Goal: Task Accomplishment & Management: Manage account settings

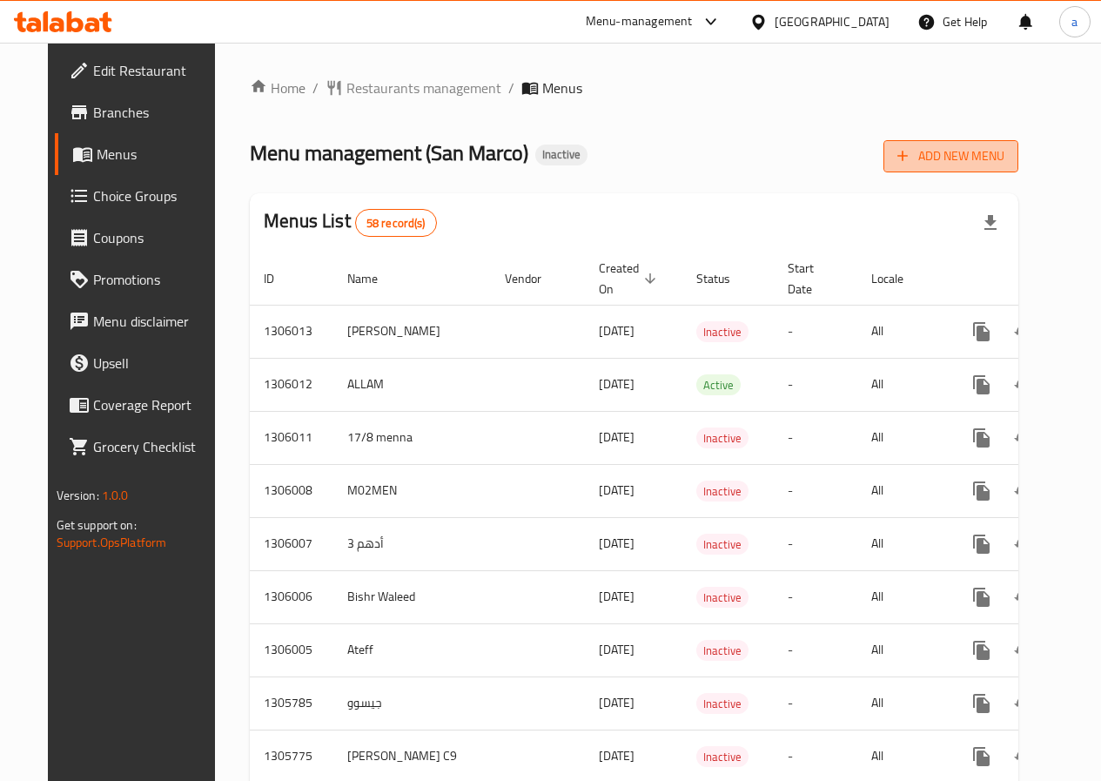
click at [1005, 147] on span "Add New Menu" at bounding box center [951, 156] width 107 height 22
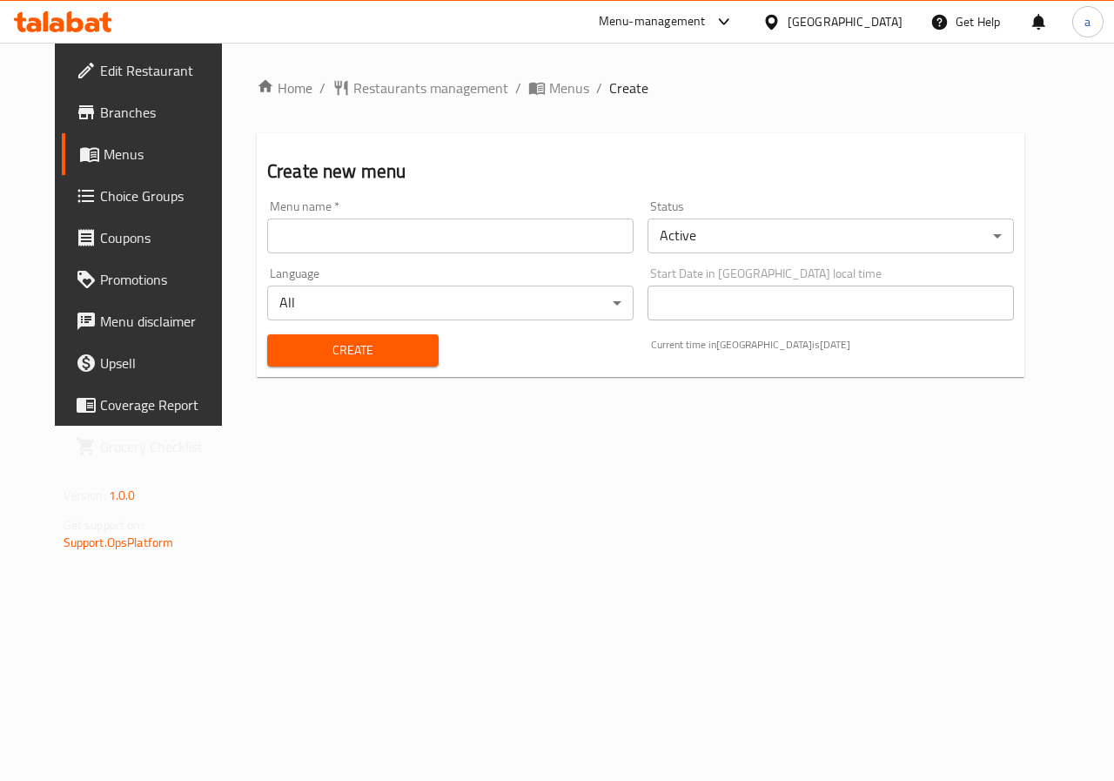
click at [346, 226] on input "text" at bounding box center [450, 236] width 367 height 35
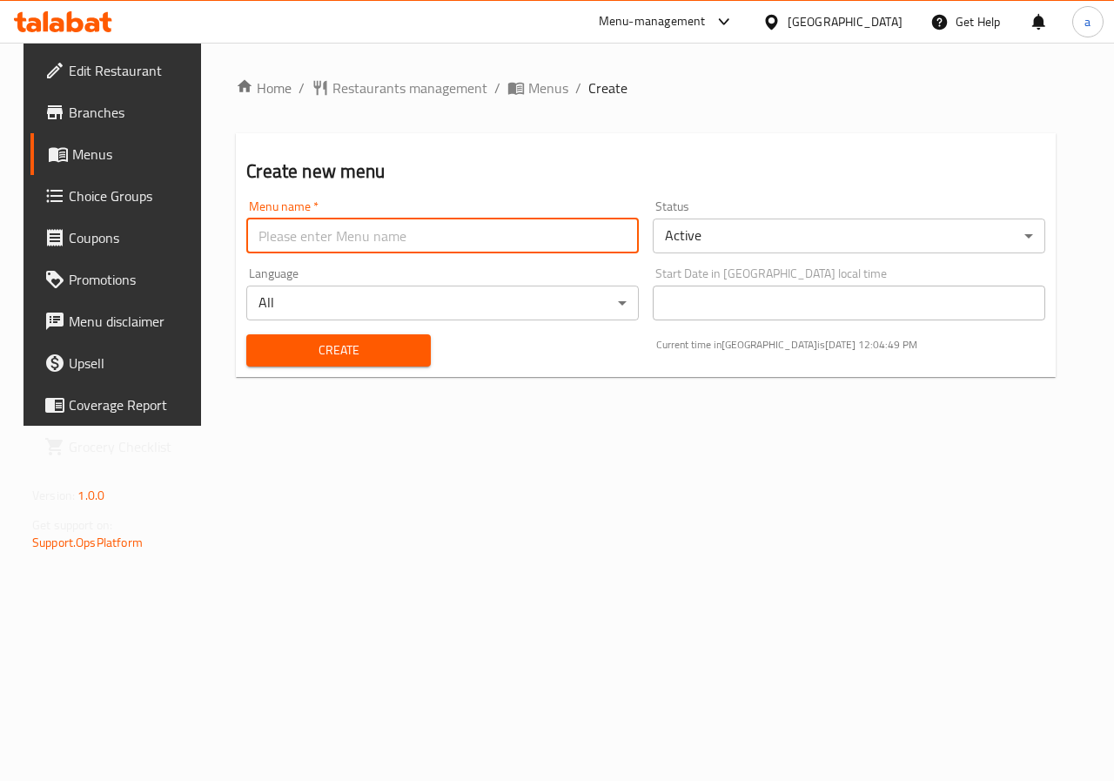
type input "[PERSON_NAME]"
click at [360, 353] on span "Create" at bounding box center [338, 351] width 156 height 22
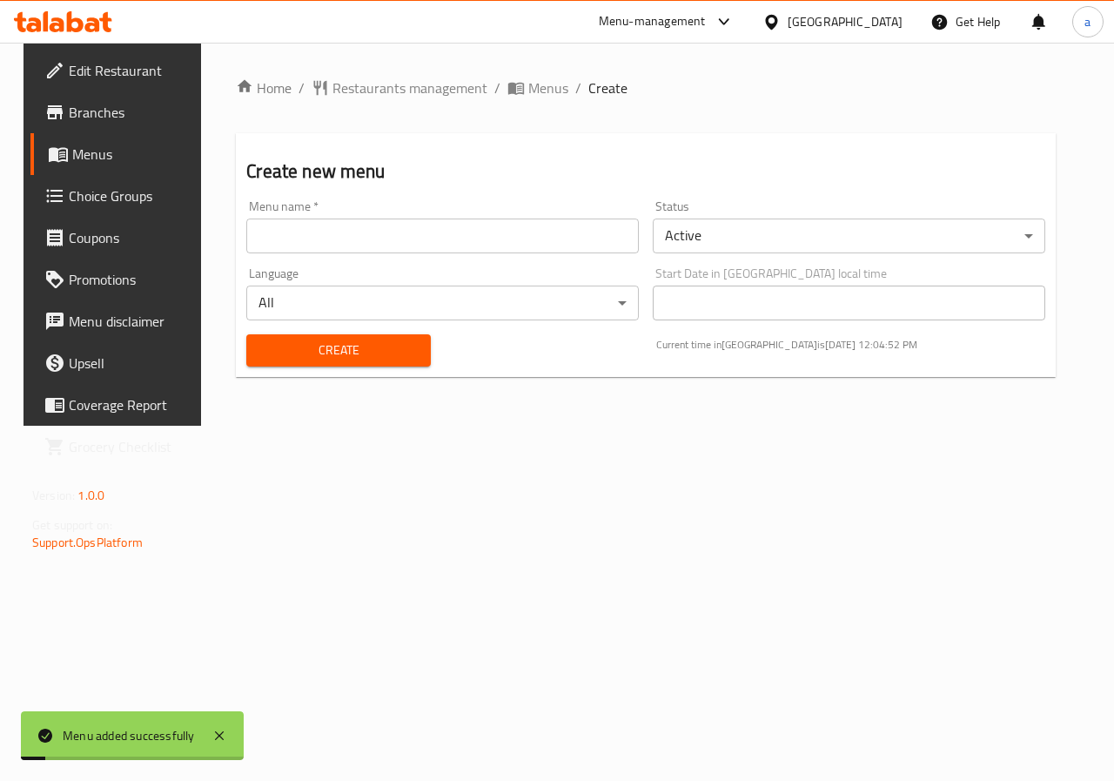
click at [77, 160] on span "Menus" at bounding box center [134, 154] width 124 height 21
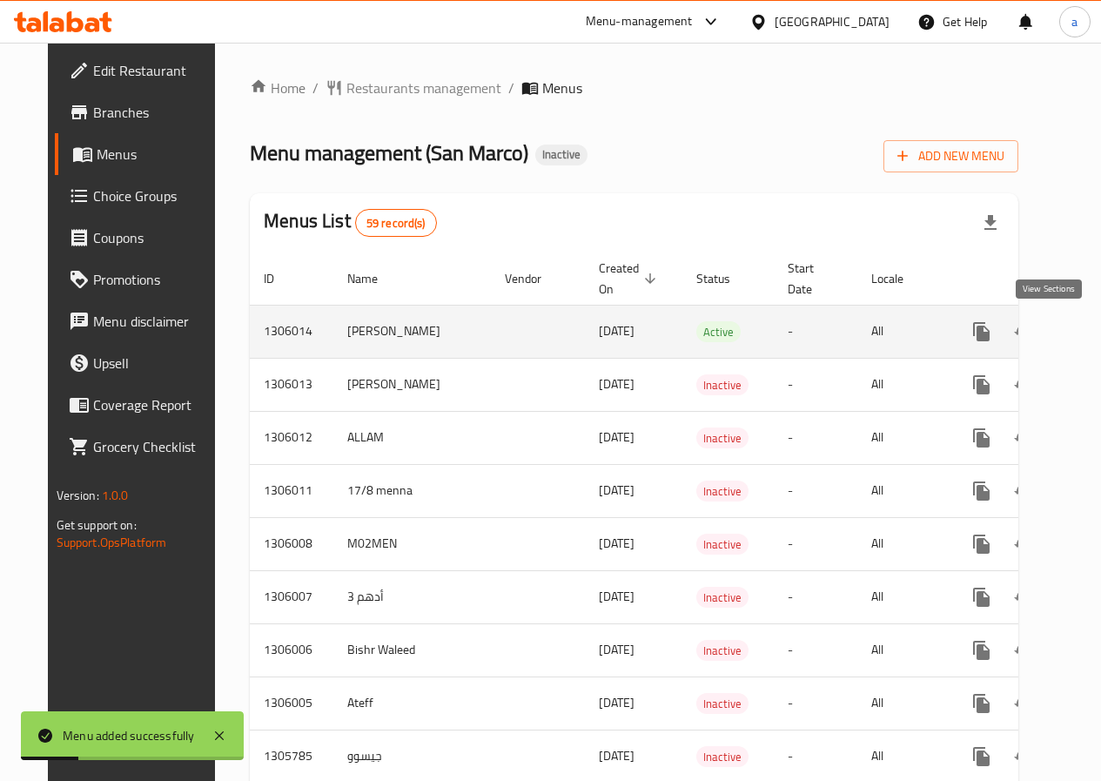
click at [1100, 336] on icon "enhanced table" at bounding box center [1108, 332] width 16 height 16
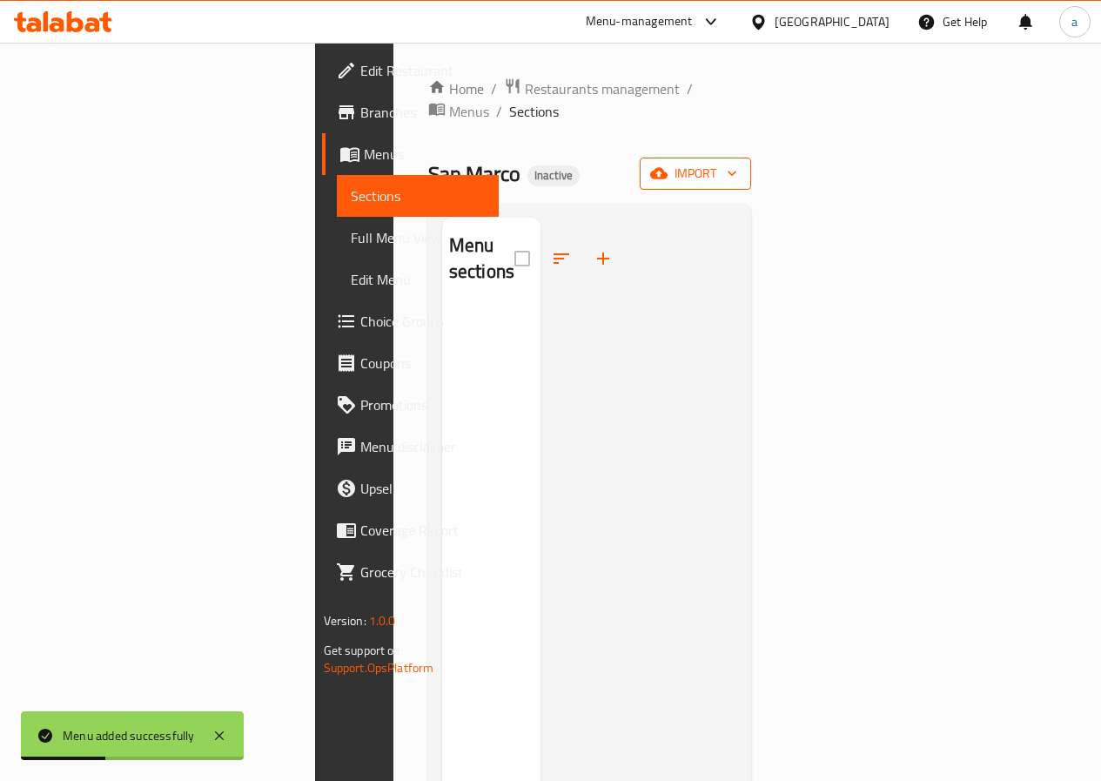
click at [751, 166] on button "import" at bounding box center [695, 174] width 111 height 32
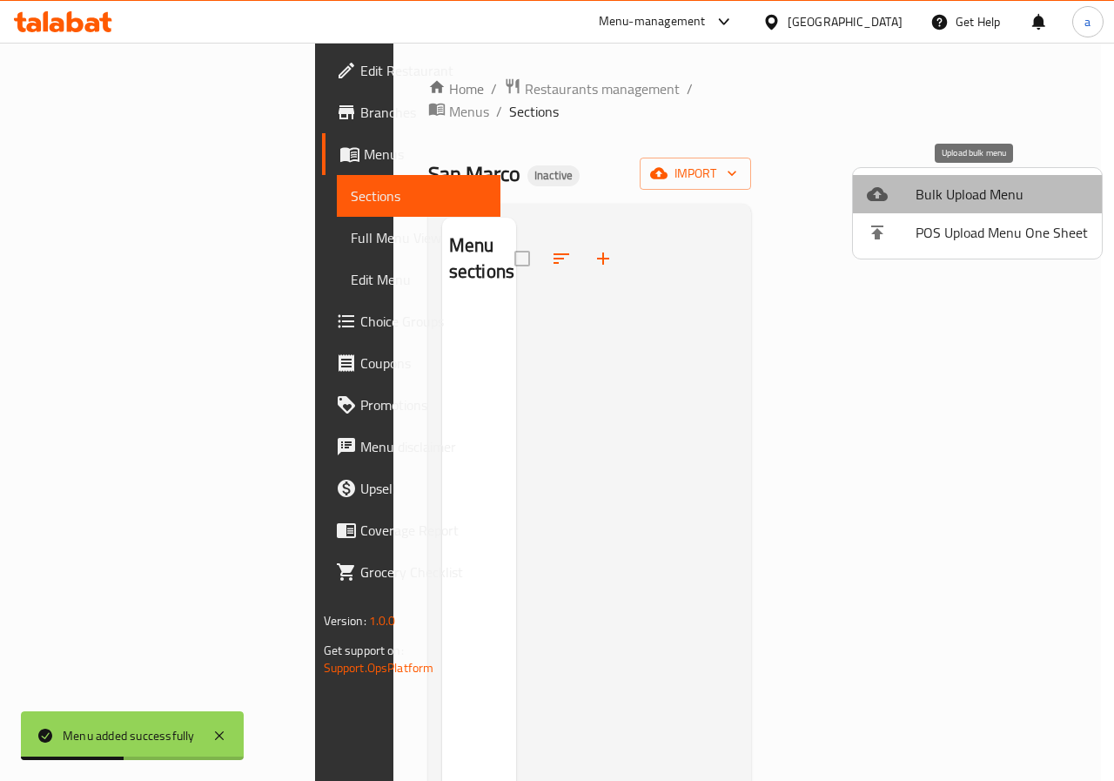
click at [983, 192] on span "Bulk Upload Menu" at bounding box center [1002, 194] width 172 height 21
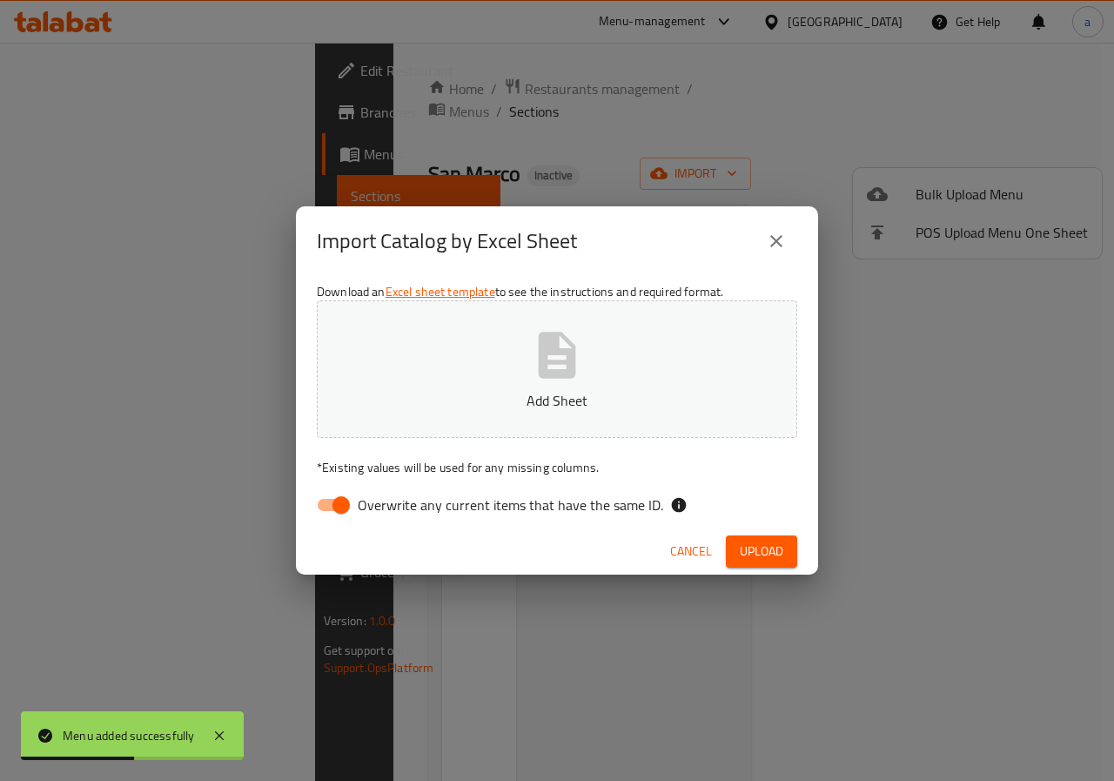
click at [650, 345] on button "Add Sheet" at bounding box center [557, 369] width 481 height 138
click at [256, 62] on div "Import Catalog by Excel Sheet Download an Excel sheet template to see the instr…" at bounding box center [557, 390] width 1114 height 781
click at [419, 521] on label "Overwrite any current items that have the same ID." at bounding box center [485, 504] width 356 height 33
click at [391, 521] on input "Overwrite any current items that have the same ID." at bounding box center [341, 504] width 99 height 33
checkbox input "false"
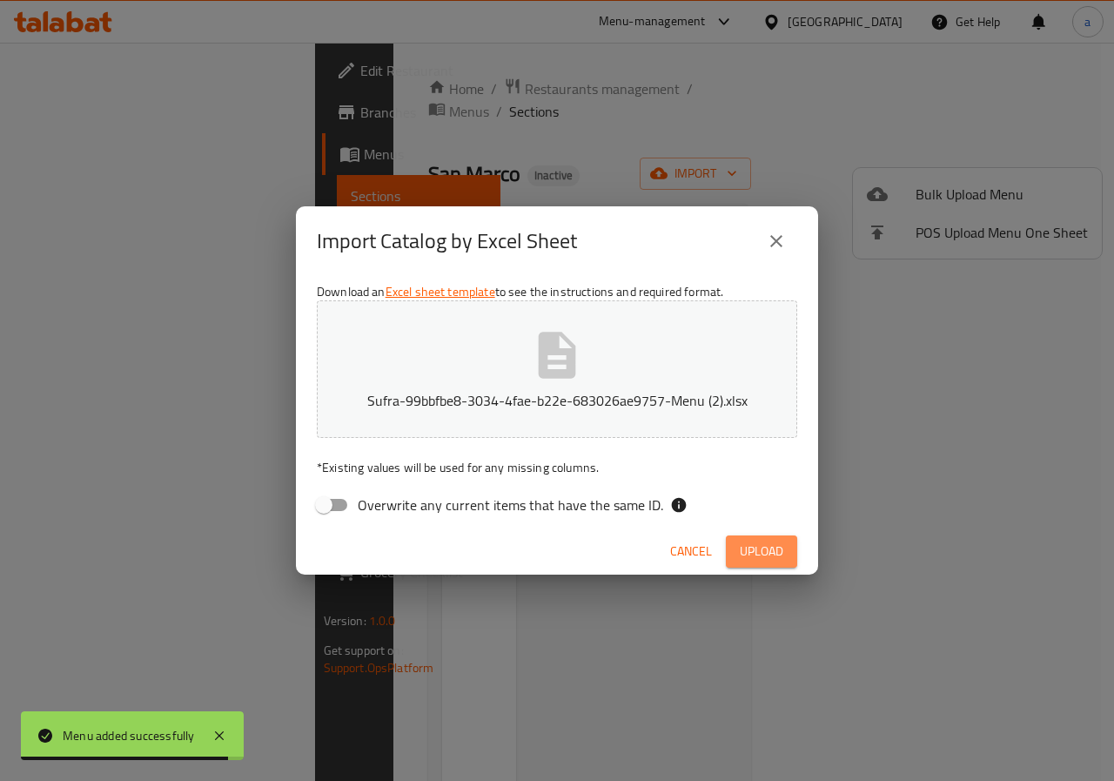
click at [767, 549] on span "Upload" at bounding box center [762, 552] width 44 height 22
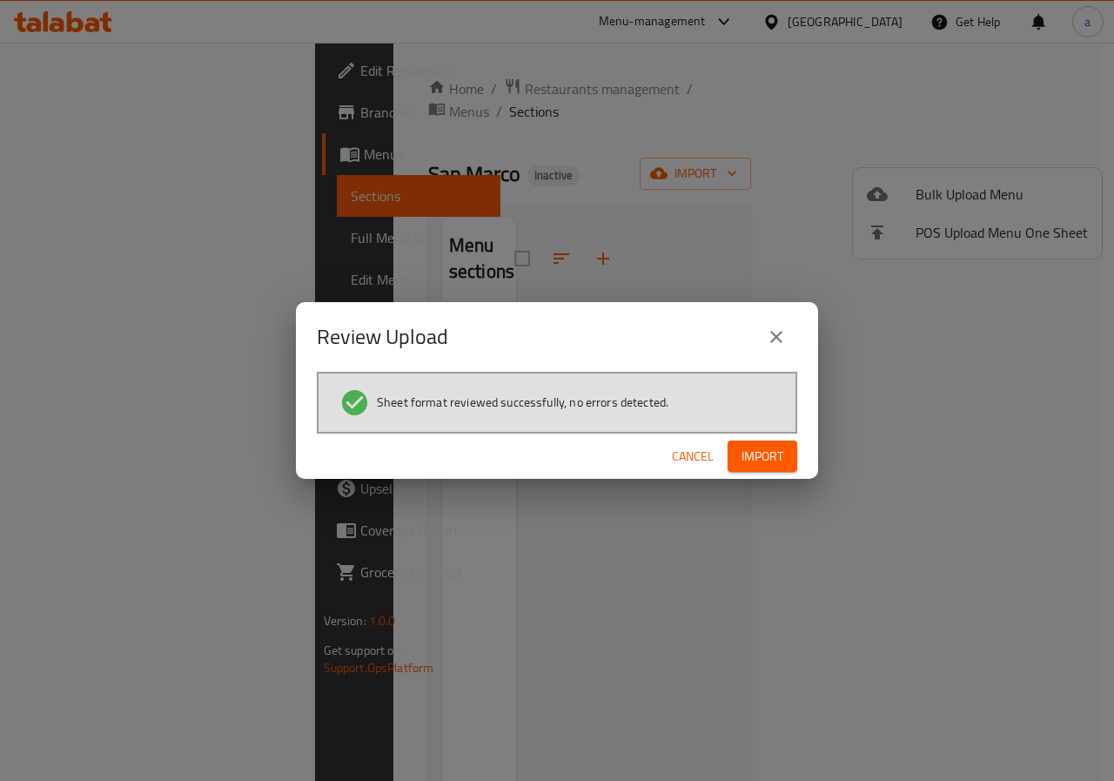
click at [750, 449] on span "Import" at bounding box center [763, 457] width 42 height 22
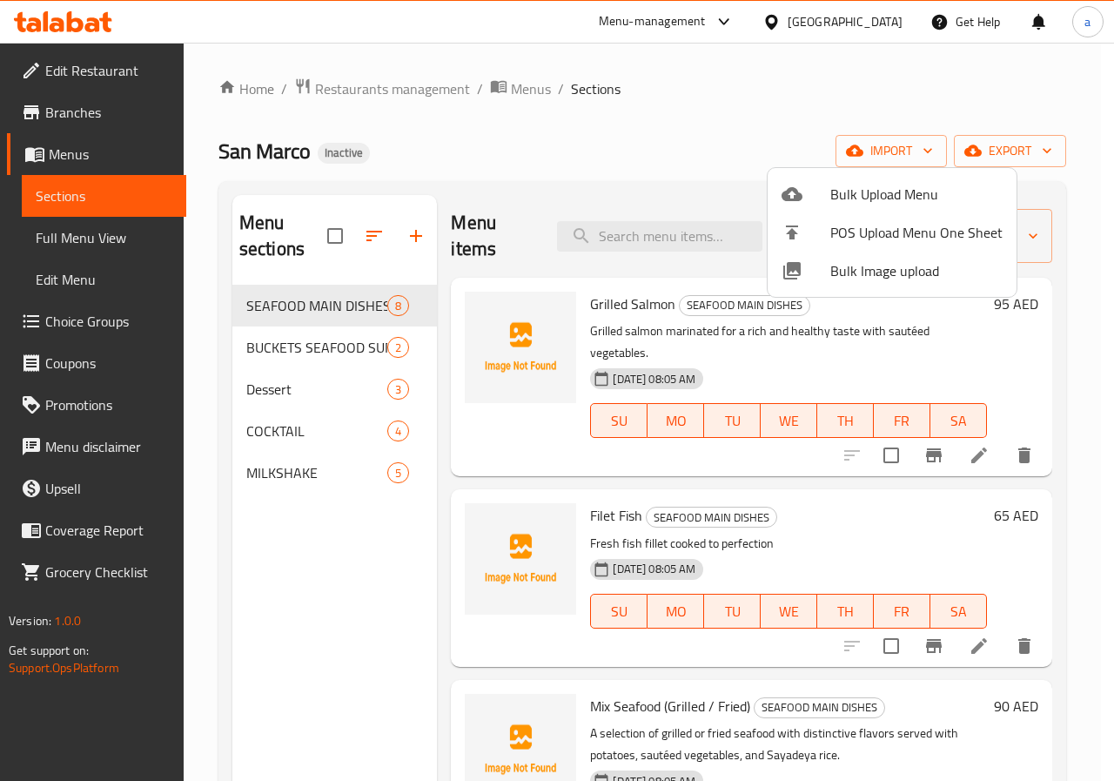
click at [959, 458] on div at bounding box center [557, 390] width 1114 height 781
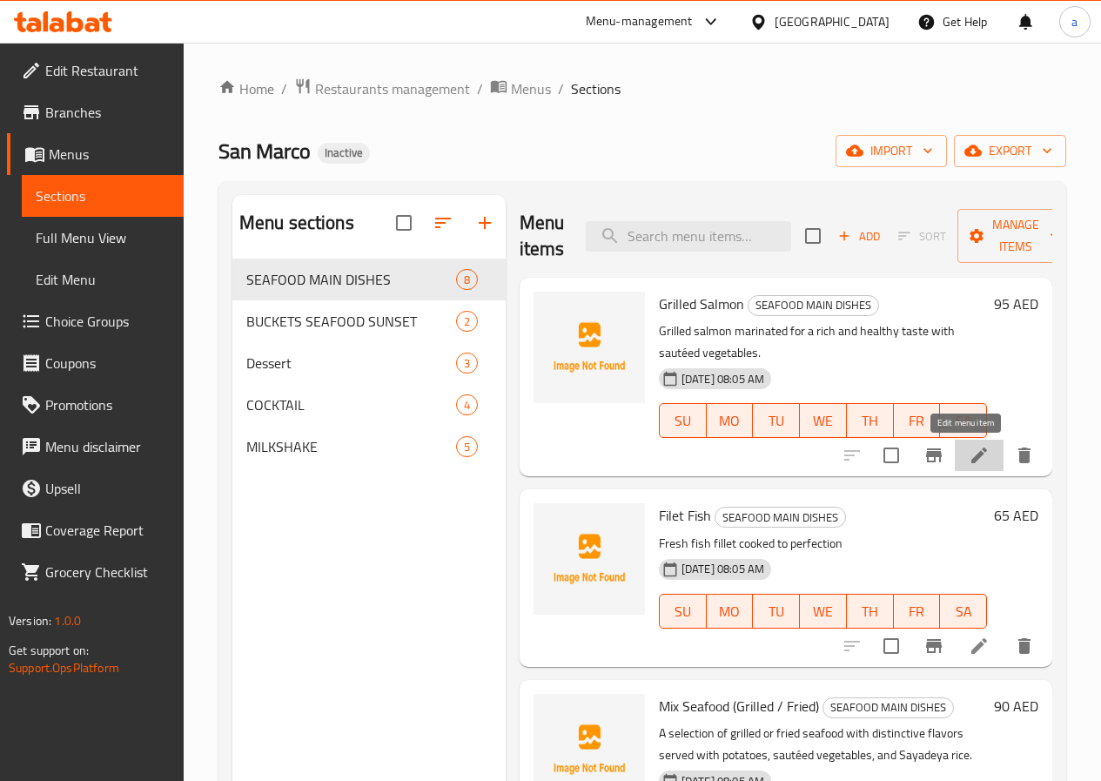
click at [972, 459] on icon at bounding box center [980, 456] width 16 height 16
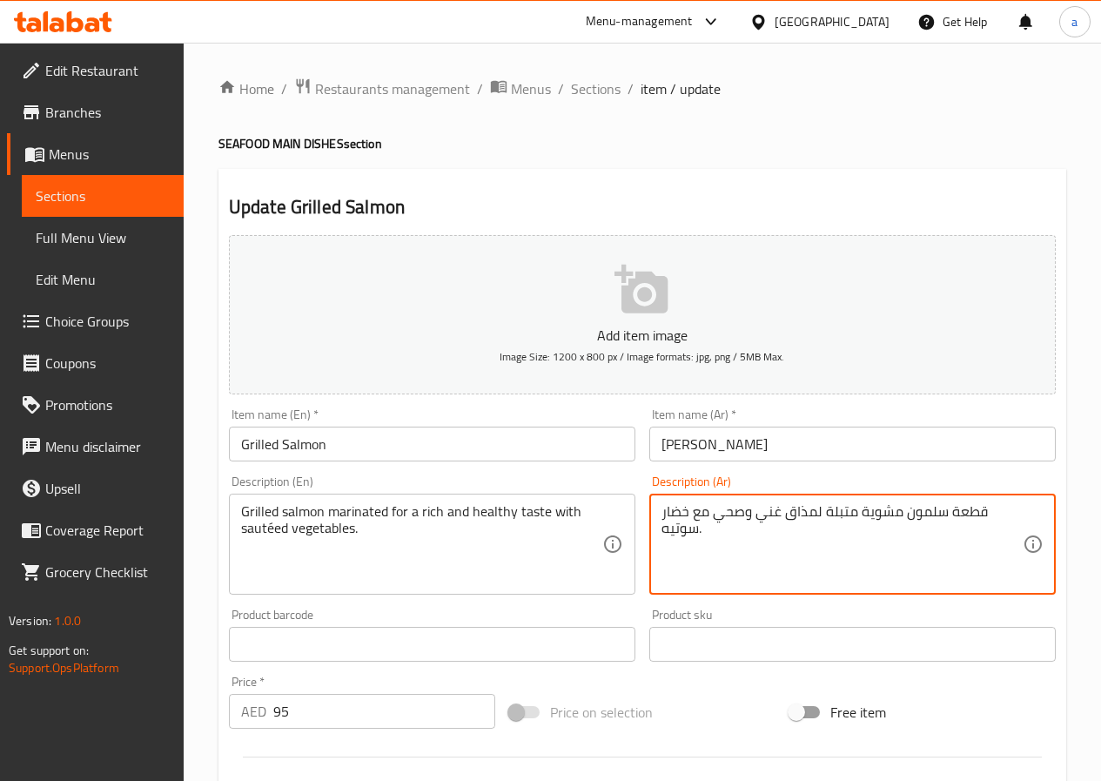
click at [965, 514] on textarea "قطعة سلمون مشوية متبلة لمذاق غني وصحي مع خضار سوتيه." at bounding box center [842, 544] width 361 height 83
click at [935, 515] on textarea "قطعة سلمون مشوية متبلة لمذاق غني وصحي مع خضار سوتيه." at bounding box center [842, 544] width 361 height 83
click at [946, 513] on textarea "قطعة سلمون مشوية متبلة لمذاق غني وصحي مع خضار سوتيه." at bounding box center [842, 544] width 361 height 83
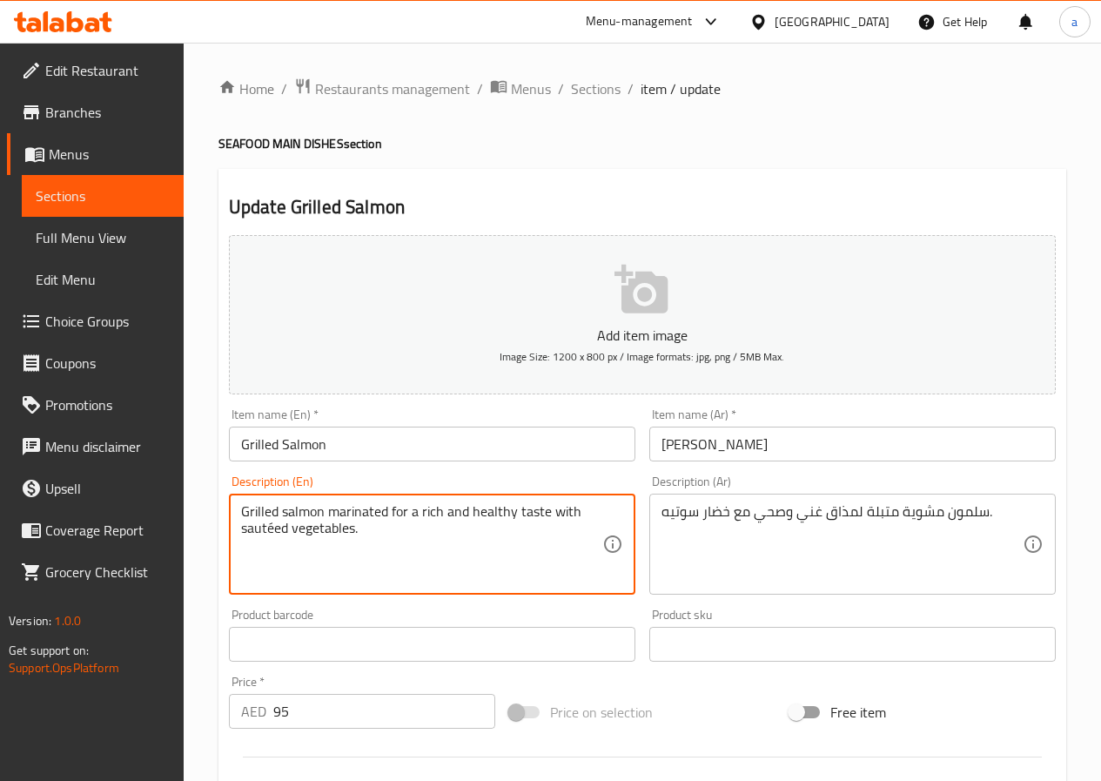
click at [439, 524] on textarea "Grilled salmon marinated for a rich and healthy taste with sautéed vegetables." at bounding box center [421, 544] width 361 height 83
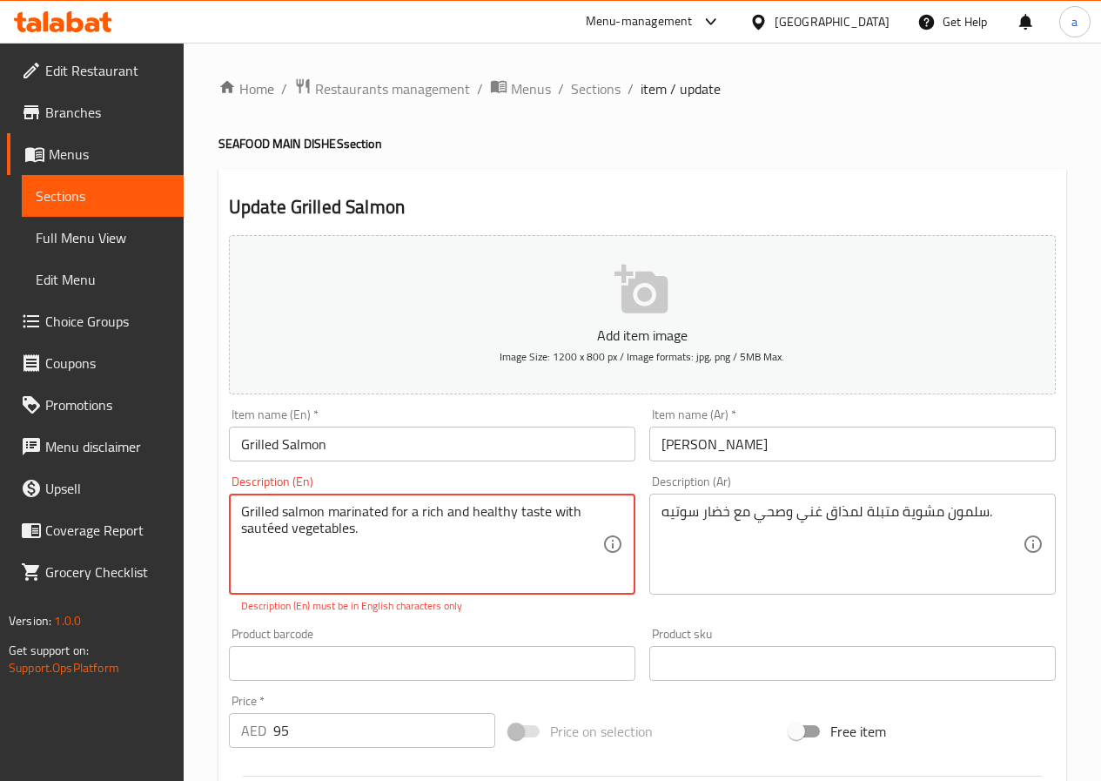
click at [497, 562] on textarea "Grilled salmon marinated for a rich and healthy taste with sautéed vegetables." at bounding box center [421, 544] width 361 height 83
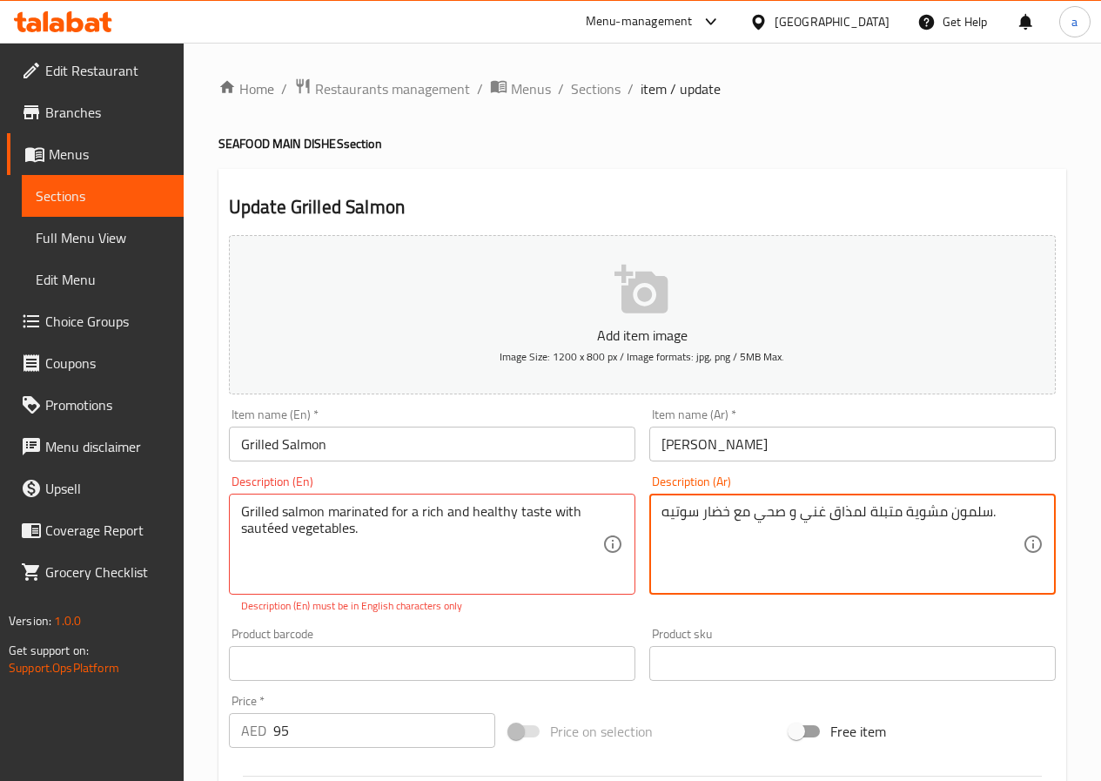
click at [854, 509] on textarea "سلمون مشوية متبلة لمذاق غني و صحي مع خضار سوتيه." at bounding box center [842, 544] width 361 height 83
click at [858, 509] on textarea "سلمون مشوية متبلة لمذاق غني و صحي مع خضار سوتيه." at bounding box center [842, 544] width 361 height 83
click at [860, 511] on textarea "سلمون مشوية متبلة ل مذاق غني و صحي مع خضار سوتيه." at bounding box center [842, 544] width 361 height 83
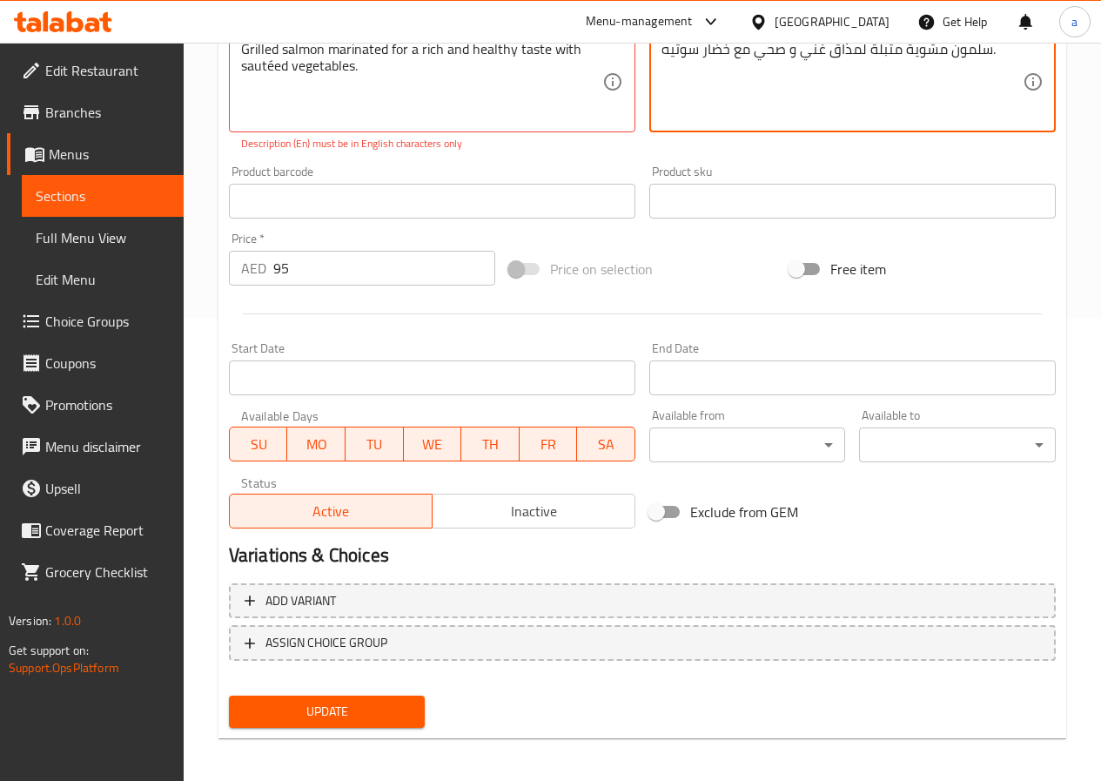
scroll to position [468, 0]
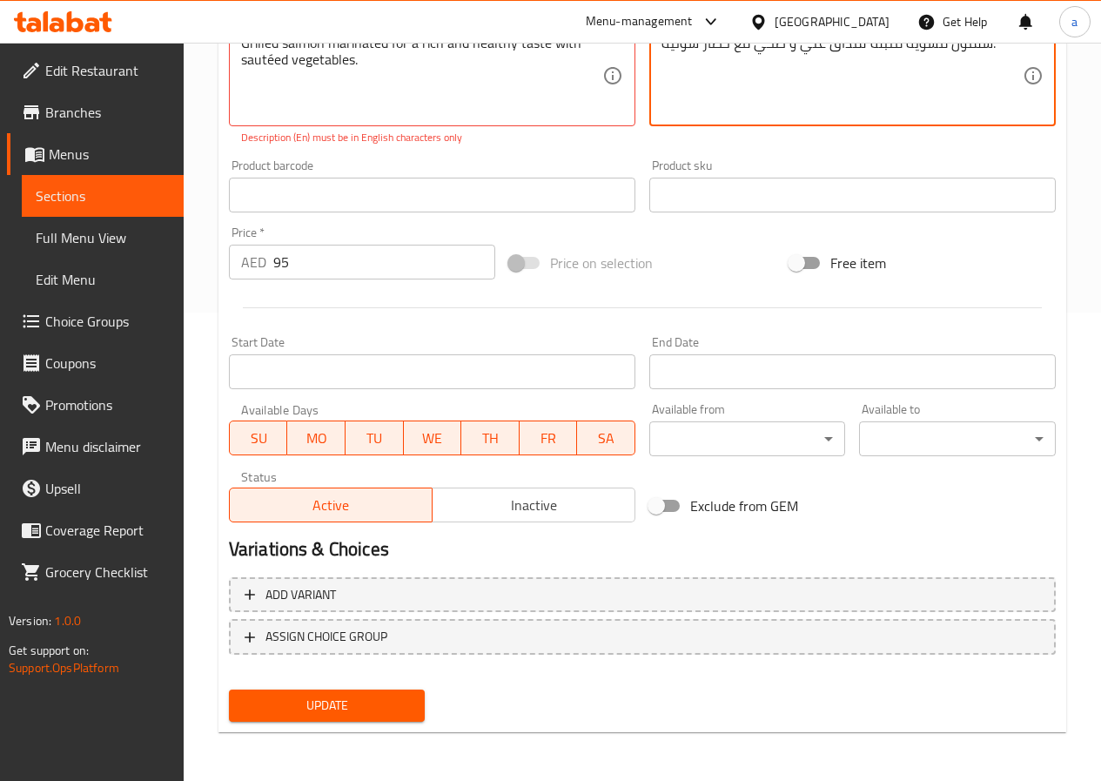
type textarea "سلمون مشوية متبلة لمذاق غني و صحي مع خضار سوتيه."
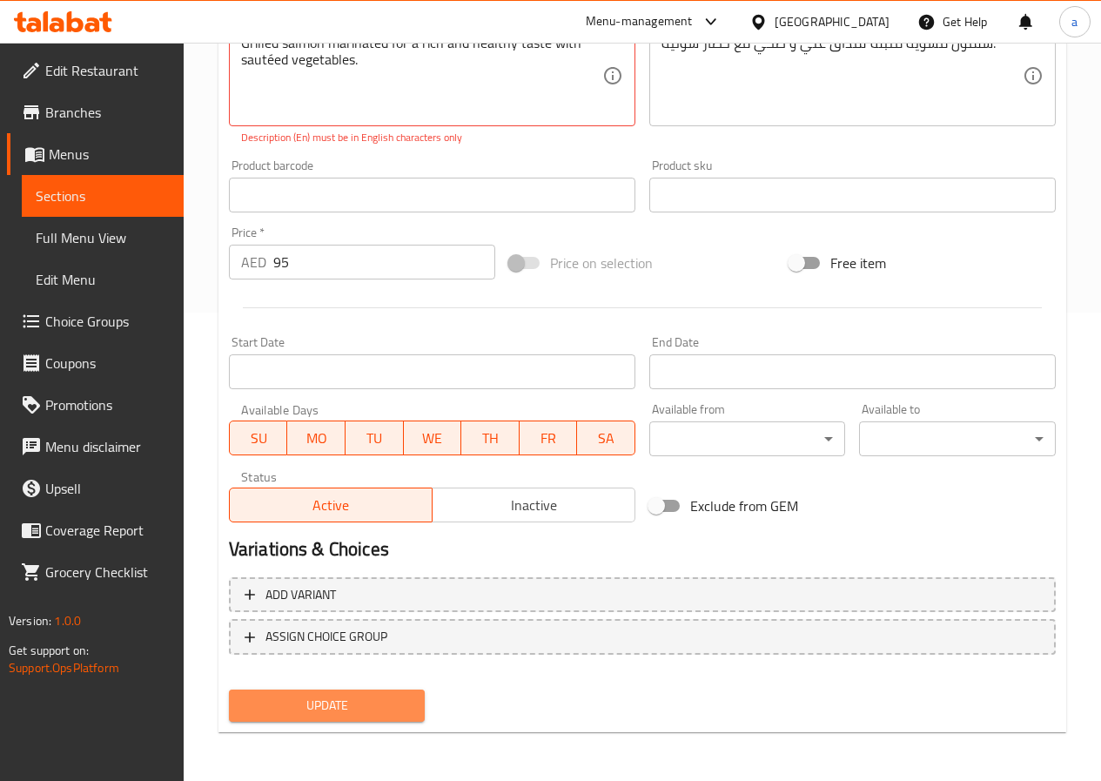
click at [386, 708] on span "Update" at bounding box center [327, 706] width 169 height 22
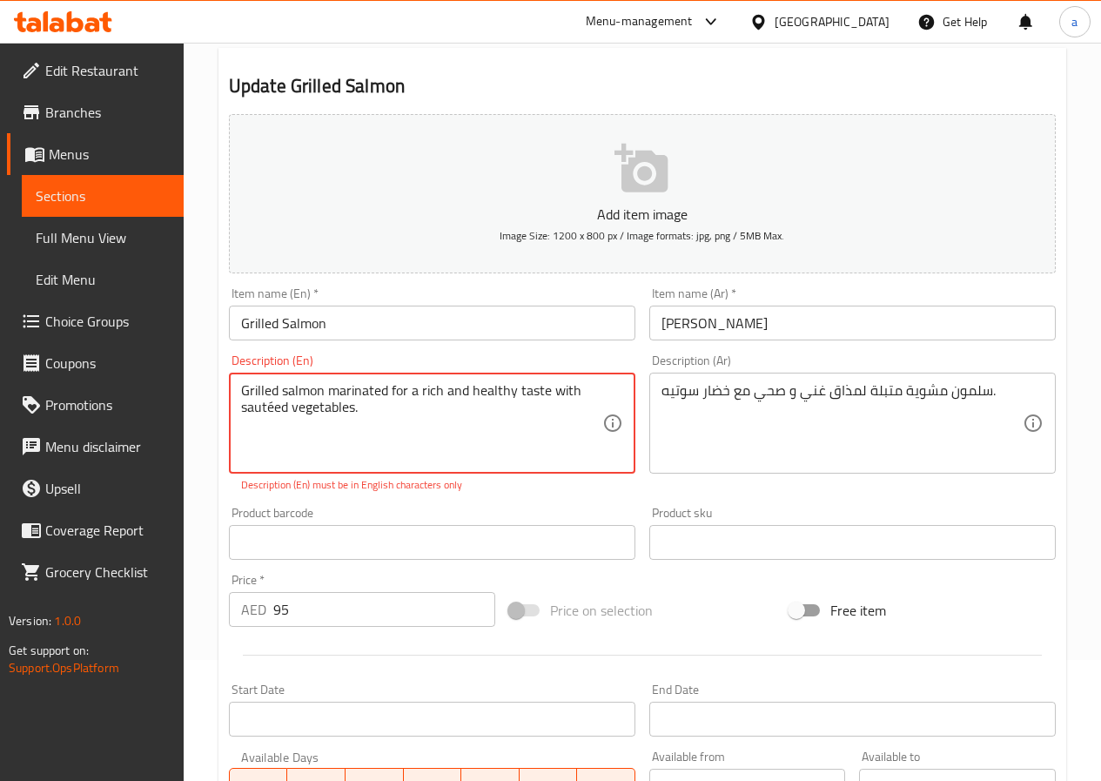
scroll to position [120, 0]
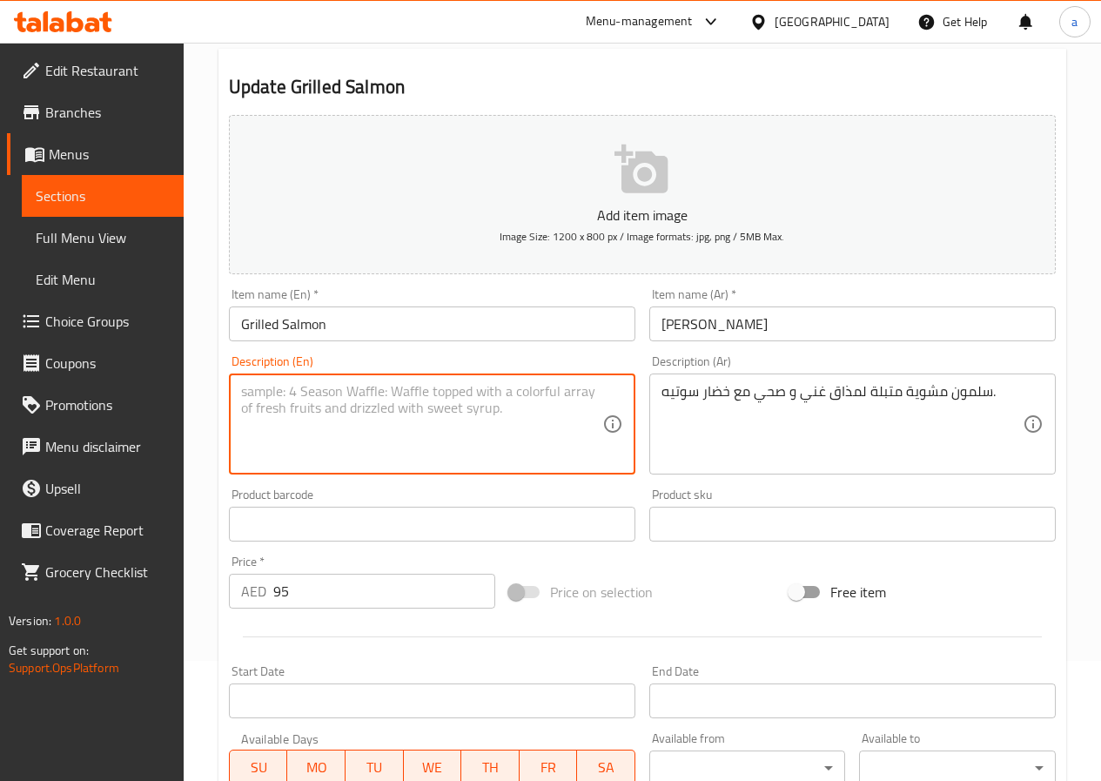
paste textarea "Grilled salmon marinated for a rich and healthy taste with sautéed vegetables."
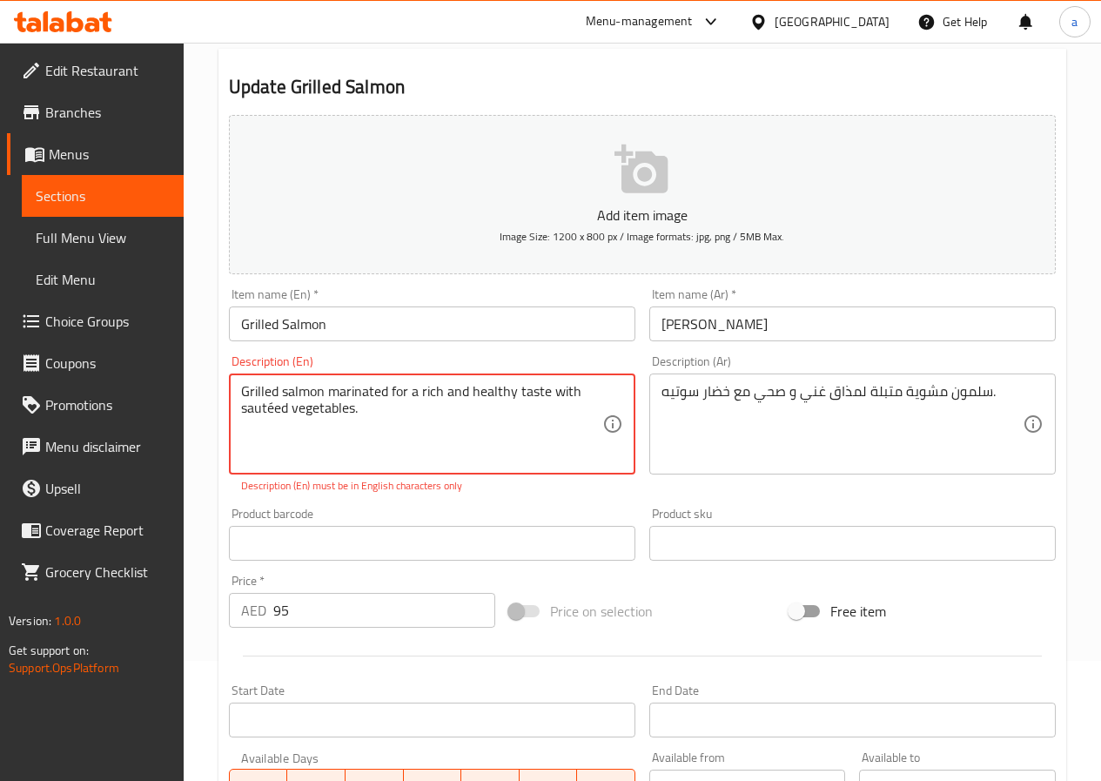
click at [243, 395] on textarea "Grilled salmon marinated for a rich and healthy taste with sautéed vegetables." at bounding box center [421, 424] width 361 height 83
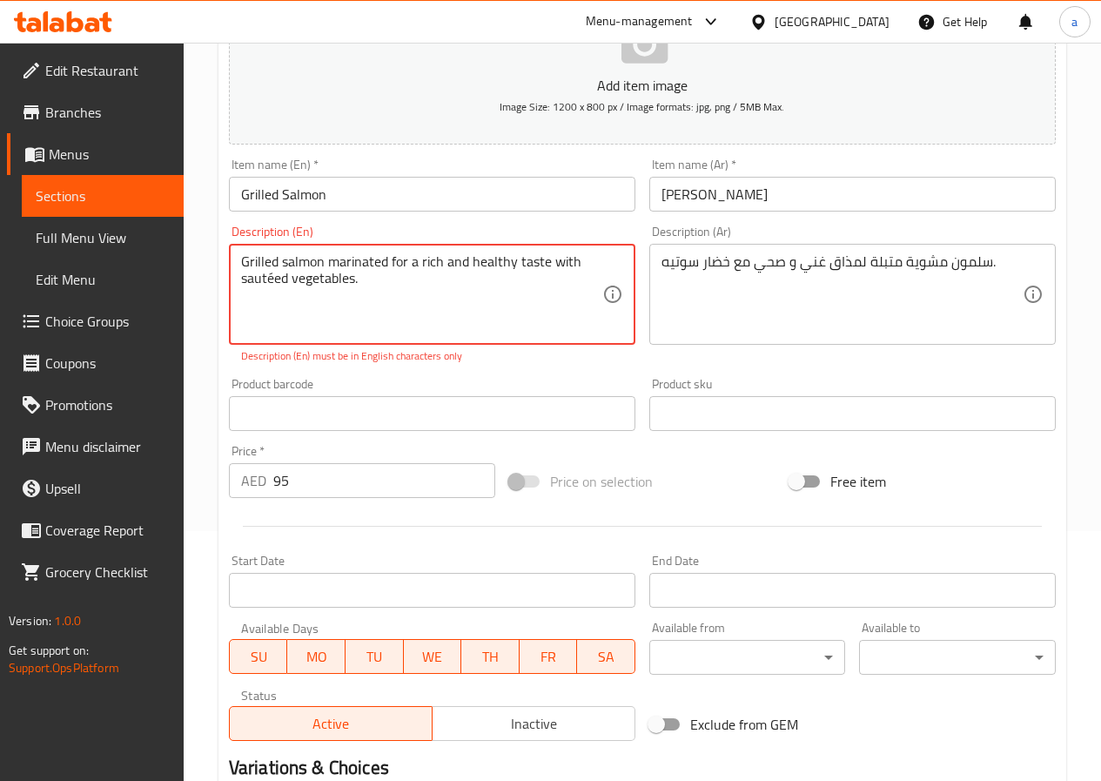
scroll to position [468, 0]
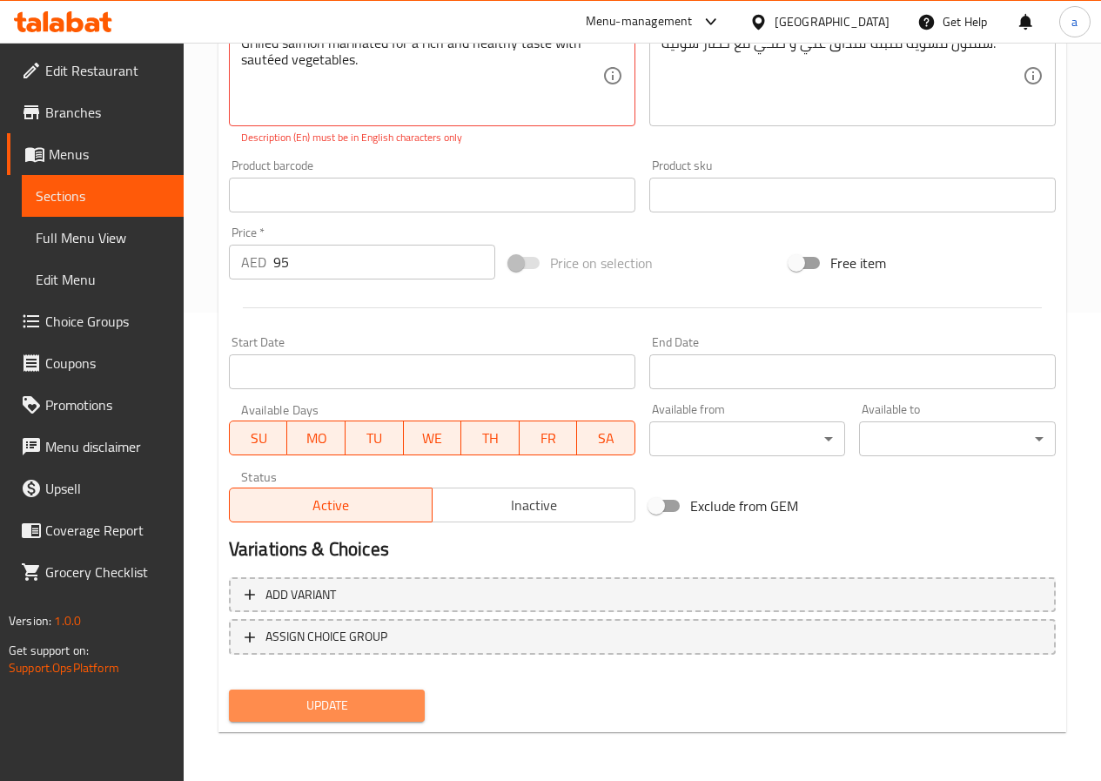
click at [306, 710] on span "Update" at bounding box center [327, 706] width 169 height 22
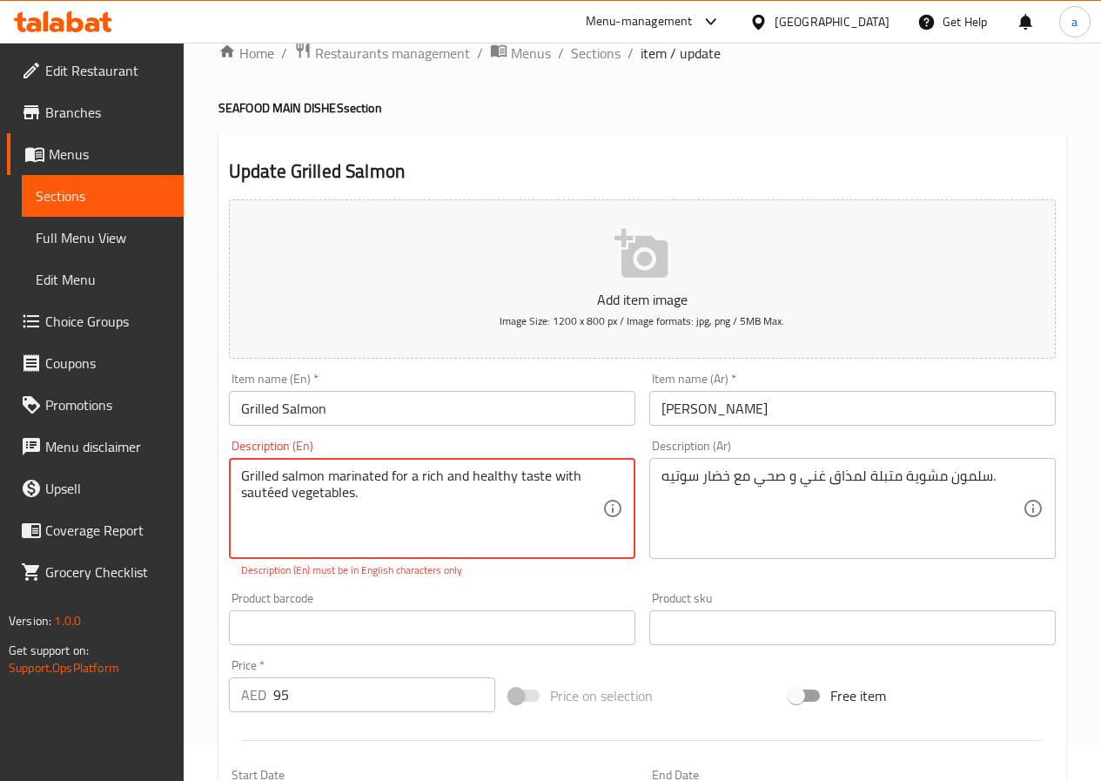
scroll to position [33, 0]
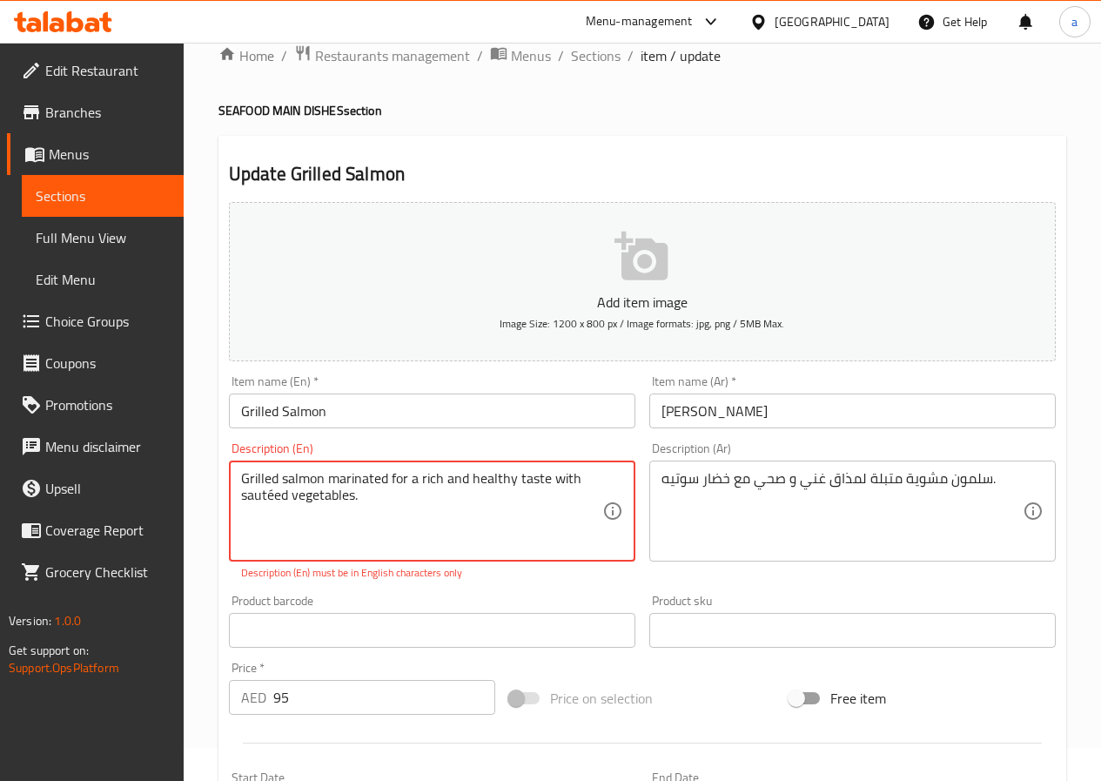
click at [355, 496] on textarea "Grilled salmon marinated for a rich and healthy taste with sautéed vegetables." at bounding box center [421, 511] width 361 height 83
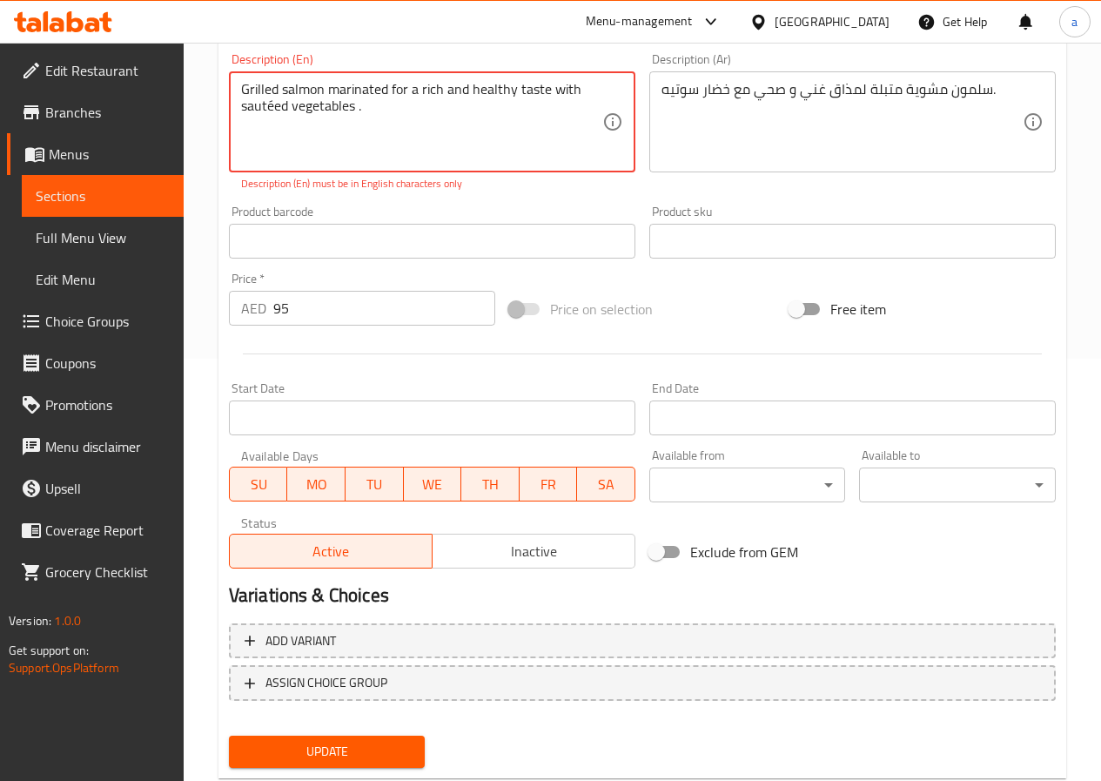
scroll to position [468, 0]
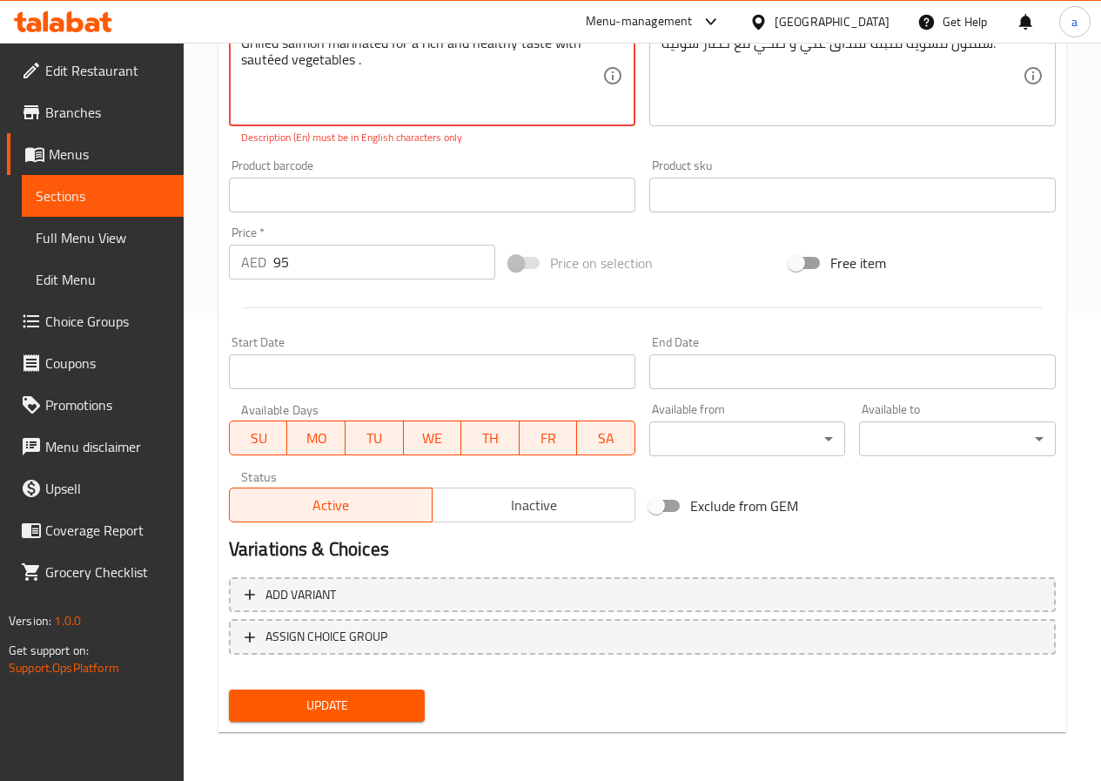
click at [395, 62] on textarea "Grilled salmon marinated for a rich and healthy taste with sautéed vegetables ." at bounding box center [421, 76] width 361 height 83
click at [365, 730] on div "Update Grilled Salmon Add item image Image Size: 1200 x 800 px / Image formats:…" at bounding box center [643, 216] width 848 height 1033
click at [368, 724] on div "Update" at bounding box center [327, 706] width 211 height 46
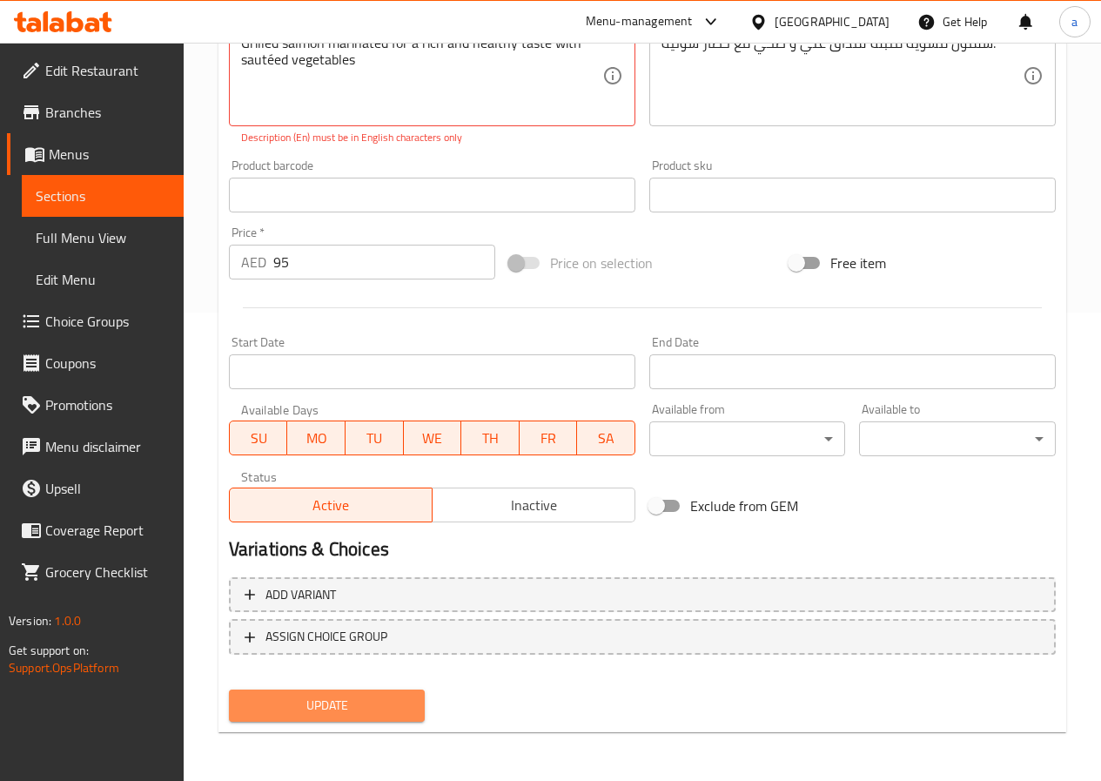
click at [378, 712] on span "Update" at bounding box center [327, 706] width 169 height 22
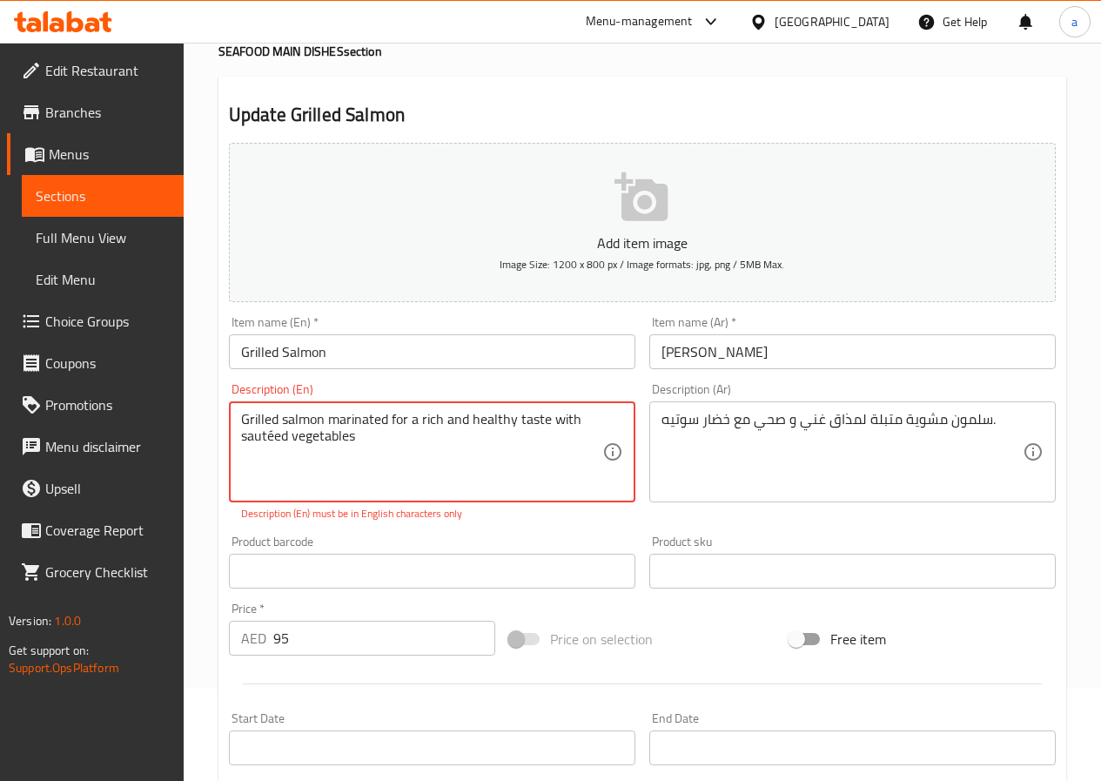
scroll to position [33, 0]
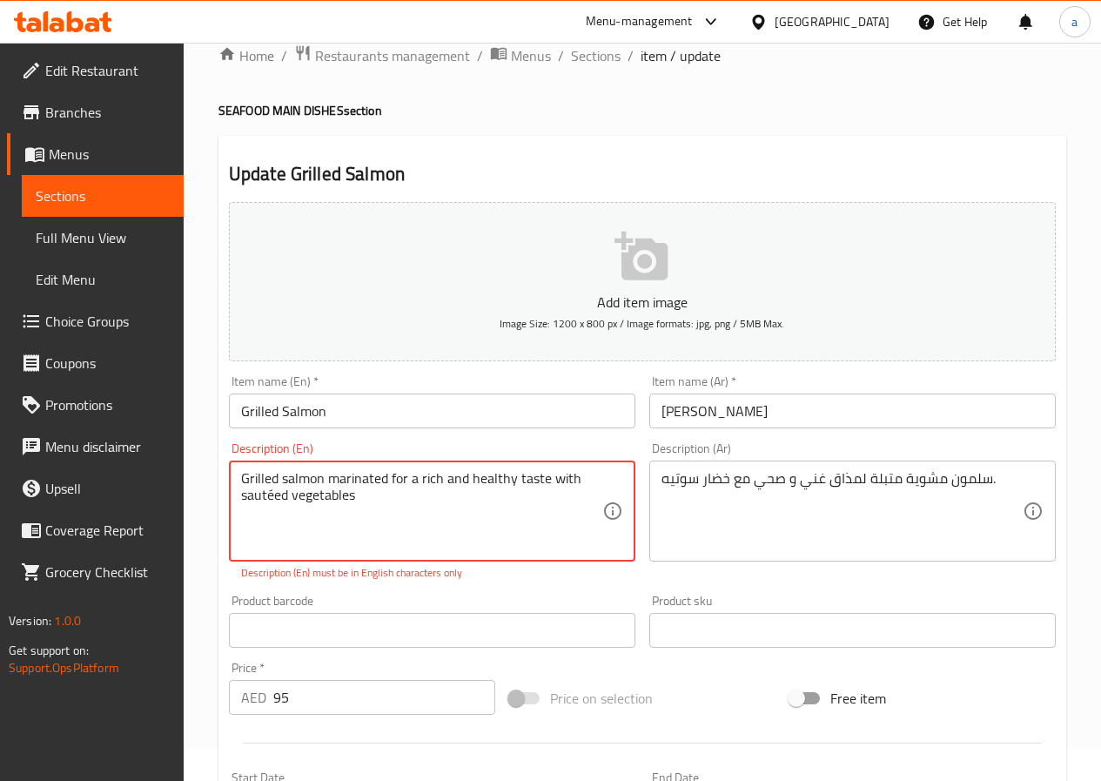
click at [273, 497] on textarea "Grilled salmon marinated for a rich and healthy taste with sautéed vegetables" at bounding box center [421, 511] width 361 height 83
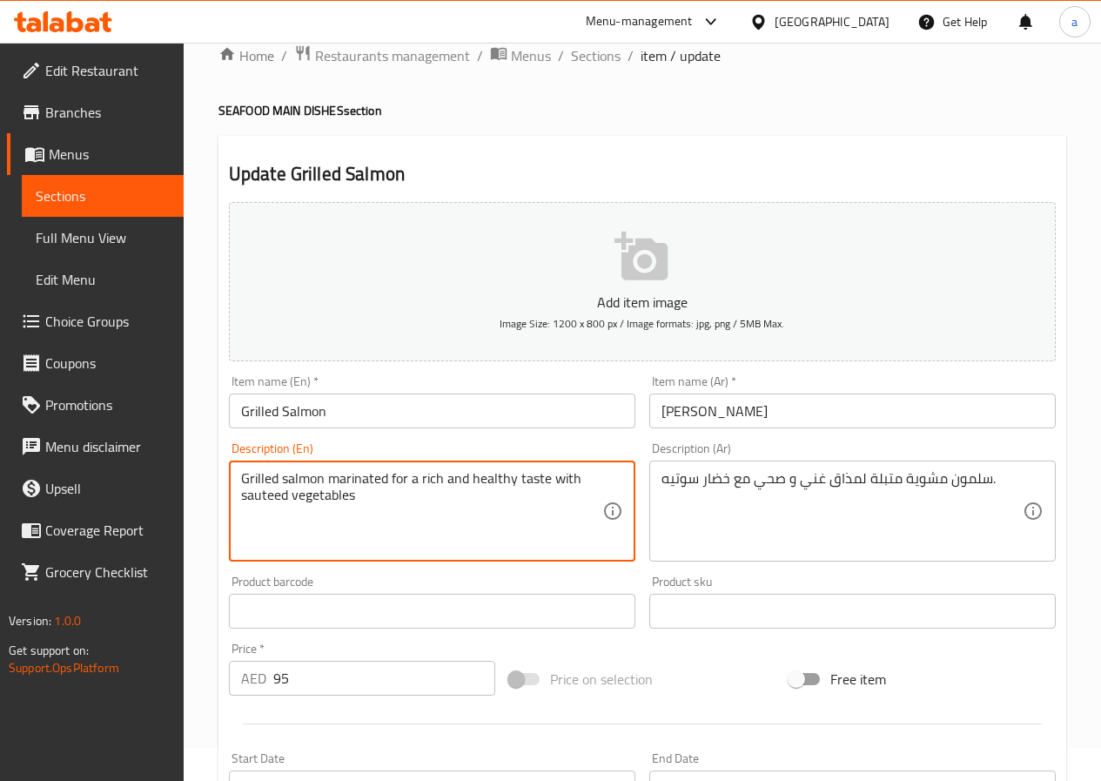
scroll to position [449, 0]
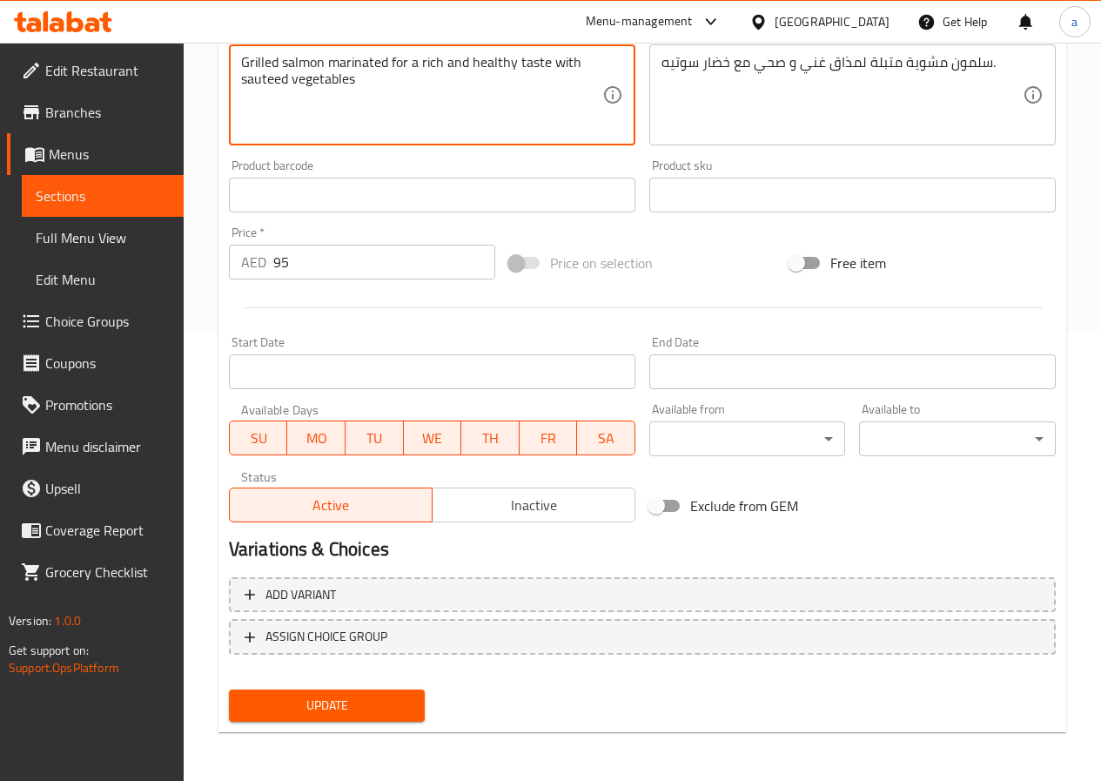
type textarea "Grilled salmon marinated for a rich and healthy taste with sauteed vegetables"
click at [347, 706] on span "Update" at bounding box center [327, 706] width 169 height 22
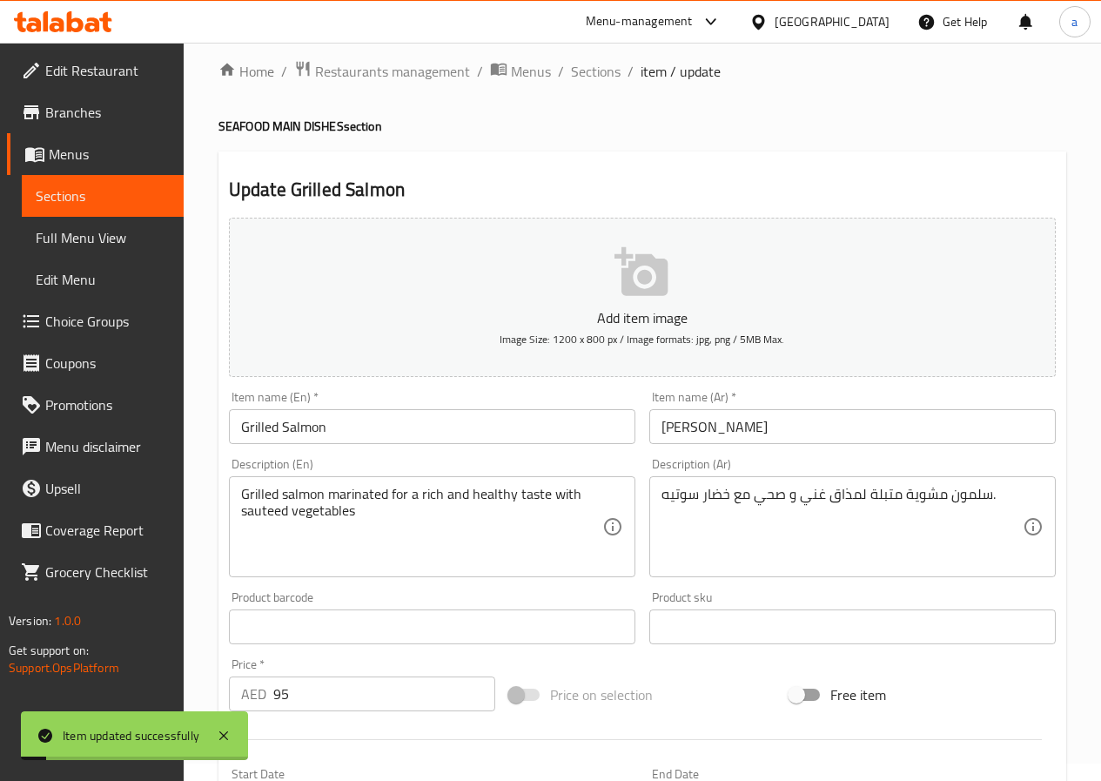
scroll to position [0, 0]
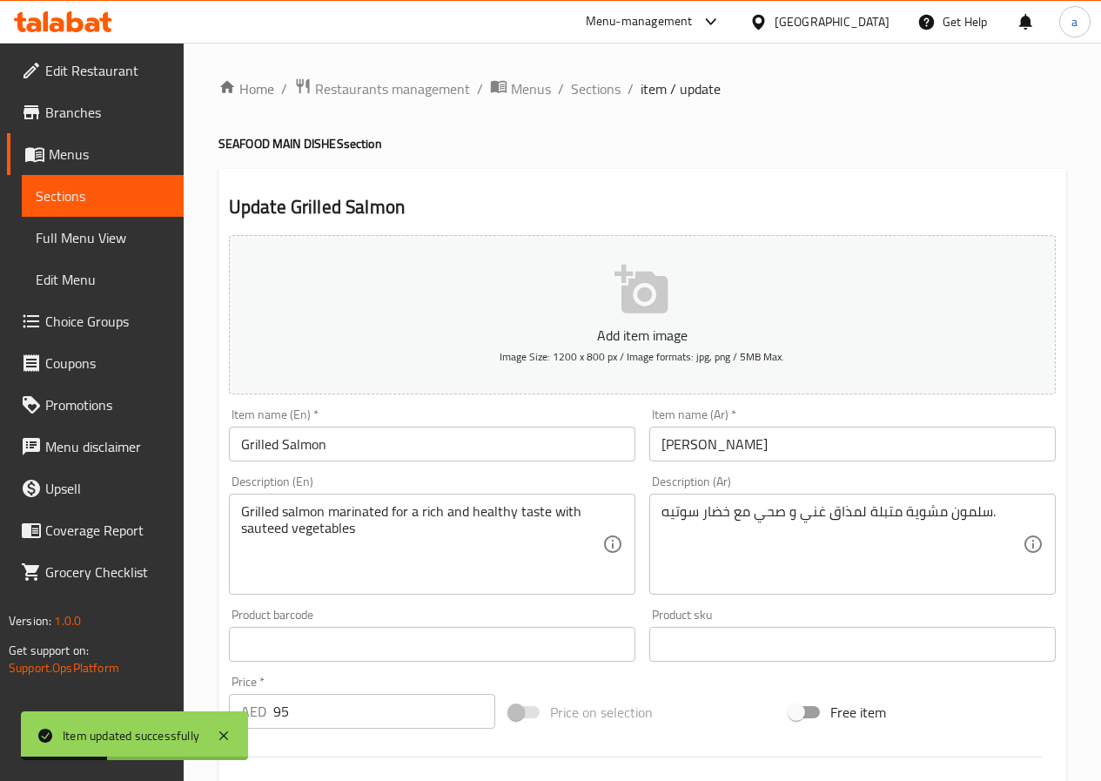
click at [131, 203] on span "Sections" at bounding box center [103, 195] width 134 height 21
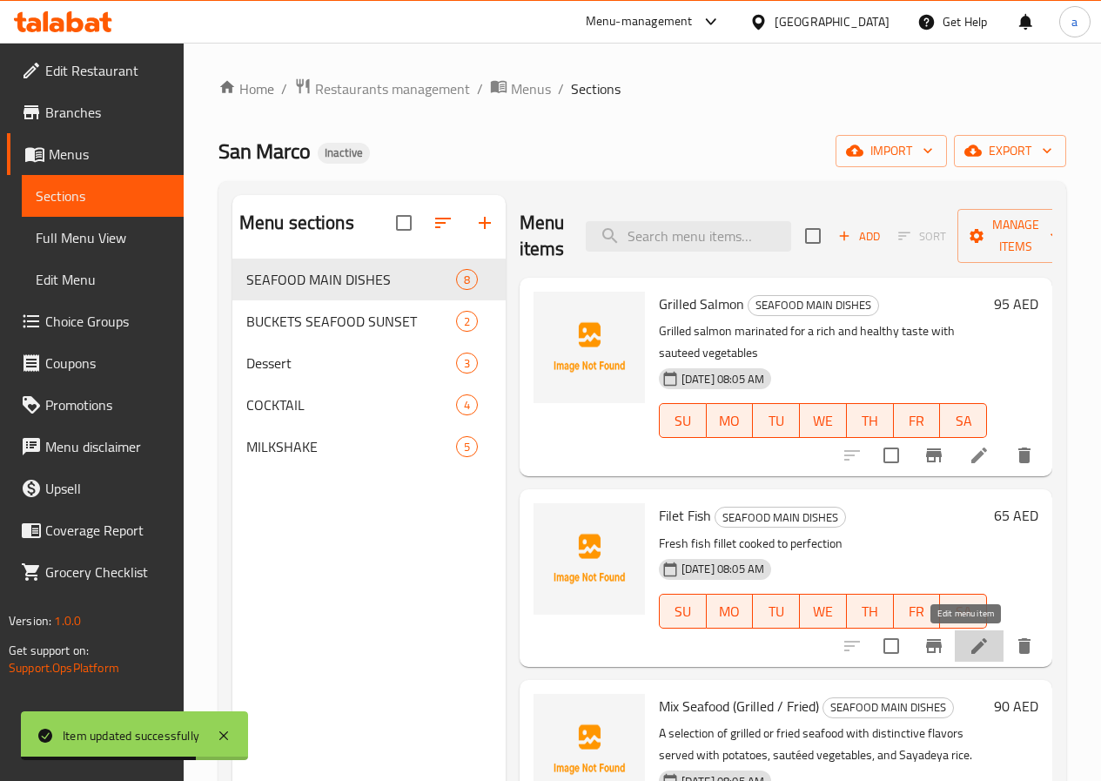
click at [969, 644] on icon at bounding box center [979, 646] width 21 height 21
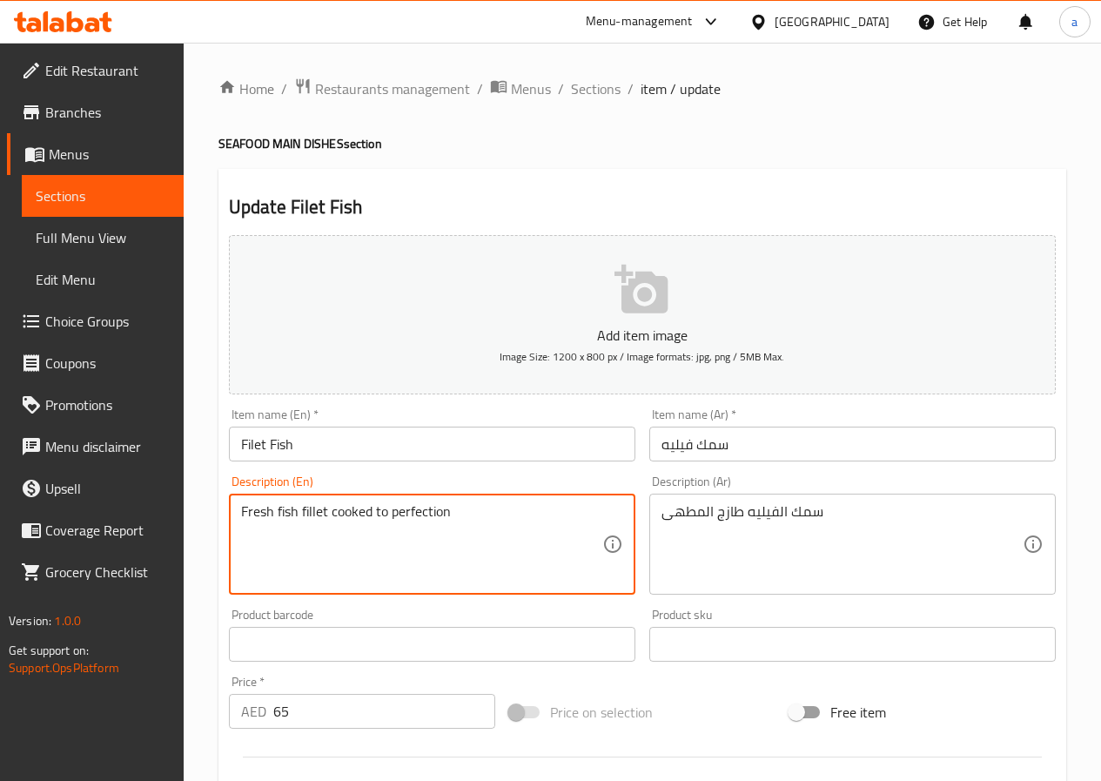
click at [415, 512] on textarea "Fresh fish fillet cooked to perfection" at bounding box center [421, 544] width 361 height 83
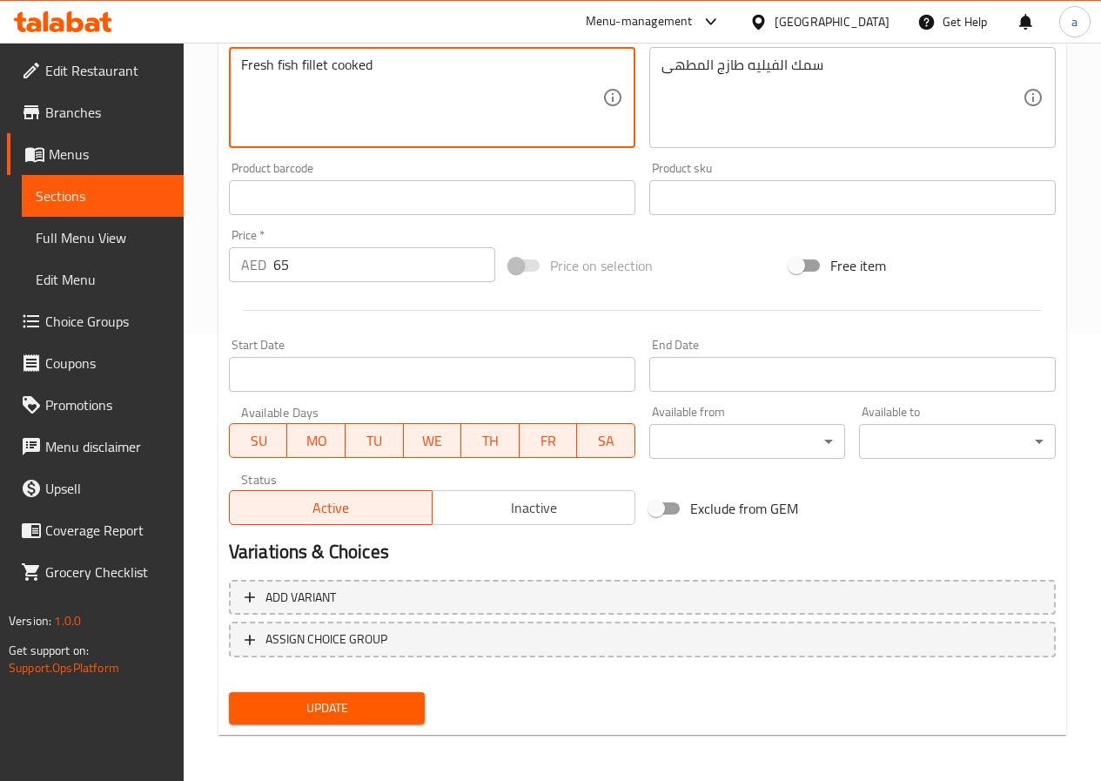
scroll to position [449, 0]
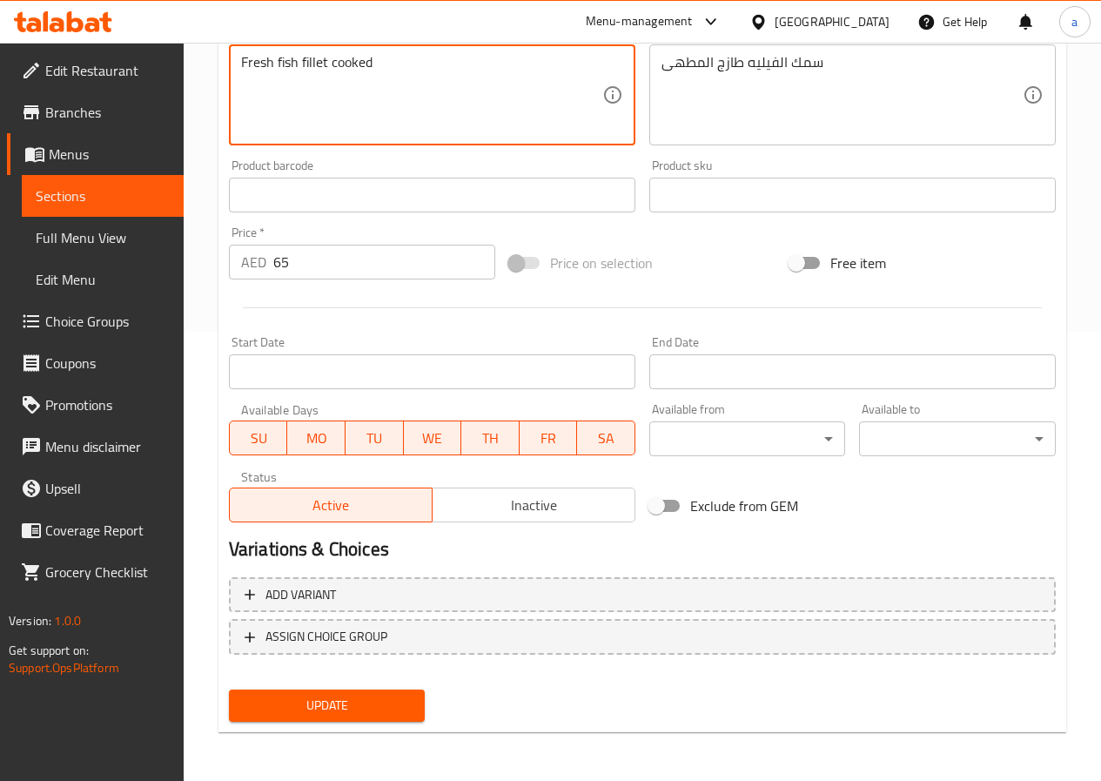
type textarea "Fresh fish fillet cooked"
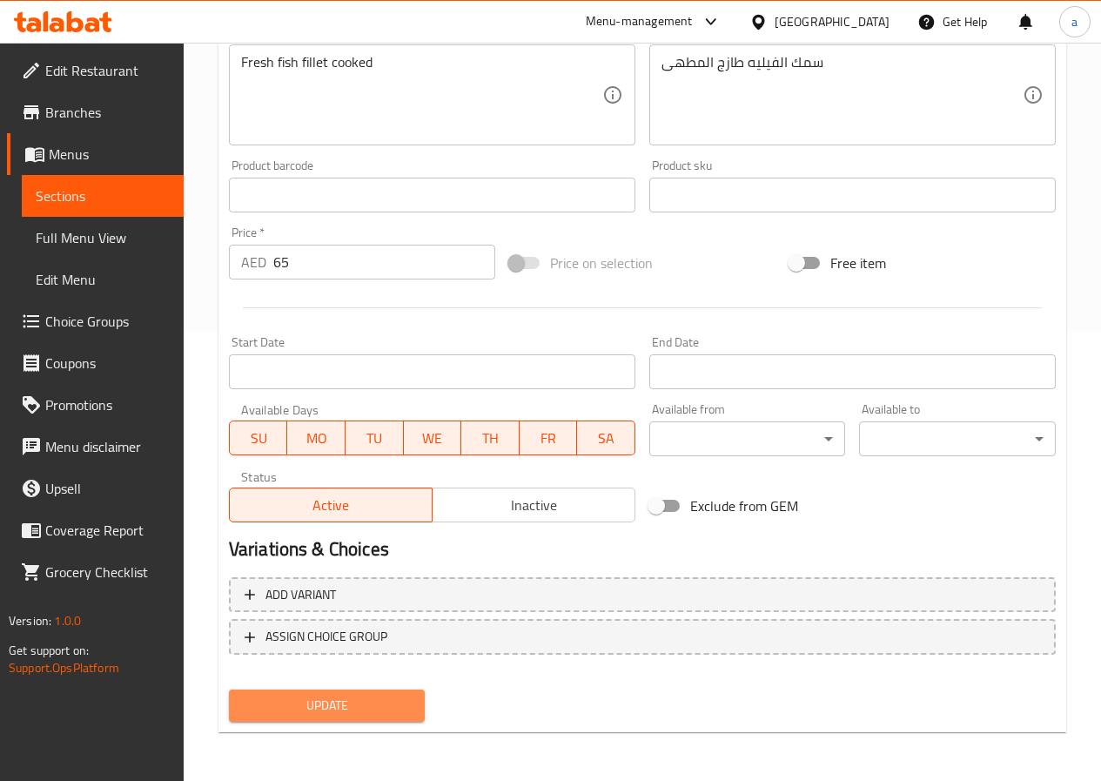
click at [347, 706] on span "Update" at bounding box center [327, 706] width 169 height 22
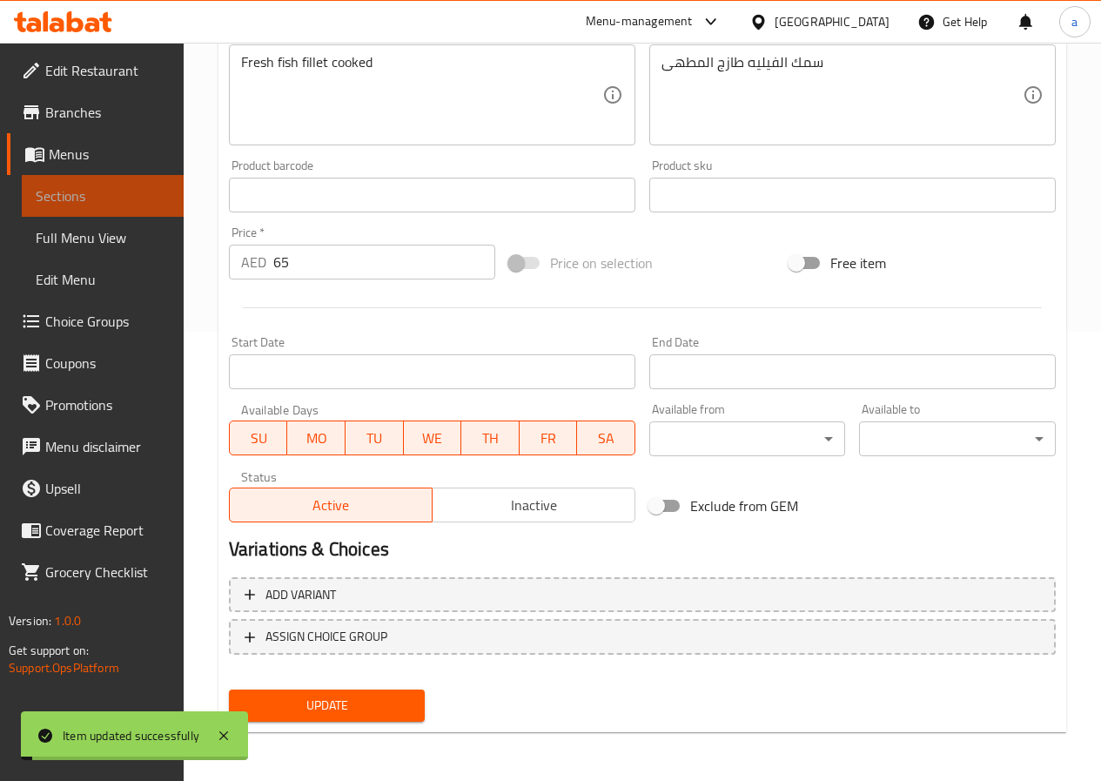
click at [145, 201] on span "Sections" at bounding box center [103, 195] width 134 height 21
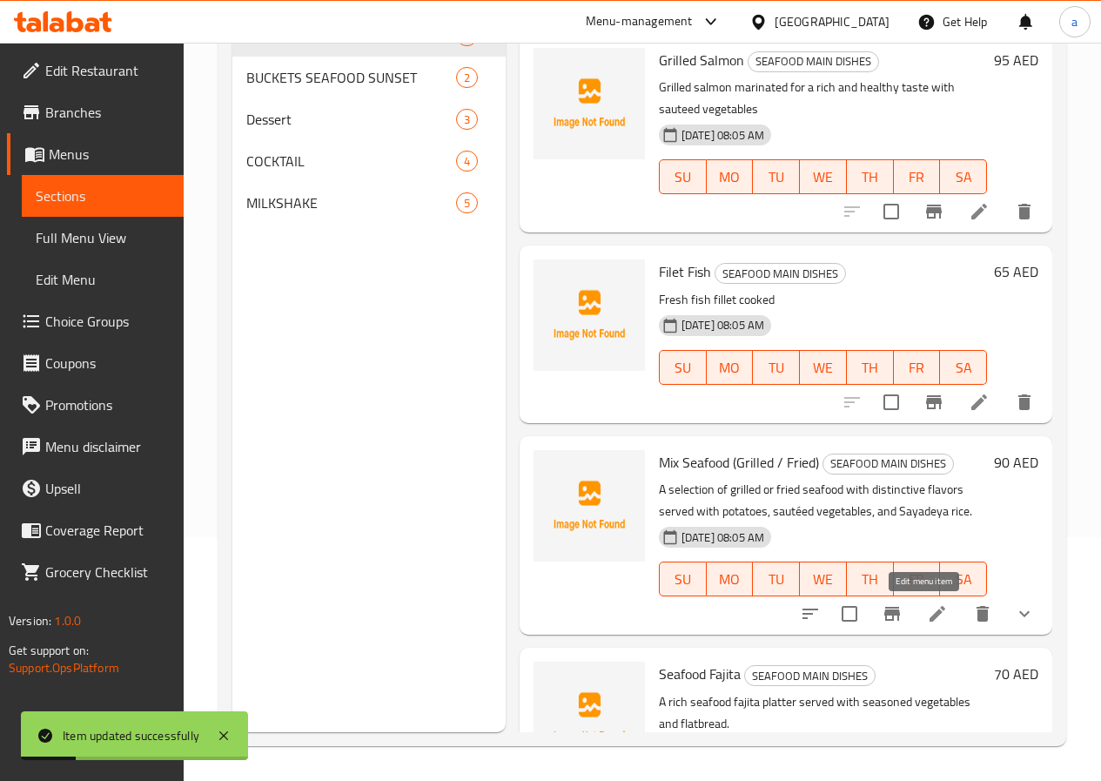
click at [927, 616] on icon at bounding box center [937, 613] width 21 height 21
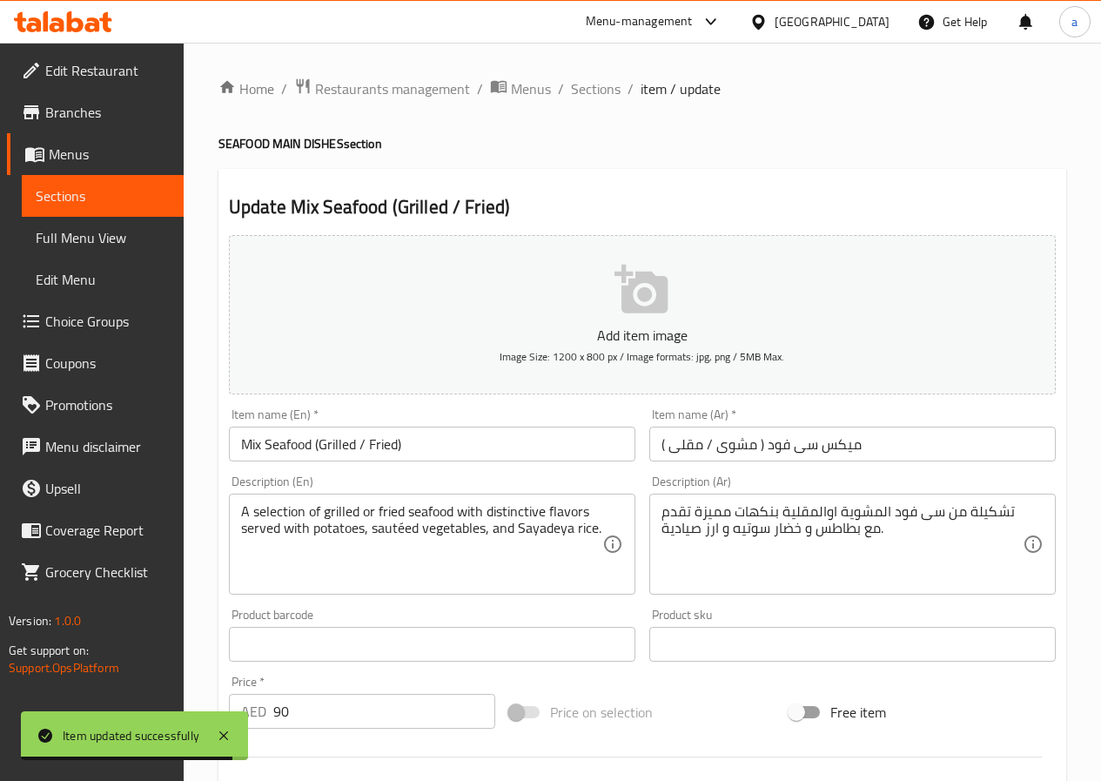
scroll to position [87, 0]
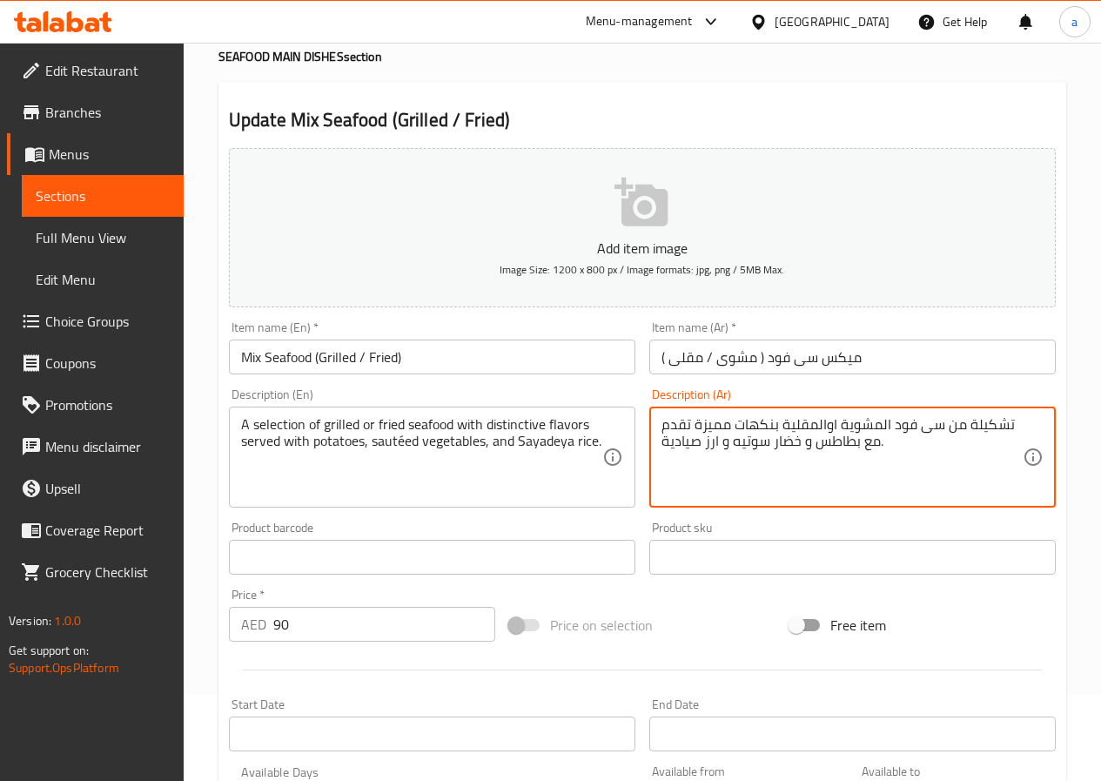
drag, startPoint x: 826, startPoint y: 421, endPoint x: 933, endPoint y: 406, distance: 108.1
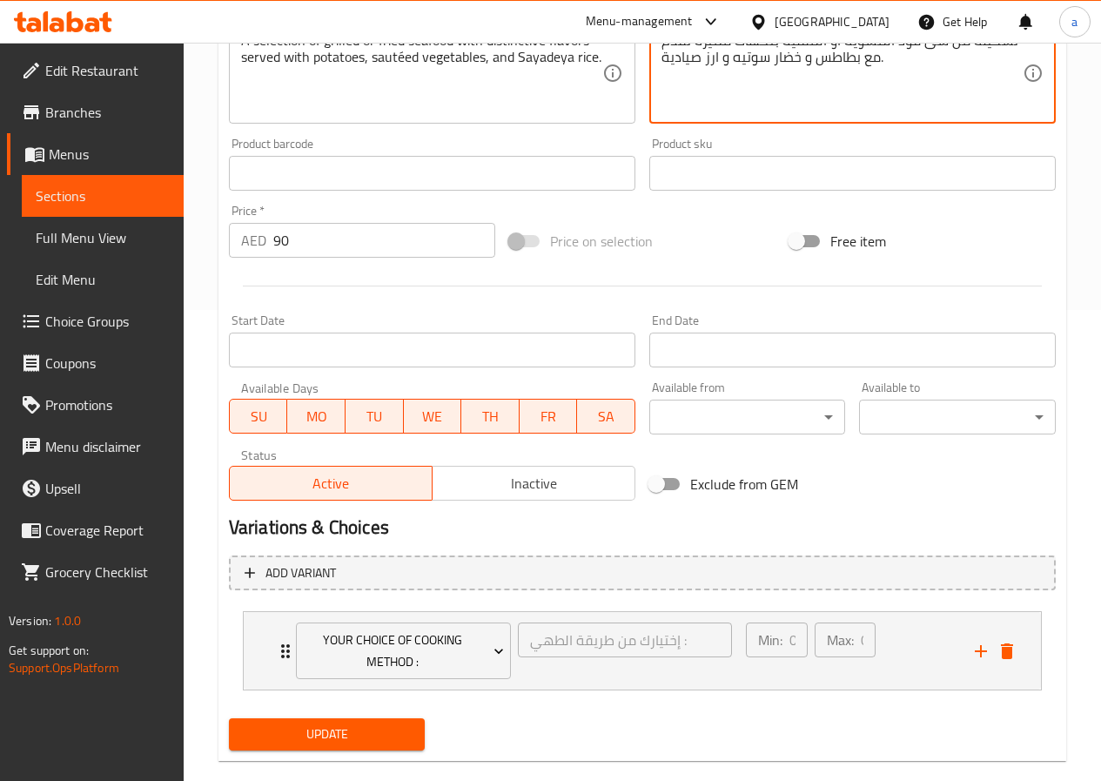
scroll to position [500, 0]
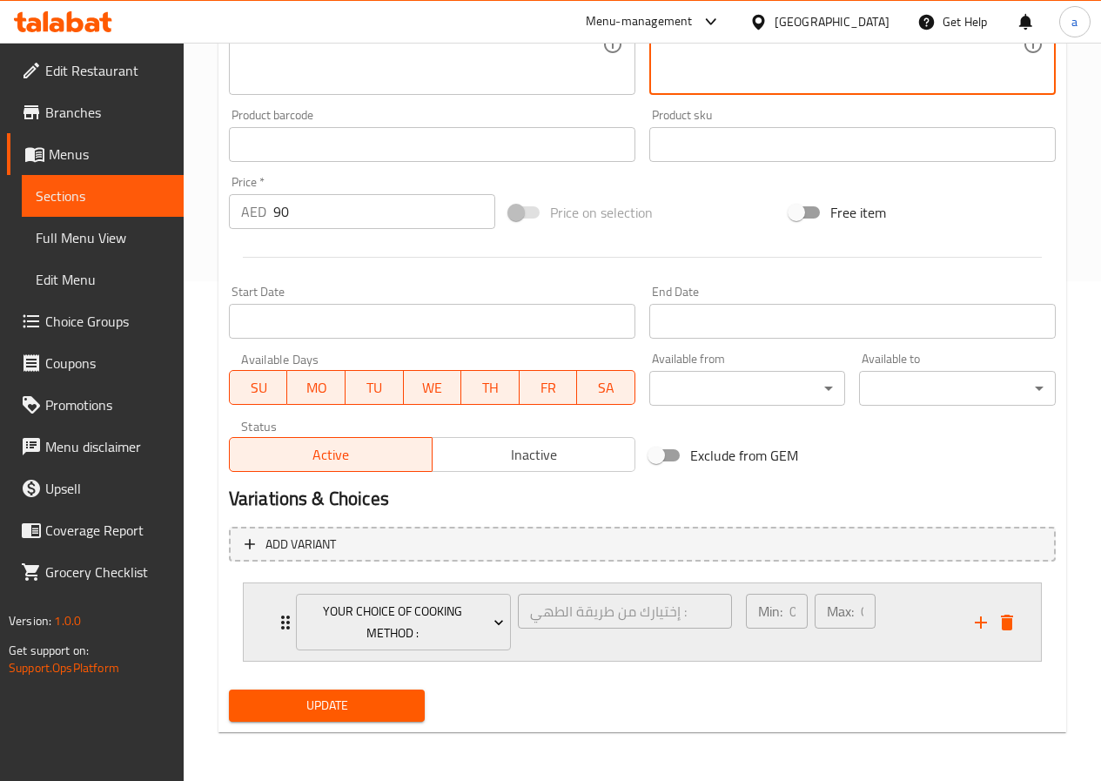
click at [283, 618] on icon "Expand" at bounding box center [285, 623] width 9 height 14
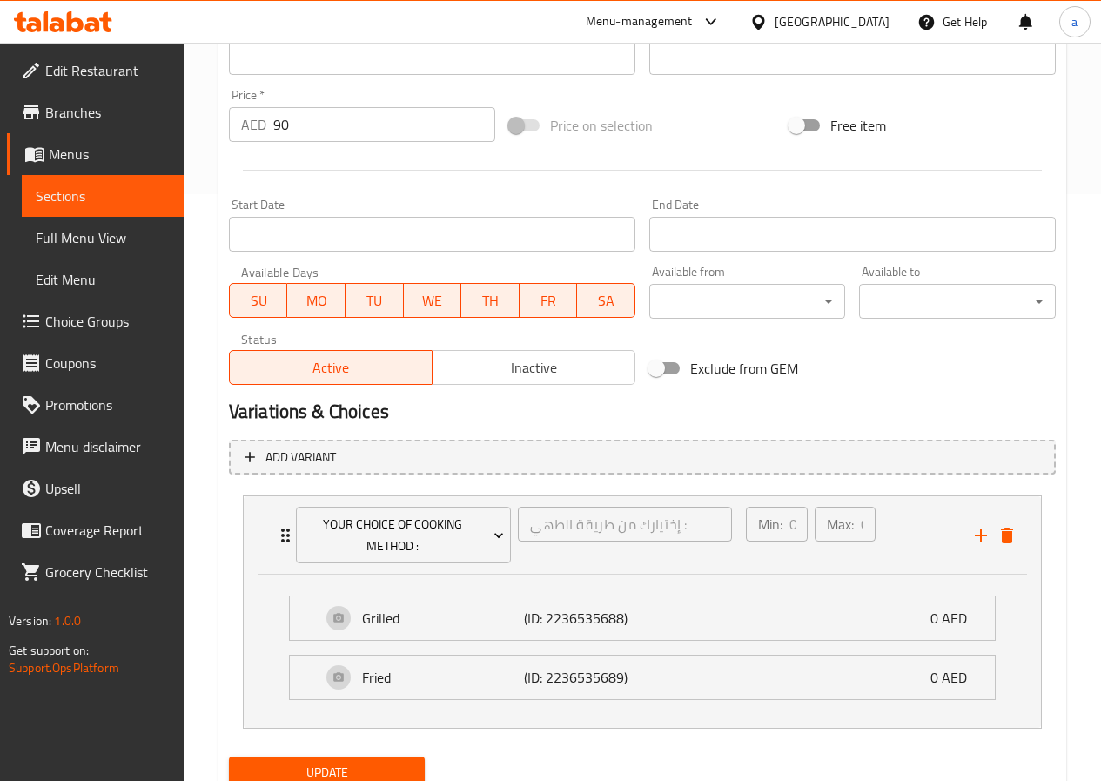
scroll to position [654, 0]
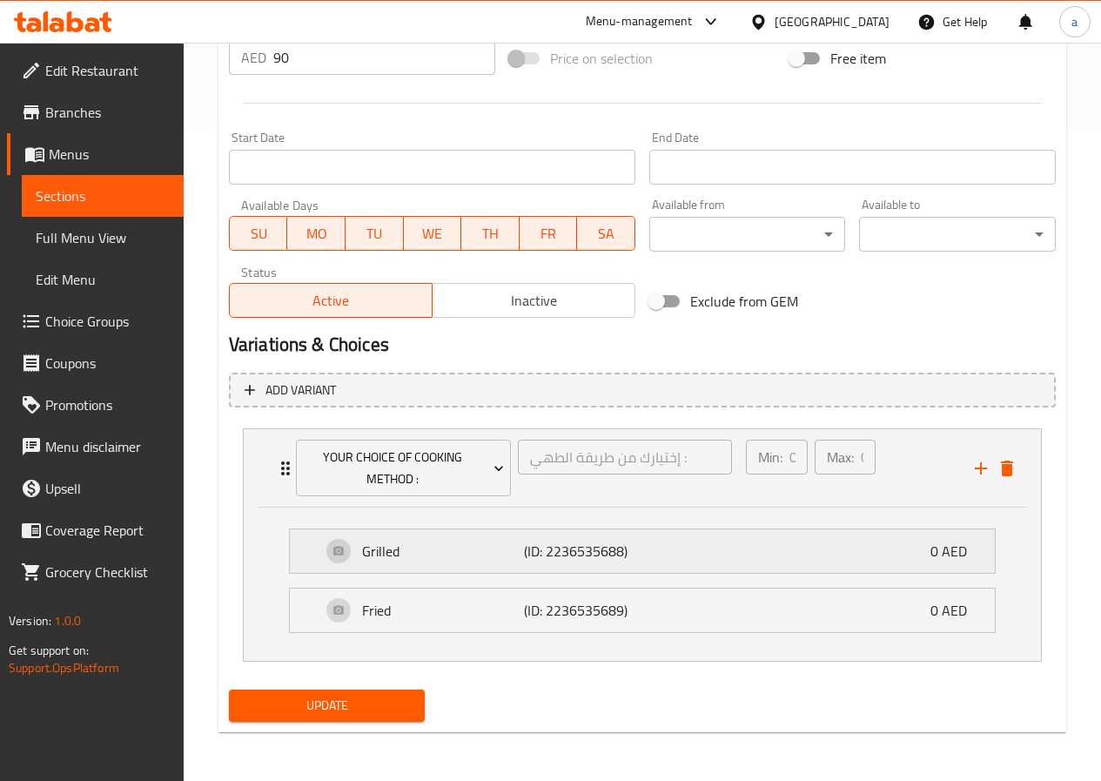
click at [892, 558] on div "Grilled (ID: 2236535688) 0 AED" at bounding box center [647, 551] width 653 height 44
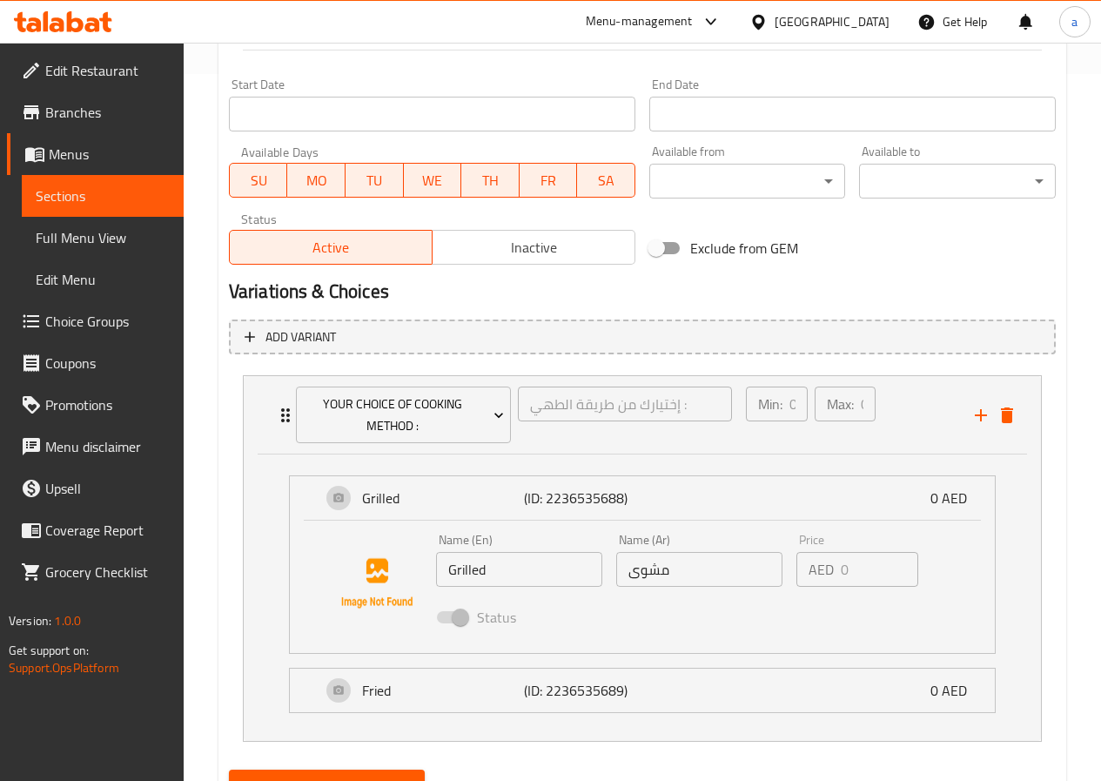
scroll to position [787, 0]
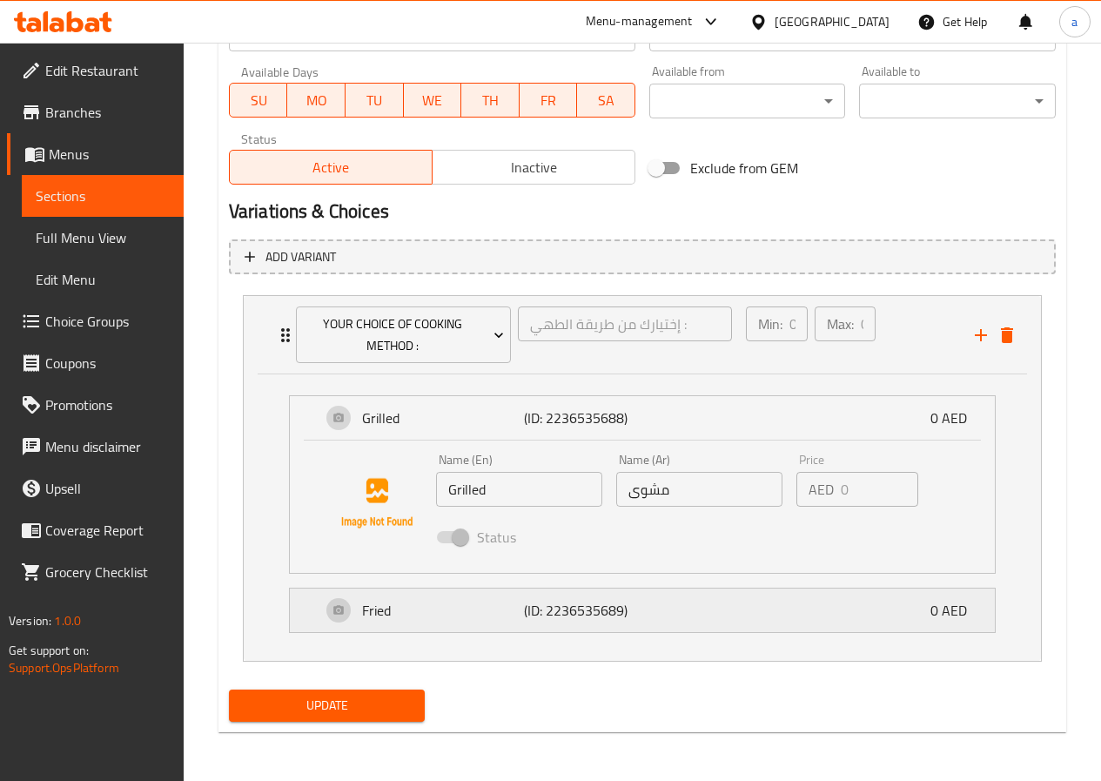
click at [802, 616] on div "Fried (ID: 2236535689) 0 AED" at bounding box center [647, 611] width 653 height 44
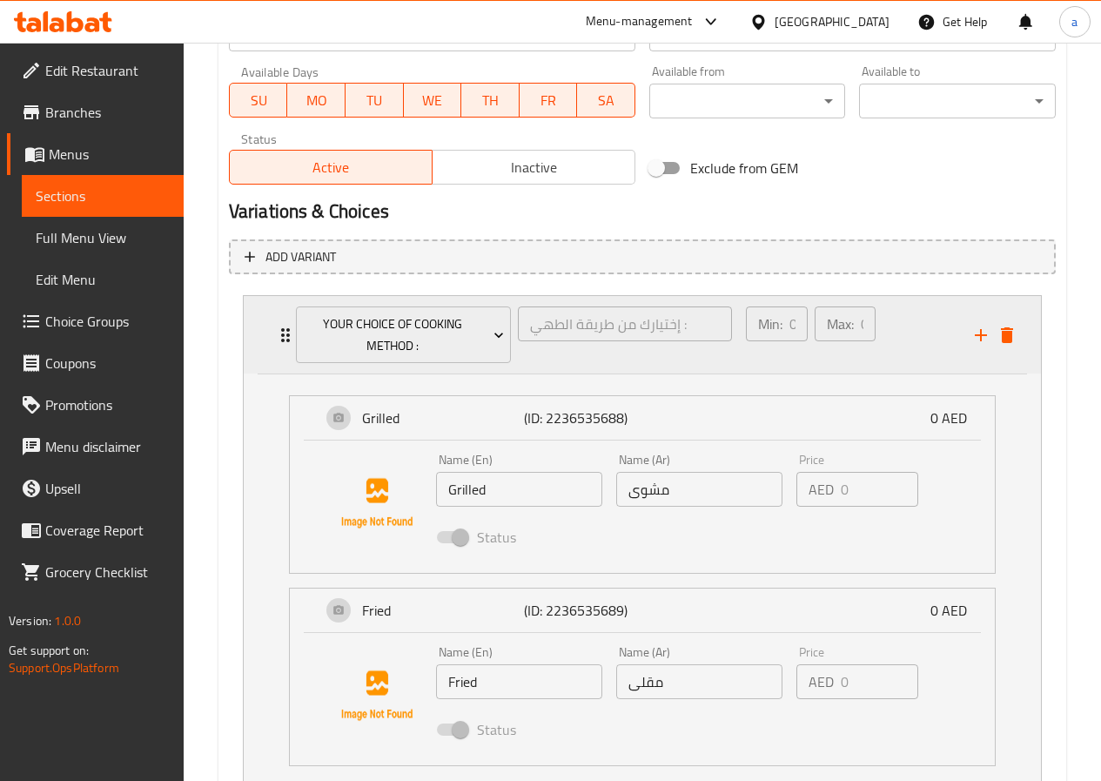
click at [832, 331] on p "Max:" at bounding box center [840, 323] width 27 height 21
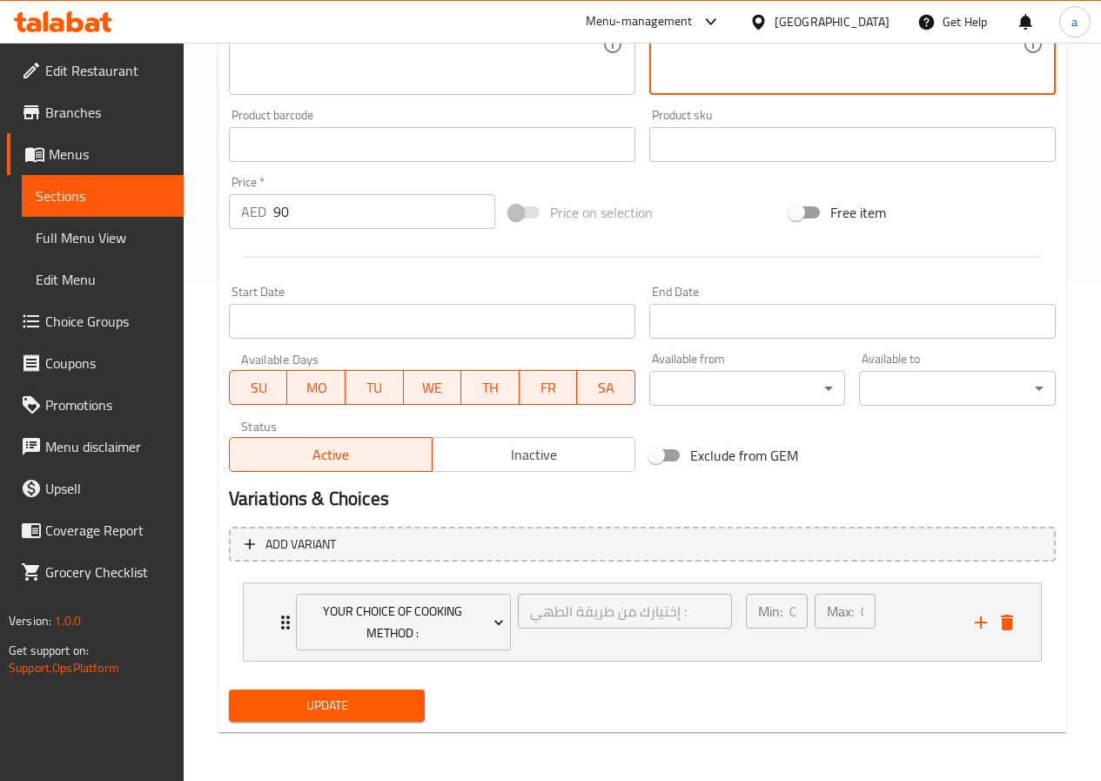
scroll to position [500, 0]
type textarea "تشكيلة من سى فود المشوية او المقلية بنكهات مميزة تقدم مع بطاطس و خضار سوتيه و ا…"
click at [374, 697] on span "Update" at bounding box center [327, 706] width 169 height 22
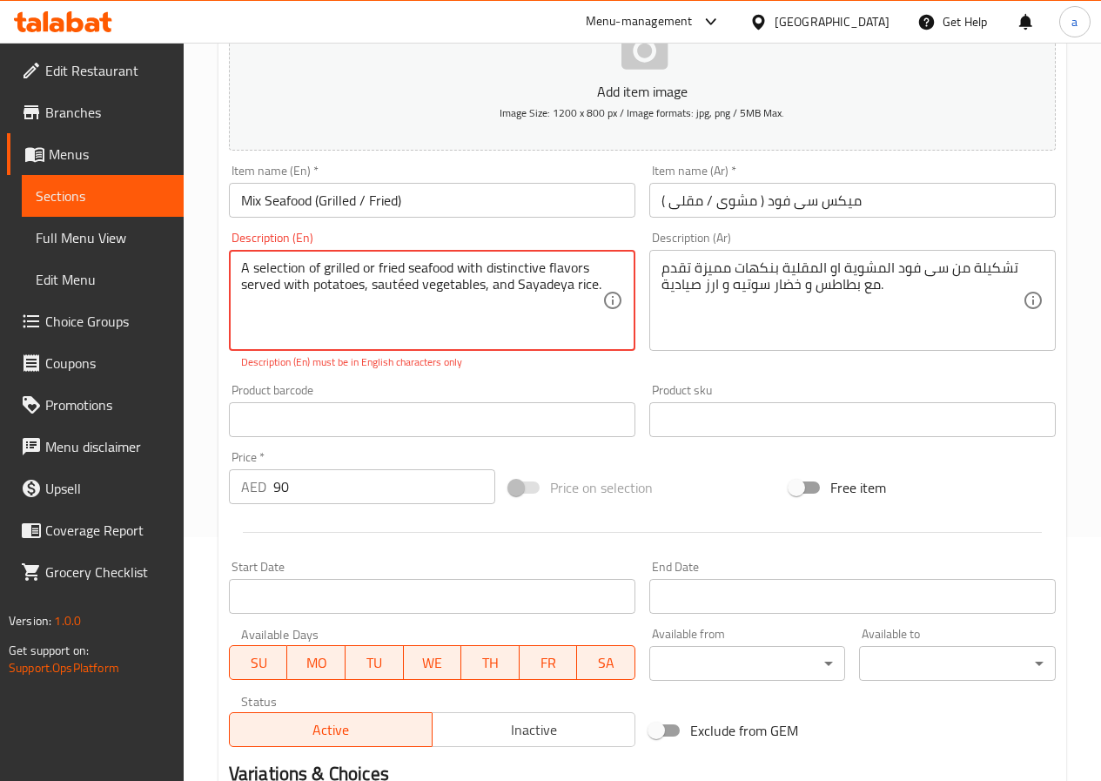
scroll to position [239, 0]
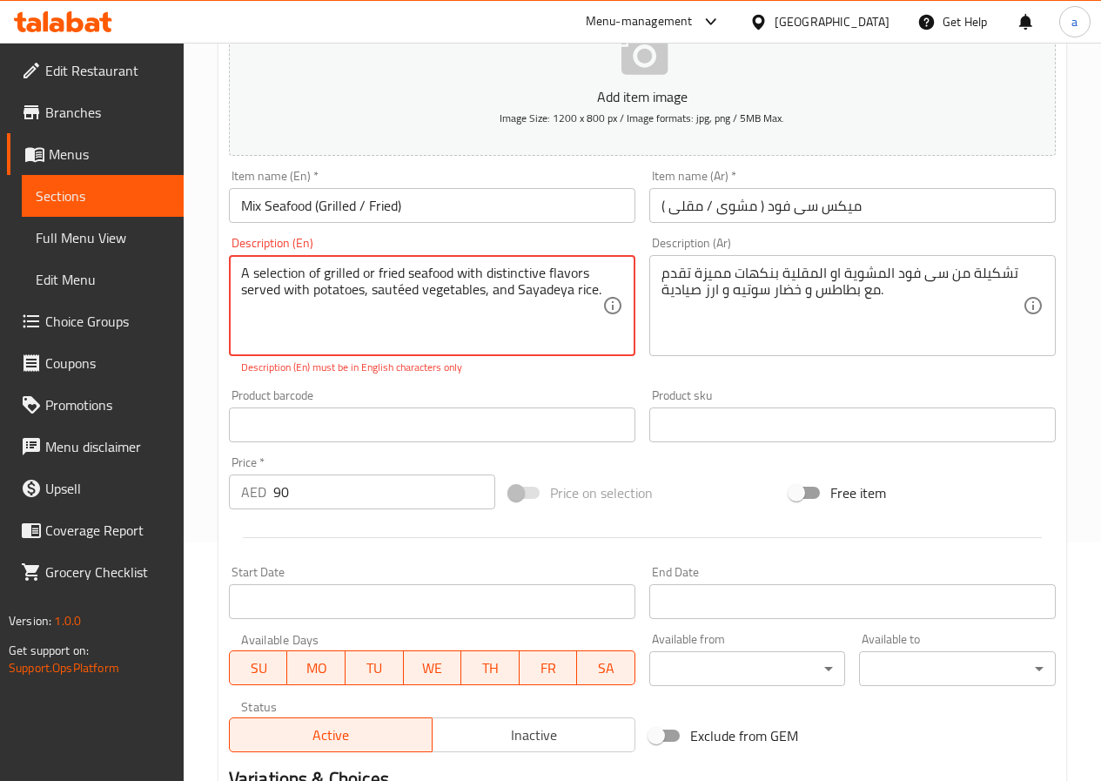
click at [407, 290] on textarea "A selection of grilled or fried seafood with distinctive flavors served with po…" at bounding box center [421, 306] width 361 height 83
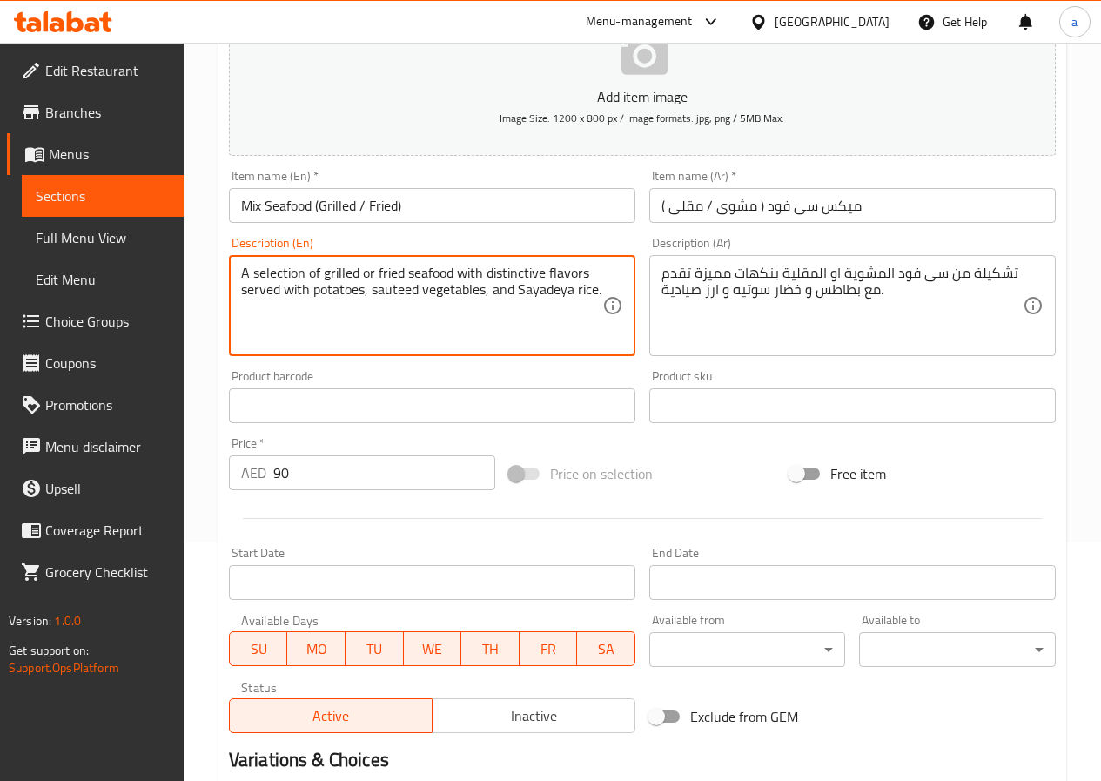
scroll to position [500, 0]
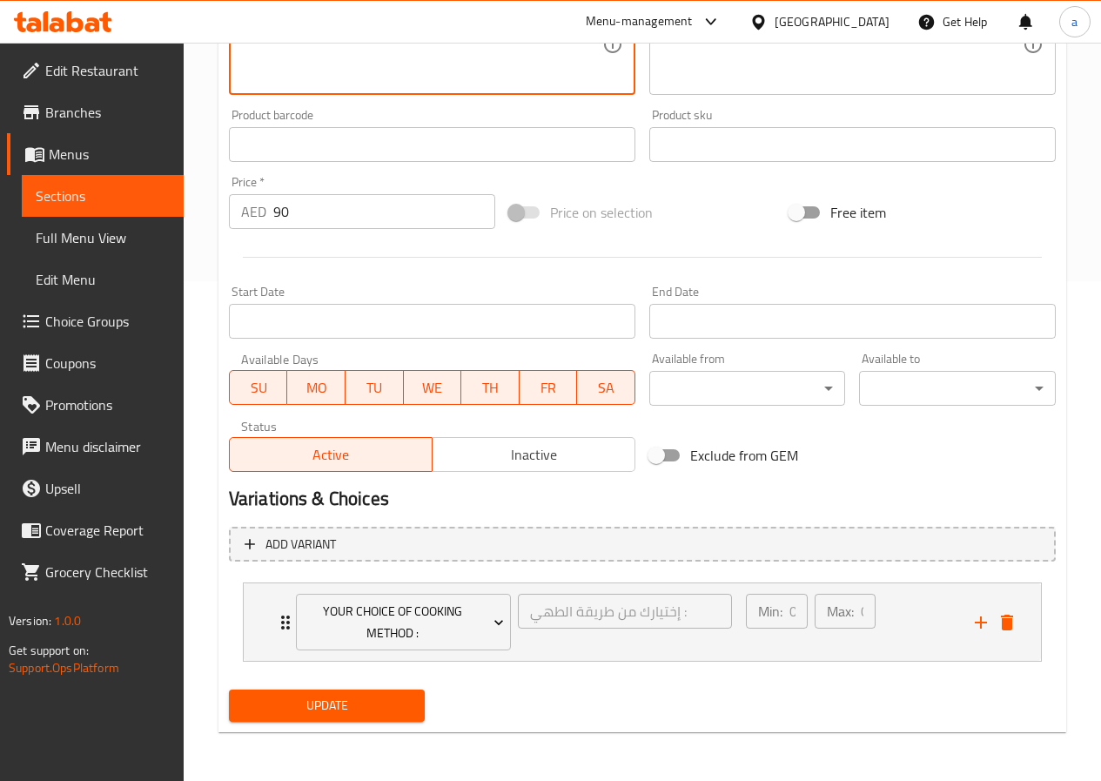
type textarea "A selection of grilled or fried seafood with distinctive flavors served with po…"
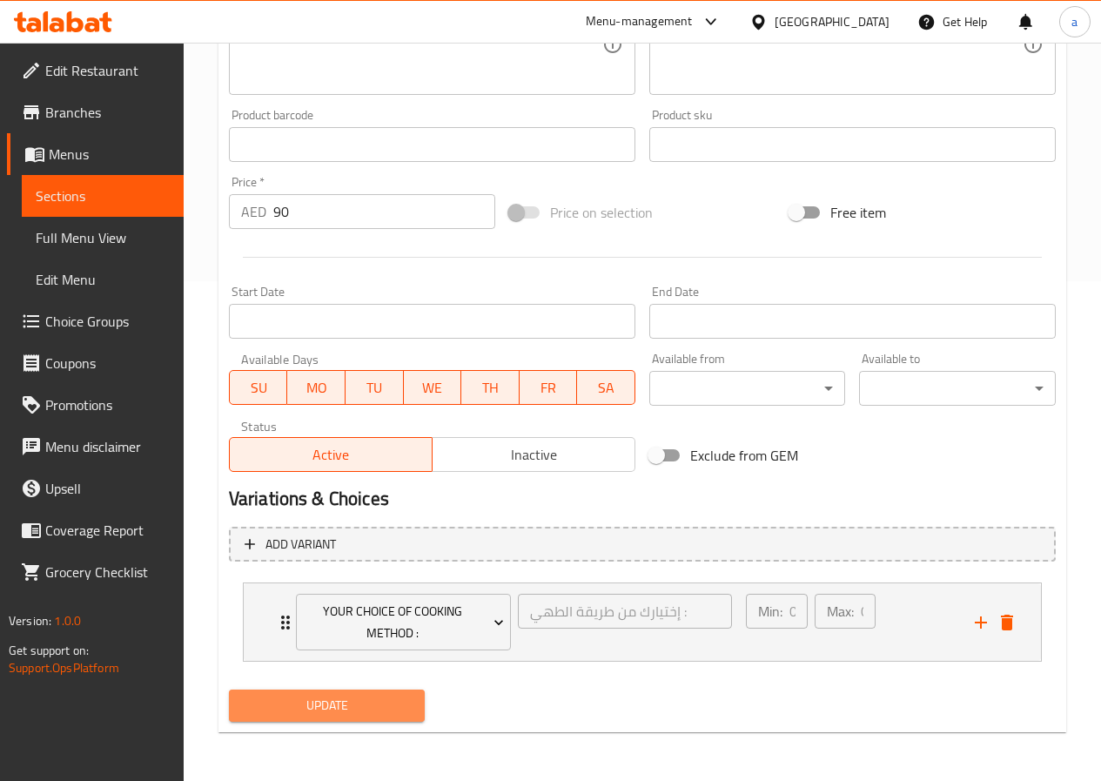
click at [353, 717] on button "Update" at bounding box center [327, 706] width 197 height 32
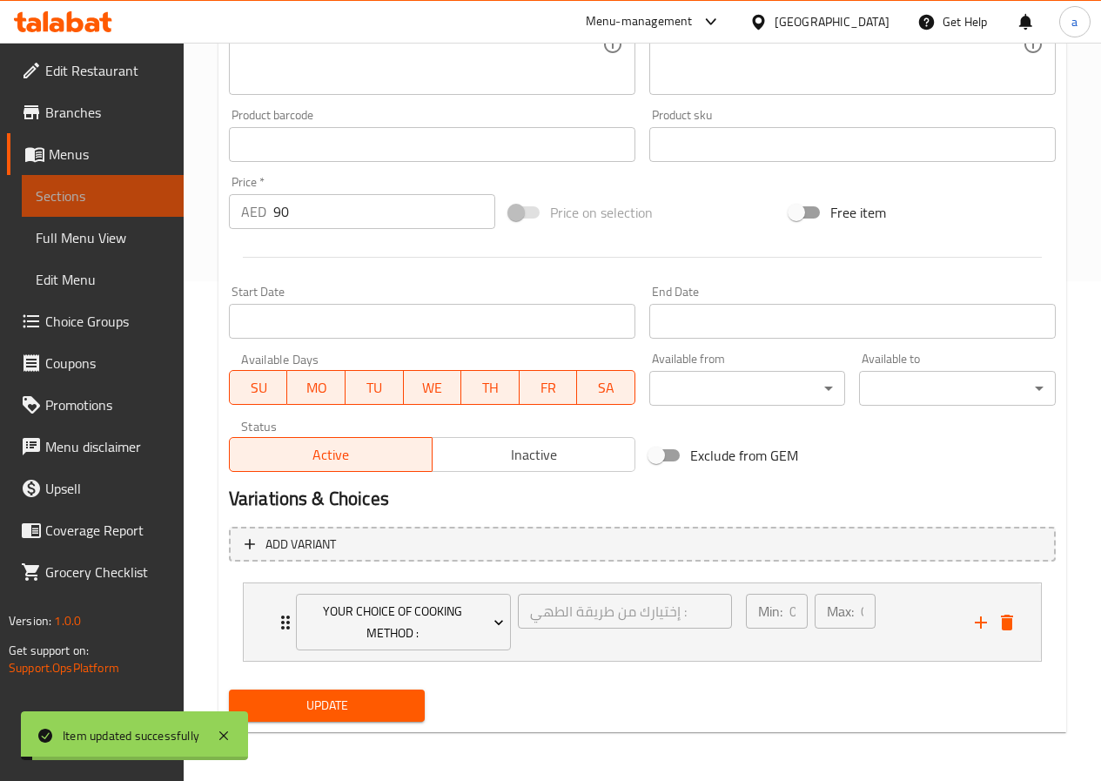
click at [145, 203] on span "Sections" at bounding box center [103, 195] width 134 height 21
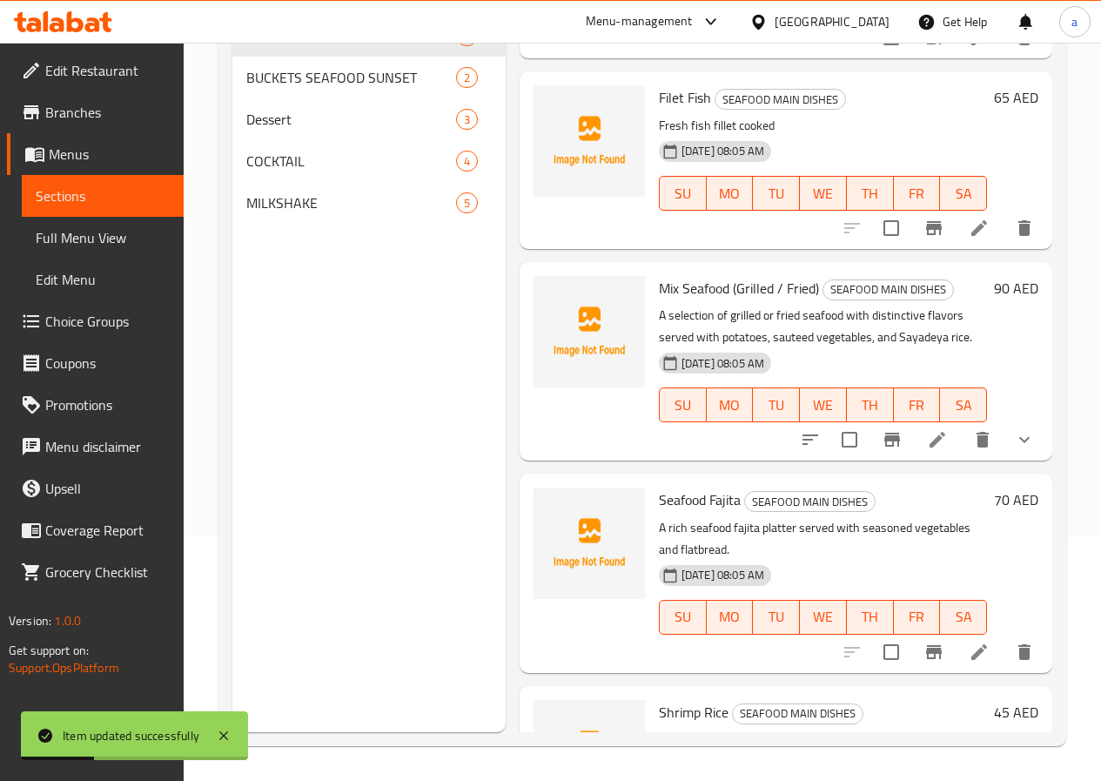
scroll to position [261, 0]
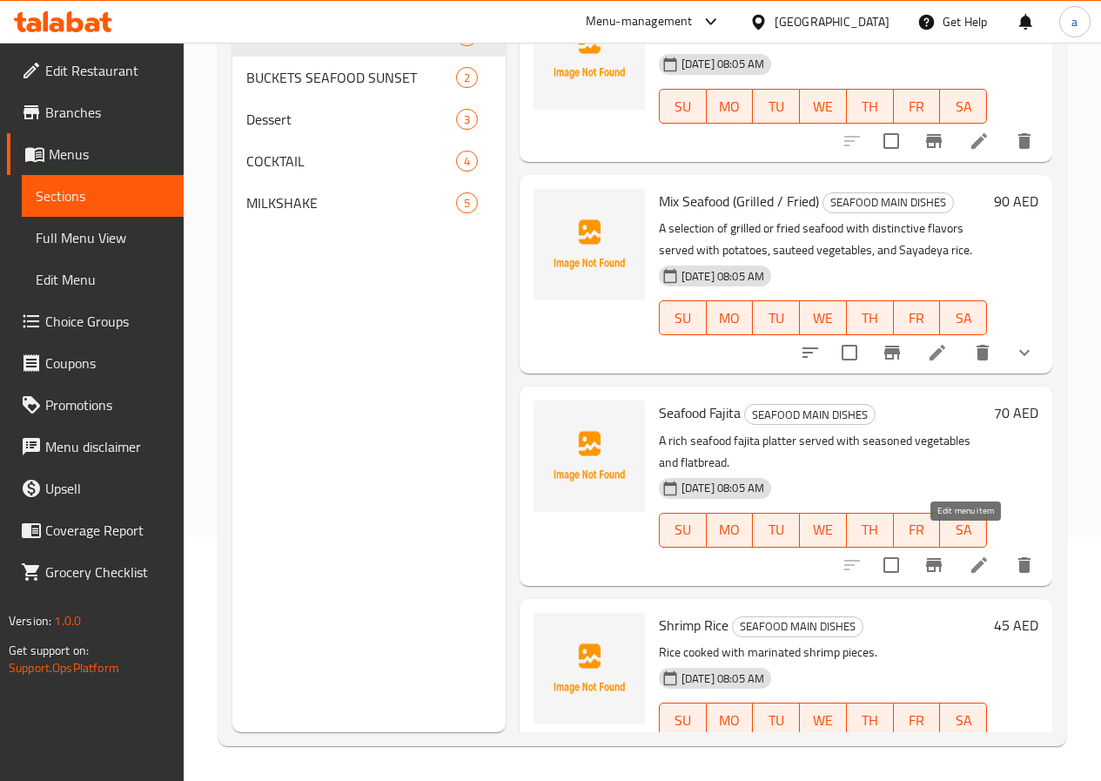
click at [969, 555] on icon at bounding box center [979, 565] width 21 height 21
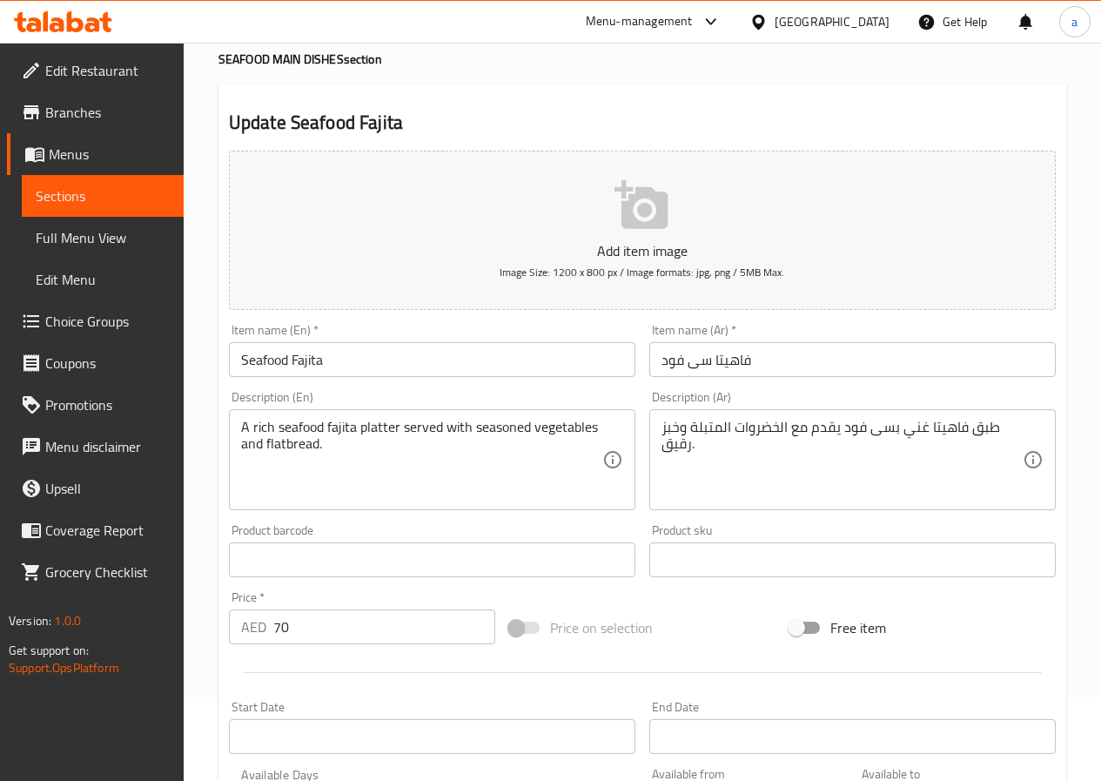
scroll to position [87, 0]
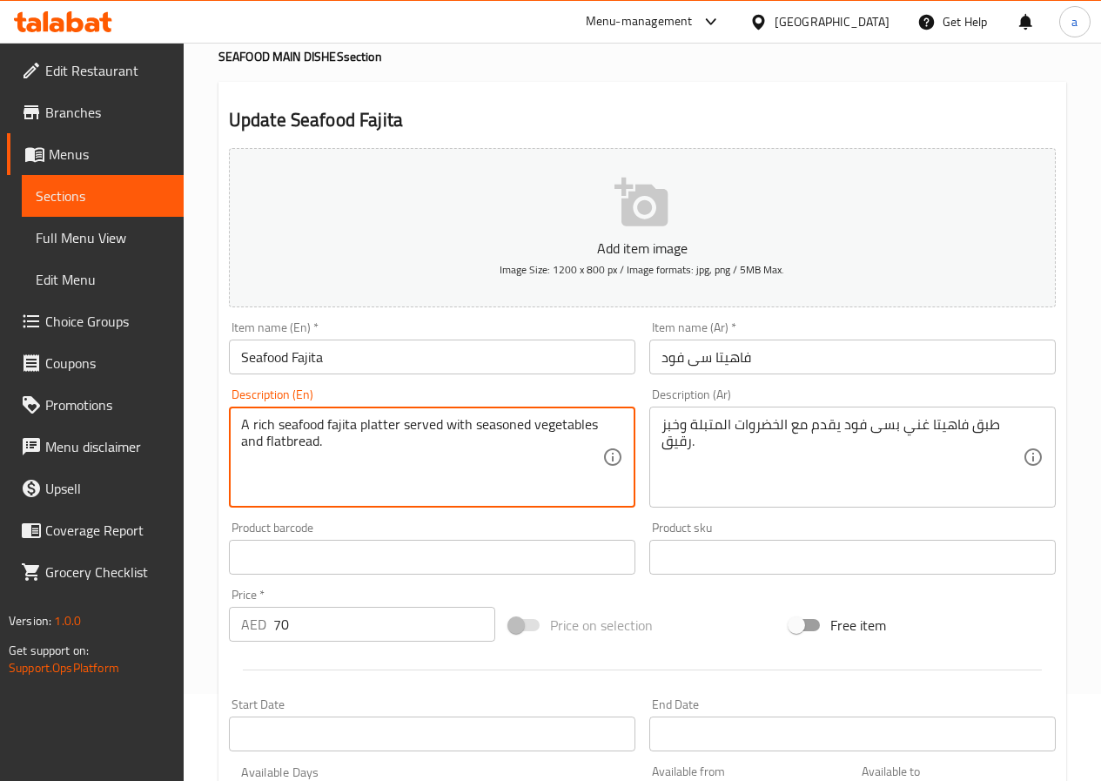
click at [297, 448] on textarea "A rich seafood fajita platter served with seasoned vegetables and flatbread." at bounding box center [421, 457] width 361 height 83
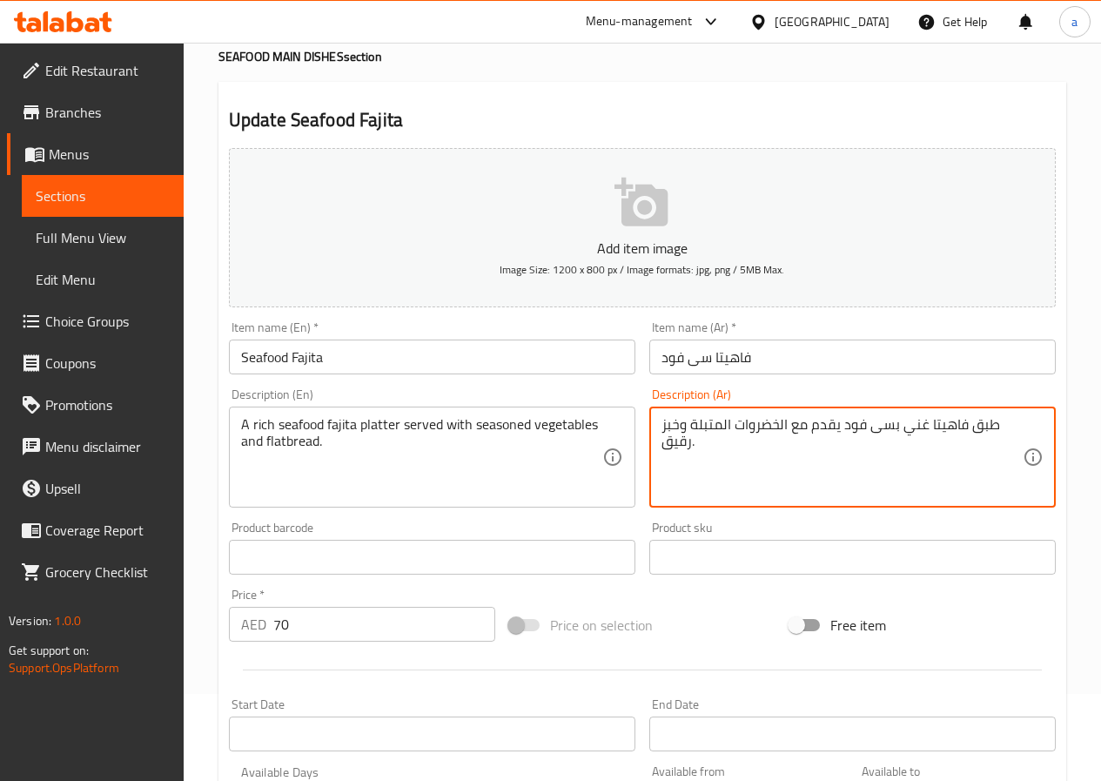
drag, startPoint x: 691, startPoint y: 449, endPoint x: 681, endPoint y: 416, distance: 34.7
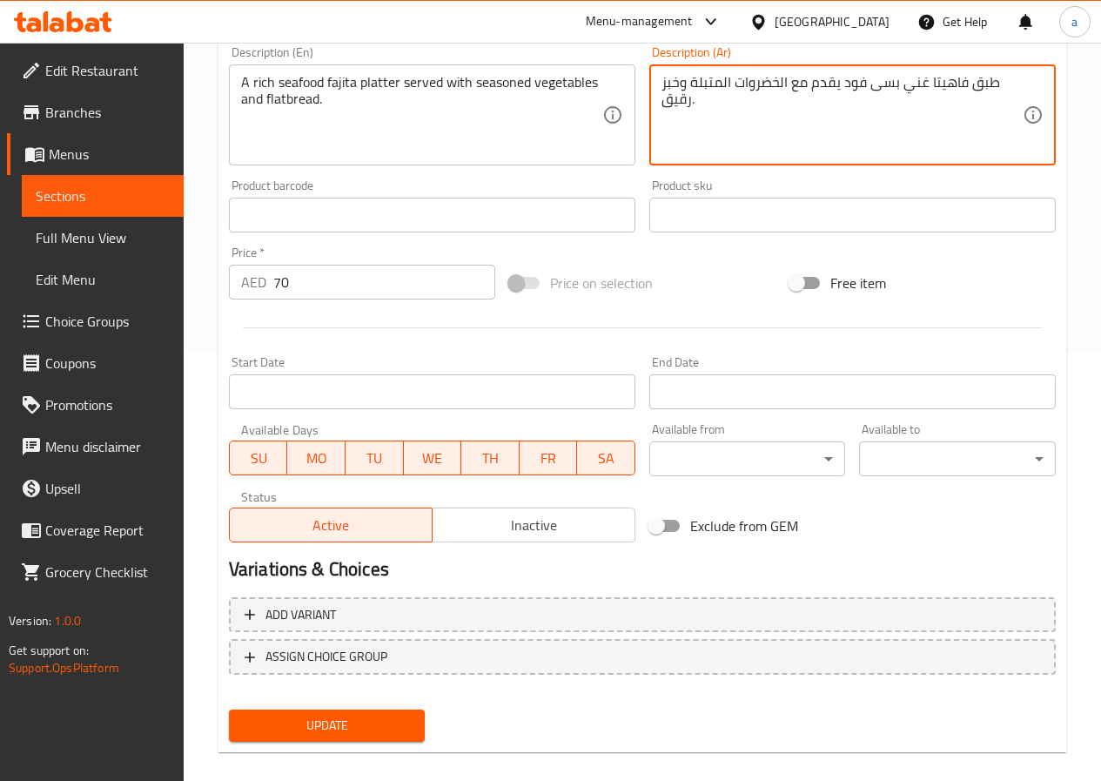
scroll to position [449, 0]
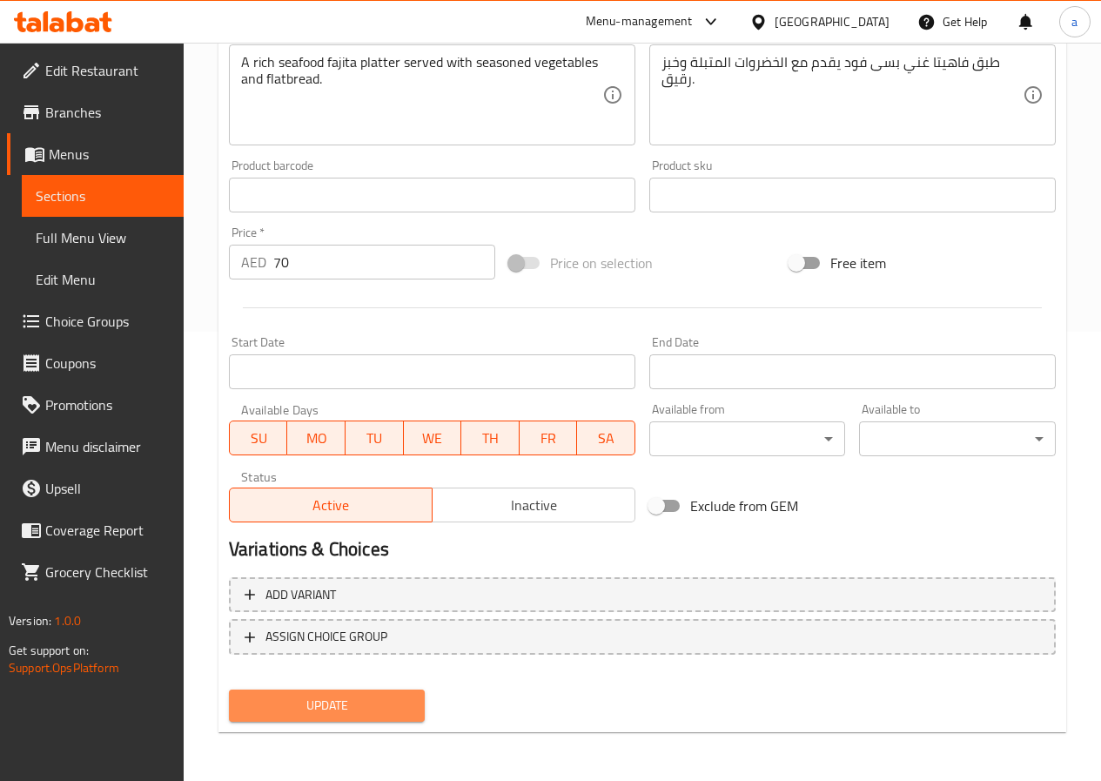
click at [342, 707] on span "Update" at bounding box center [327, 706] width 169 height 22
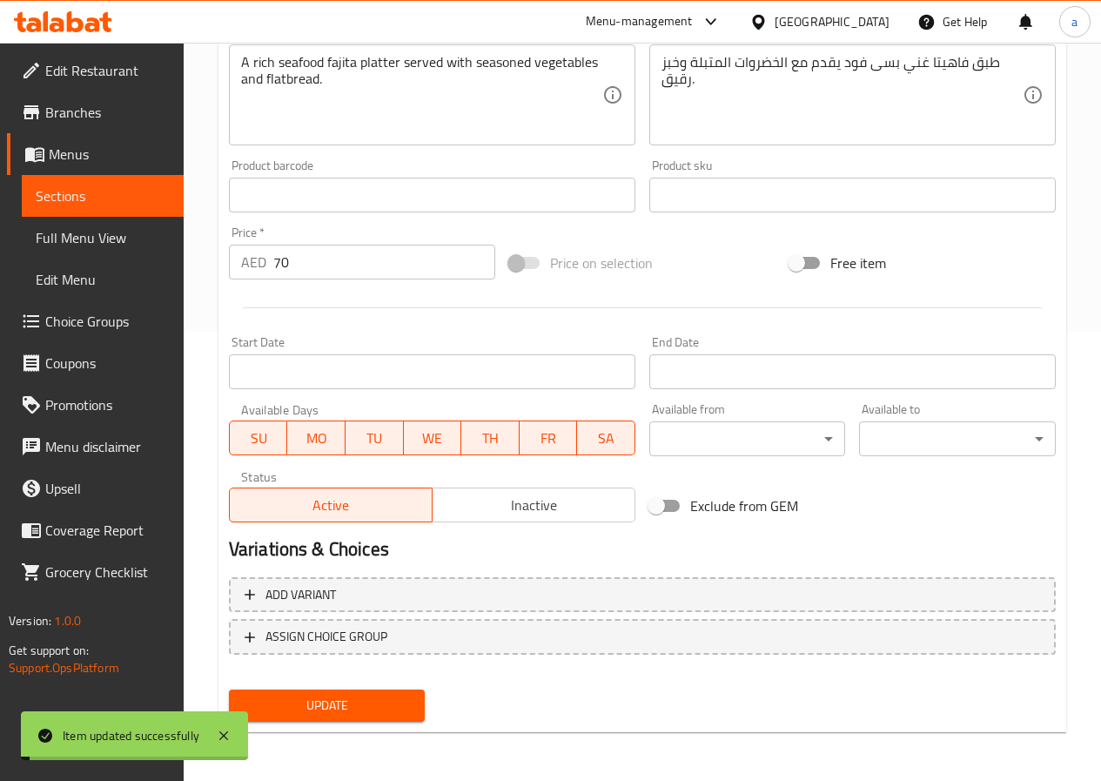
click at [161, 200] on span "Sections" at bounding box center [103, 195] width 134 height 21
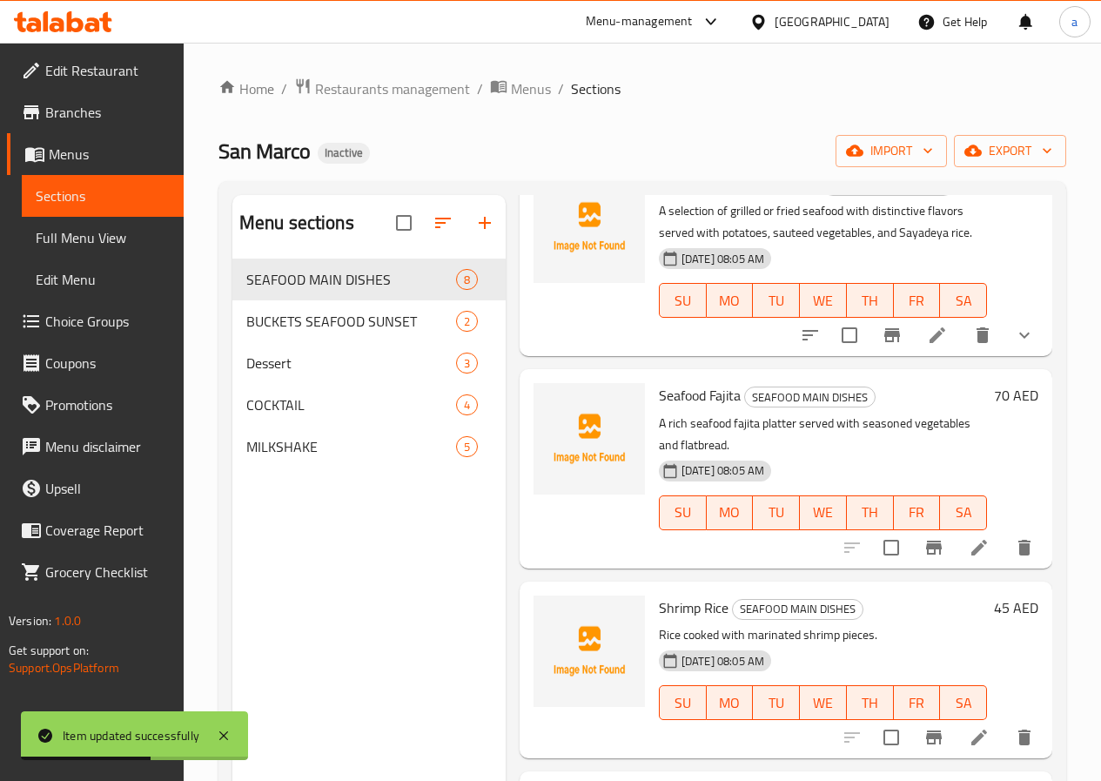
scroll to position [609, 0]
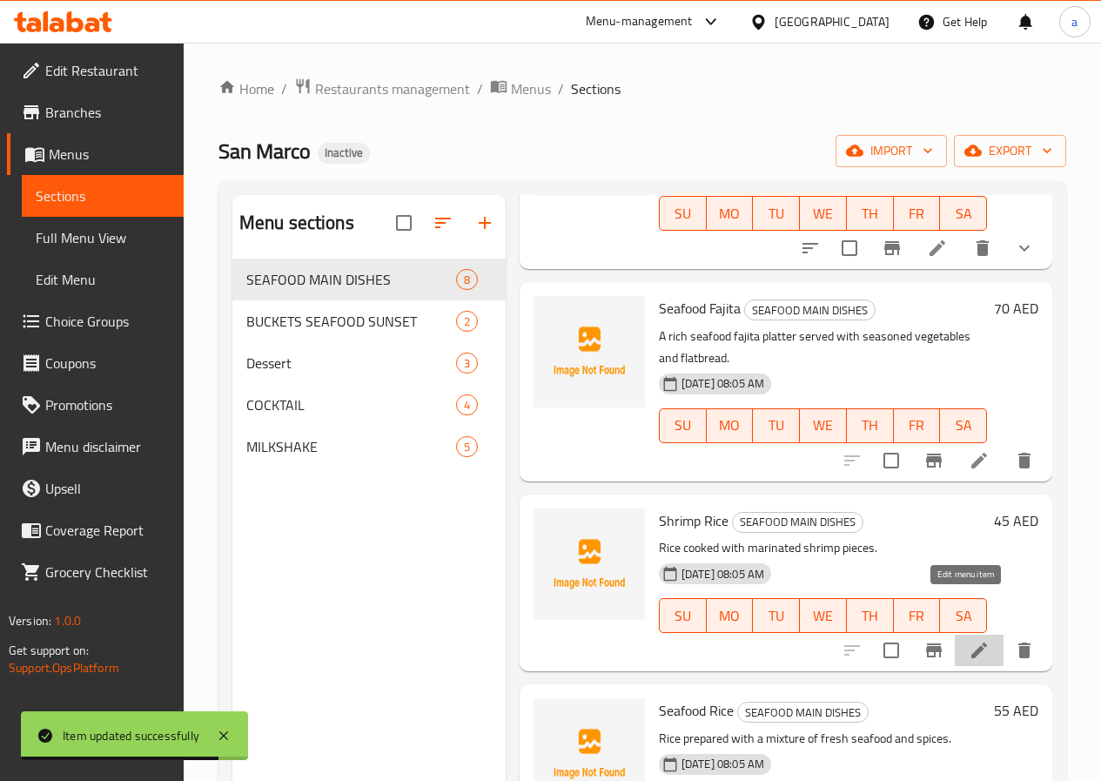
click at [972, 643] on icon at bounding box center [980, 651] width 16 height 16
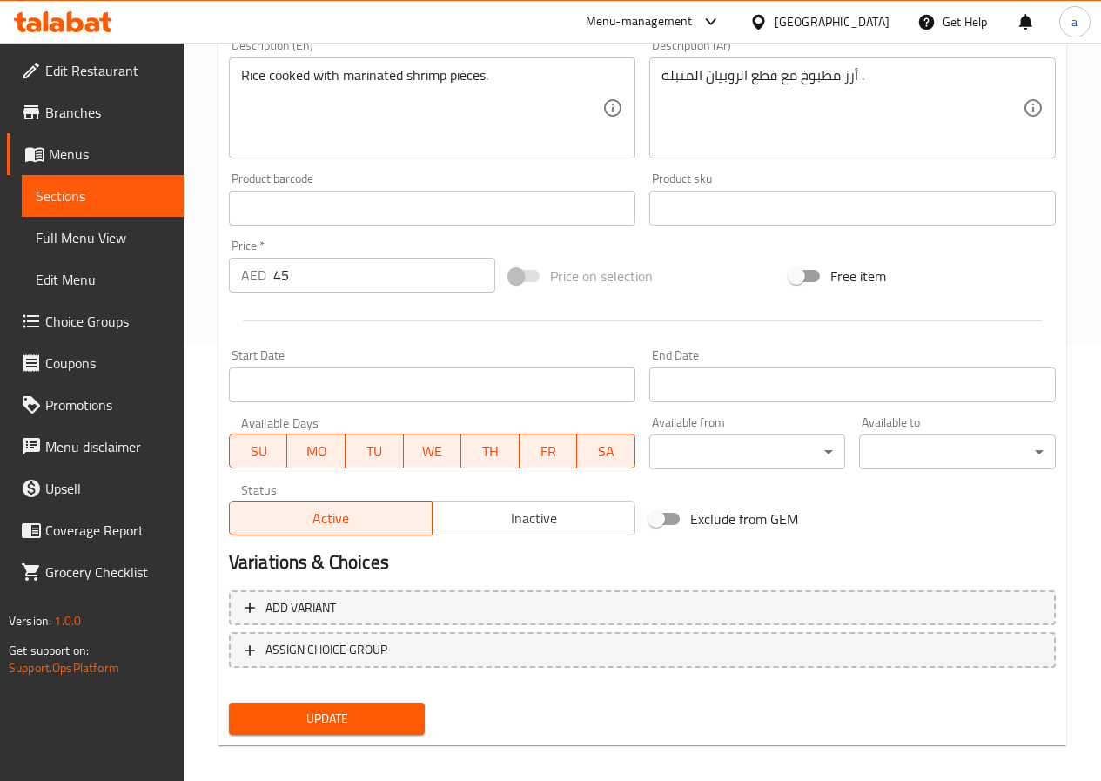
scroll to position [449, 0]
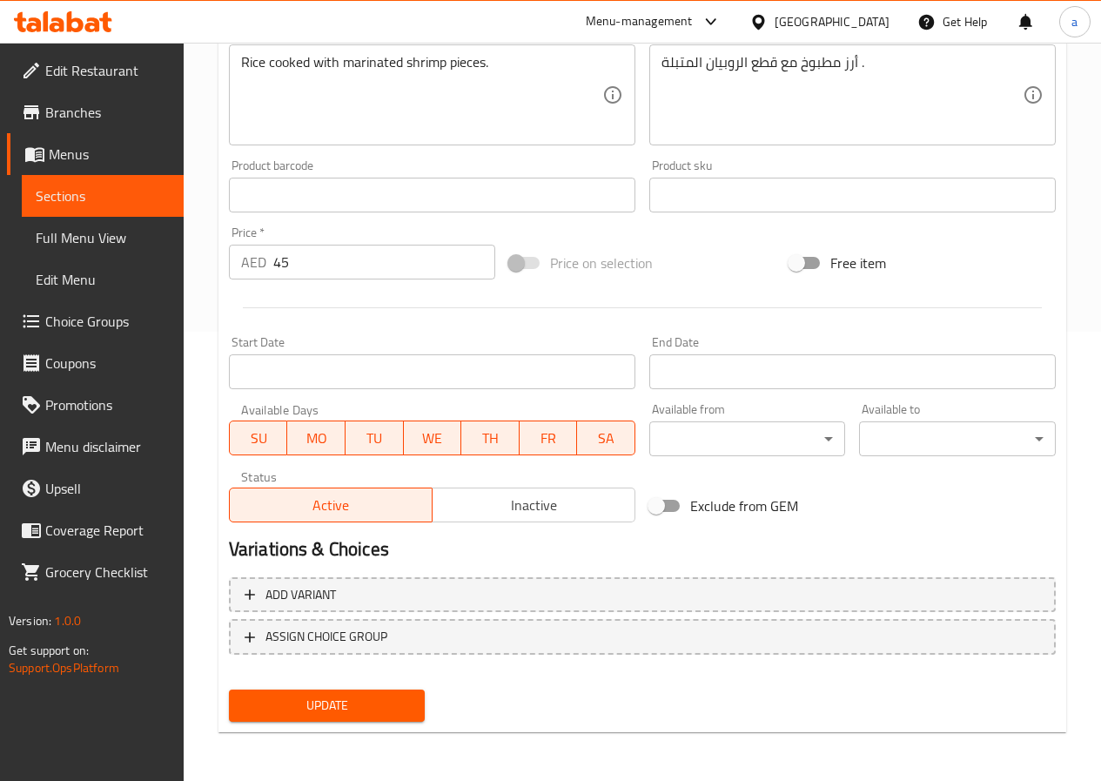
click at [86, 206] on link "Sections" at bounding box center [103, 196] width 162 height 42
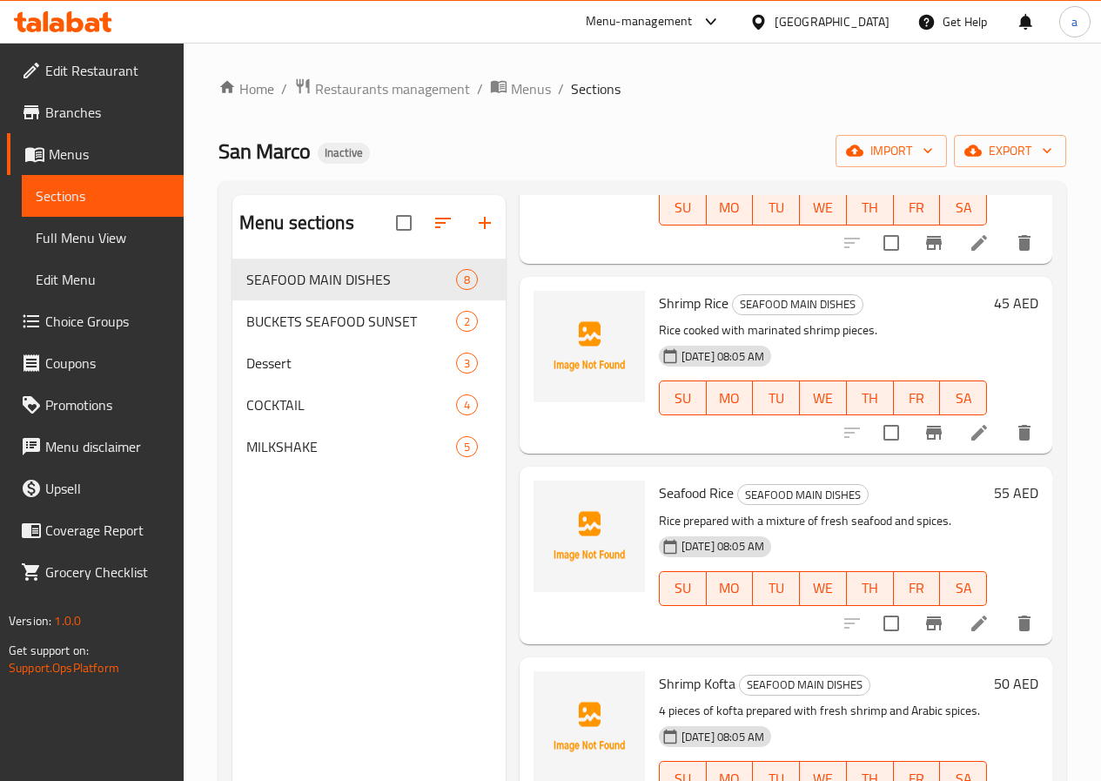
scroll to position [832, 0]
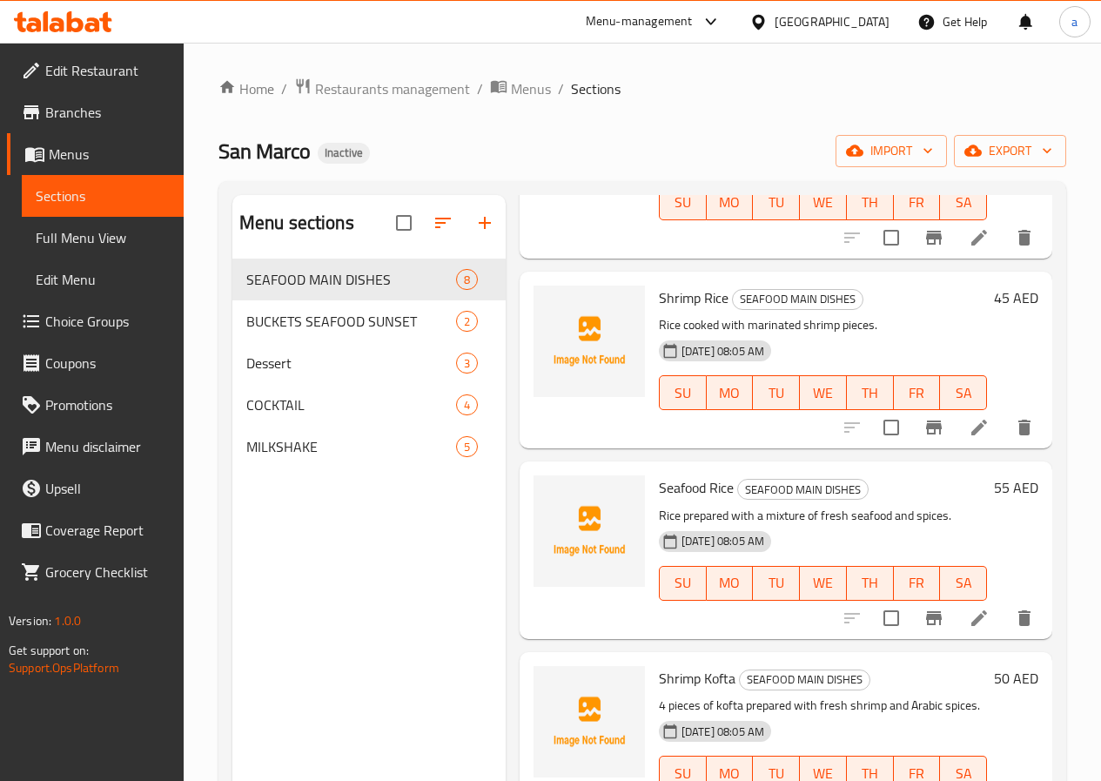
click at [969, 608] on icon at bounding box center [979, 618] width 21 height 21
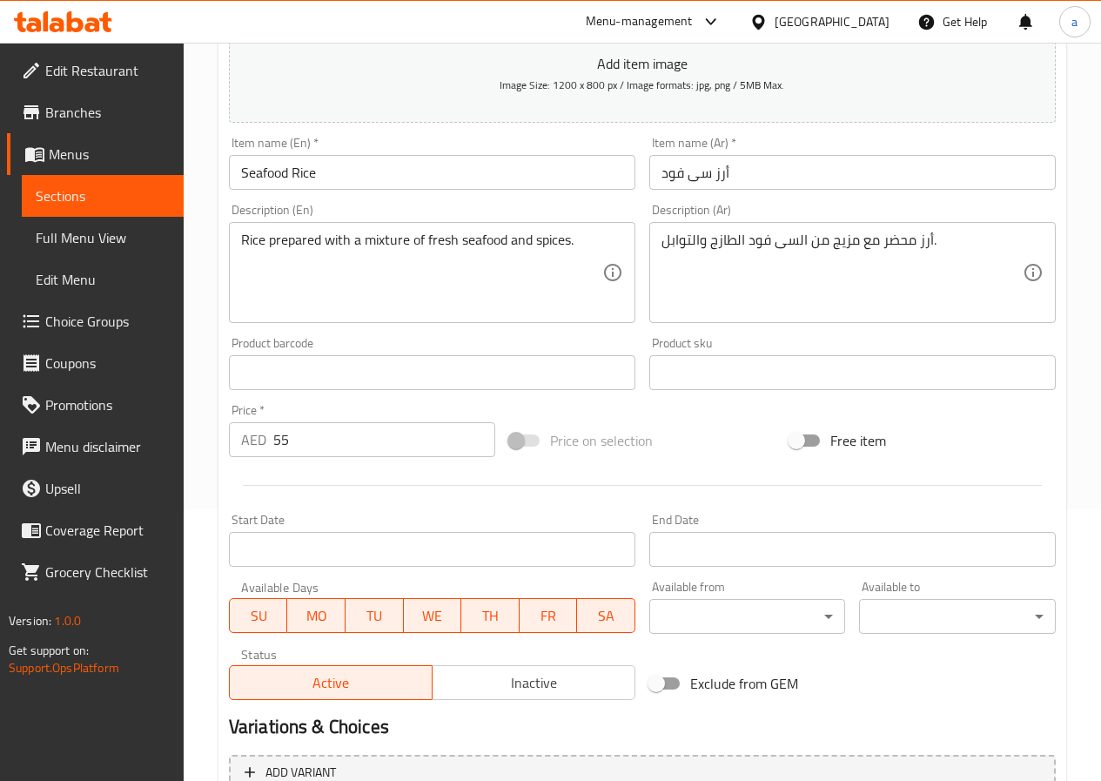
scroll to position [449, 0]
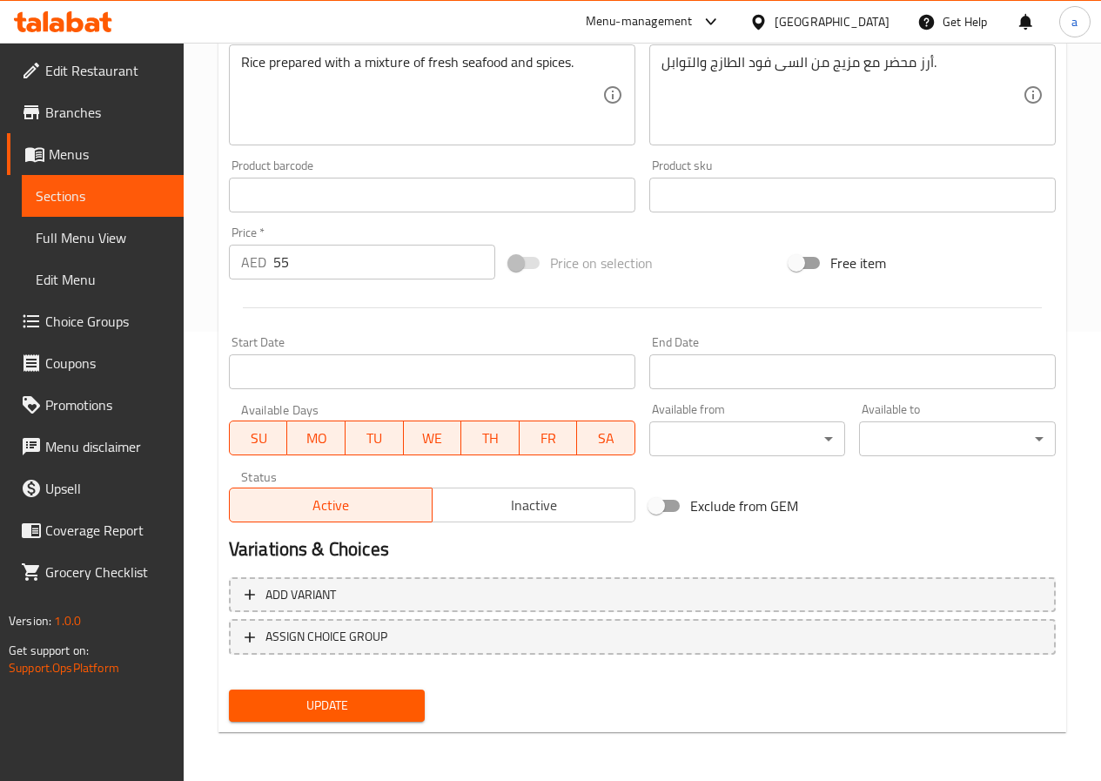
drag, startPoint x: 329, startPoint y: 695, endPoint x: 345, endPoint y: 683, distance: 19.9
click at [330, 695] on span "Update" at bounding box center [327, 706] width 169 height 22
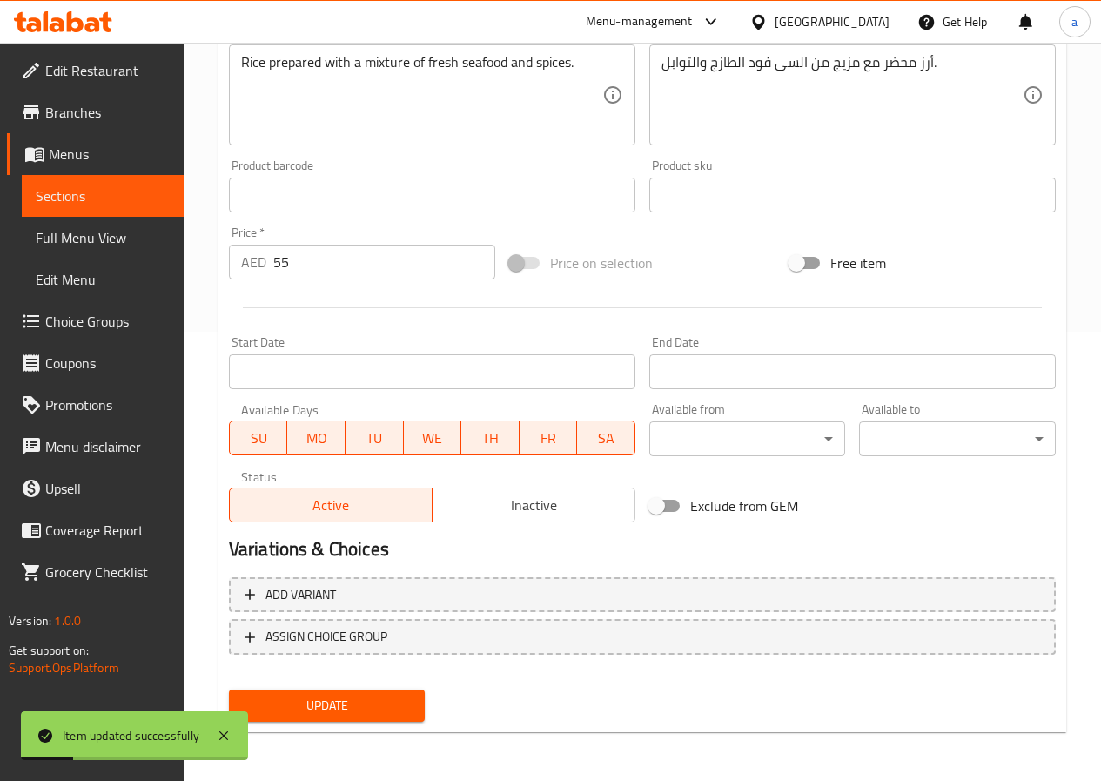
click at [117, 206] on link "Sections" at bounding box center [103, 196] width 162 height 42
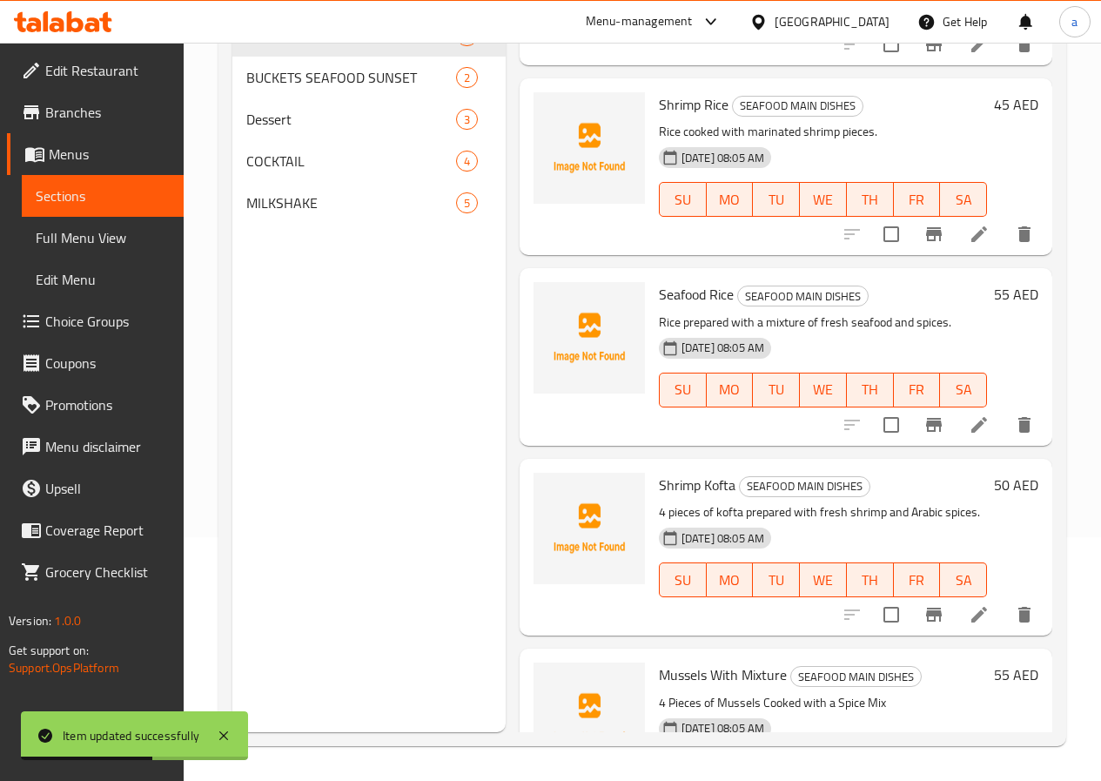
scroll to position [784, 0]
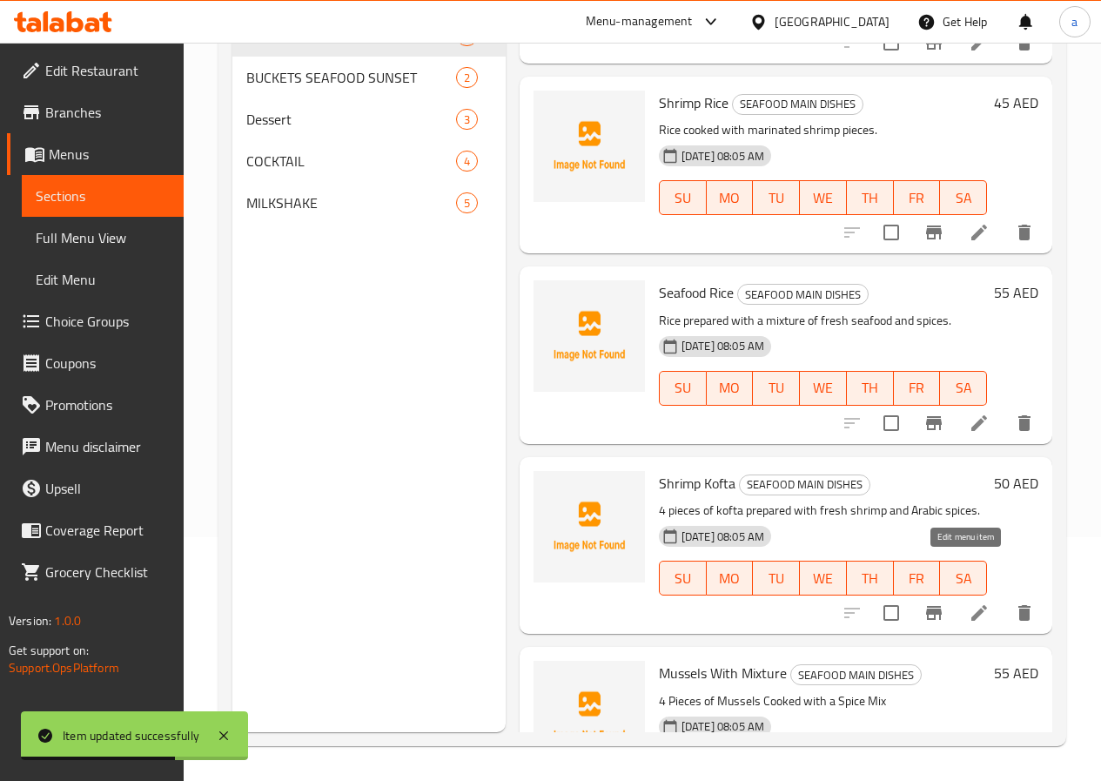
click at [971, 603] on icon at bounding box center [979, 613] width 21 height 21
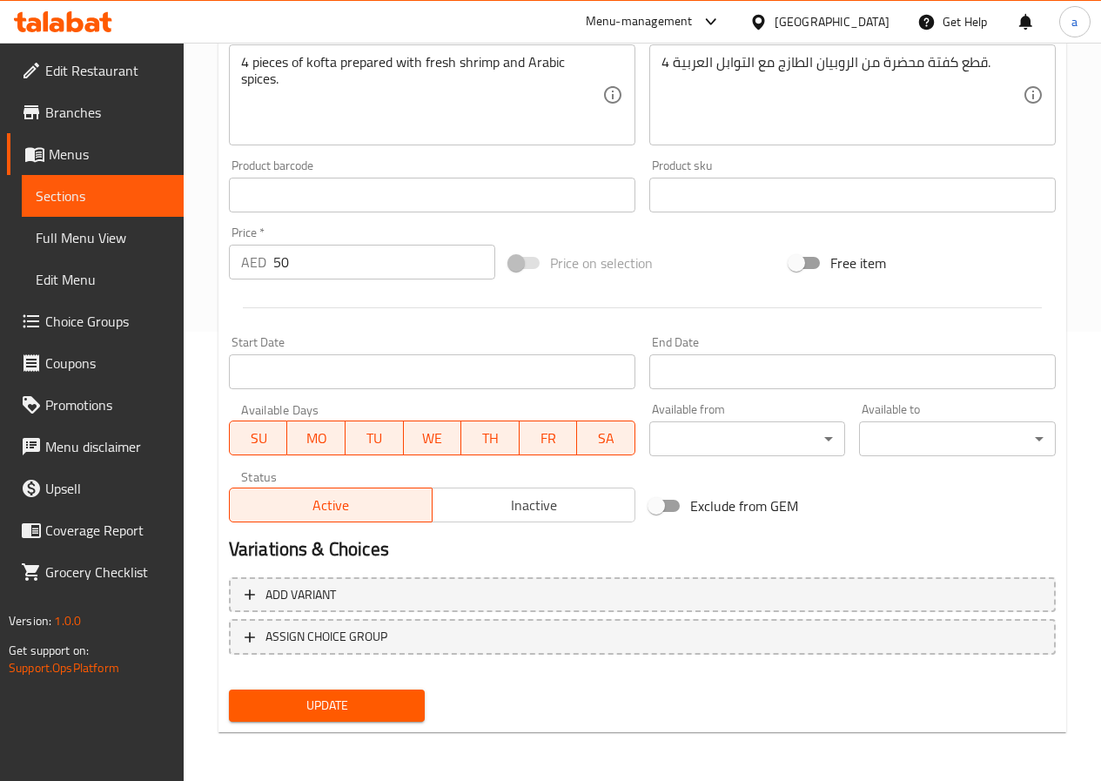
click at [97, 199] on span "Sections" at bounding box center [103, 195] width 134 height 21
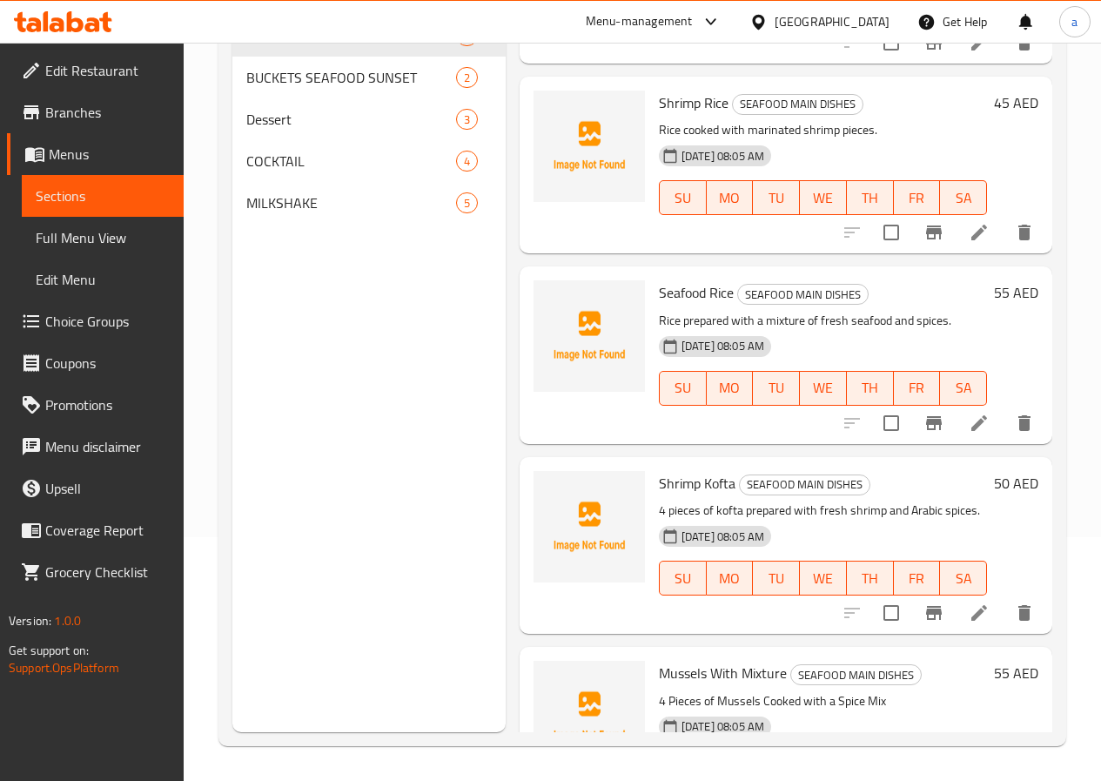
scroll to position [832, 0]
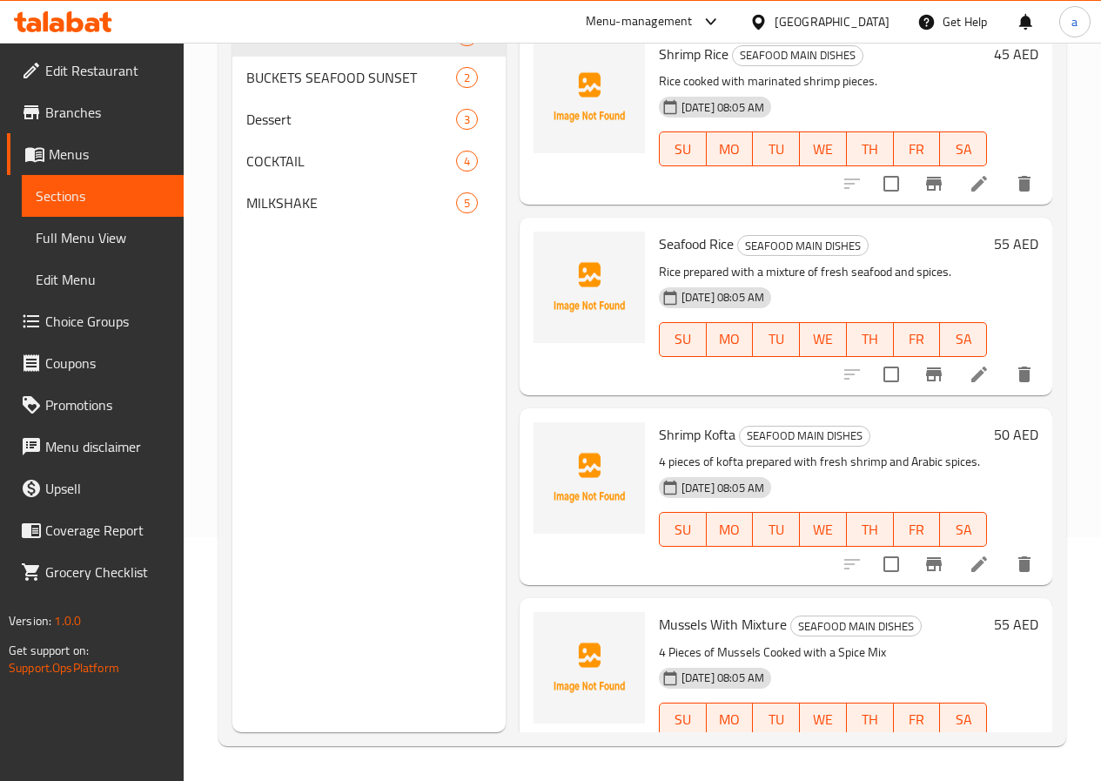
click at [979, 739] on li at bounding box center [979, 754] width 49 height 31
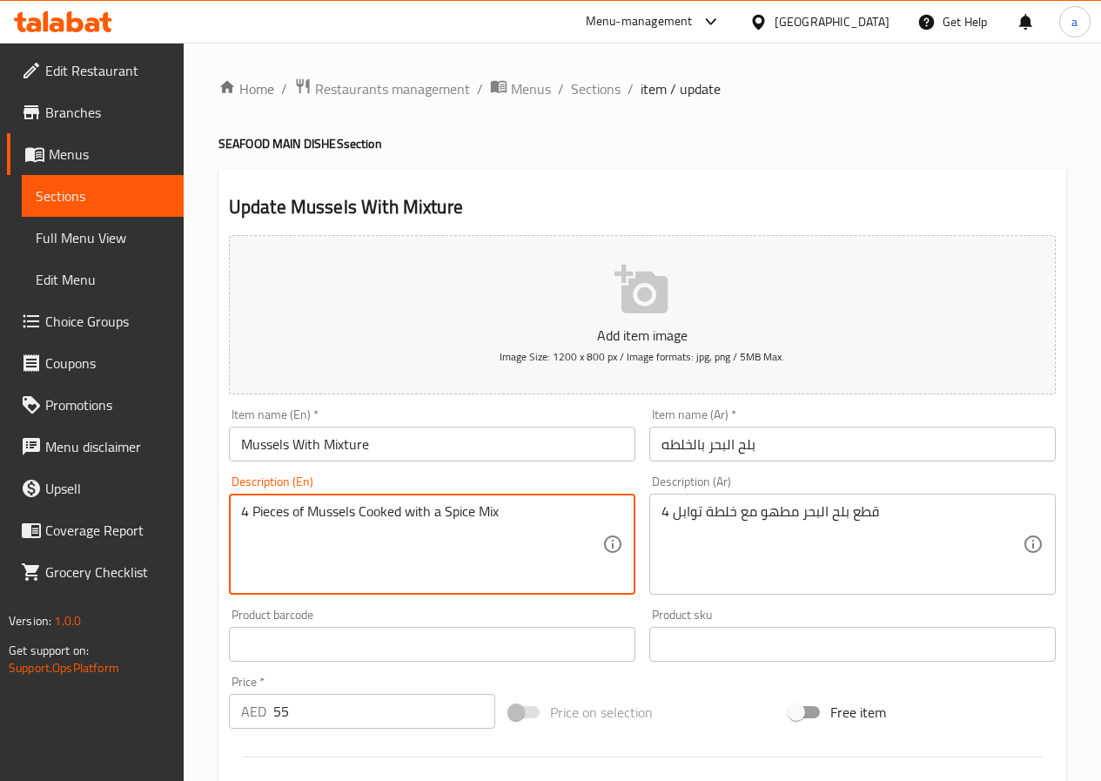
drag, startPoint x: 447, startPoint y: 510, endPoint x: 502, endPoint y: 523, distance: 57.2
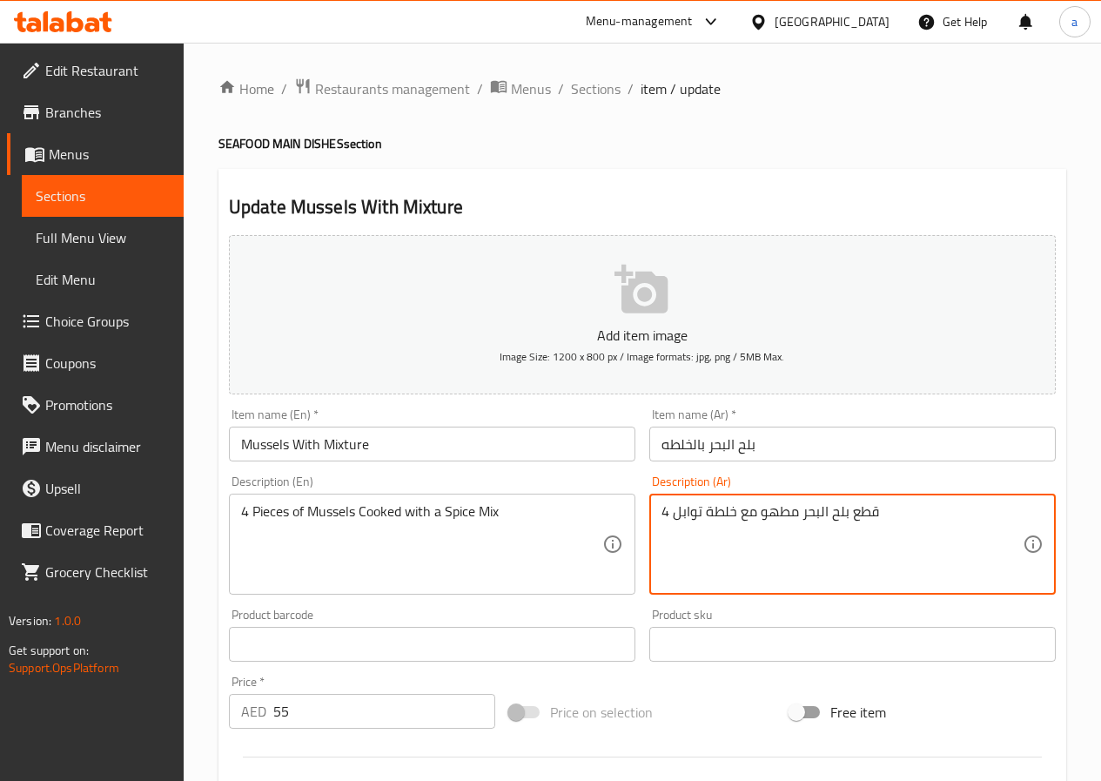
click at [724, 511] on textarea "4 قطع بلح البحر مطهو مع خلطة توابل" at bounding box center [842, 544] width 361 height 83
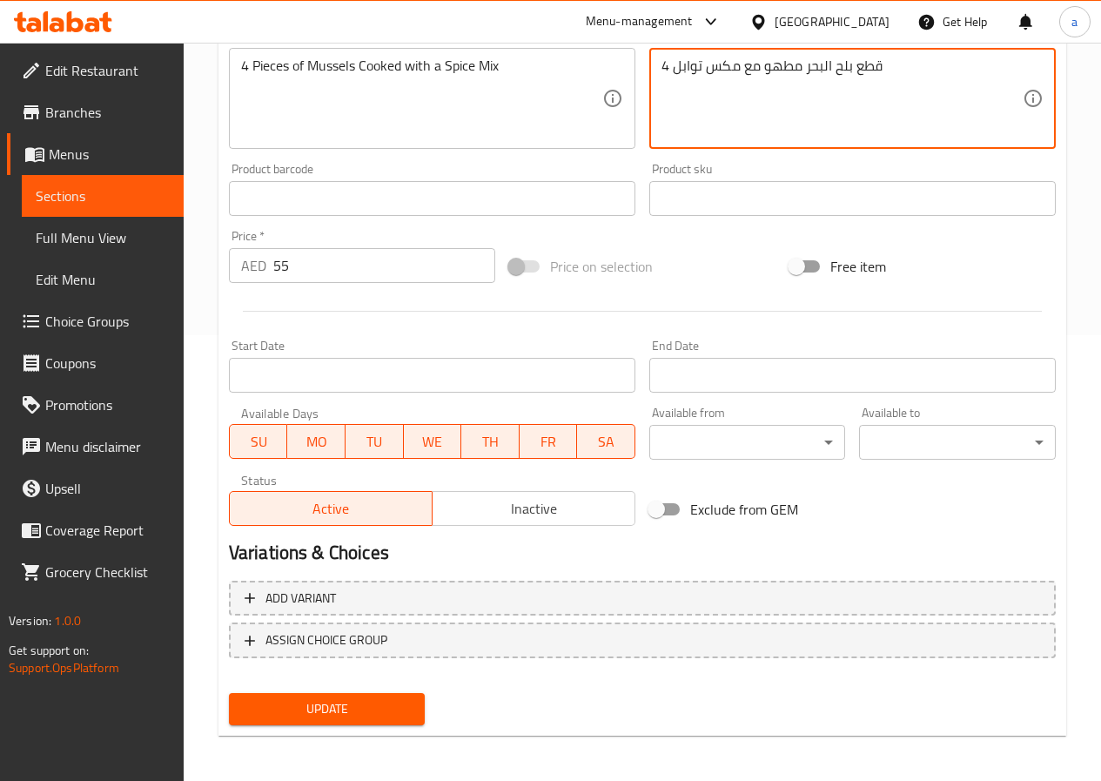
scroll to position [449, 0]
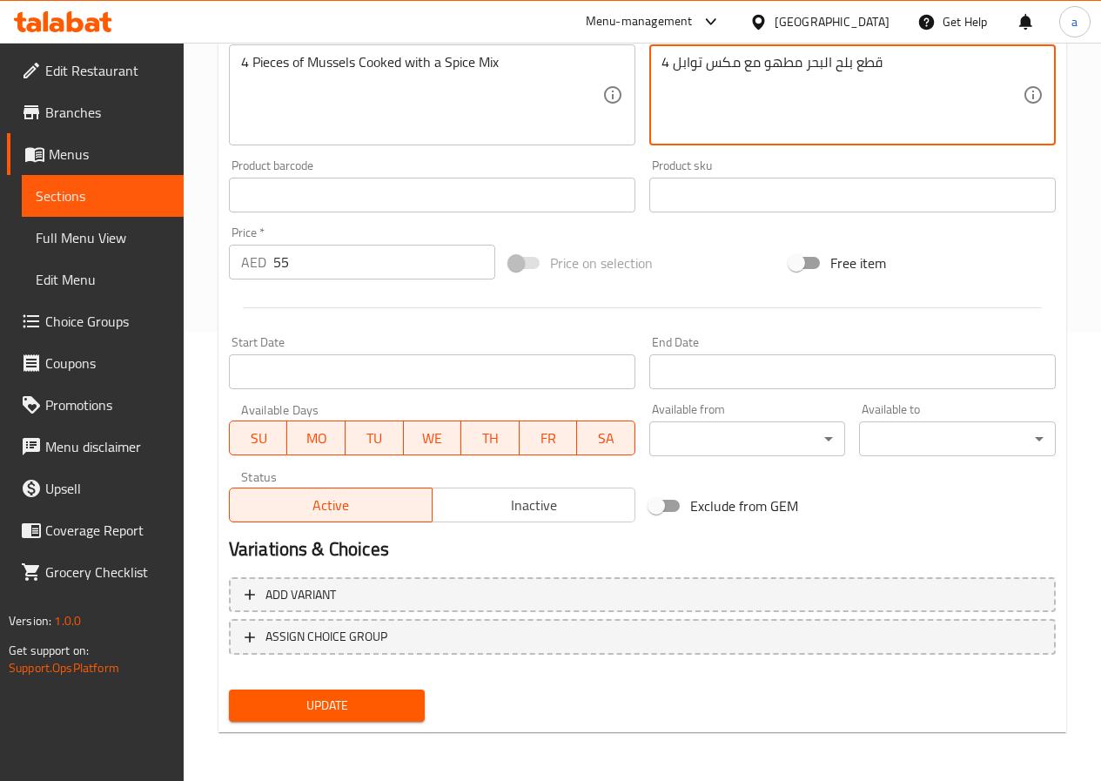
type textarea "4 قطع بلح البحر مطهو مع مكس توابل"
click at [328, 697] on span "Update" at bounding box center [327, 706] width 169 height 22
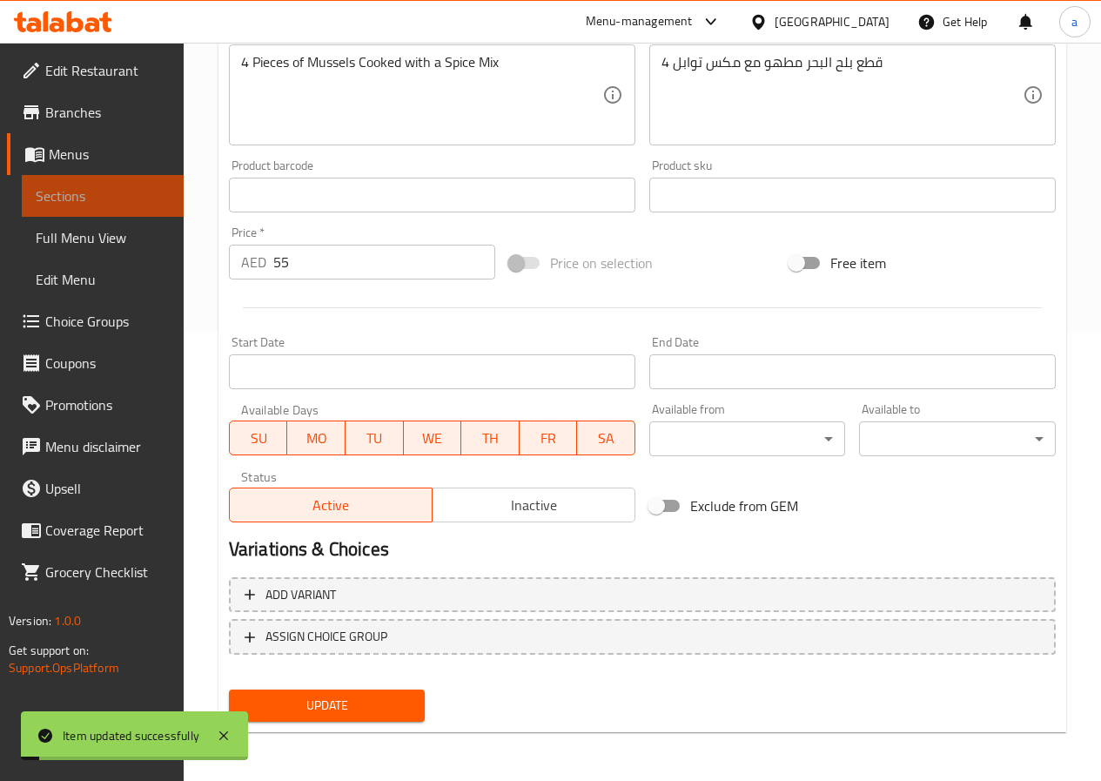
click at [106, 192] on span "Sections" at bounding box center [103, 195] width 134 height 21
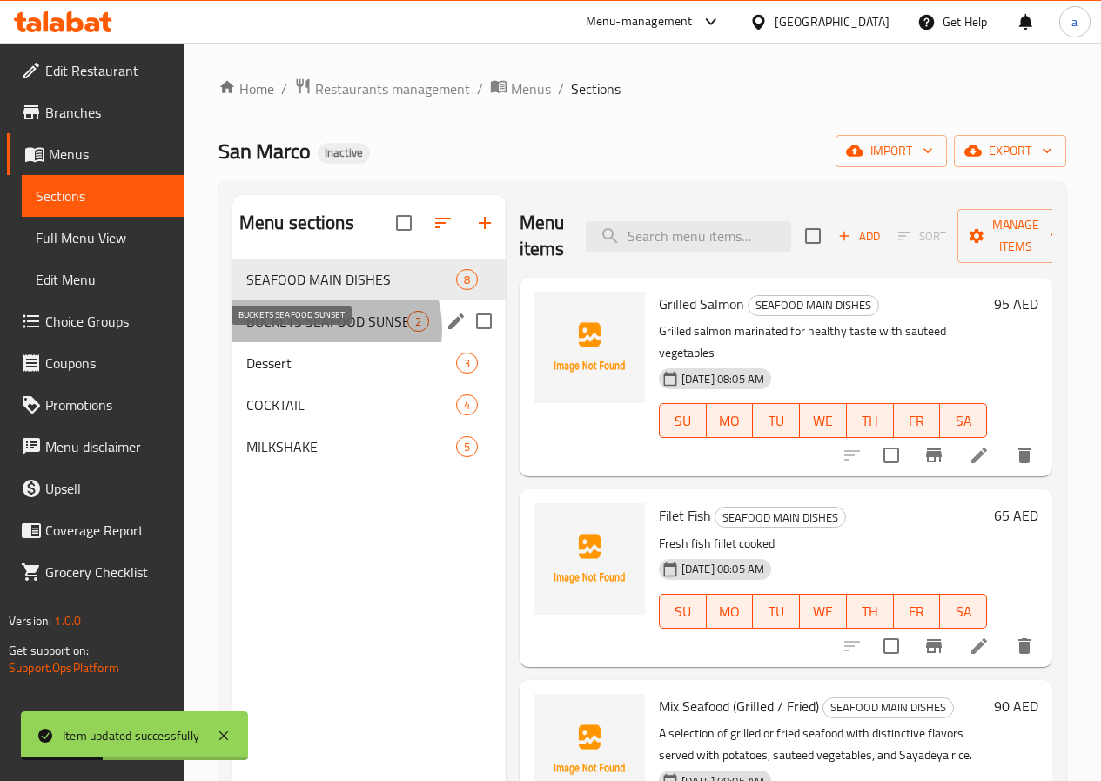
drag, startPoint x: 327, startPoint y: 355, endPoint x: 10, endPoint y: 133, distance: 387.0
click at [322, 332] on span "BUCKETS SEAFOOD SUNSET" at bounding box center [326, 321] width 161 height 21
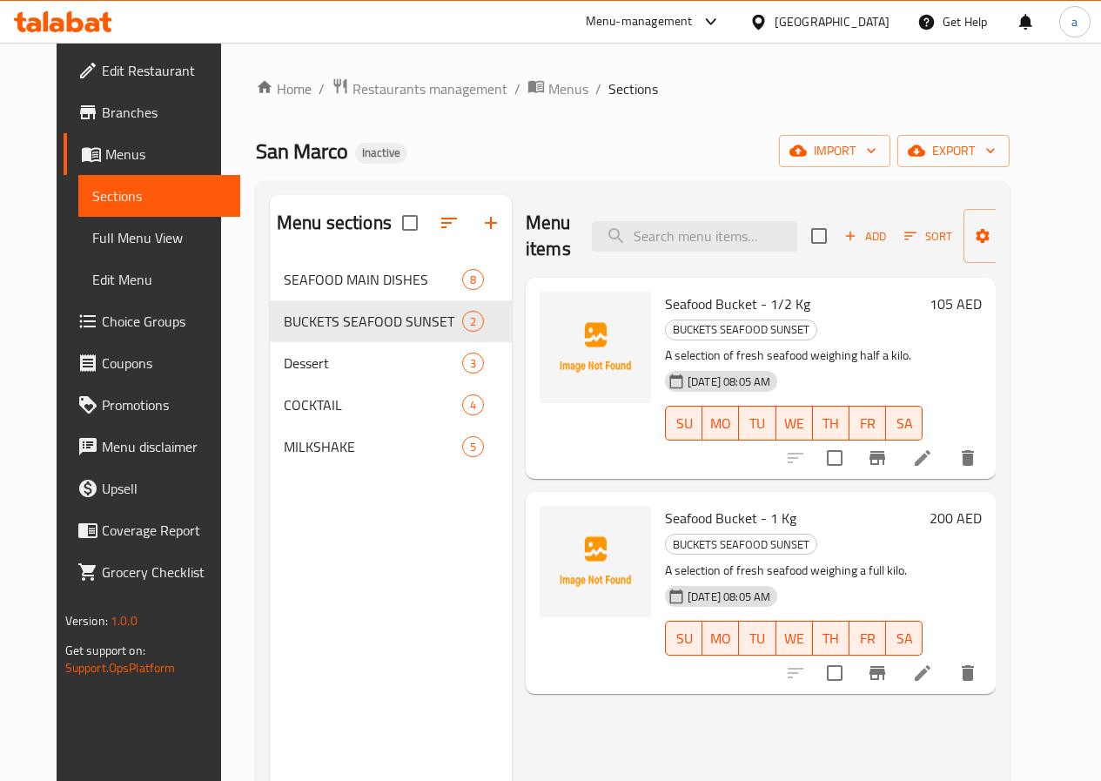
click at [947, 448] on li at bounding box center [923, 457] width 49 height 31
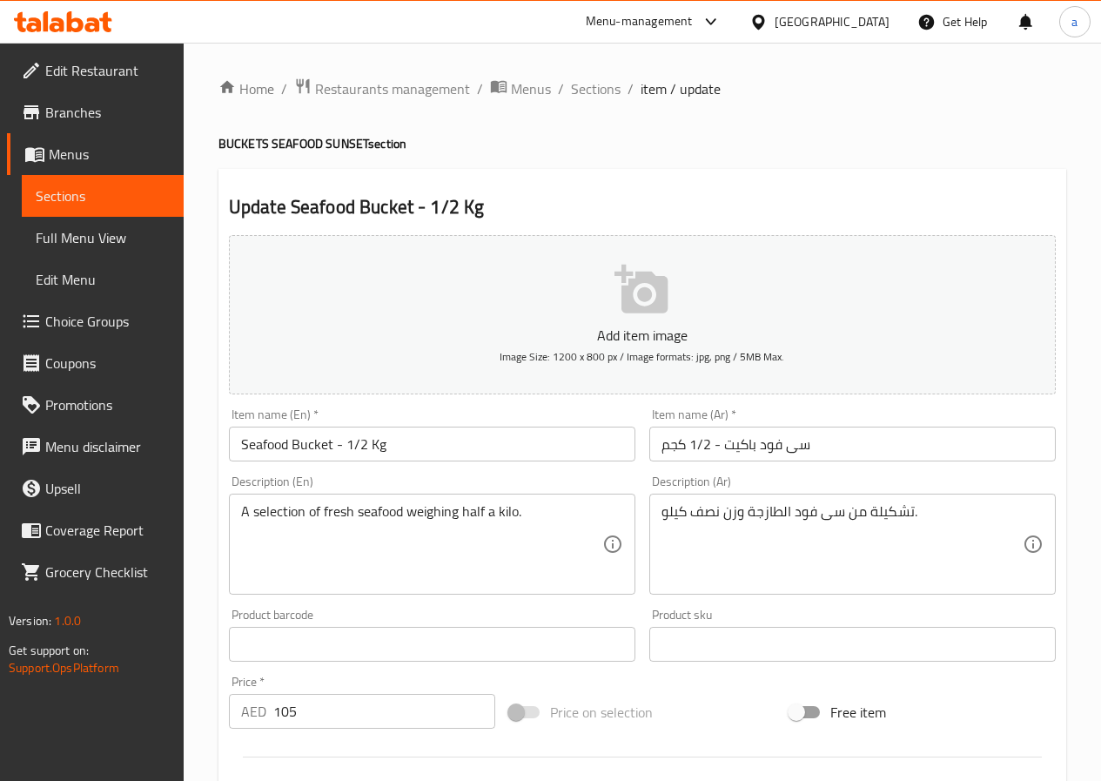
click at [96, 208] on link "Sections" at bounding box center [103, 196] width 162 height 42
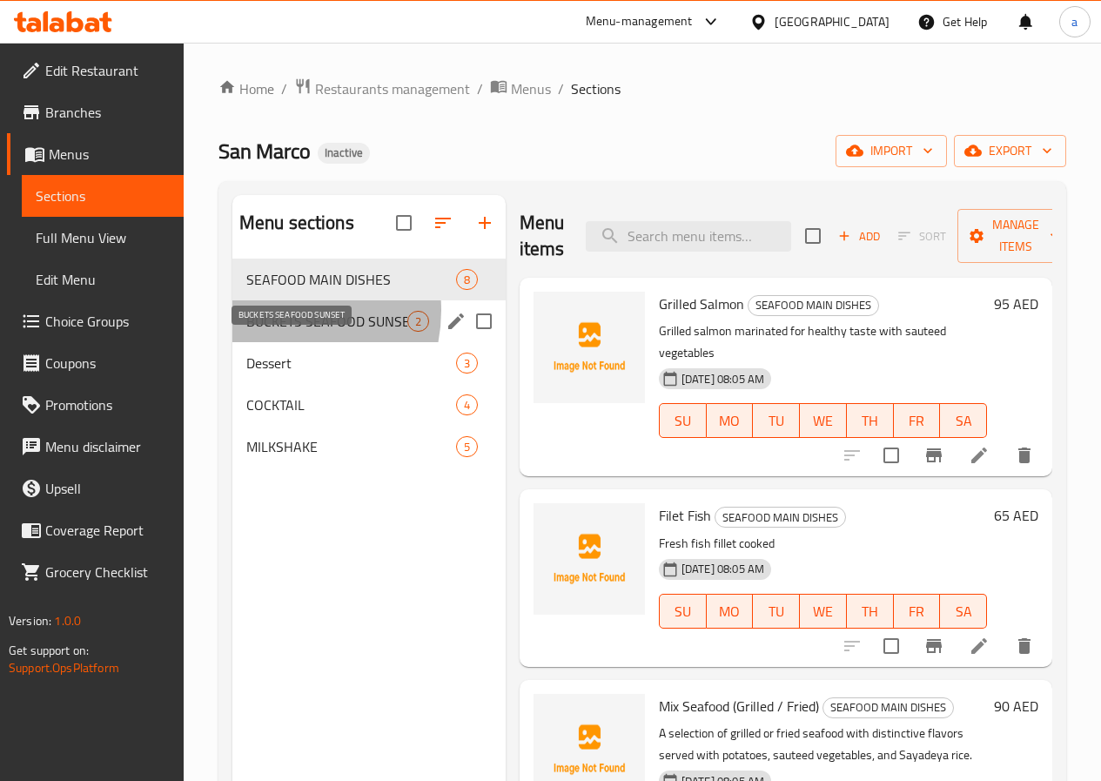
click at [273, 332] on span "BUCKETS SEAFOOD SUNSET" at bounding box center [326, 321] width 161 height 21
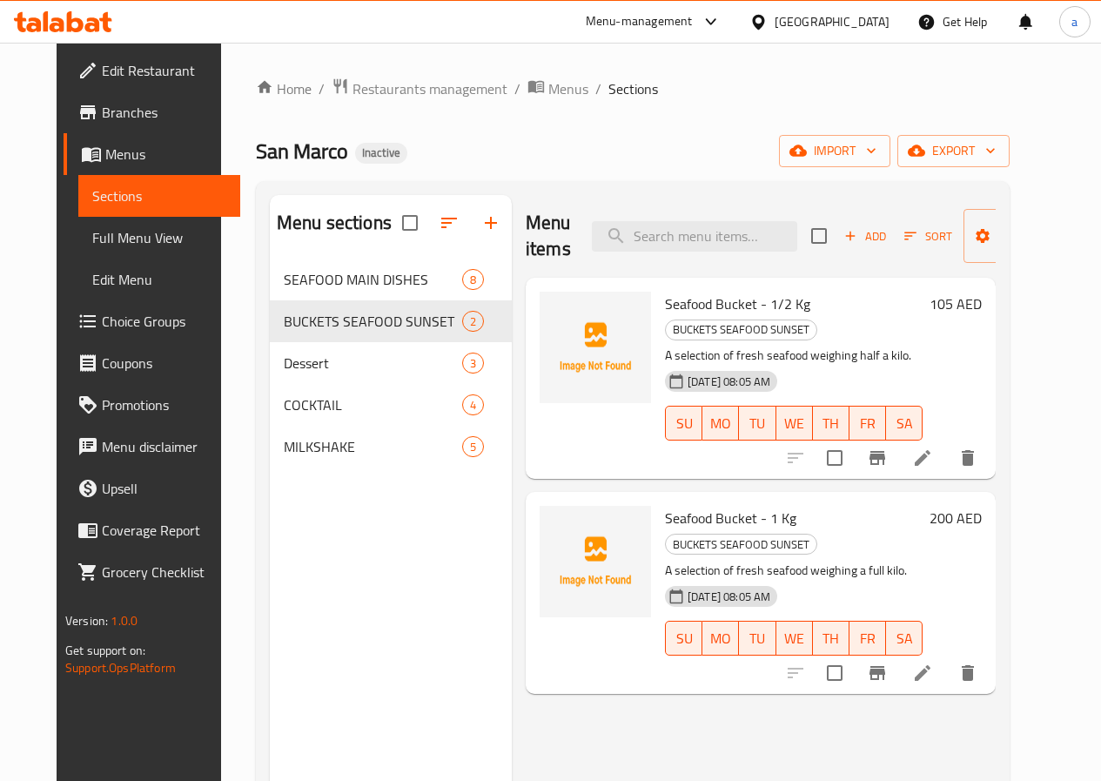
click at [947, 657] on li at bounding box center [923, 672] width 49 height 31
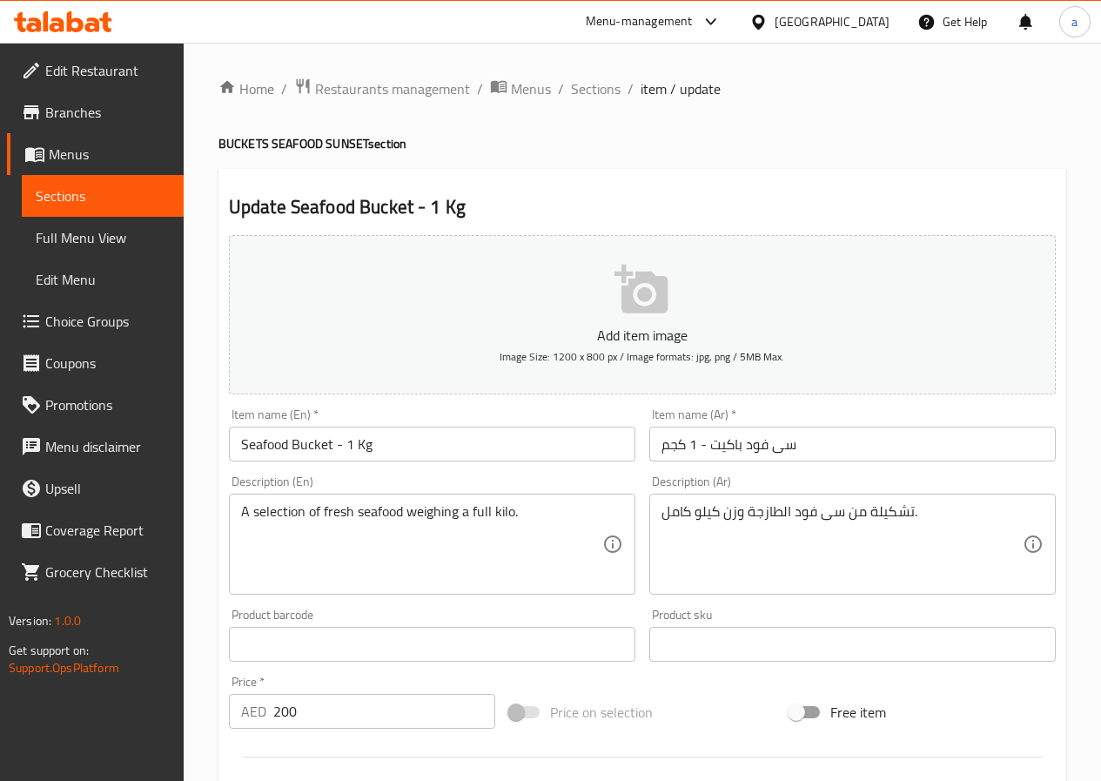
click at [148, 179] on link "Sections" at bounding box center [103, 196] width 162 height 42
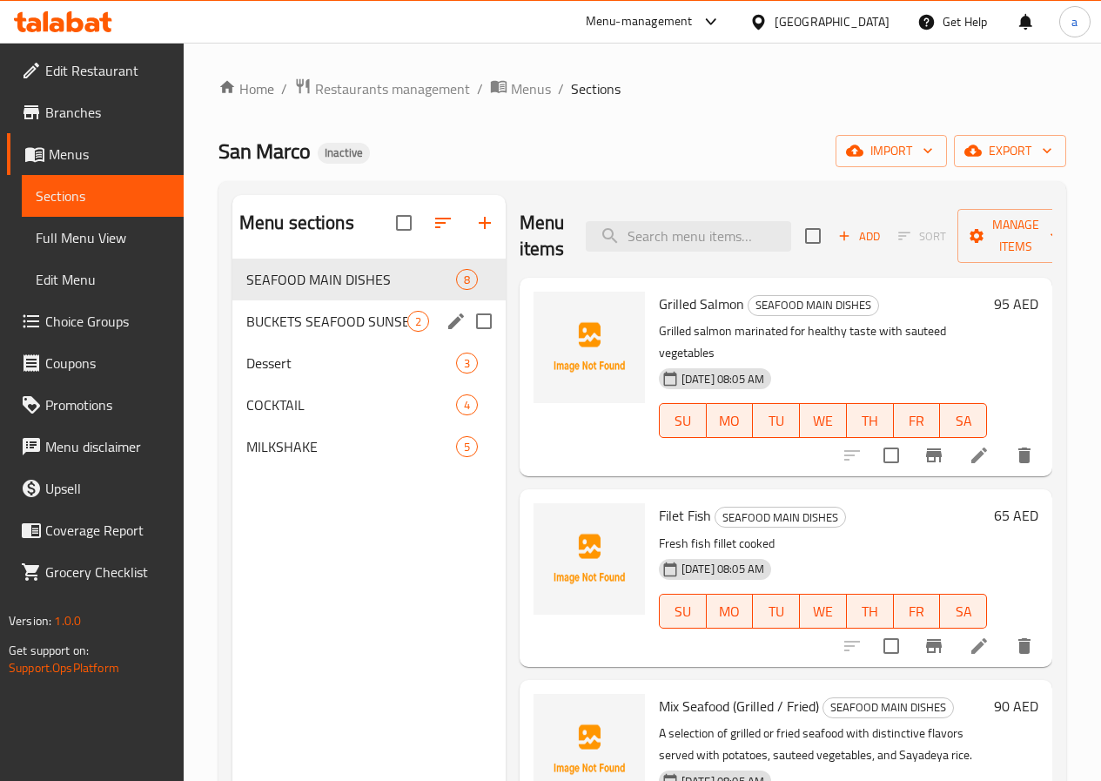
click at [313, 333] on div "BUCKETS SEAFOOD SUNSET 2" at bounding box center [368, 321] width 273 height 42
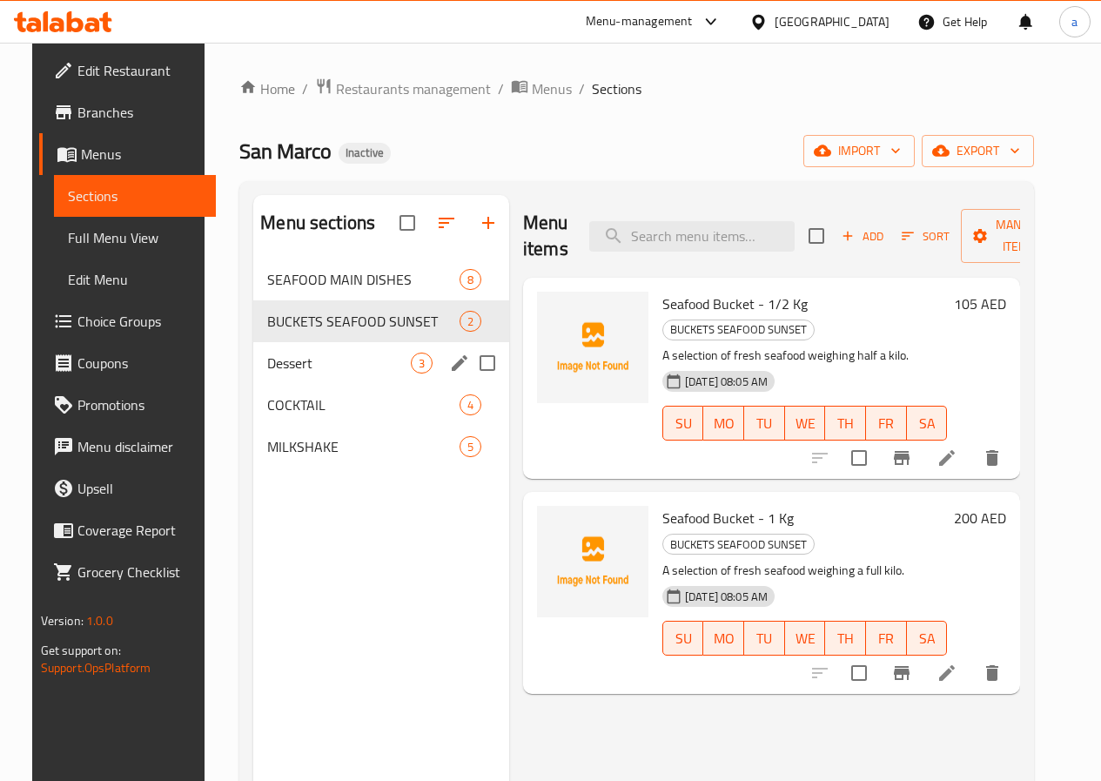
click at [314, 384] on div "Dessert 3" at bounding box center [381, 363] width 256 height 42
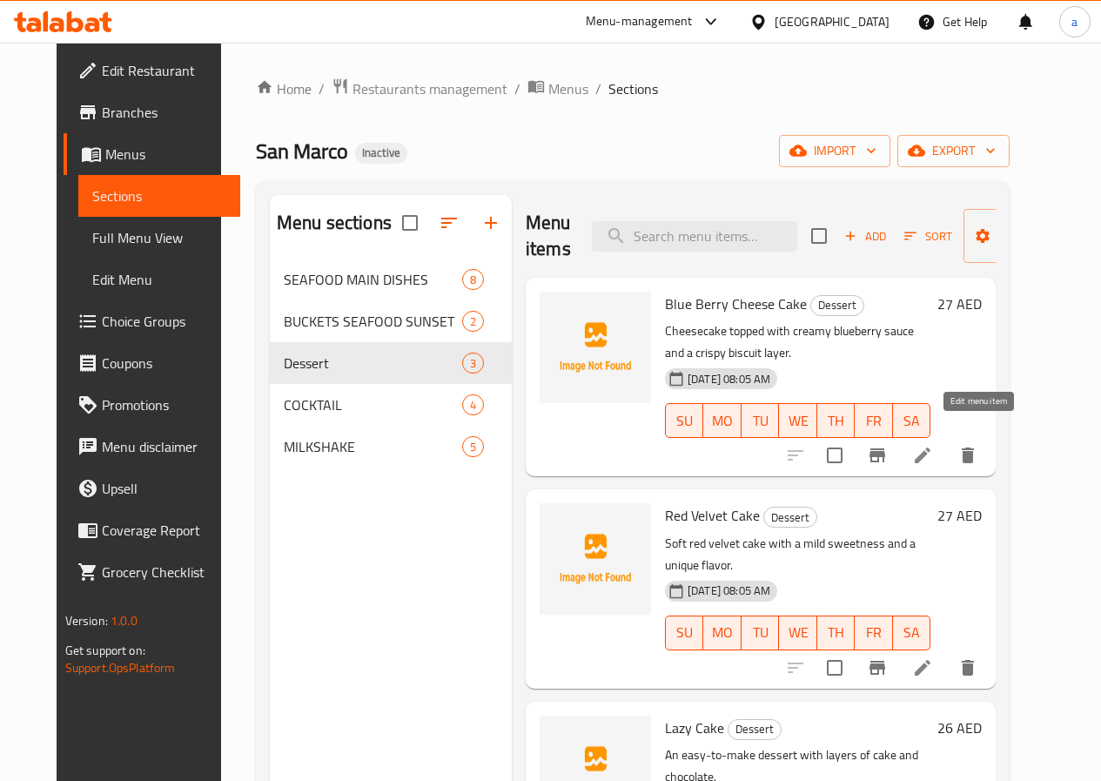
click at [933, 445] on icon at bounding box center [922, 455] width 21 height 21
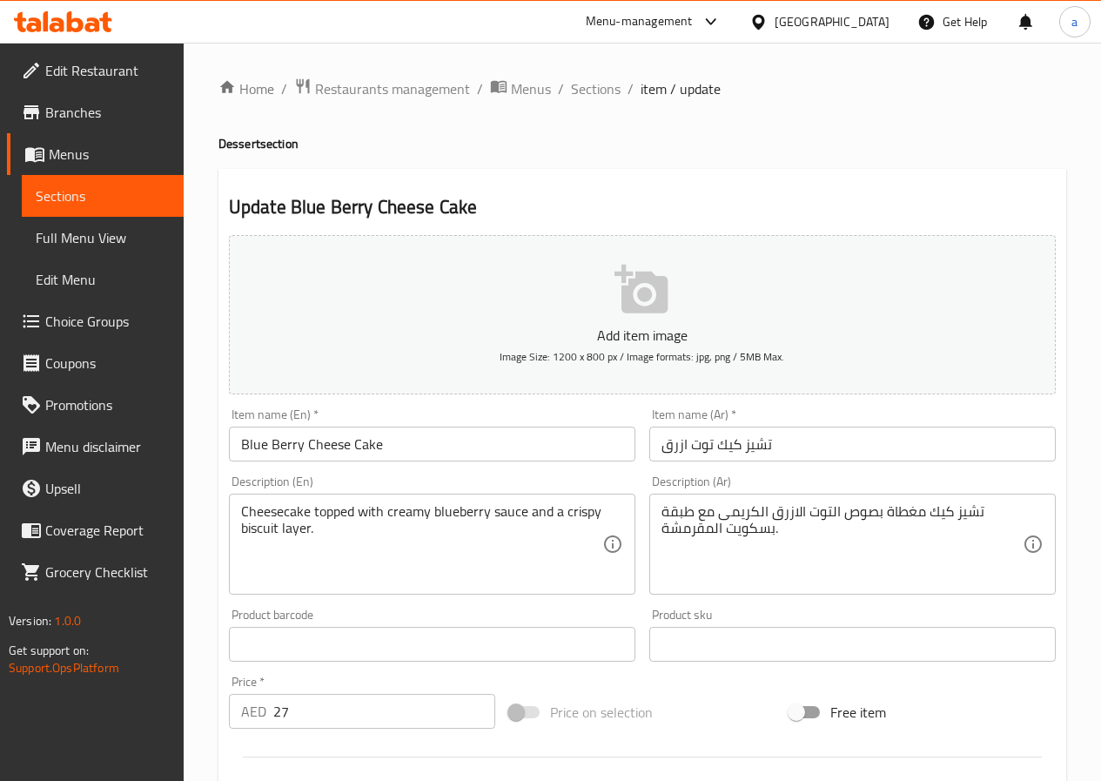
click at [121, 194] on span "Sections" at bounding box center [103, 195] width 134 height 21
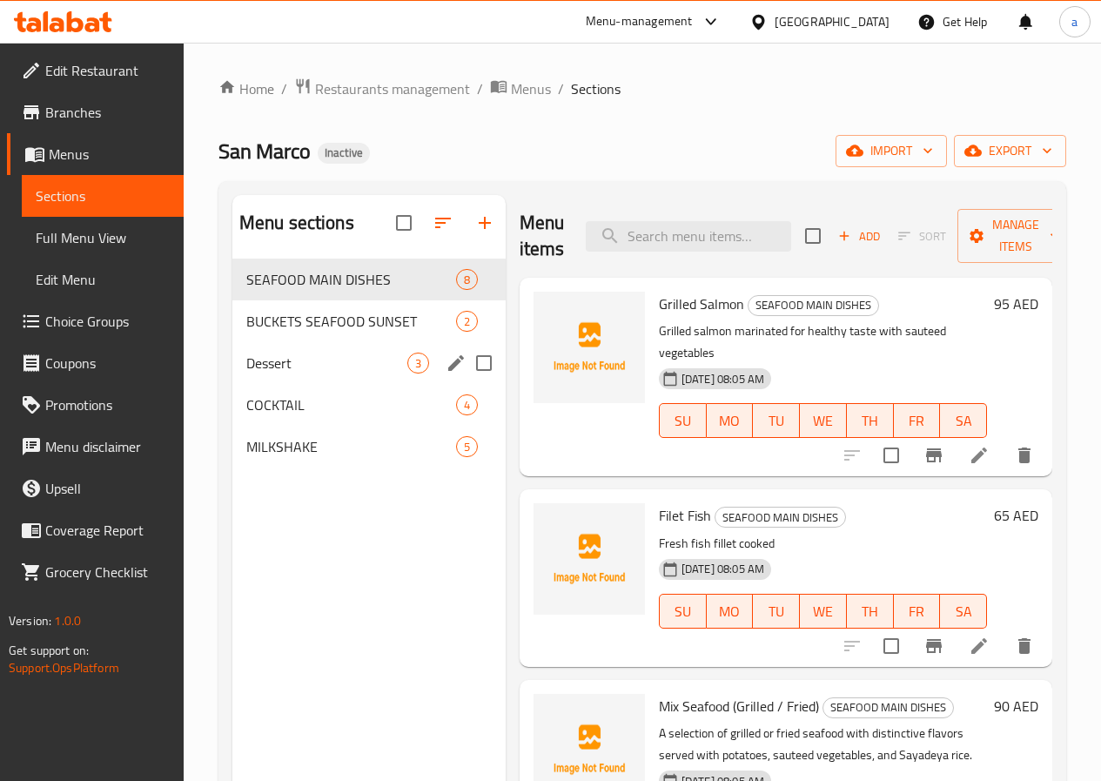
click at [298, 376] on div "Dessert 3" at bounding box center [368, 363] width 273 height 42
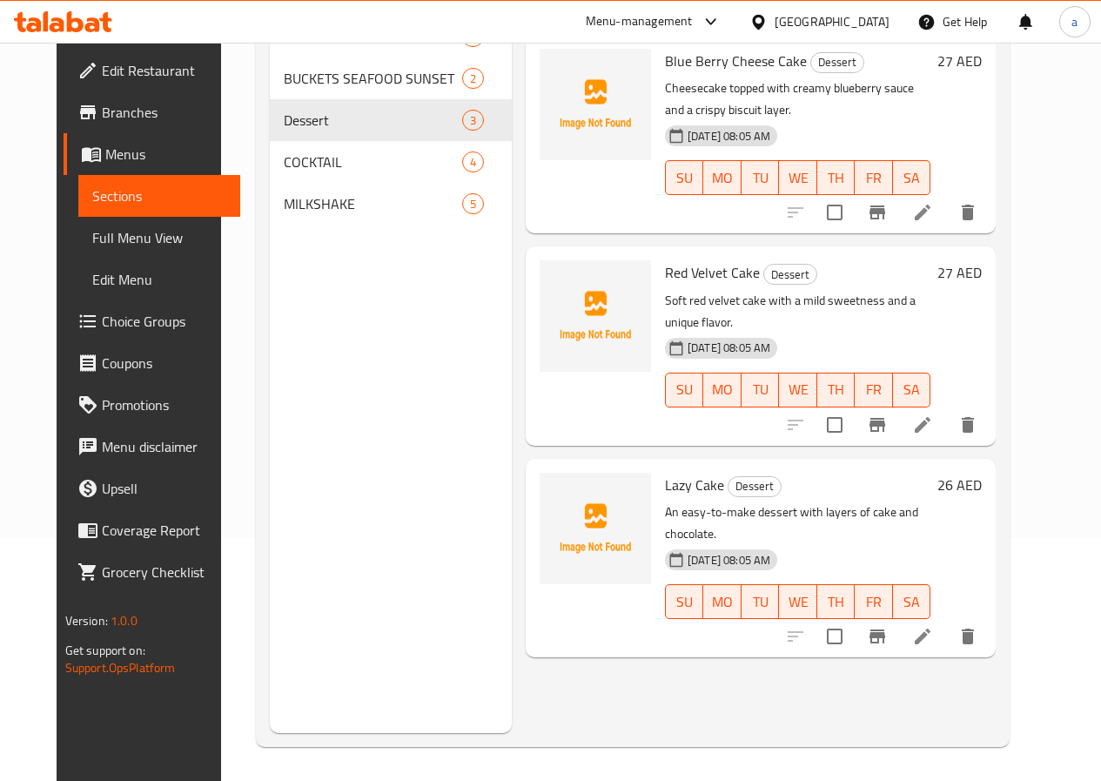
scroll to position [244, 0]
click at [947, 408] on li at bounding box center [923, 423] width 49 height 31
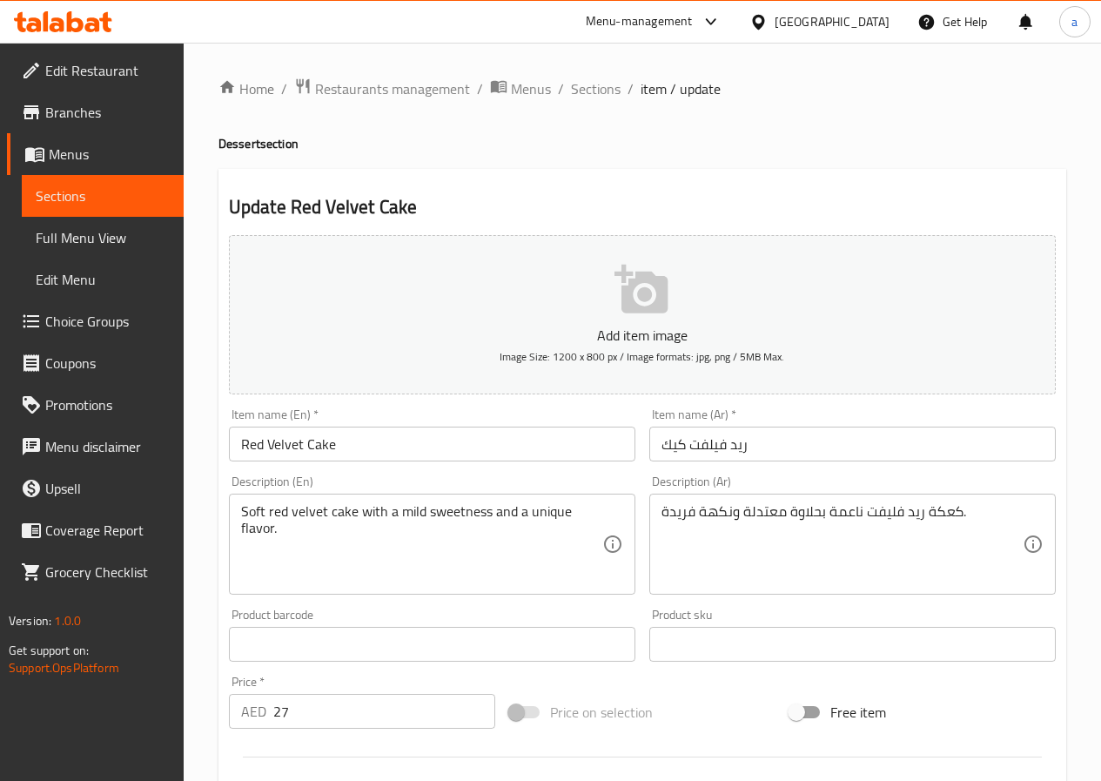
click at [104, 199] on span "Sections" at bounding box center [103, 195] width 134 height 21
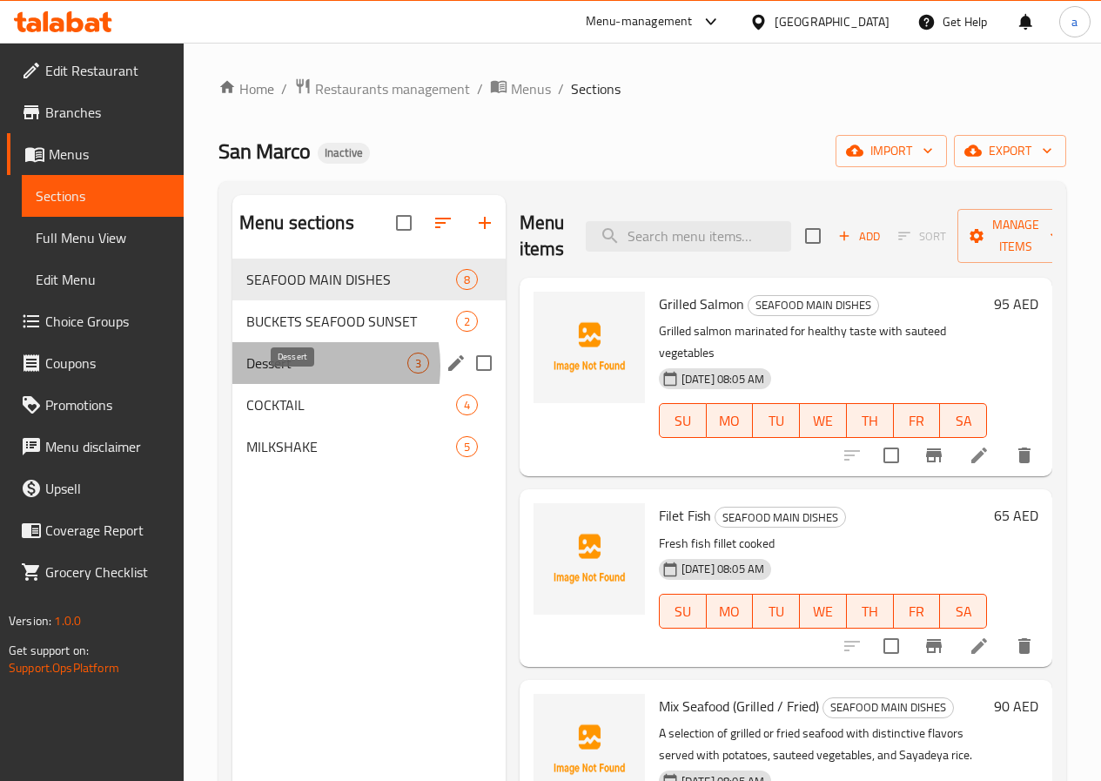
click at [286, 374] on span "Dessert" at bounding box center [326, 363] width 161 height 21
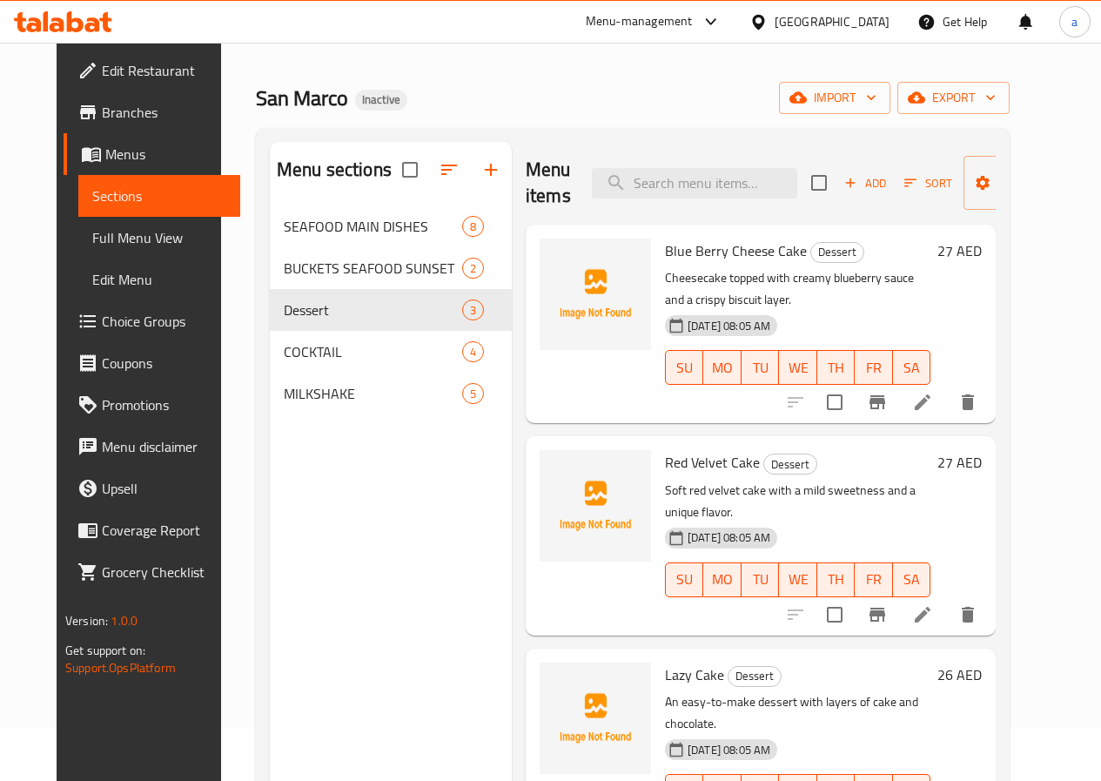
scroll to position [244, 0]
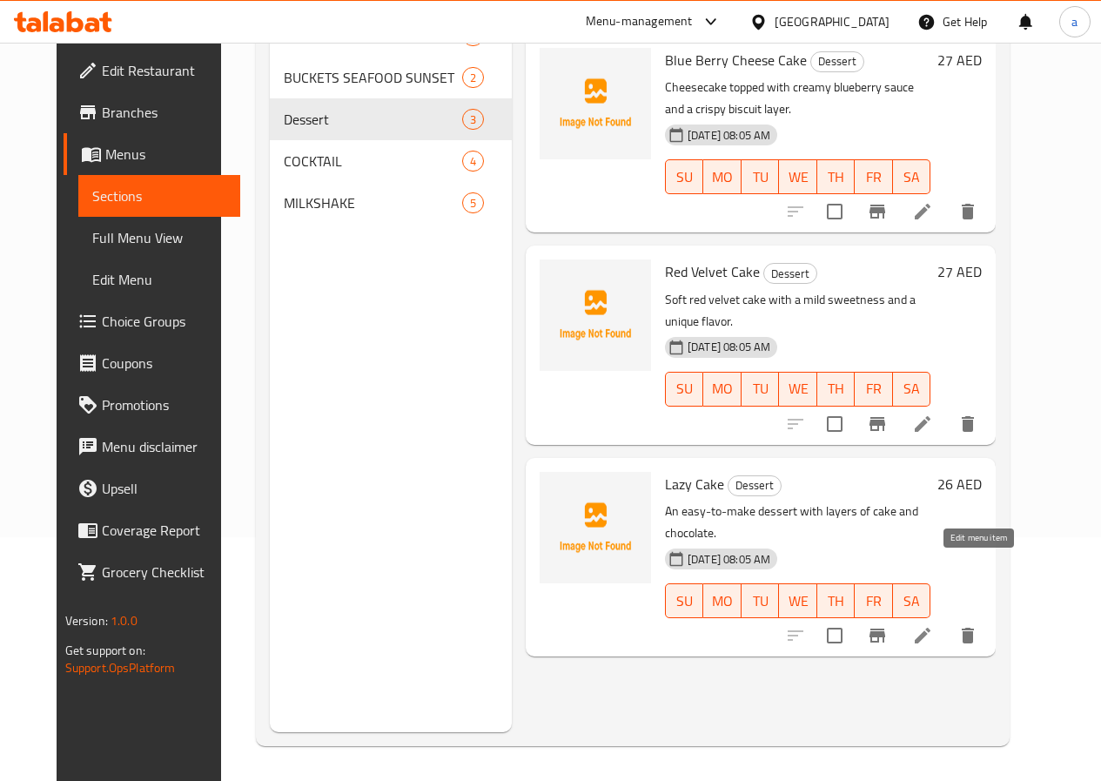
click at [931, 628] on icon at bounding box center [923, 636] width 16 height 16
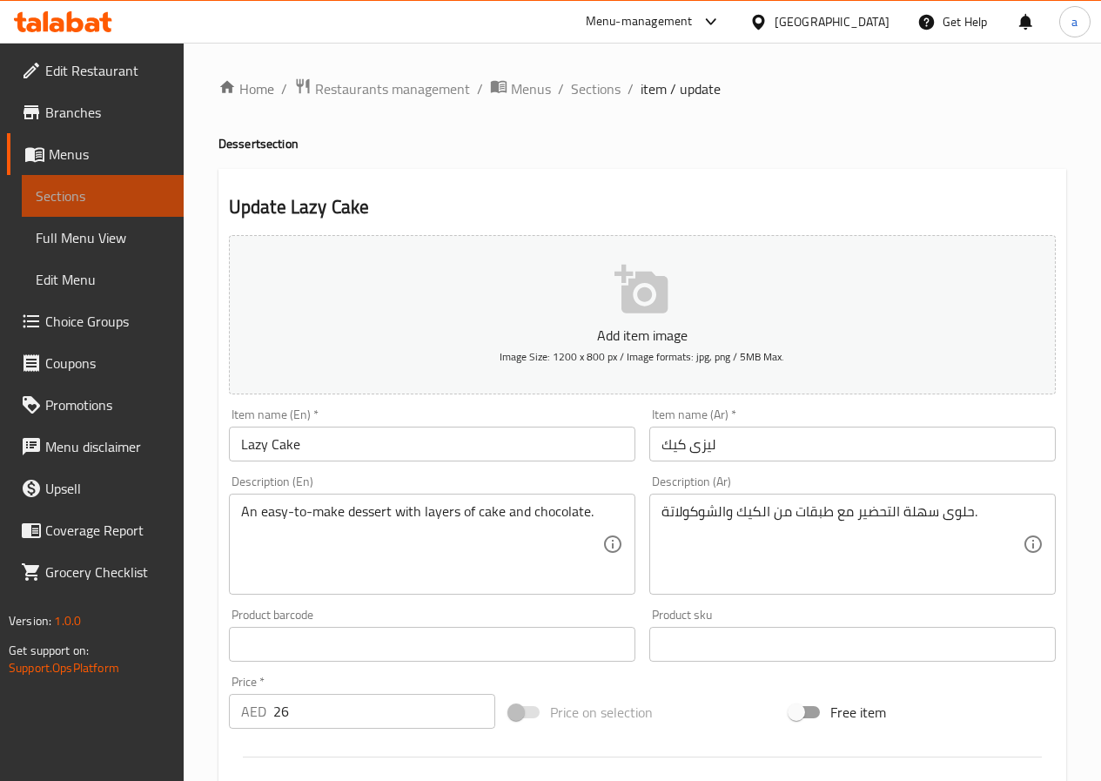
click at [71, 194] on span "Sections" at bounding box center [103, 195] width 134 height 21
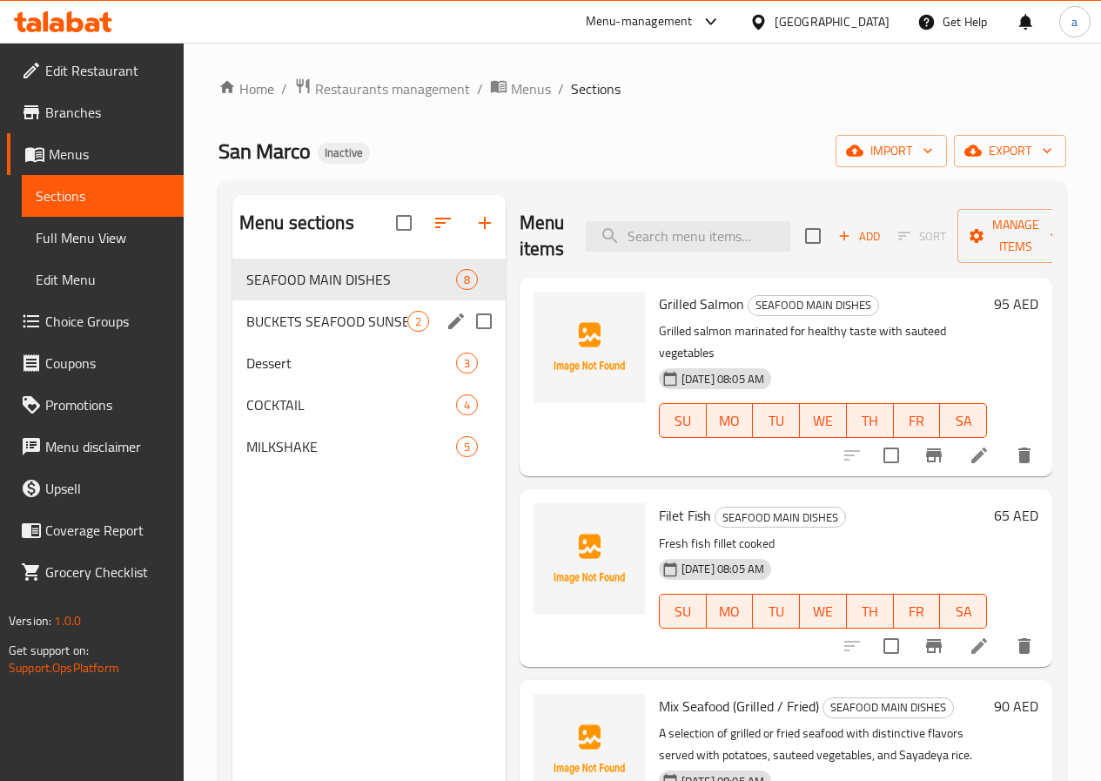
click at [266, 332] on span "BUCKETS SEAFOOD SUNSET" at bounding box center [326, 321] width 161 height 21
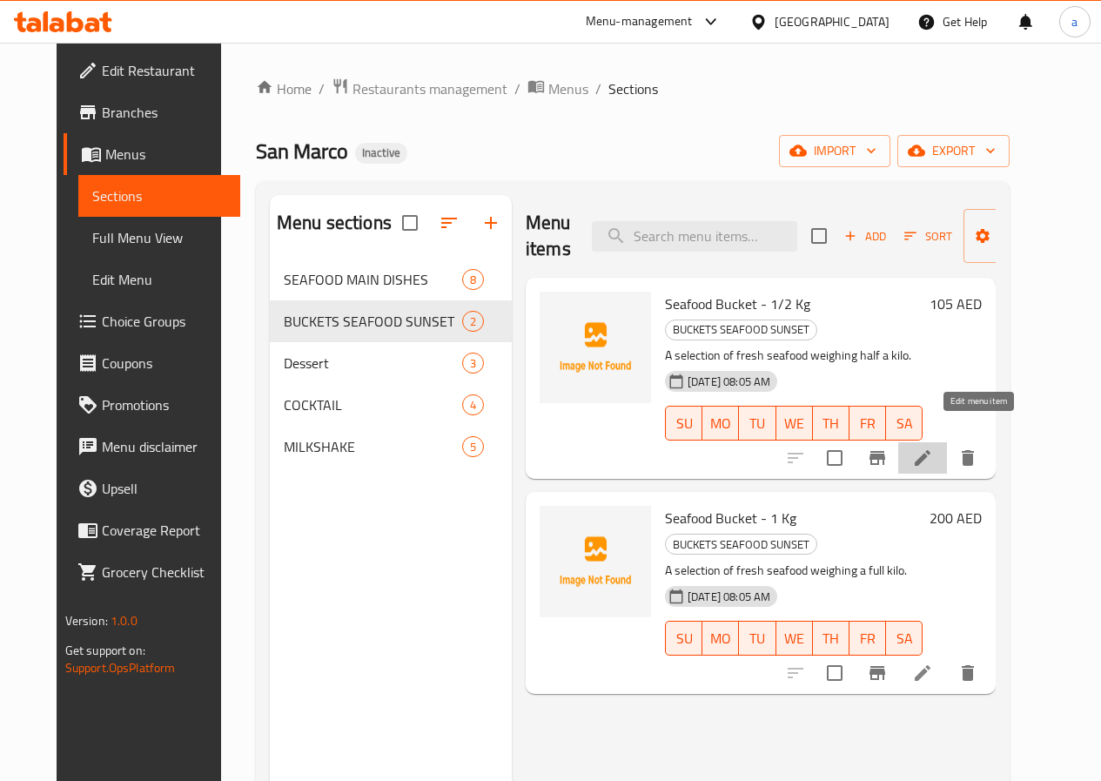
click at [933, 448] on icon at bounding box center [922, 458] width 21 height 21
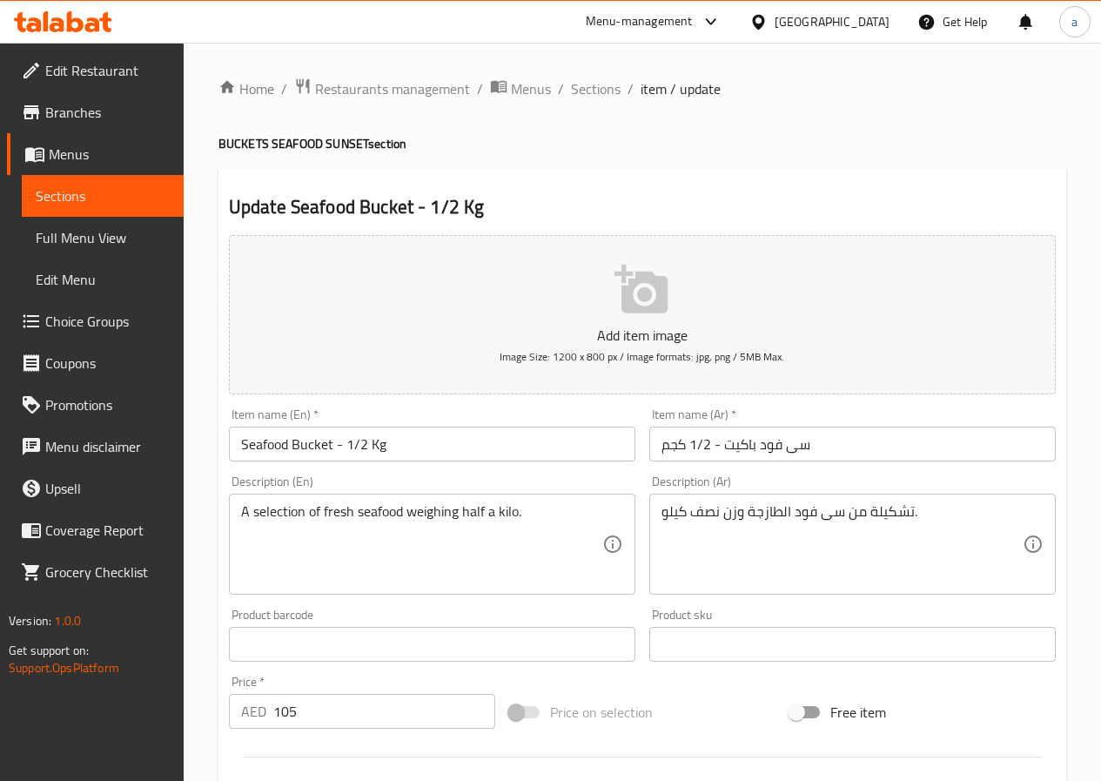
drag, startPoint x: 48, startPoint y: 207, endPoint x: 67, endPoint y: 197, distance: 21.8
click at [46, 206] on span "Sections" at bounding box center [103, 195] width 134 height 21
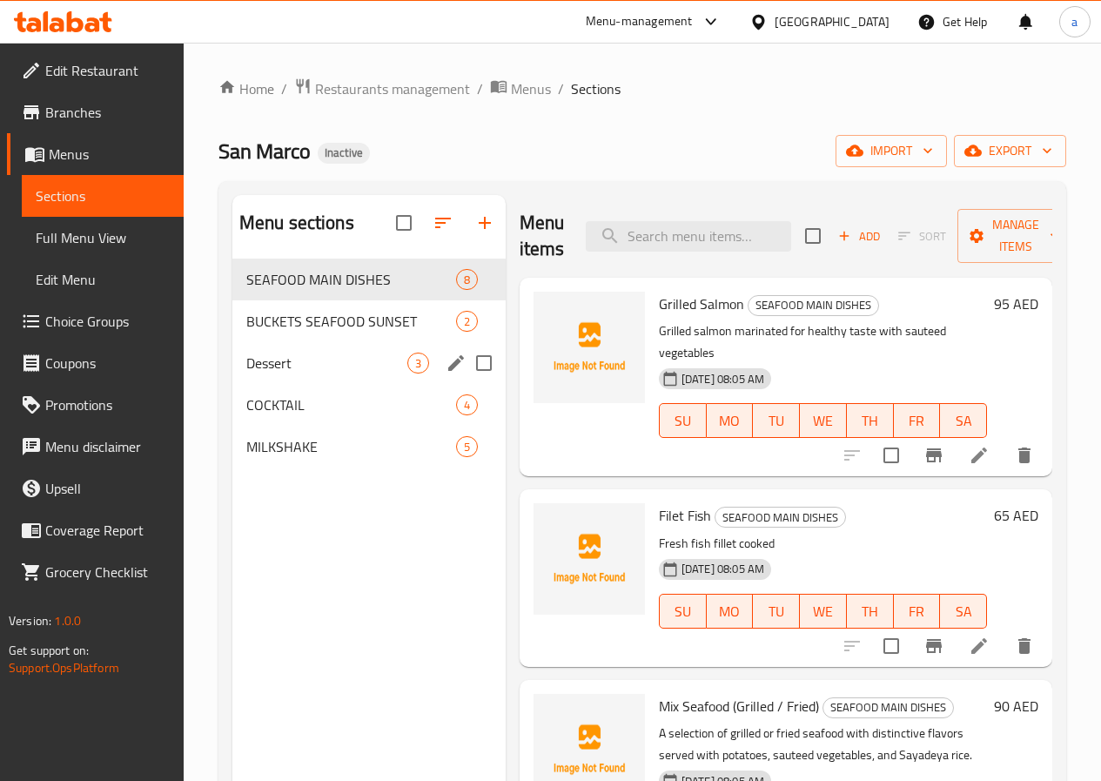
click at [284, 374] on span "Dessert" at bounding box center [326, 363] width 161 height 21
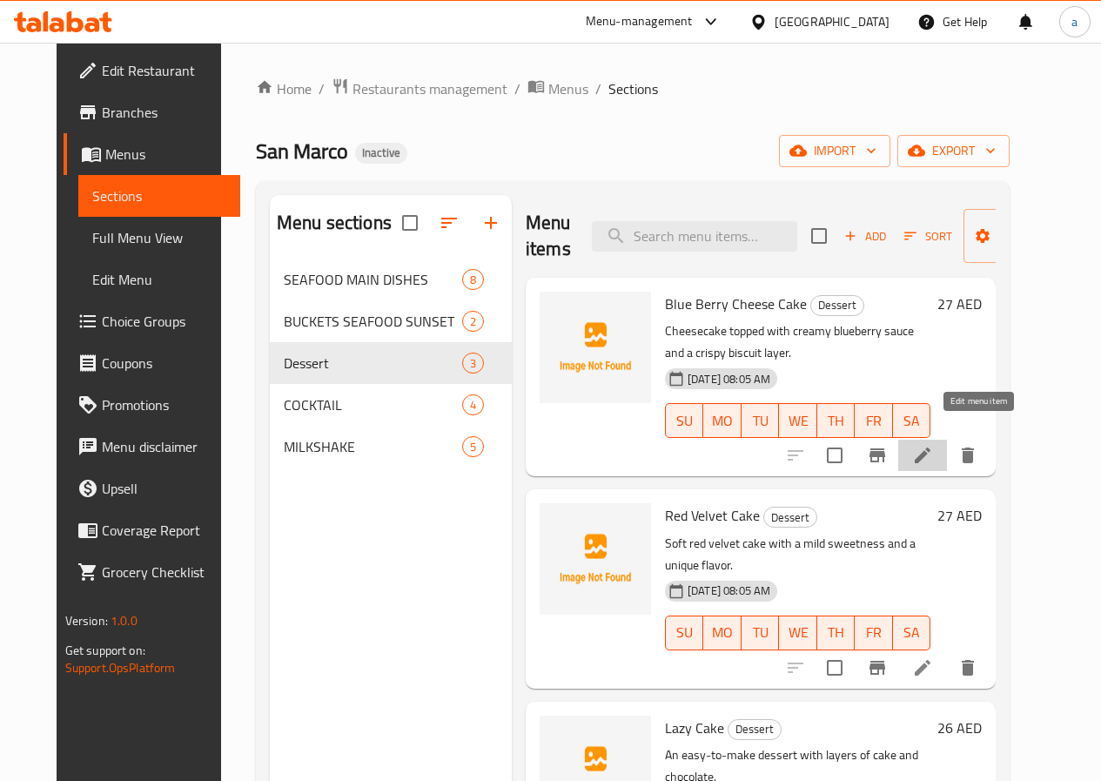
click at [933, 445] on icon at bounding box center [922, 455] width 21 height 21
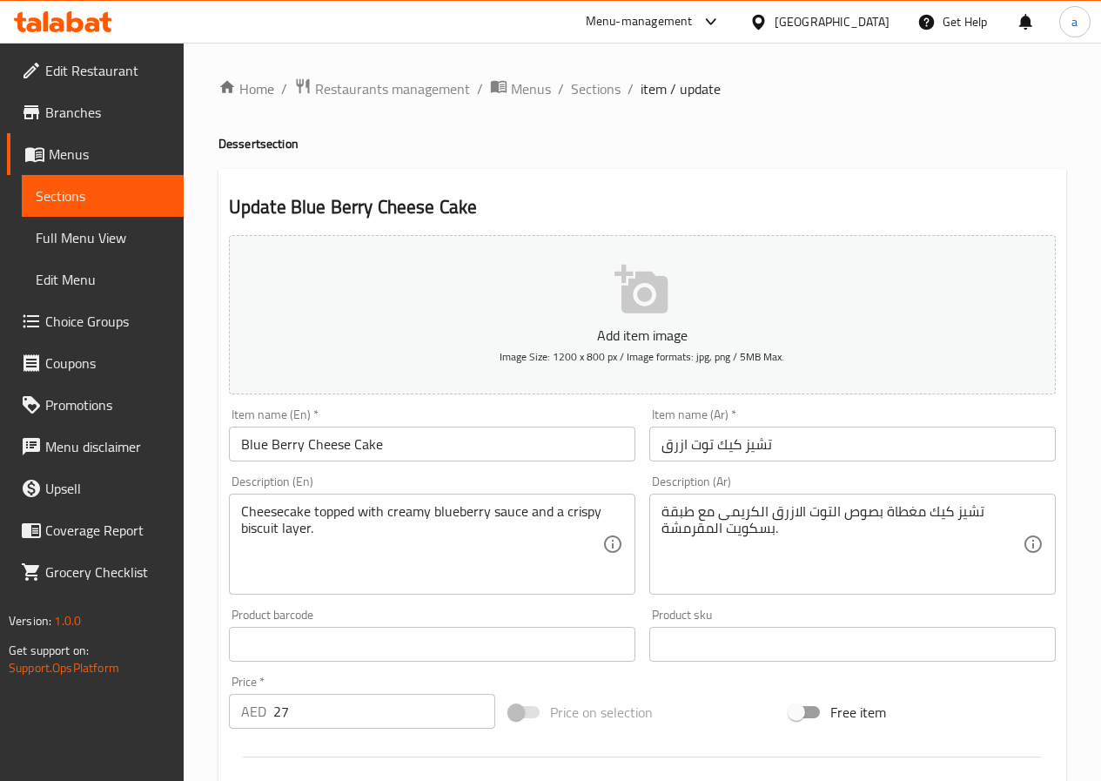
click at [86, 197] on span "Sections" at bounding box center [103, 195] width 134 height 21
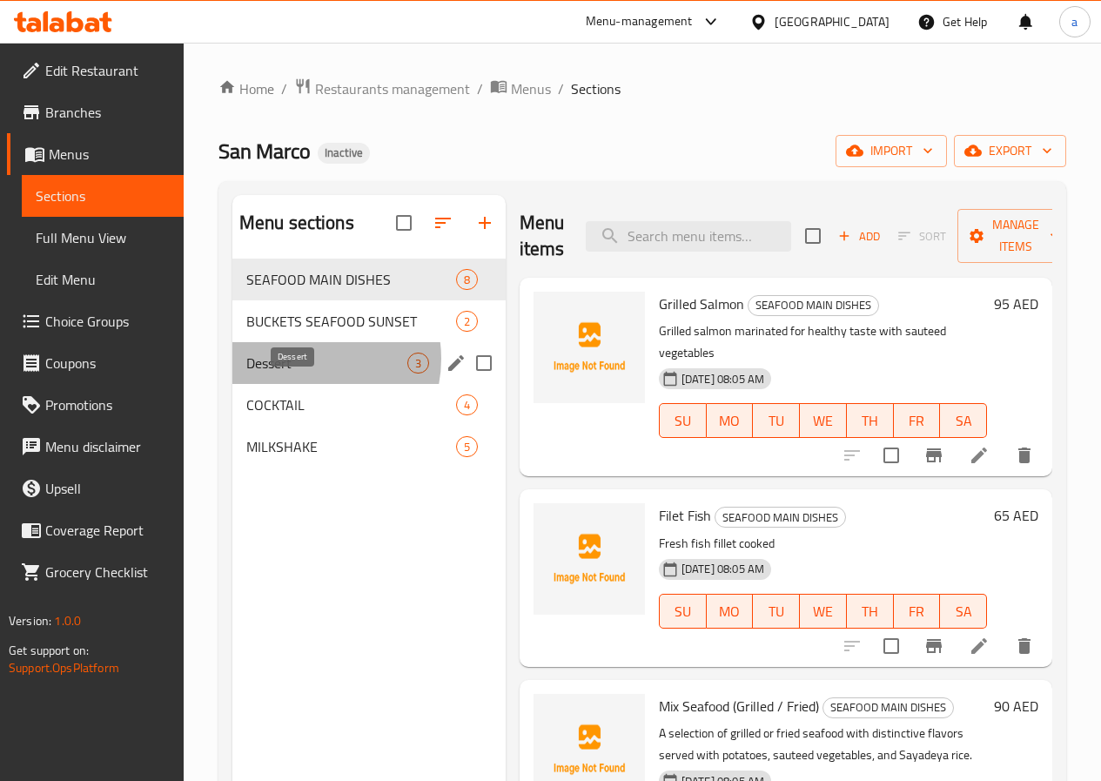
click at [306, 374] on span "Dessert" at bounding box center [326, 363] width 161 height 21
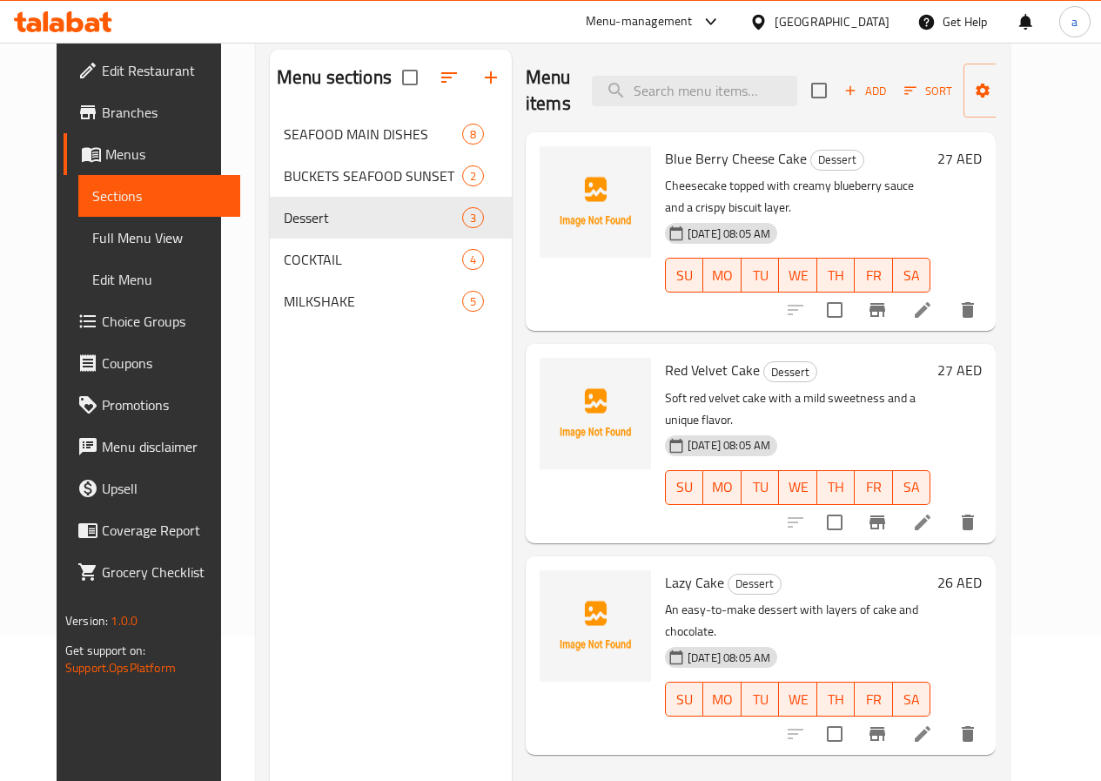
scroll to position [174, 0]
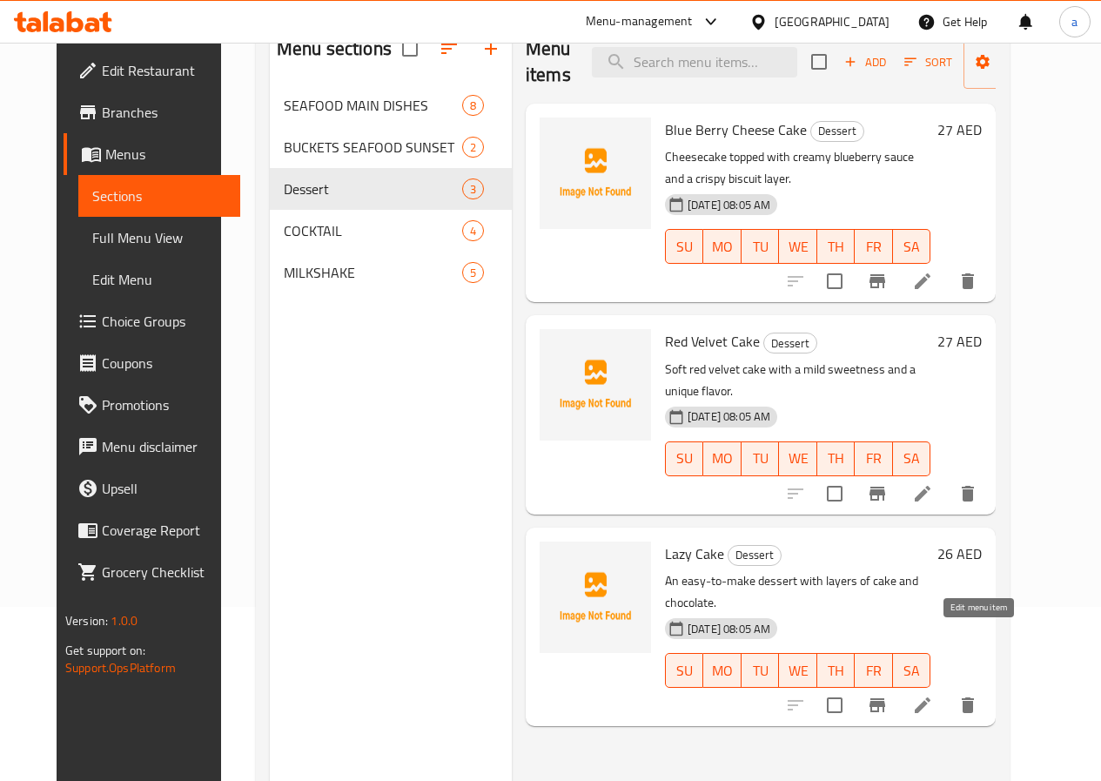
click at [931, 697] on icon at bounding box center [923, 705] width 16 height 16
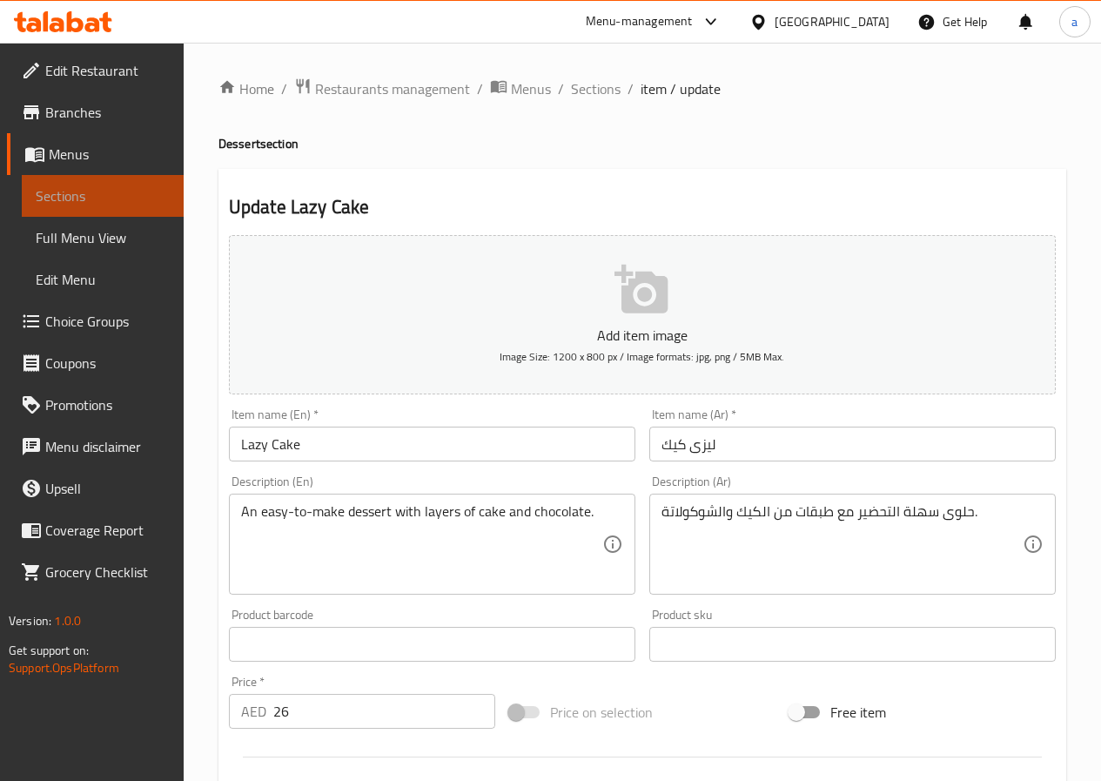
click at [116, 205] on span "Sections" at bounding box center [103, 195] width 134 height 21
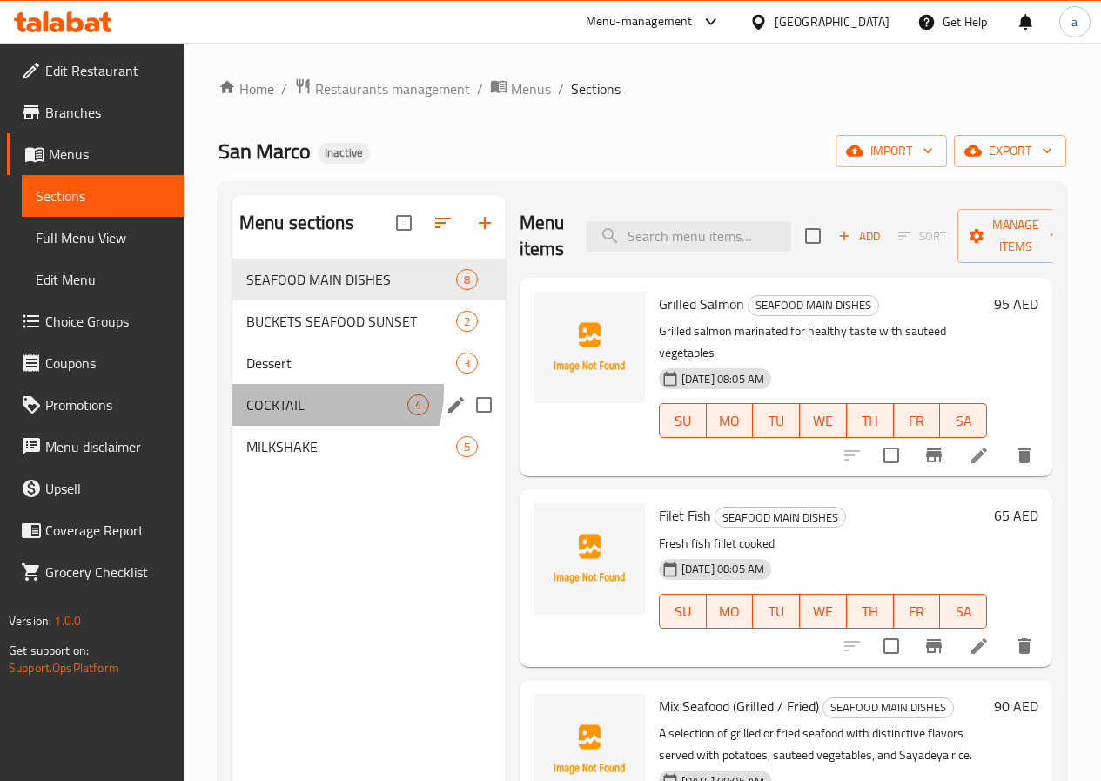
click at [307, 416] on div "COCKTAIL 4" at bounding box center [368, 405] width 273 height 42
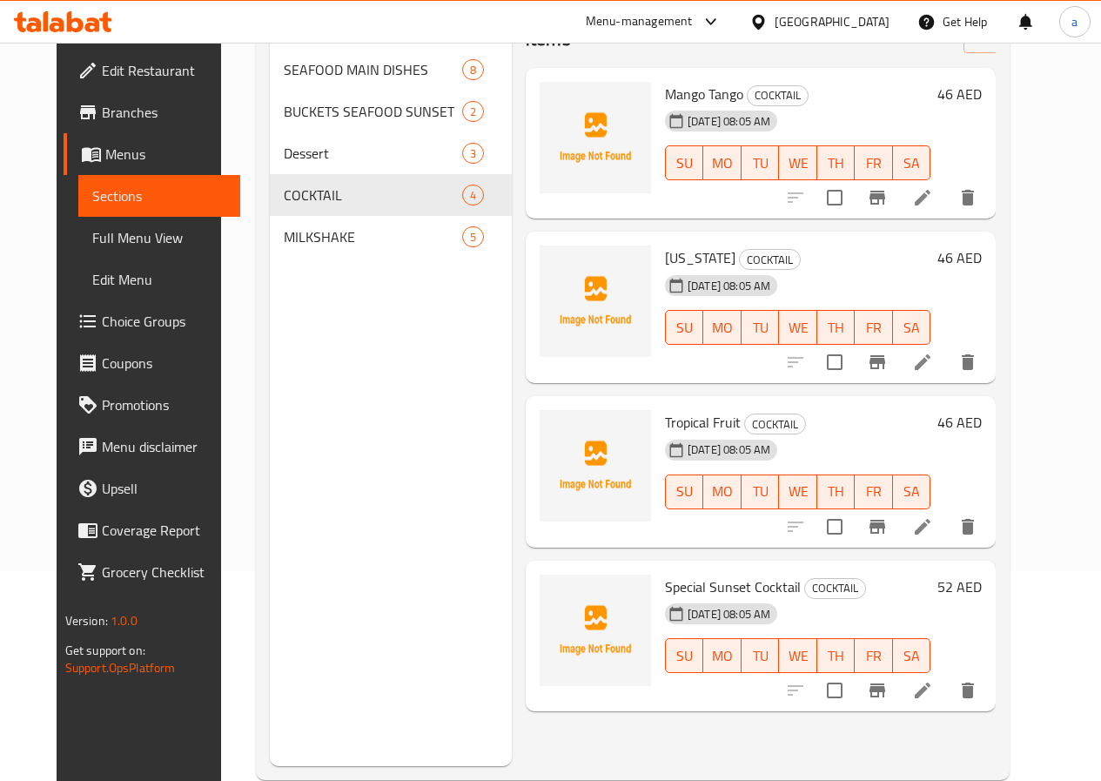
scroll to position [244, 0]
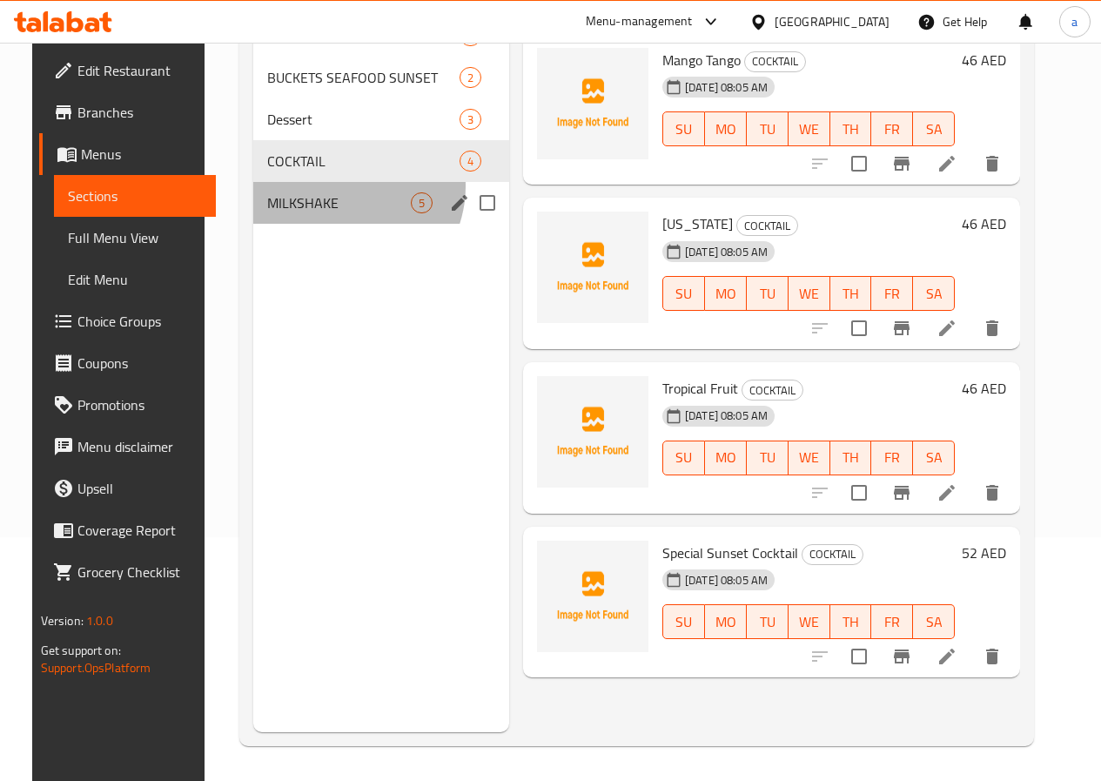
click at [323, 212] on div "MILKSHAKE 5" at bounding box center [381, 203] width 256 height 42
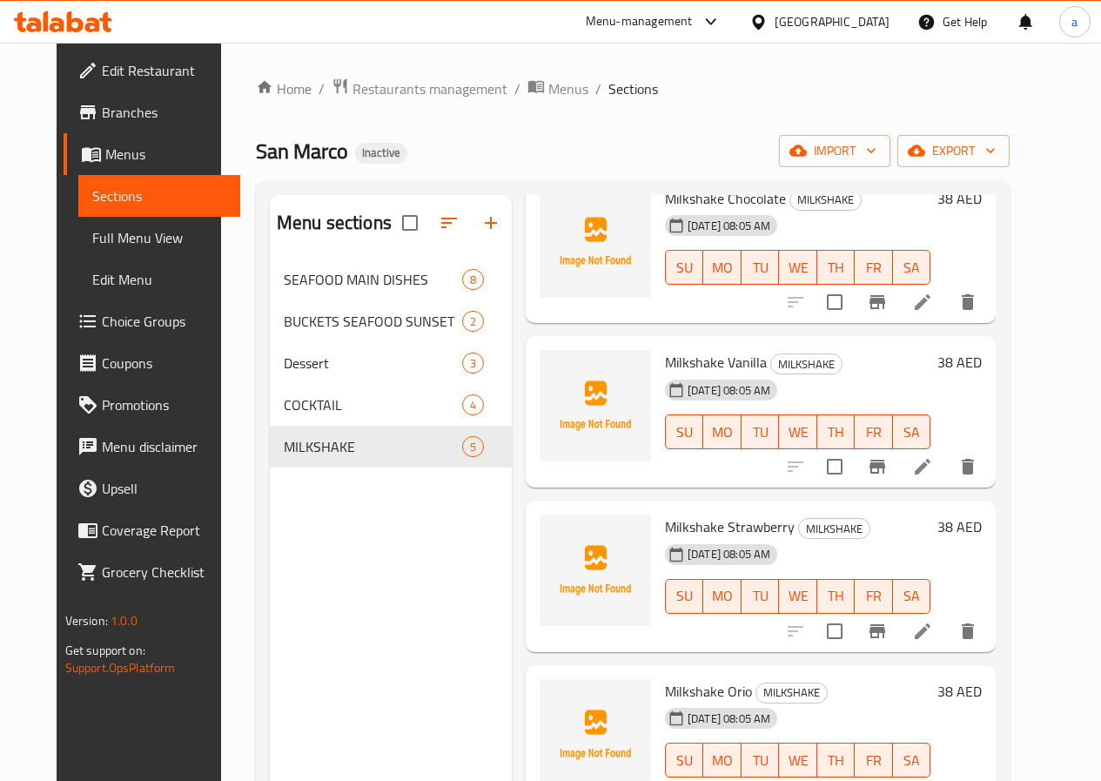
scroll to position [110, 0]
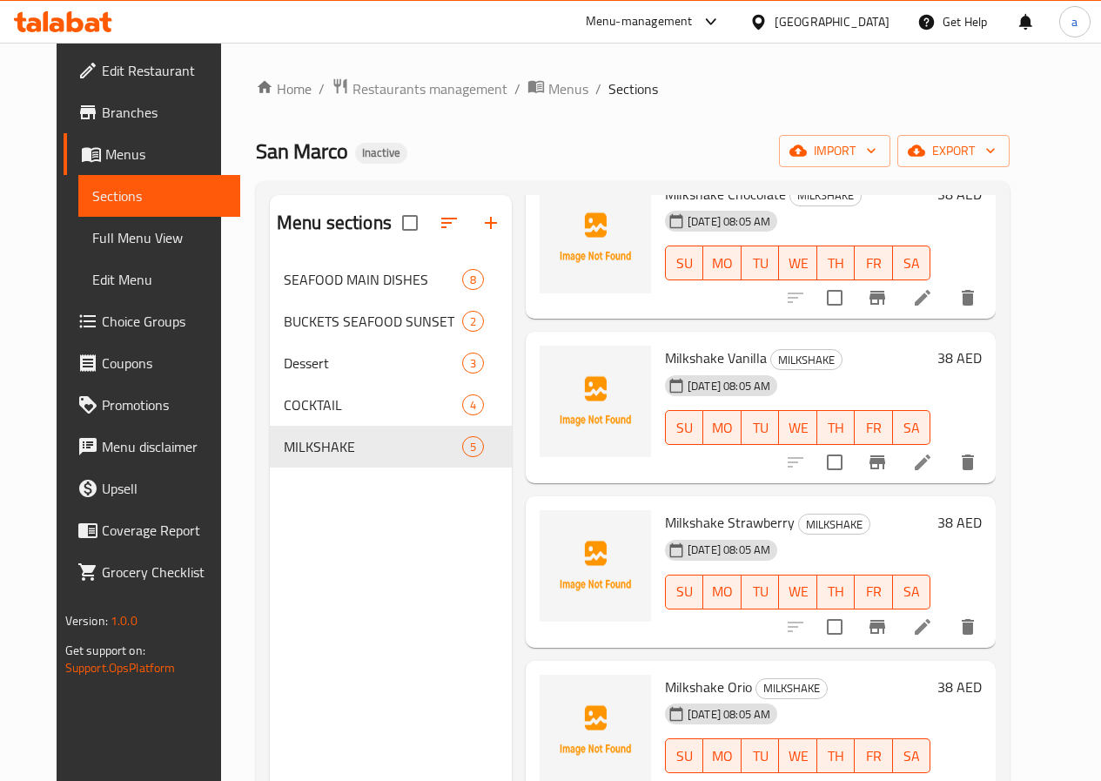
click at [107, 233] on span "Full Menu View" at bounding box center [159, 237] width 134 height 21
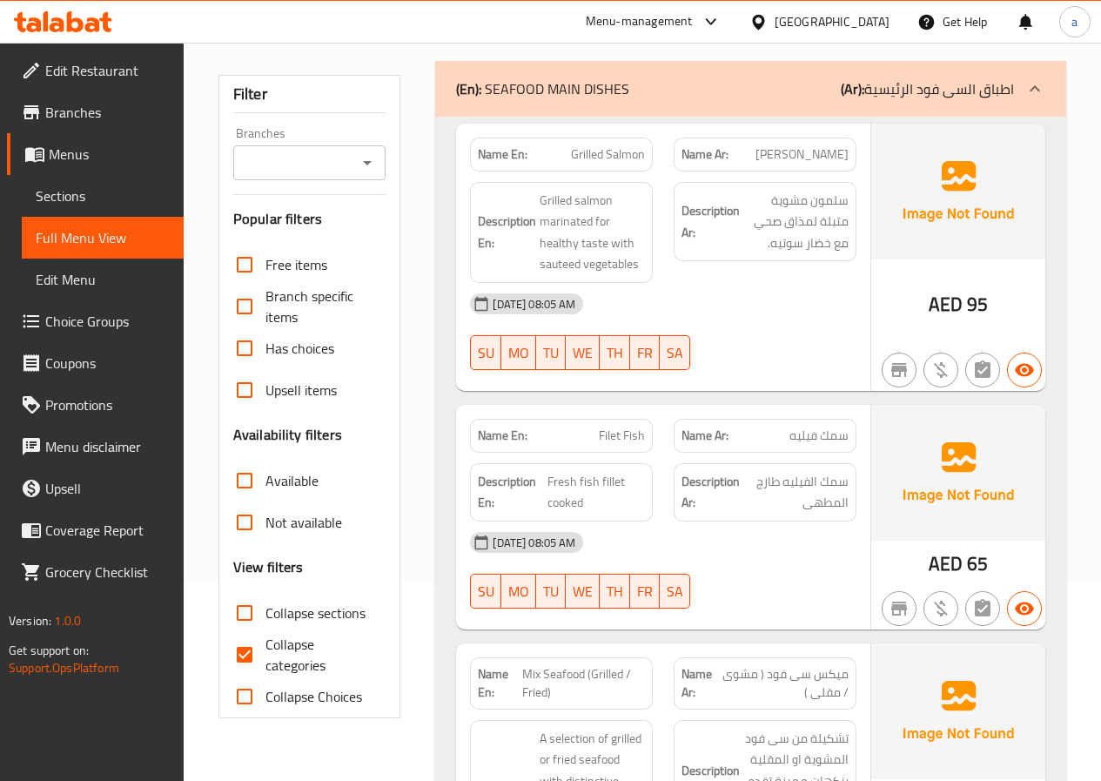
scroll to position [348, 0]
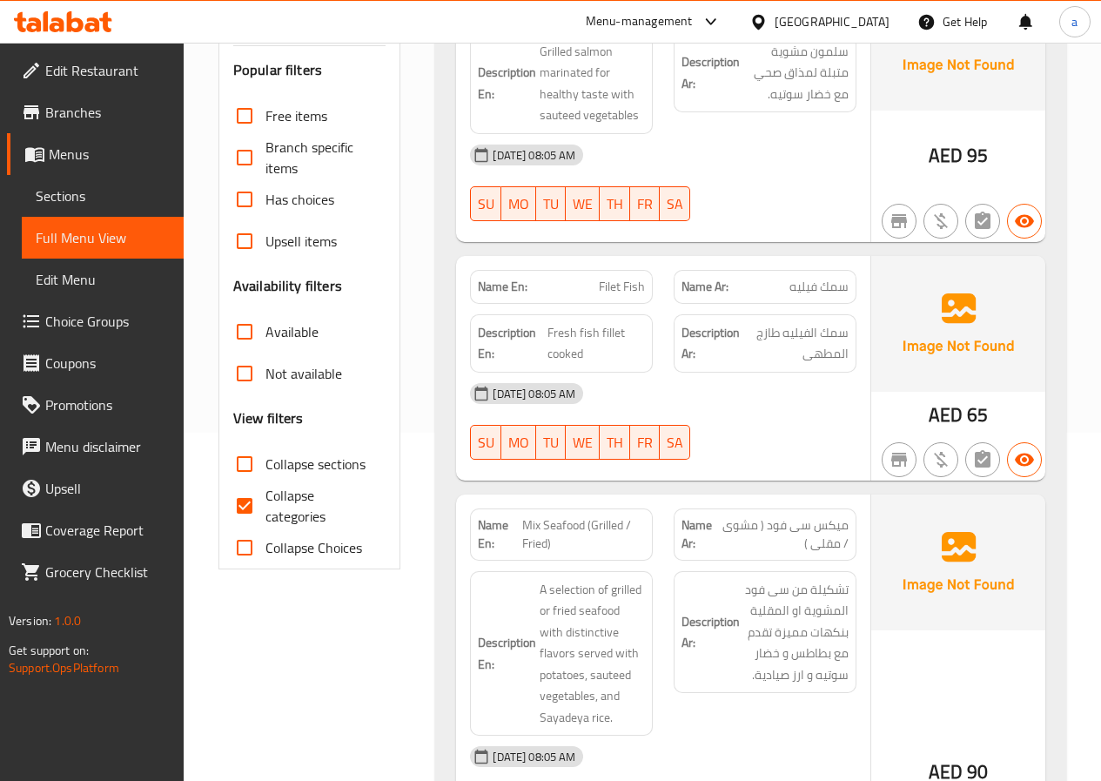
click at [287, 454] on span "Collapse sections" at bounding box center [316, 464] width 100 height 21
click at [266, 443] on input "Collapse sections" at bounding box center [245, 464] width 42 height 42
checkbox input "true"
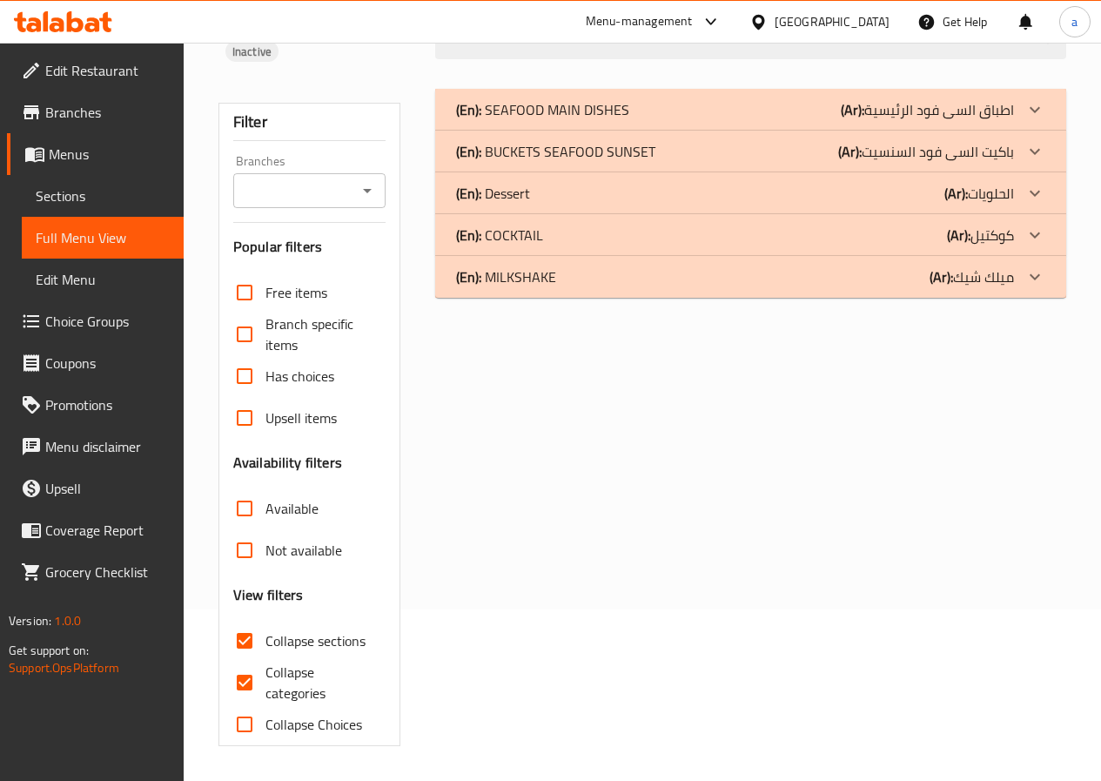
scroll to position [137, 0]
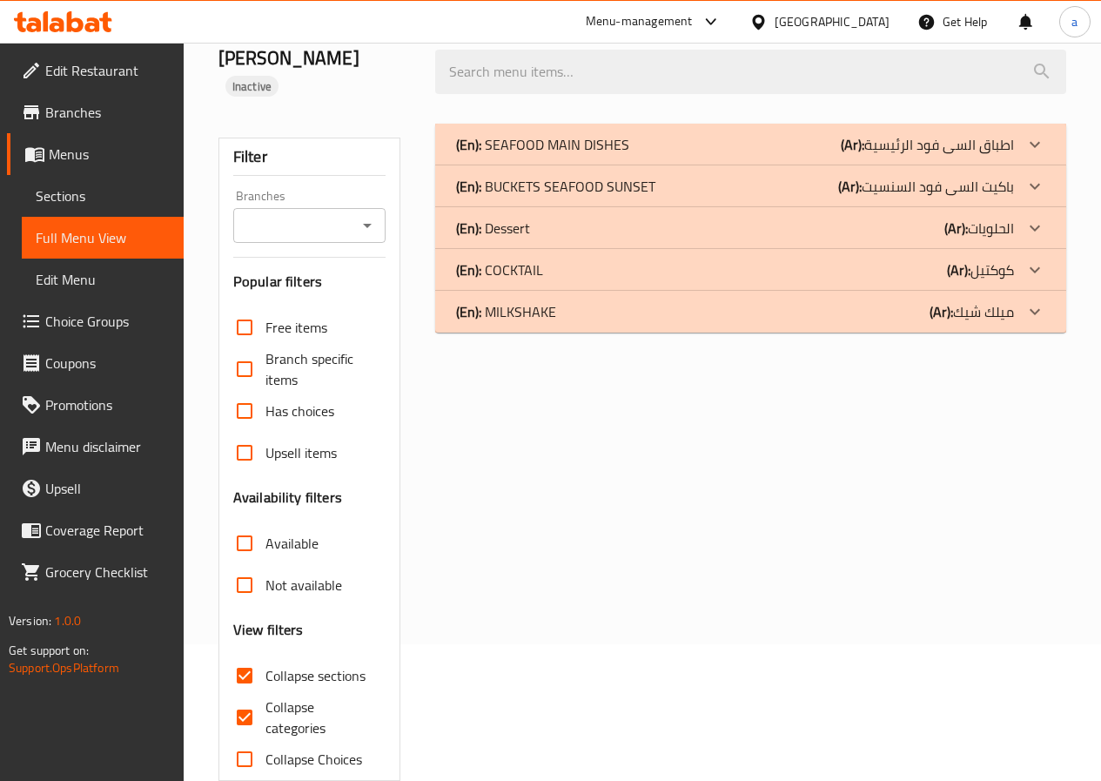
click at [932, 165] on div "(En): COCKTAIL (Ar): كوكتيل" at bounding box center [750, 145] width 631 height 42
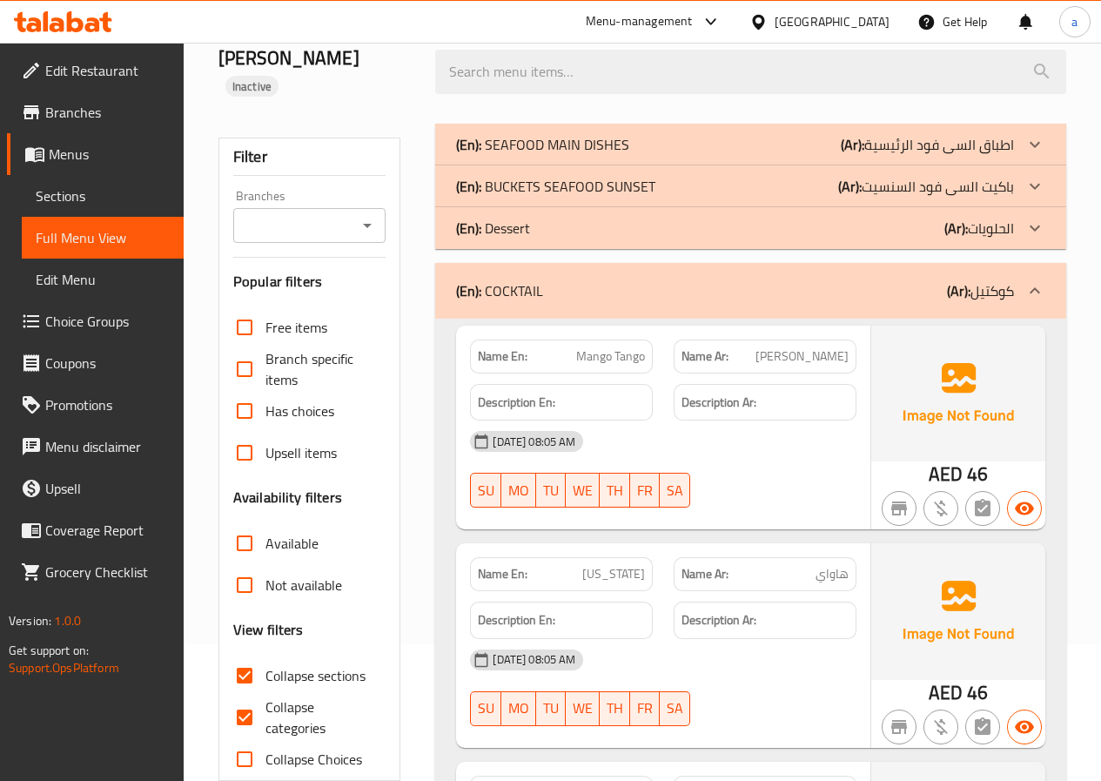
click at [932, 280] on div "(En): COCKTAIL (Ar): كوكتيل" at bounding box center [735, 290] width 558 height 21
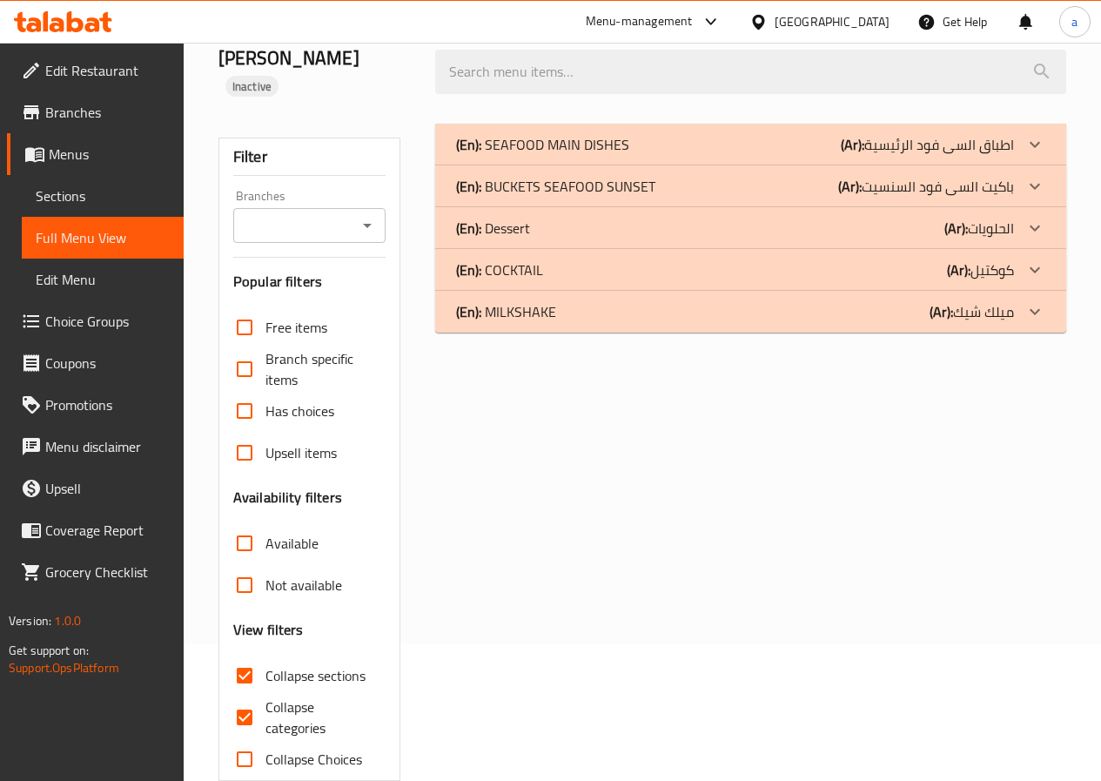
click at [891, 165] on div "(En): Dessert (Ar): الحلويات" at bounding box center [750, 145] width 631 height 42
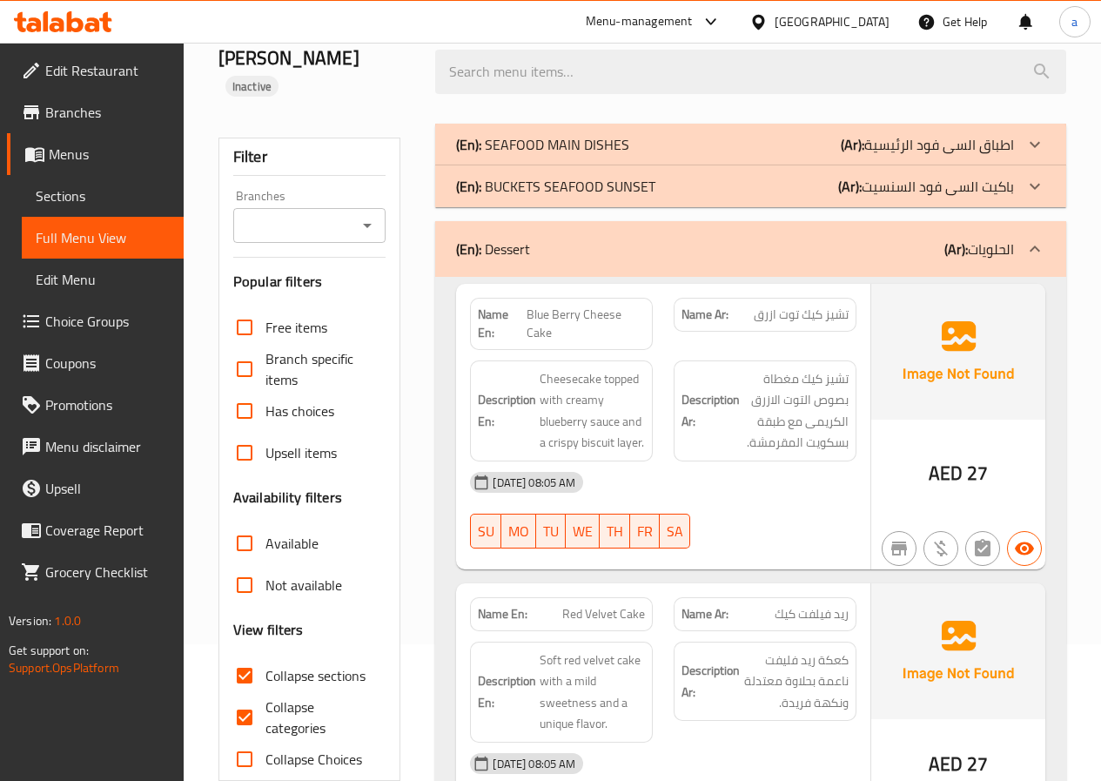
click at [891, 239] on div "(En): Dessert (Ar): الحلويات" at bounding box center [735, 249] width 558 height 21
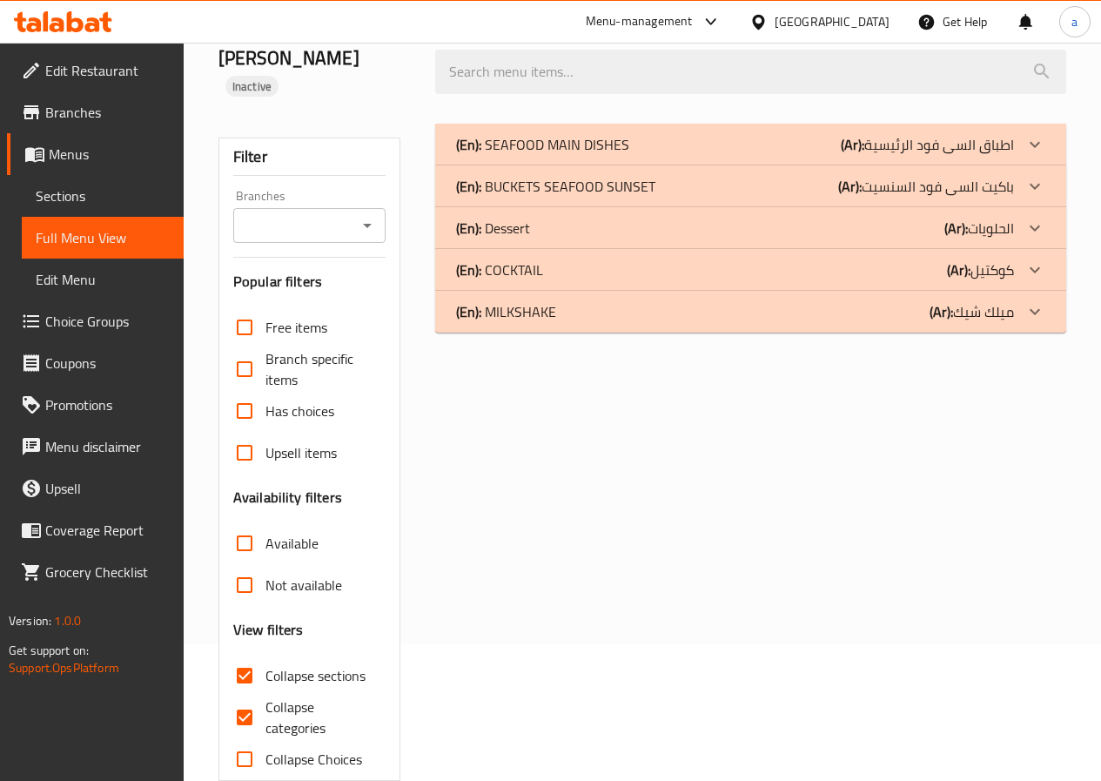
click at [876, 155] on div "(En): COCKTAIL (Ar): كوكتيل" at bounding box center [735, 144] width 558 height 21
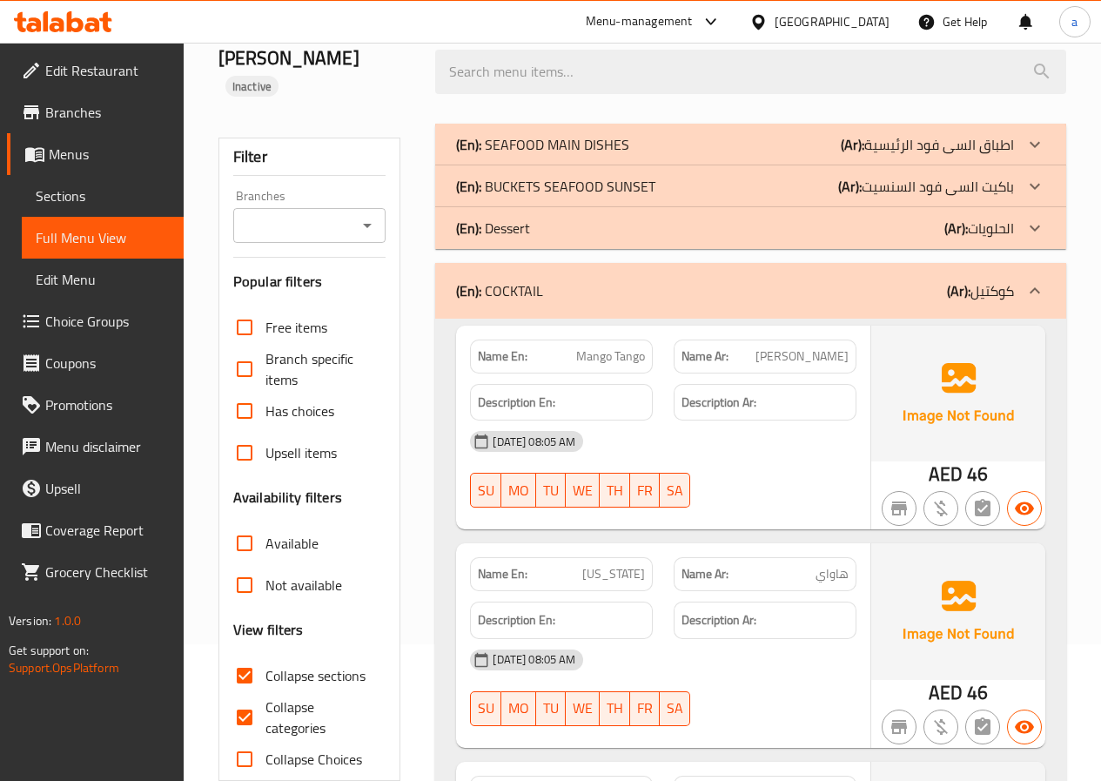
click at [75, 158] on span "Menus" at bounding box center [109, 154] width 121 height 21
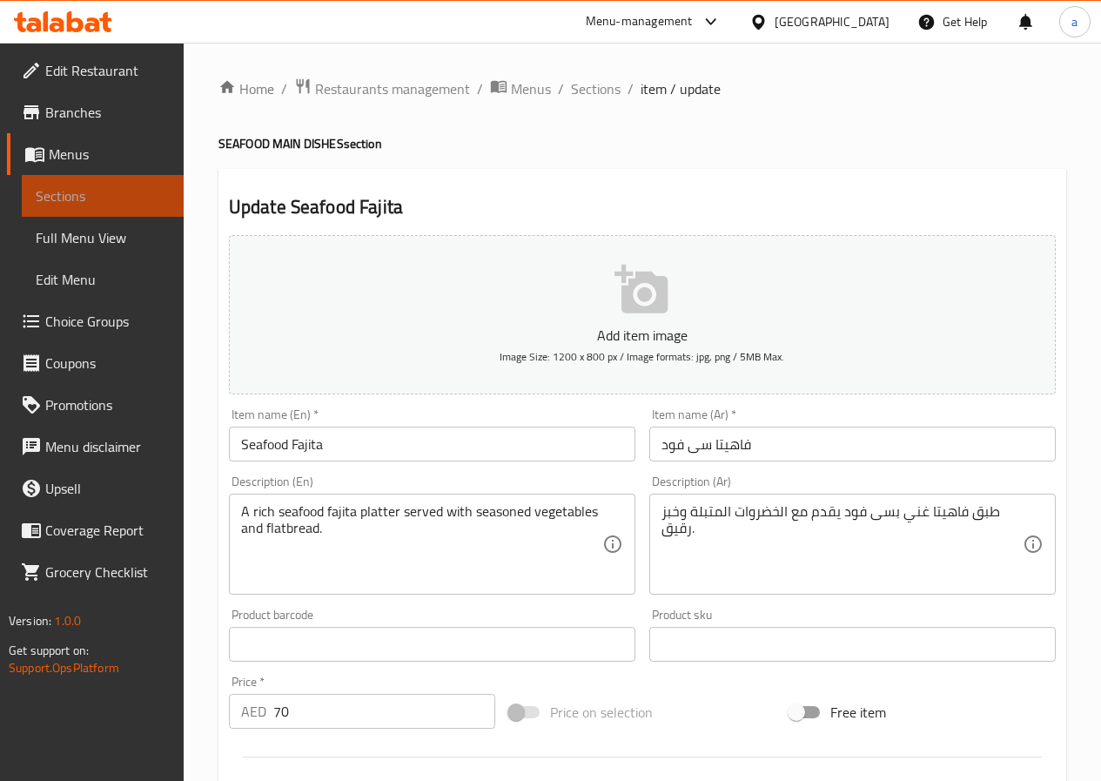
click at [89, 176] on link "Sections" at bounding box center [103, 196] width 162 height 42
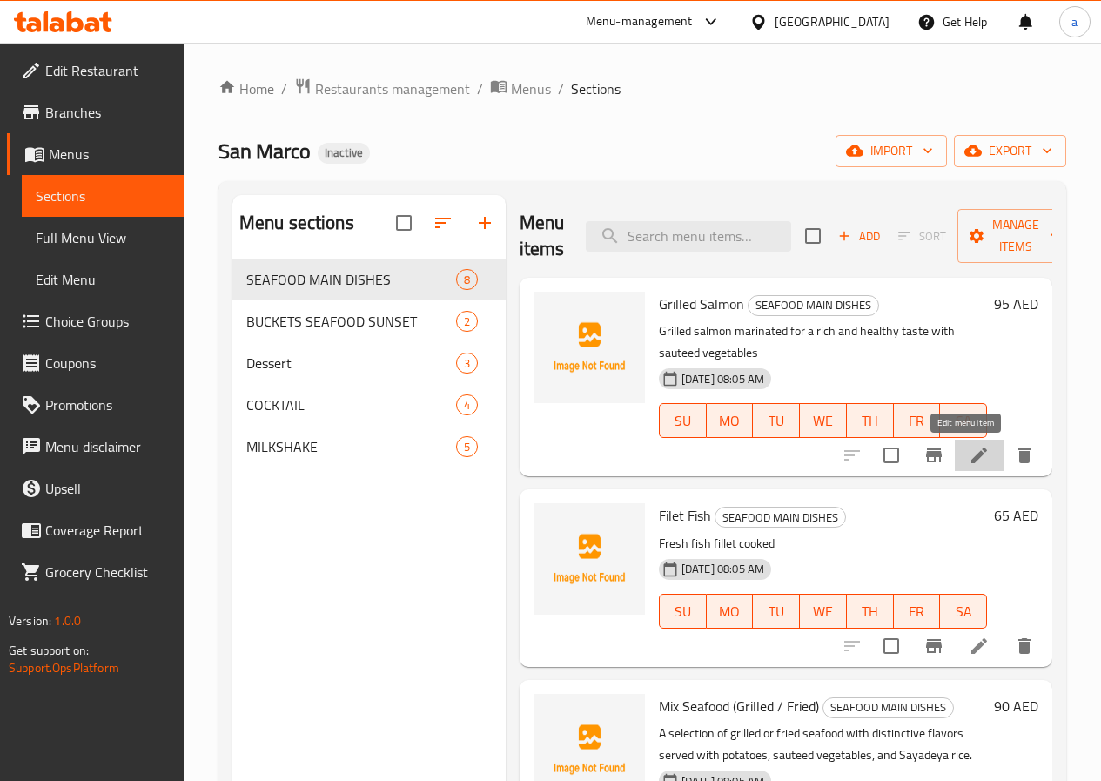
click at [972, 454] on icon at bounding box center [980, 456] width 16 height 16
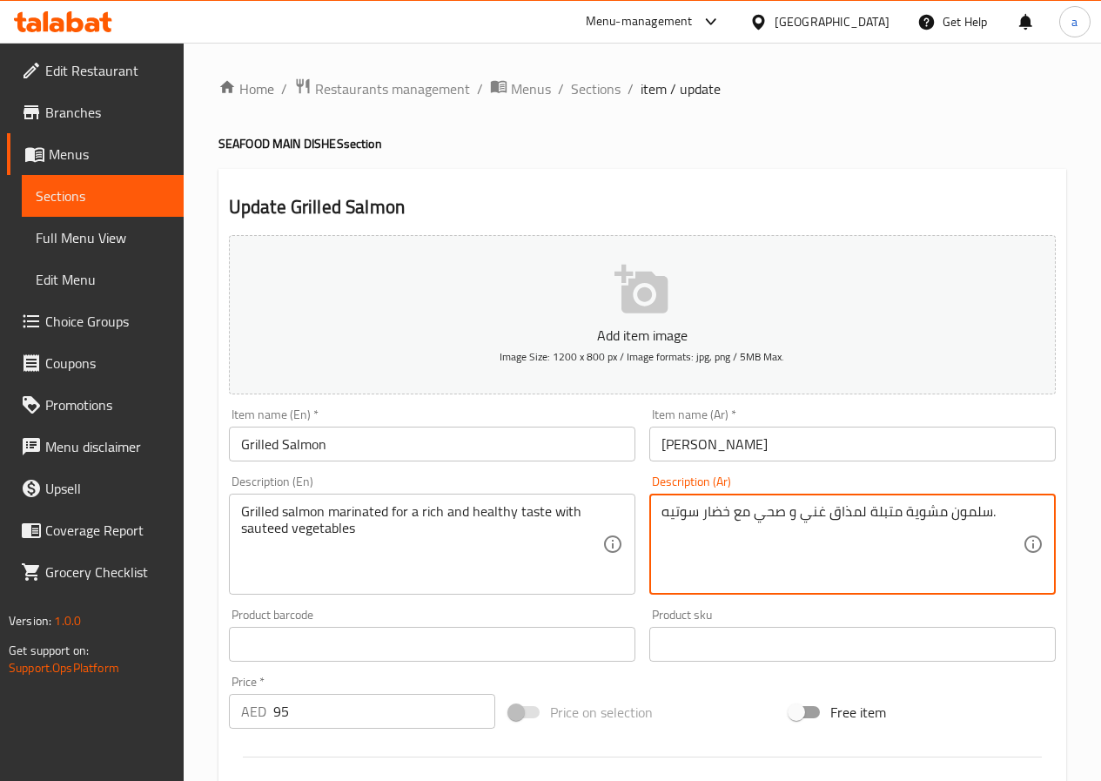
drag, startPoint x: 786, startPoint y: 512, endPoint x: 859, endPoint y: 502, distance: 73.9
type textarea "سلمون مشوية متبلة لمذاق صحي مع خضار سوتيه."
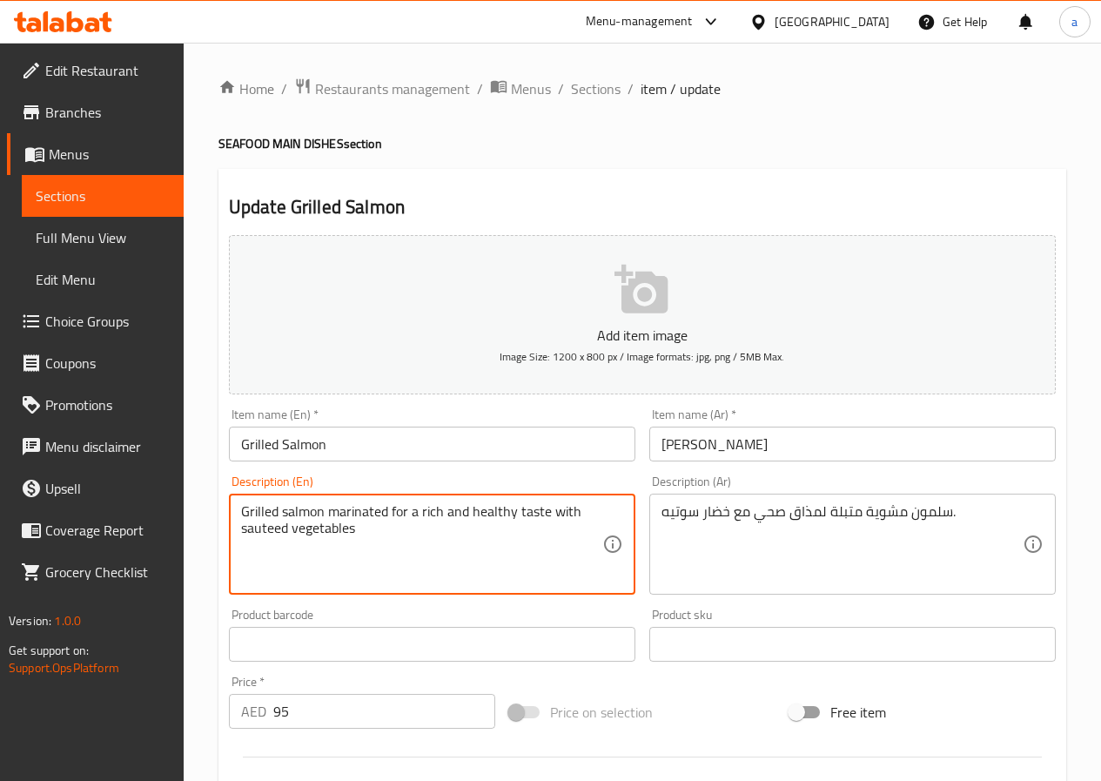
drag, startPoint x: 471, startPoint y: 514, endPoint x: 410, endPoint y: 508, distance: 61.3
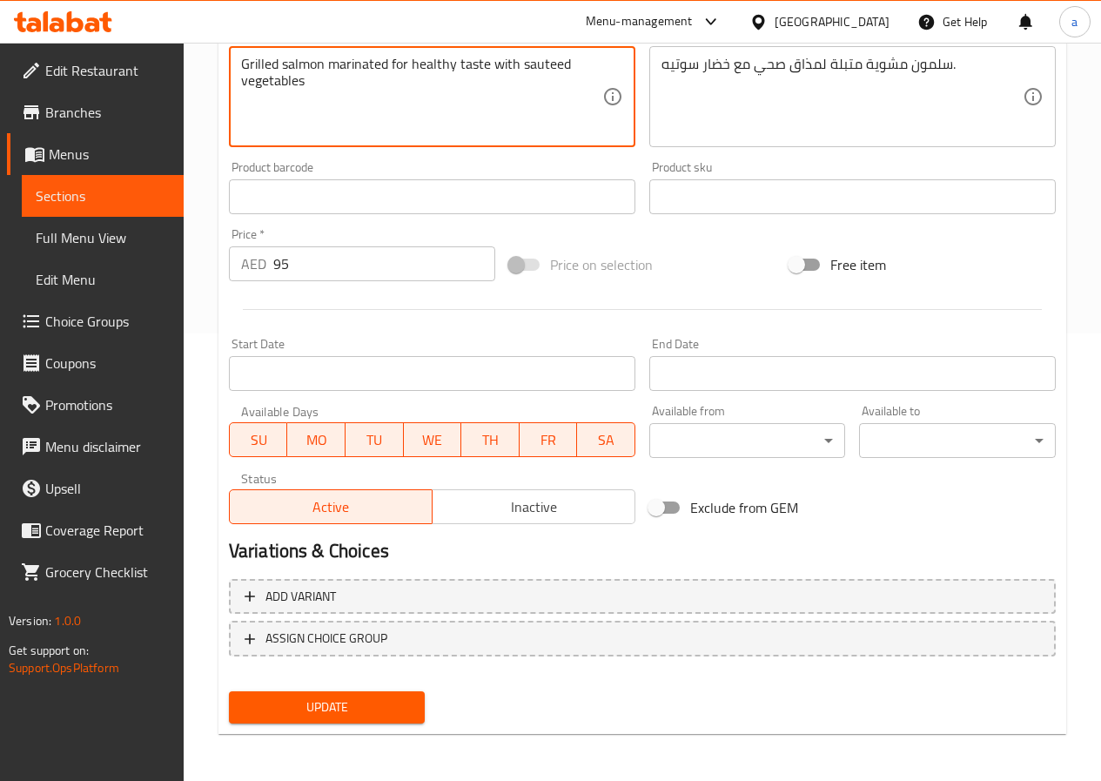
scroll to position [449, 0]
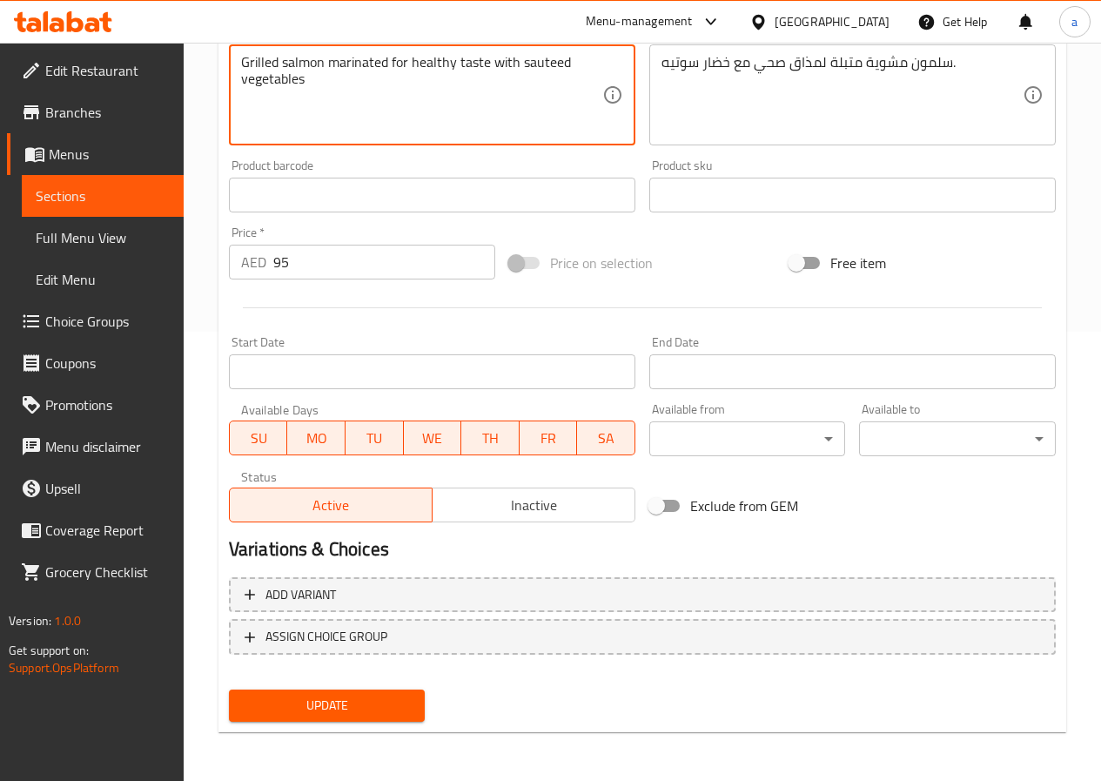
type textarea "Grilled salmon marinated for healthy taste with sauteed vegetables"
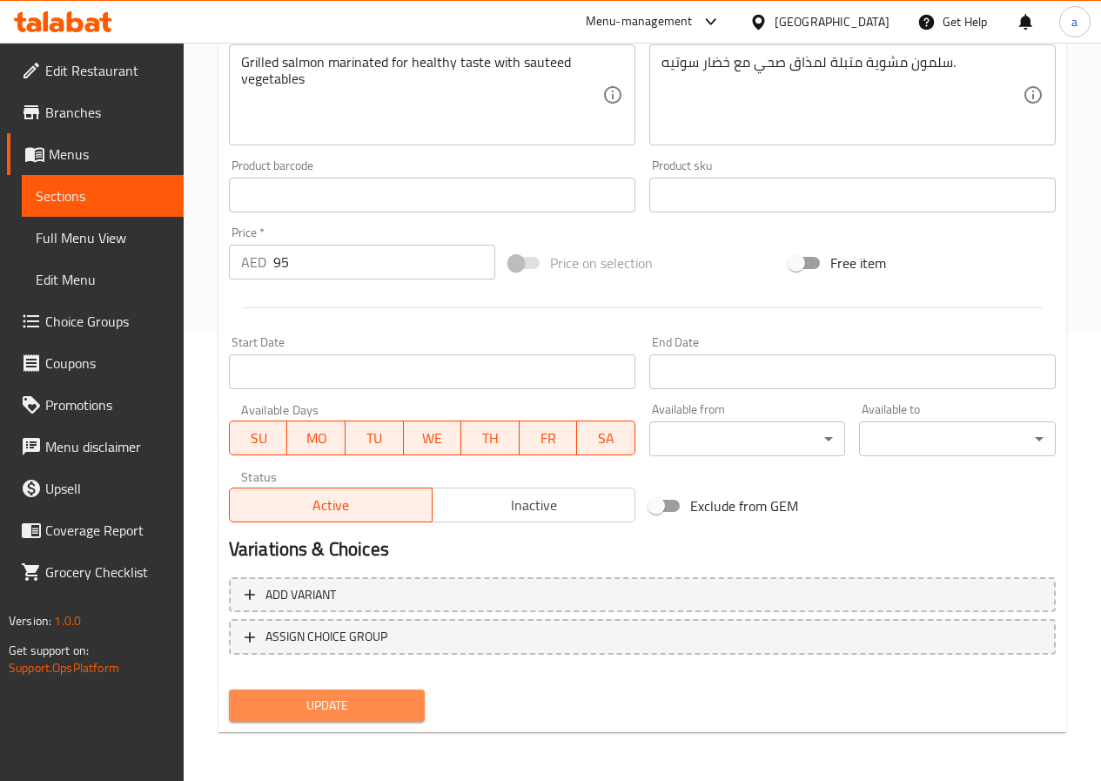
click at [319, 710] on span "Update" at bounding box center [327, 706] width 169 height 22
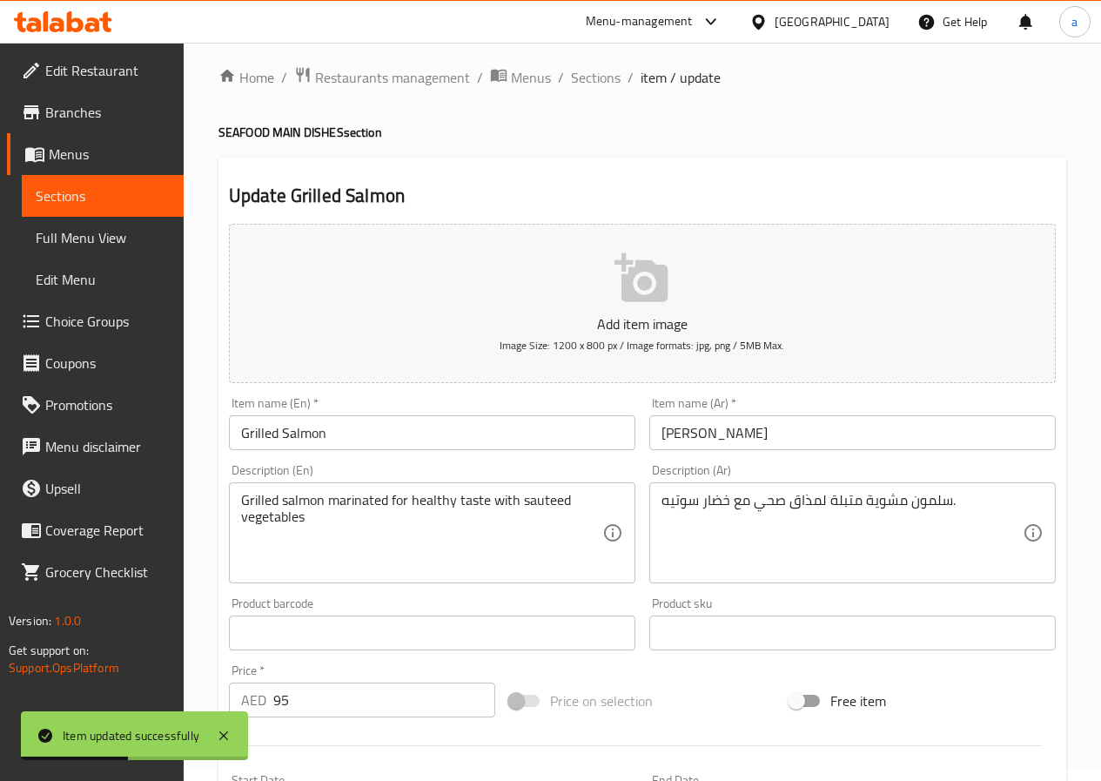
scroll to position [0, 0]
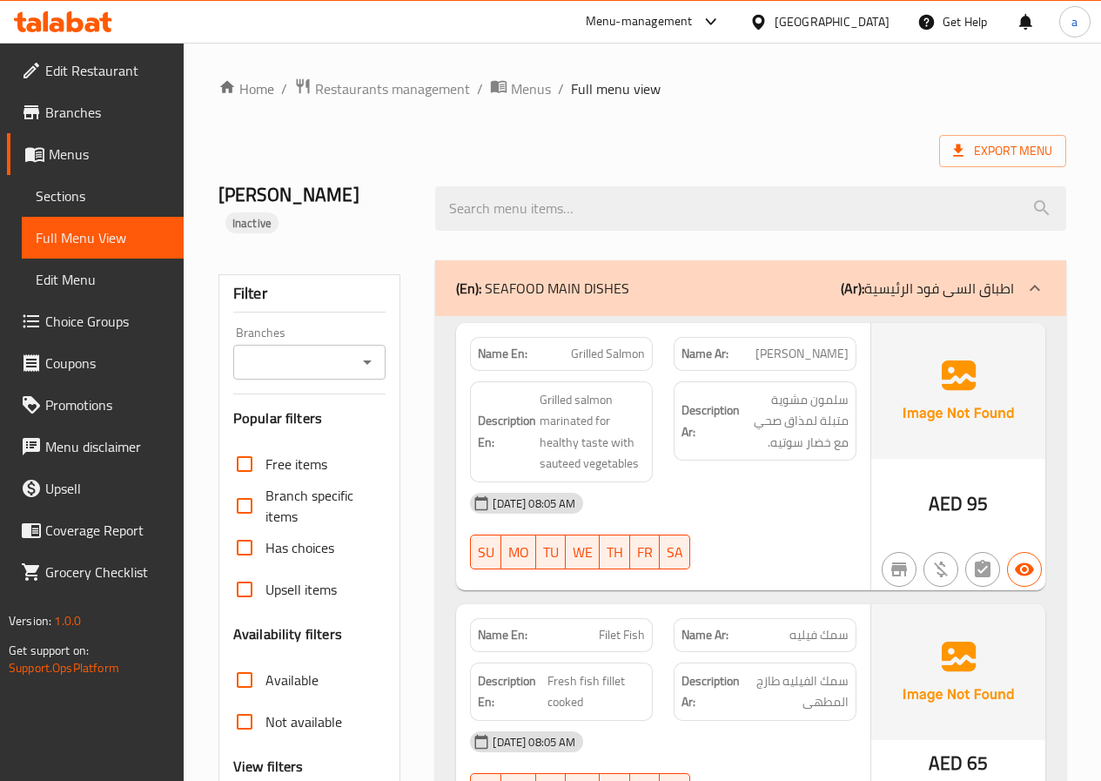
click at [138, 205] on span "Sections" at bounding box center [103, 195] width 134 height 21
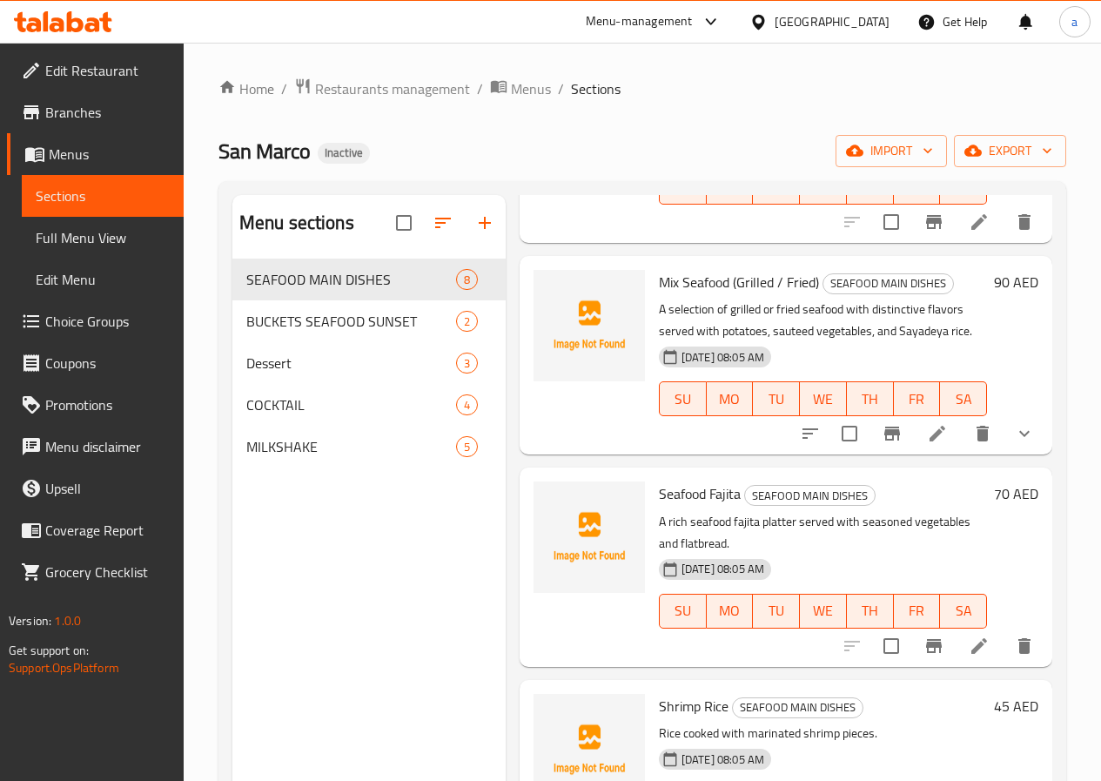
scroll to position [435, 0]
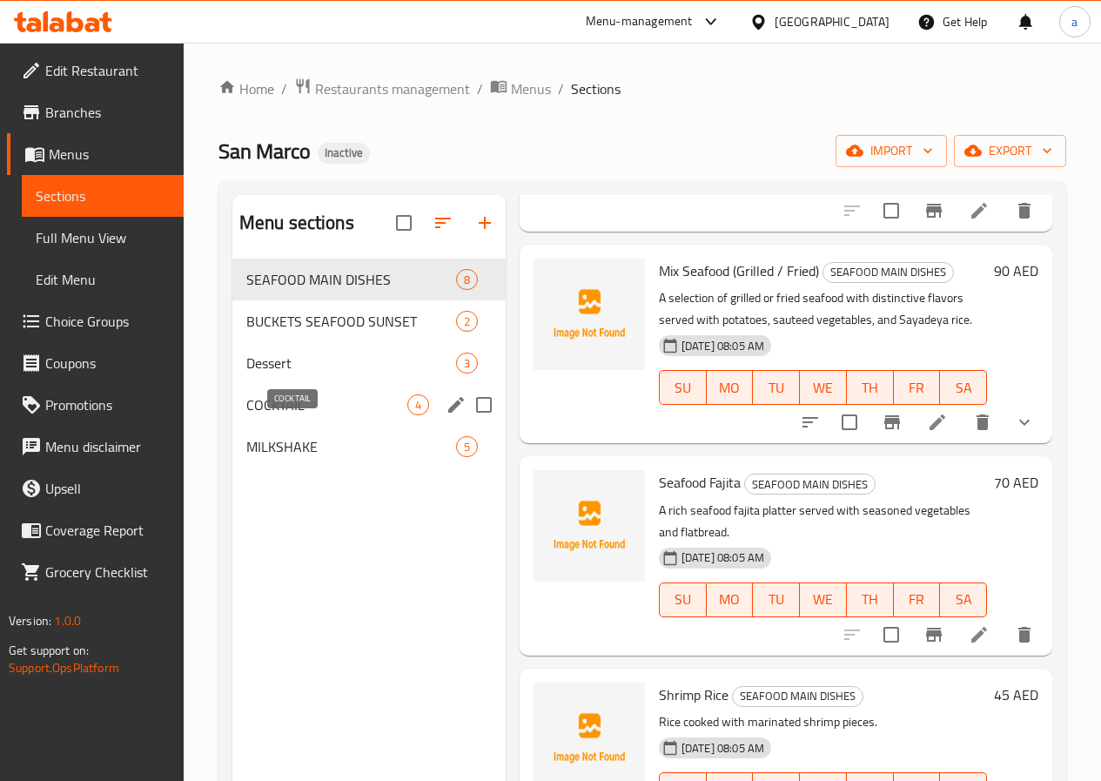
click at [310, 415] on span "COCKTAIL" at bounding box center [326, 404] width 161 height 21
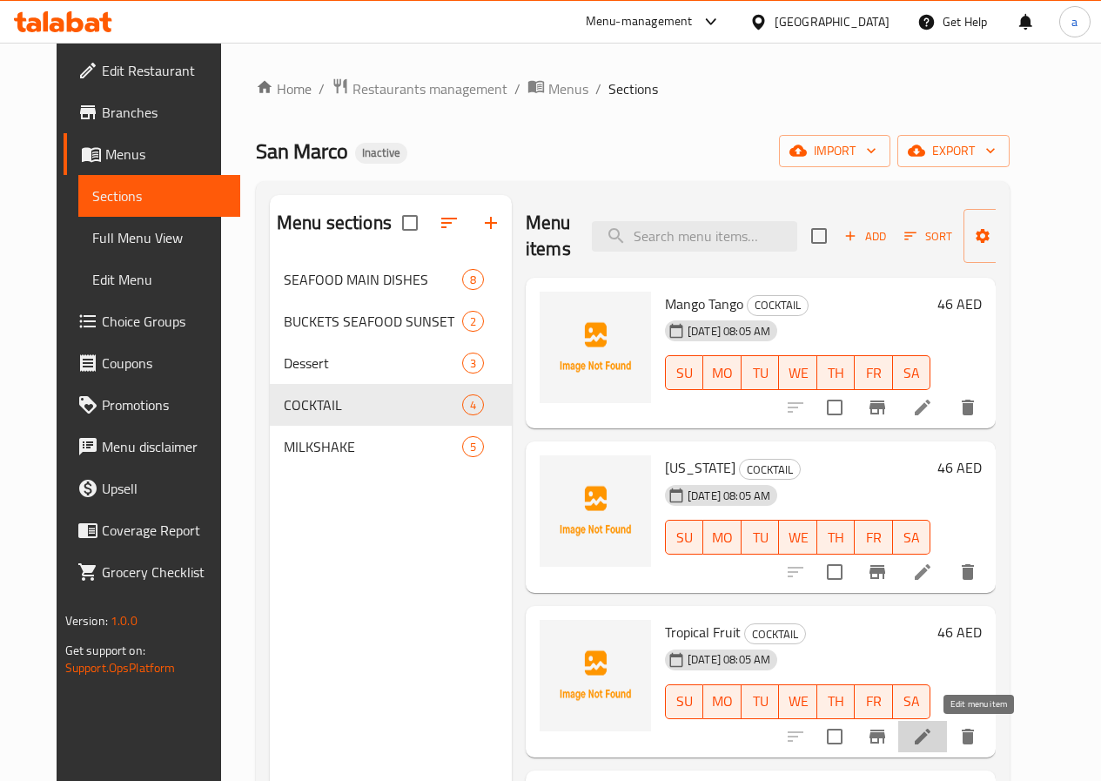
click at [931, 743] on icon at bounding box center [923, 737] width 16 height 16
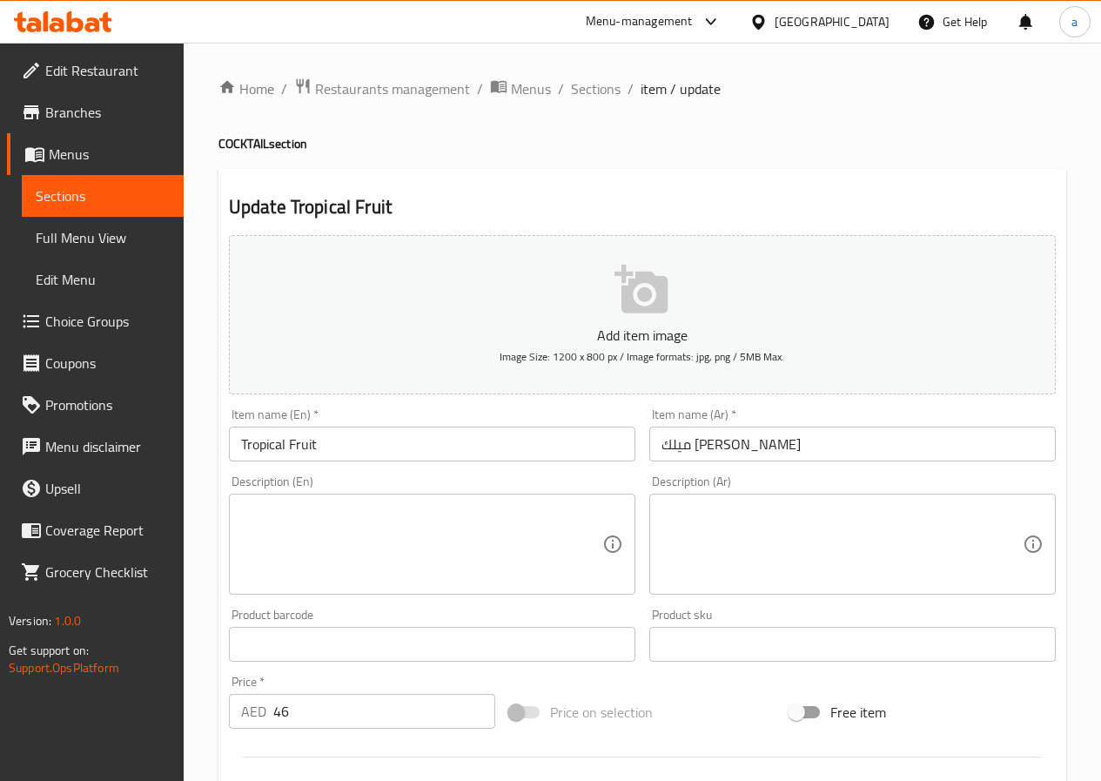
click at [305, 447] on input "Tropical Fruit" at bounding box center [432, 444] width 407 height 35
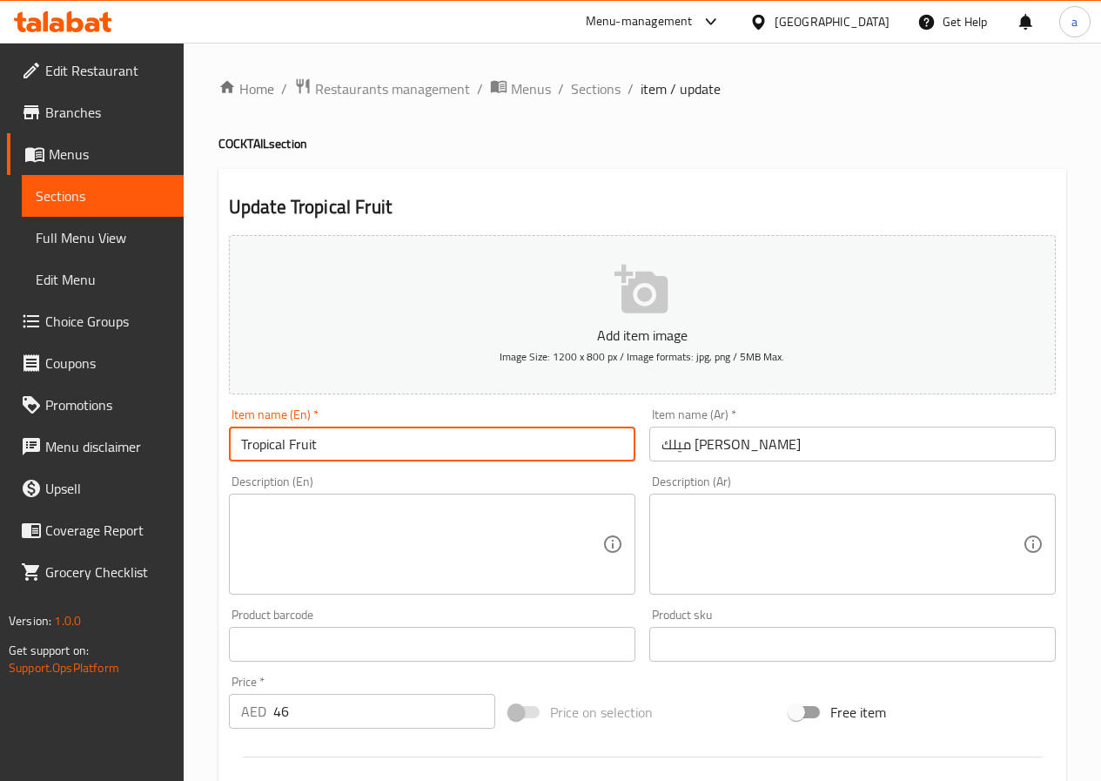
click at [305, 447] on input "Tropical Fruit" at bounding box center [432, 444] width 407 height 35
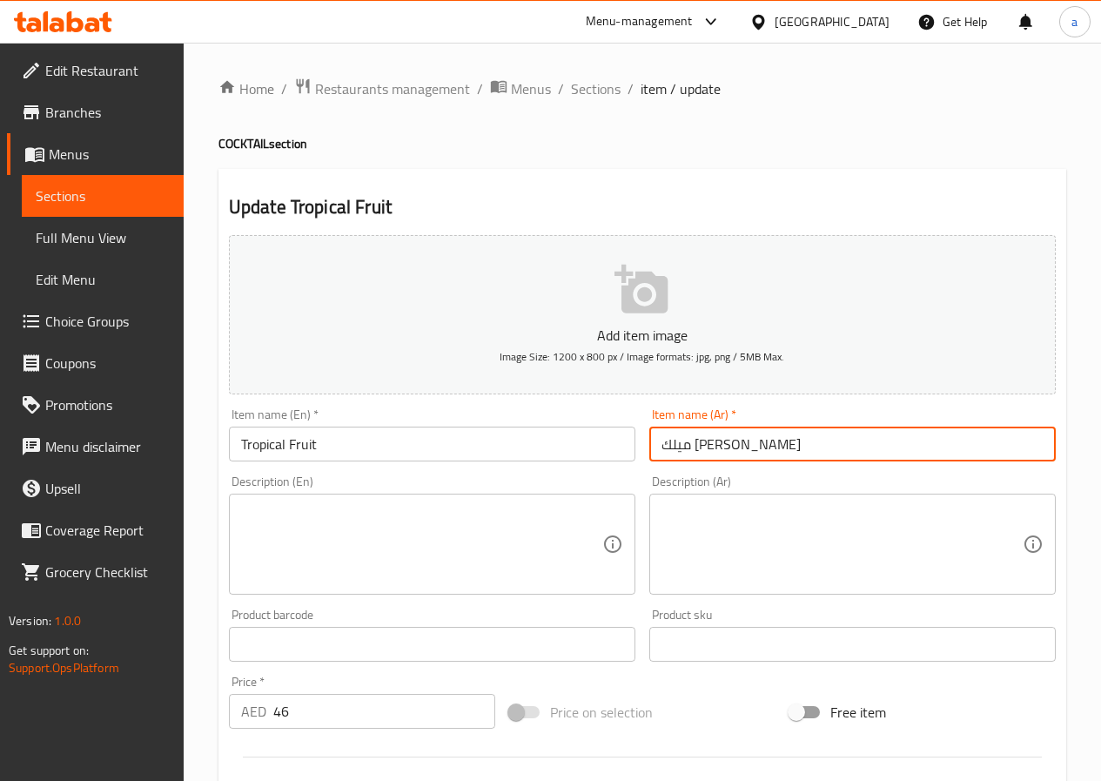
drag, startPoint x: 790, startPoint y: 442, endPoint x: 713, endPoint y: 440, distance: 76.7
click at [713, 440] on input "ميلك شيك تروبيكال" at bounding box center [853, 444] width 407 height 35
paste input "الفاكهة"
click at [754, 442] on input "الفاكهة تروبيكال" at bounding box center [853, 444] width 407 height 35
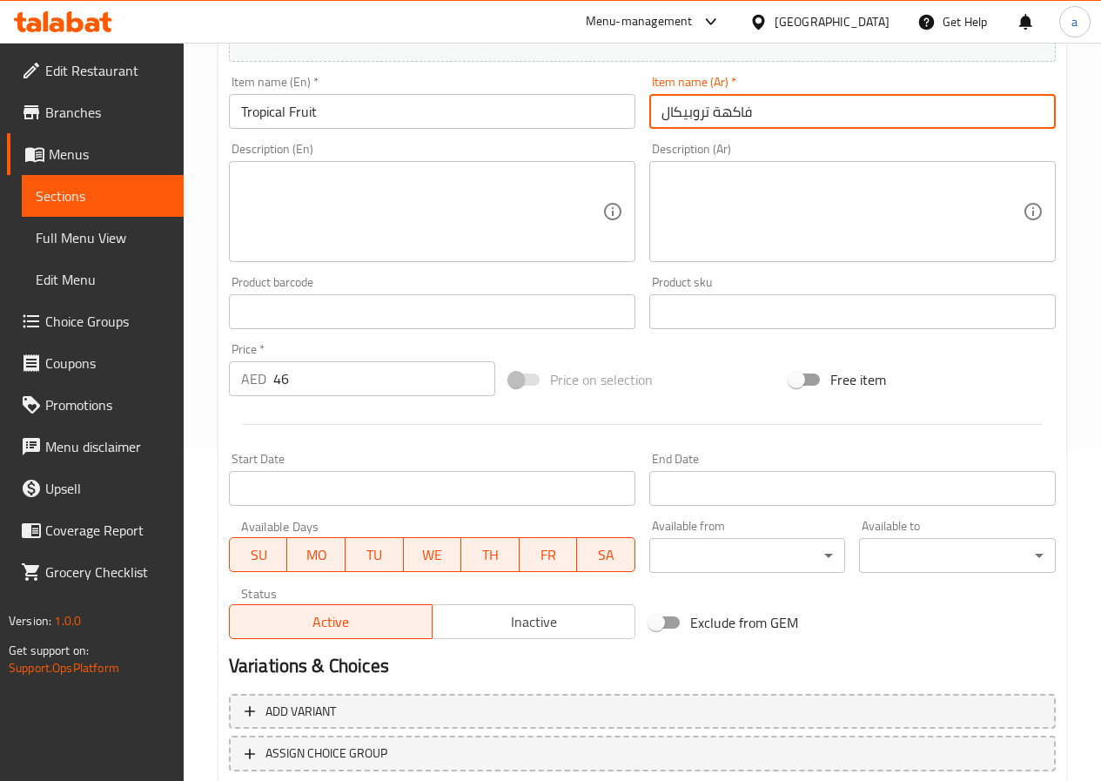
scroll to position [449, 0]
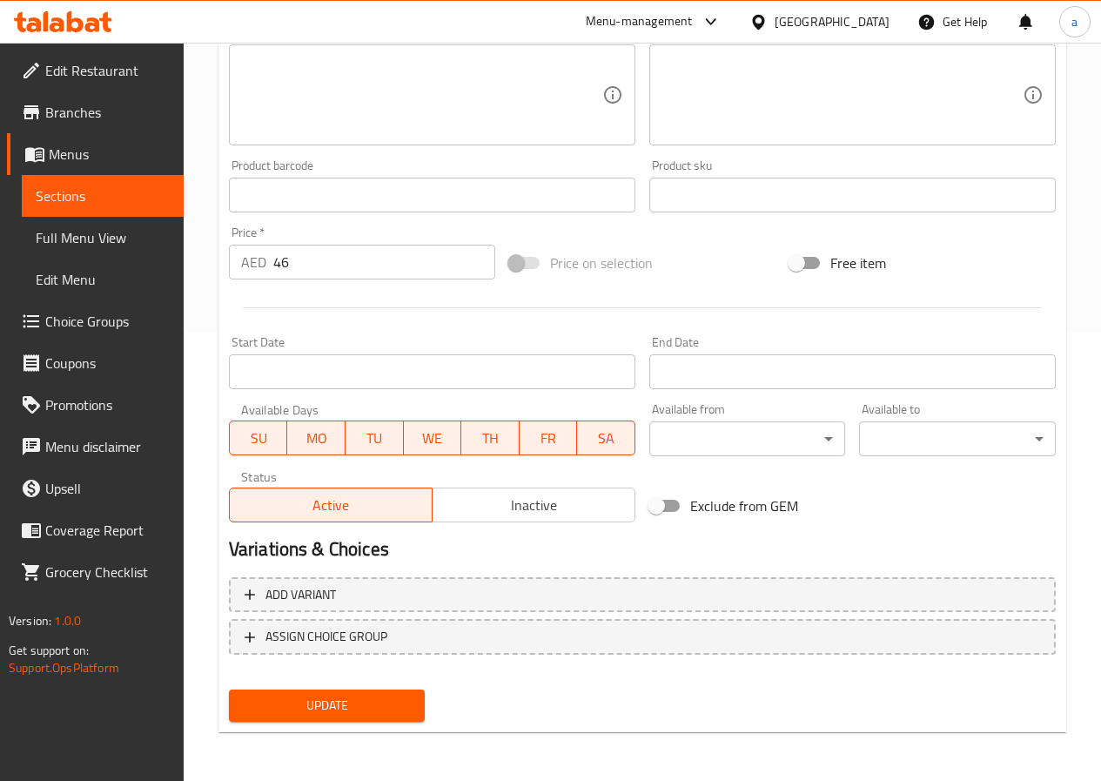
type input "فاكهة تروبيكال"
click at [338, 718] on button "Update" at bounding box center [327, 706] width 197 height 32
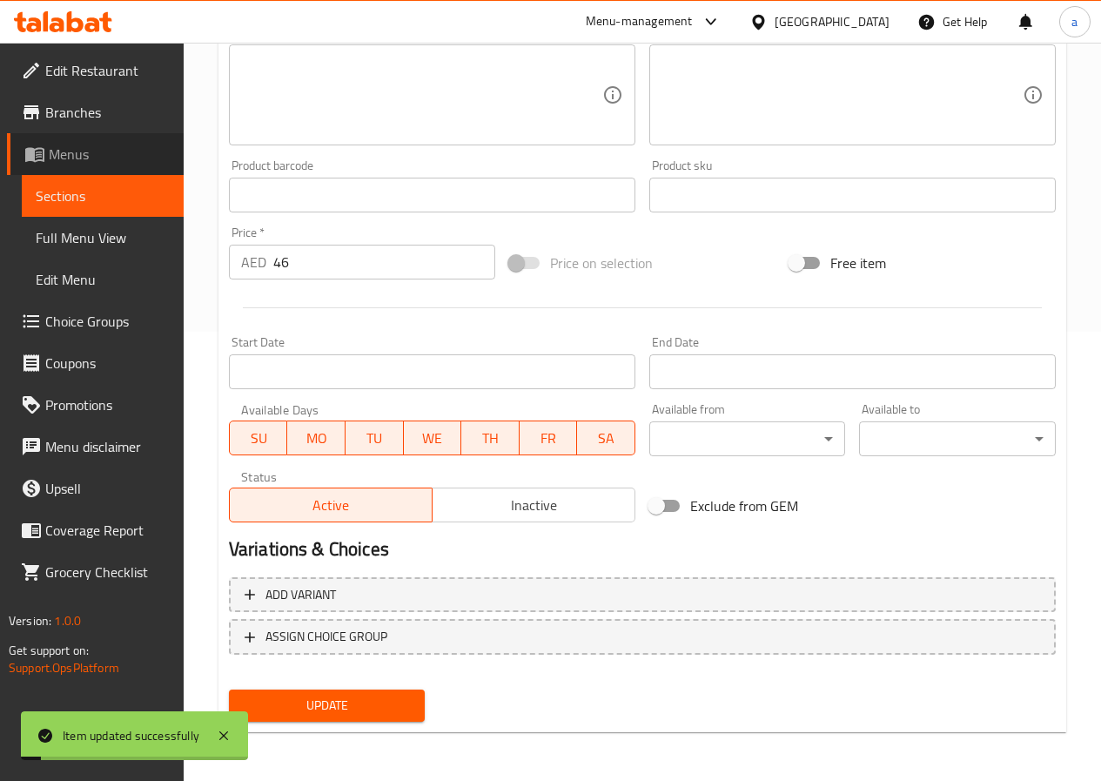
click at [103, 172] on link "Menus" at bounding box center [95, 154] width 177 height 42
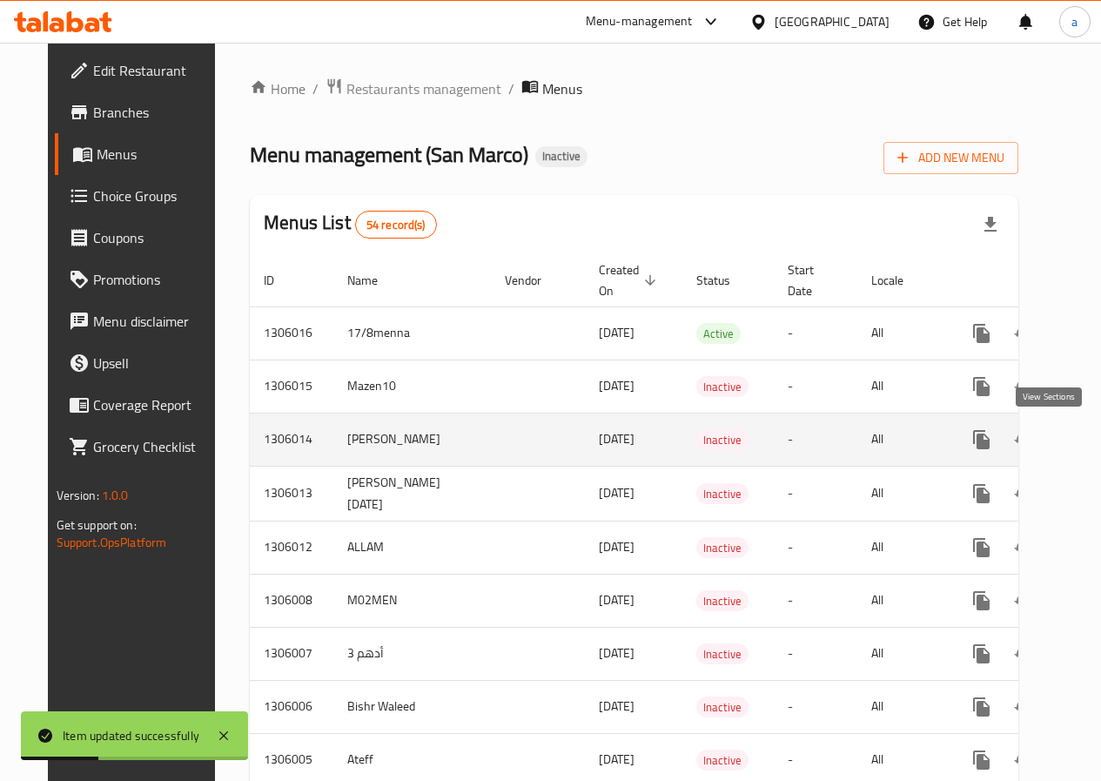
click at [1087, 433] on link "enhanced table" at bounding box center [1108, 440] width 42 height 42
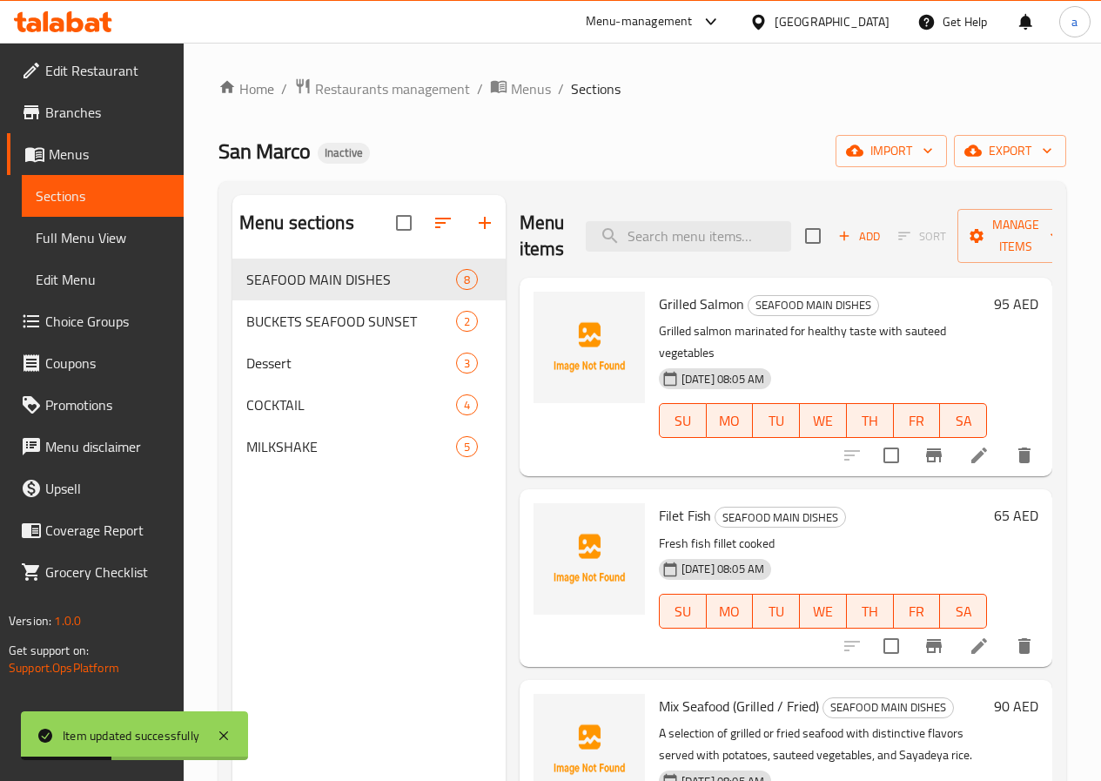
click at [112, 239] on span "Full Menu View" at bounding box center [103, 237] width 134 height 21
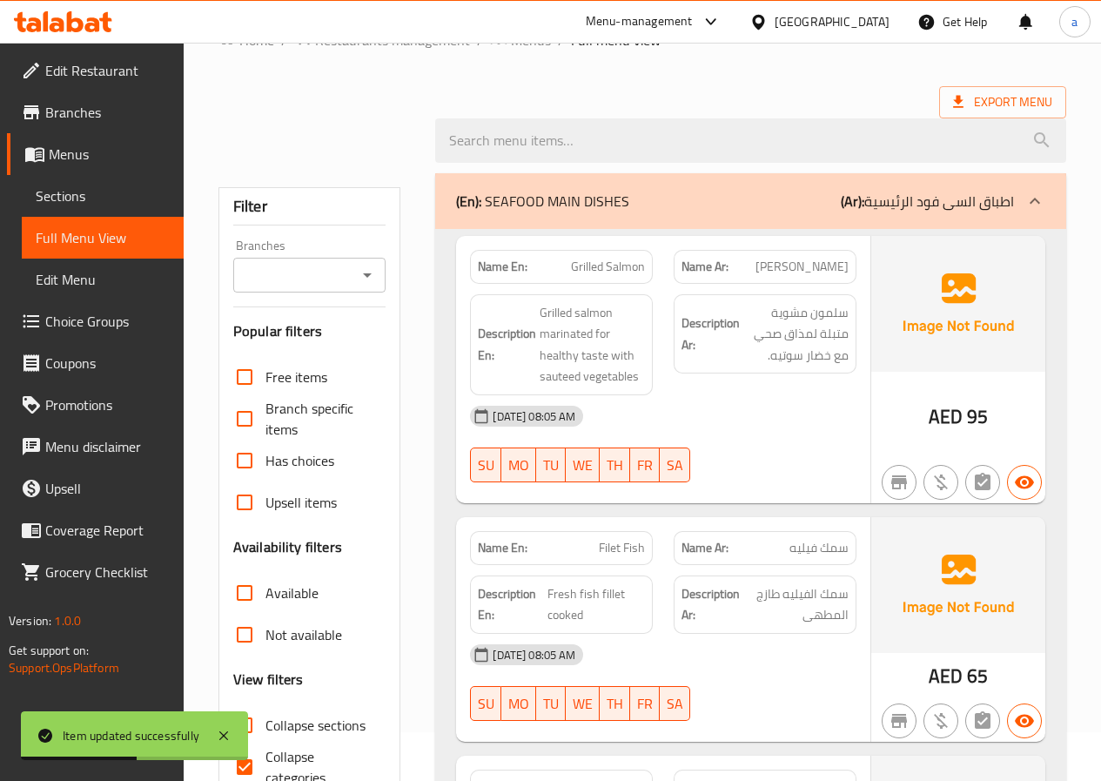
scroll to position [87, 0]
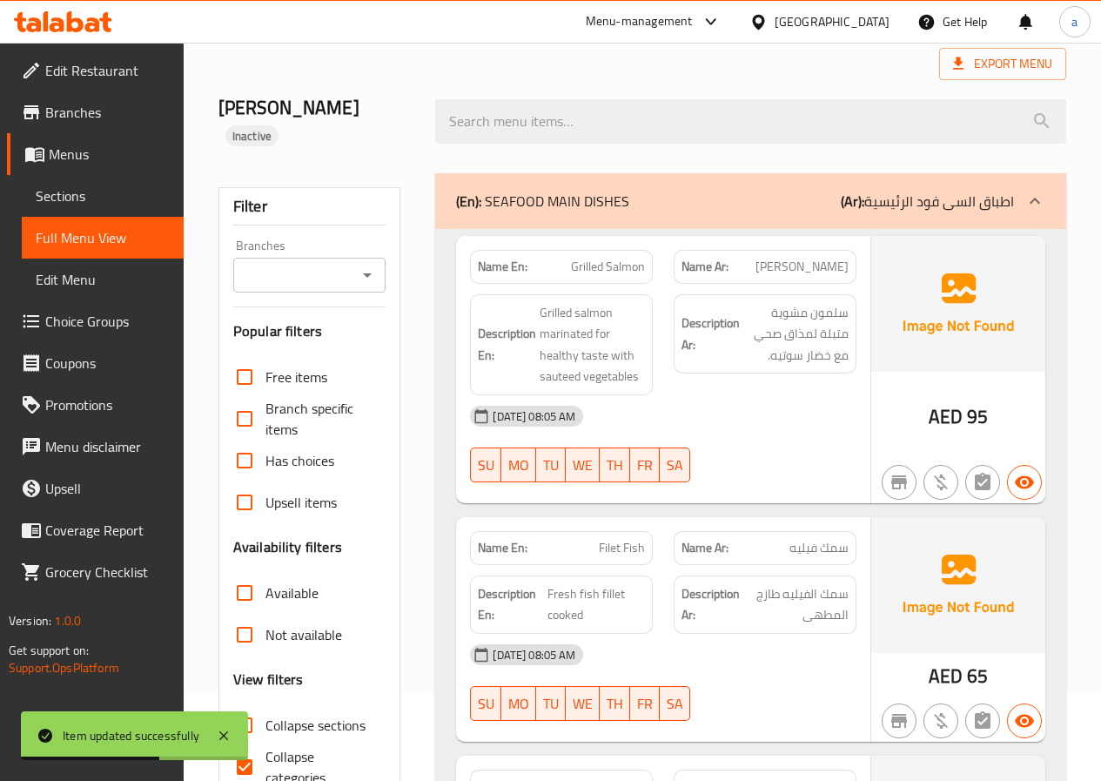
drag, startPoint x: 256, startPoint y: 704, endPoint x: 617, endPoint y: 432, distance: 452.6
click at [259, 704] on input "Collapse sections" at bounding box center [245, 725] width 42 height 42
checkbox input "true"
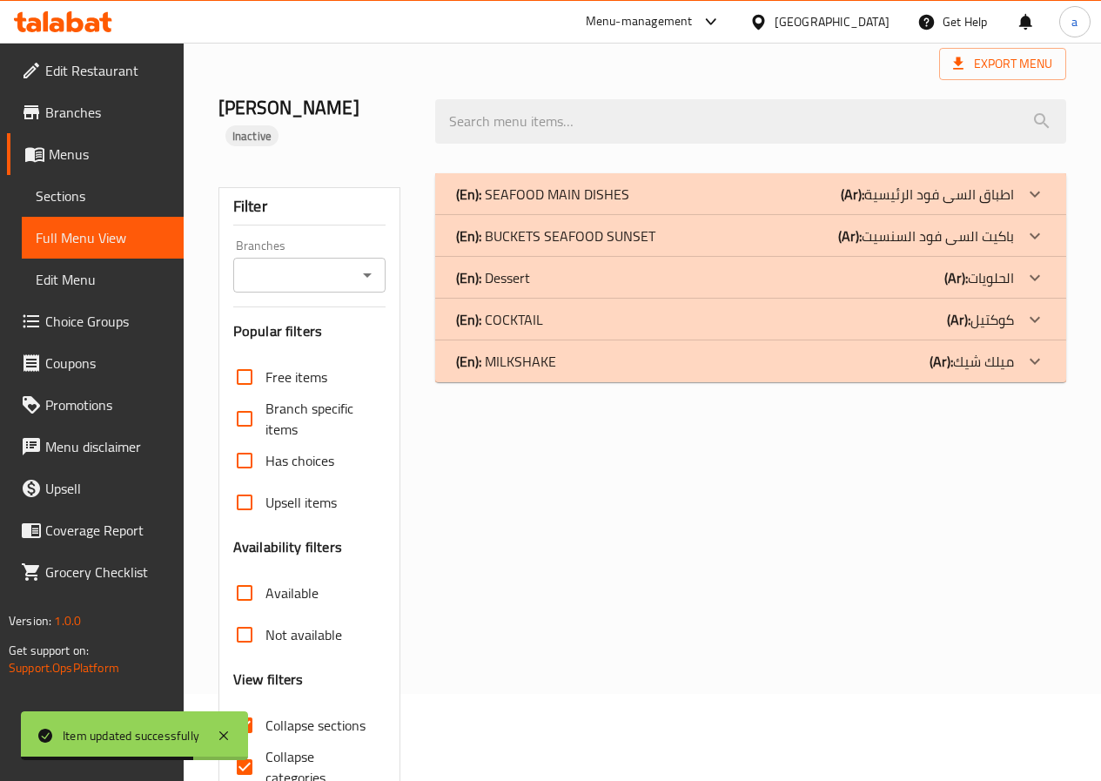
click at [995, 205] on p "(Ar): كوكتيل" at bounding box center [927, 194] width 173 height 21
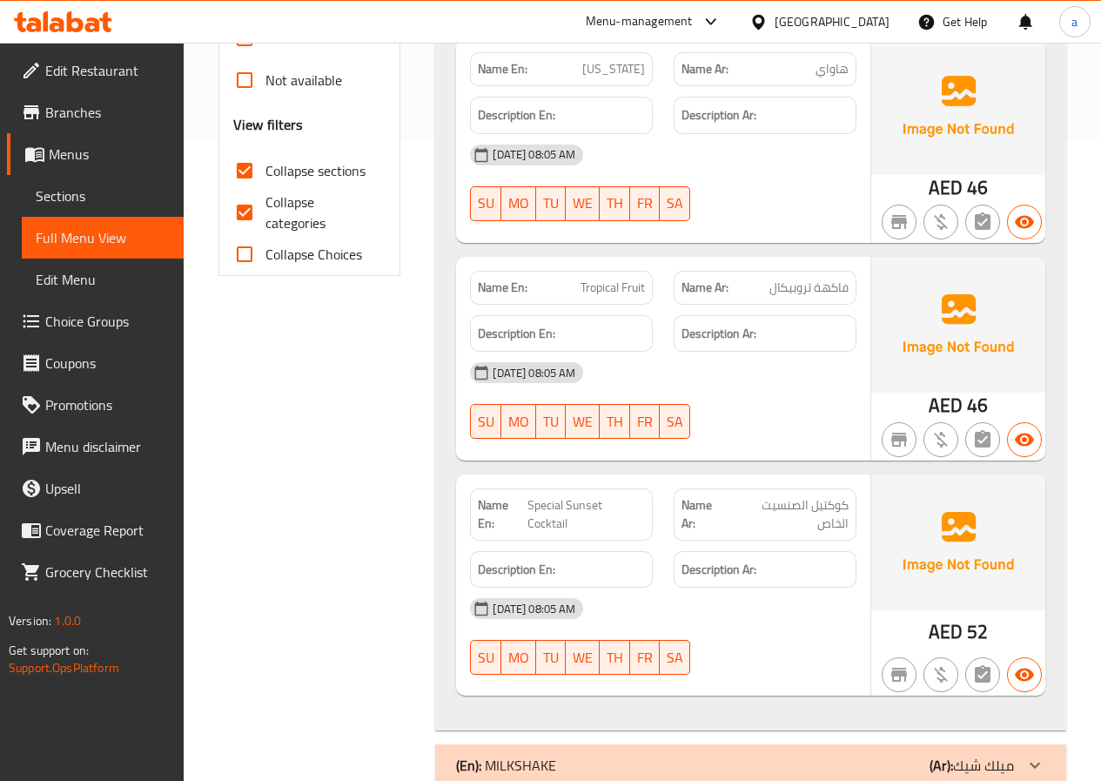
scroll to position [656, 0]
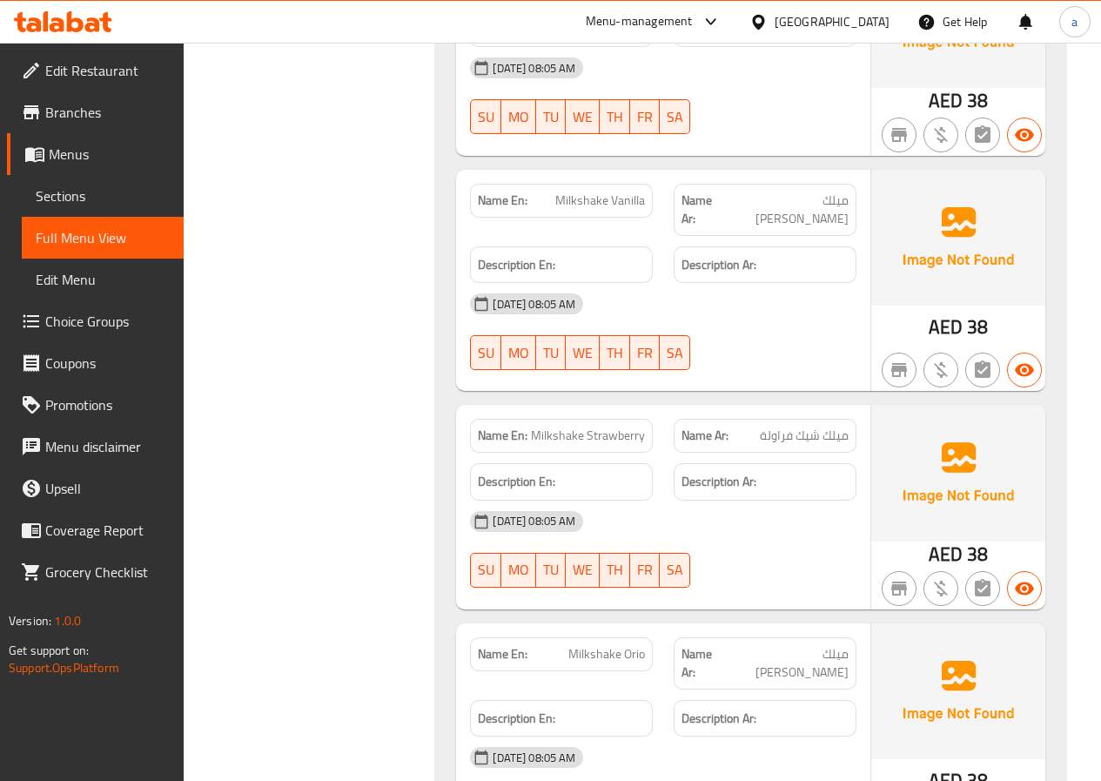
scroll to position [1439, 0]
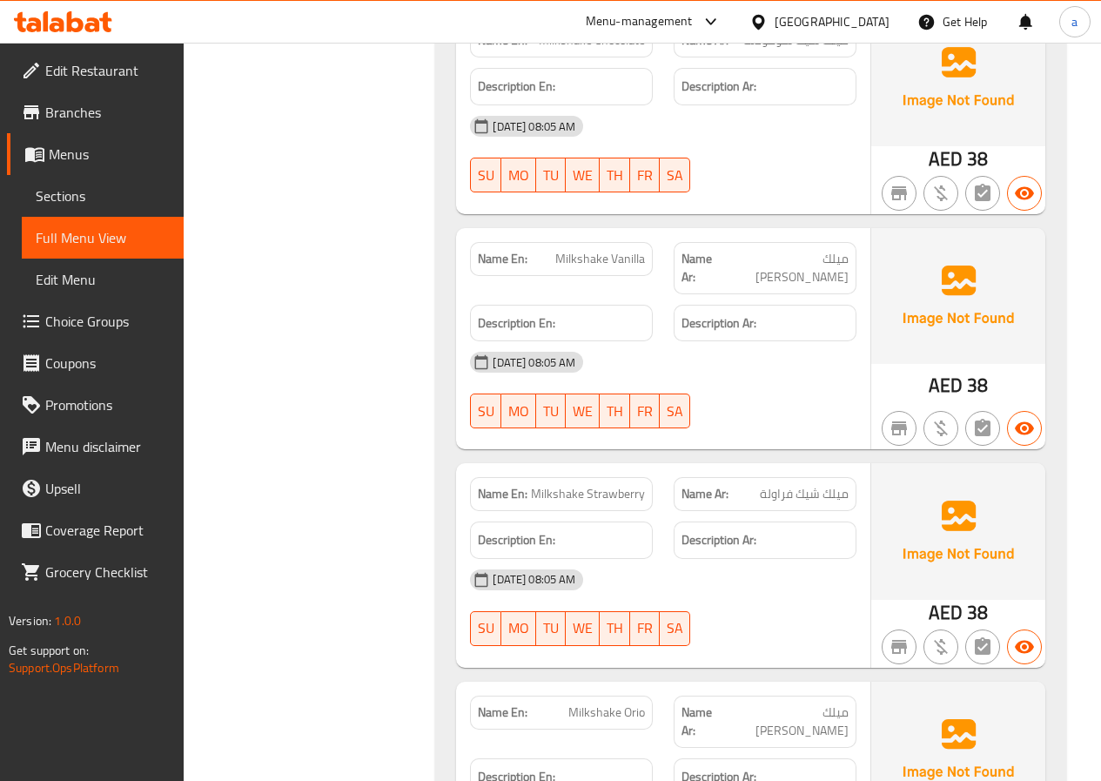
click at [138, 232] on span "Full Menu View" at bounding box center [103, 237] width 134 height 21
click at [72, 149] on span "Menus" at bounding box center [109, 154] width 121 height 21
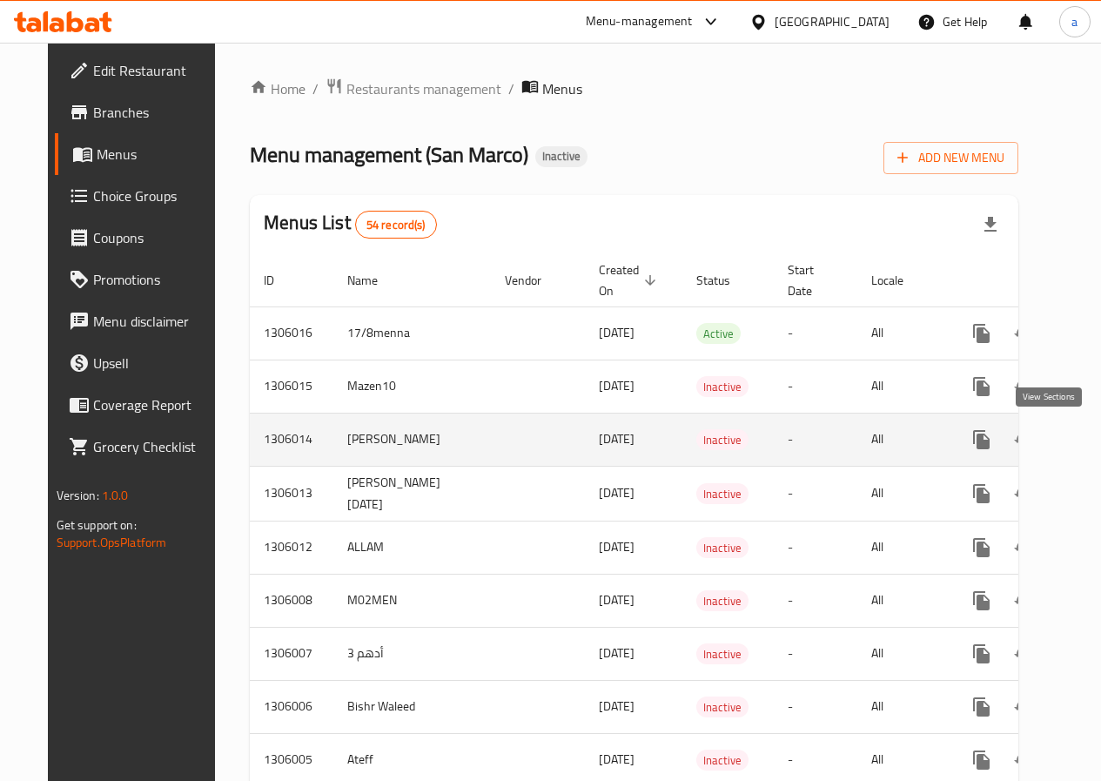
click at [1097, 446] on icon "enhanced table" at bounding box center [1107, 439] width 21 height 21
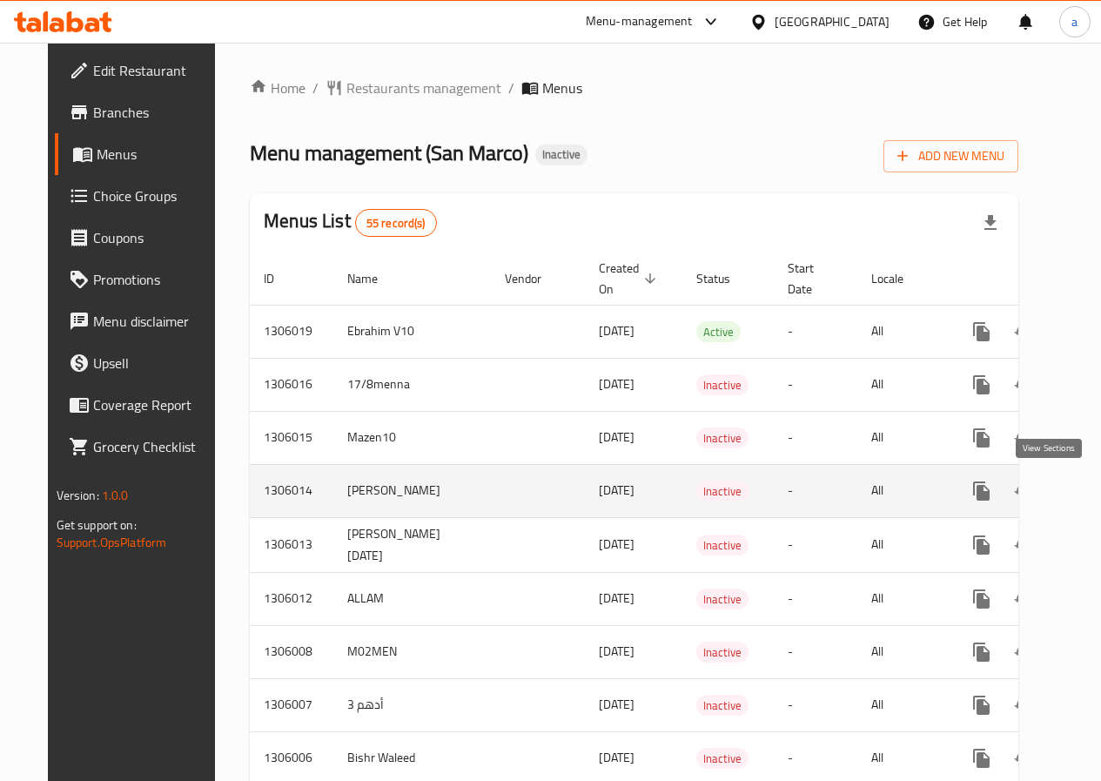
click at [1100, 486] on icon "enhanced table" at bounding box center [1108, 491] width 16 height 16
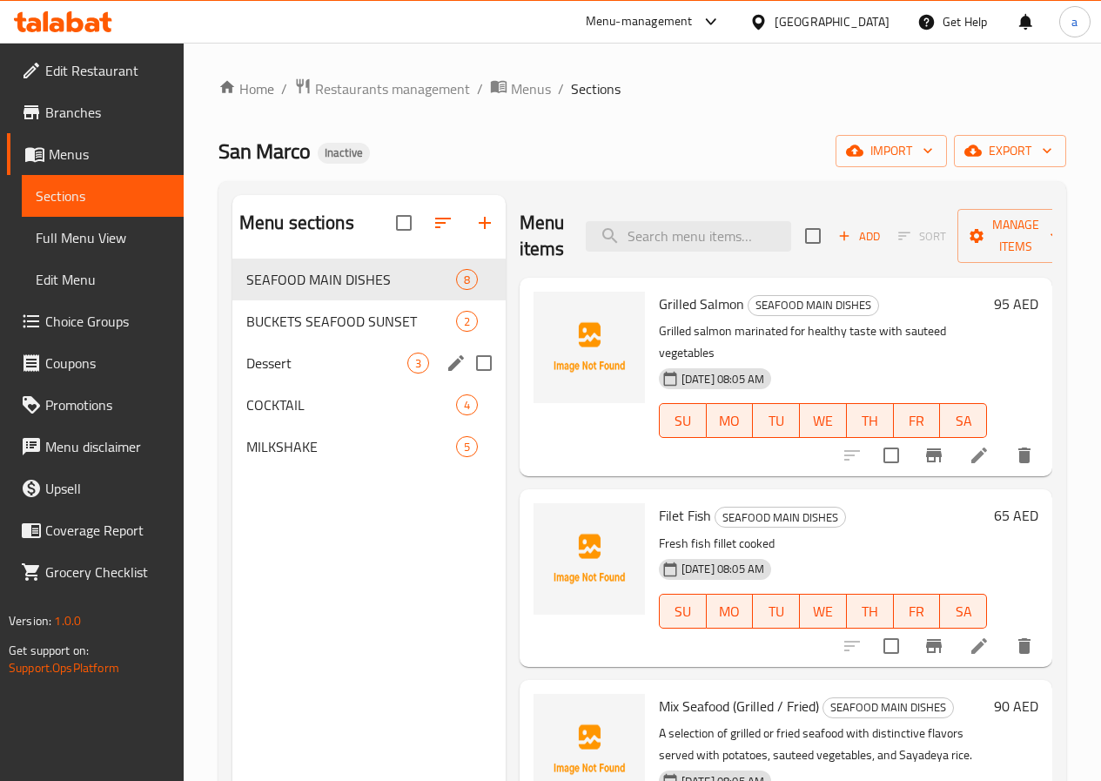
click at [238, 384] on div "Dessert 3" at bounding box center [368, 363] width 273 height 42
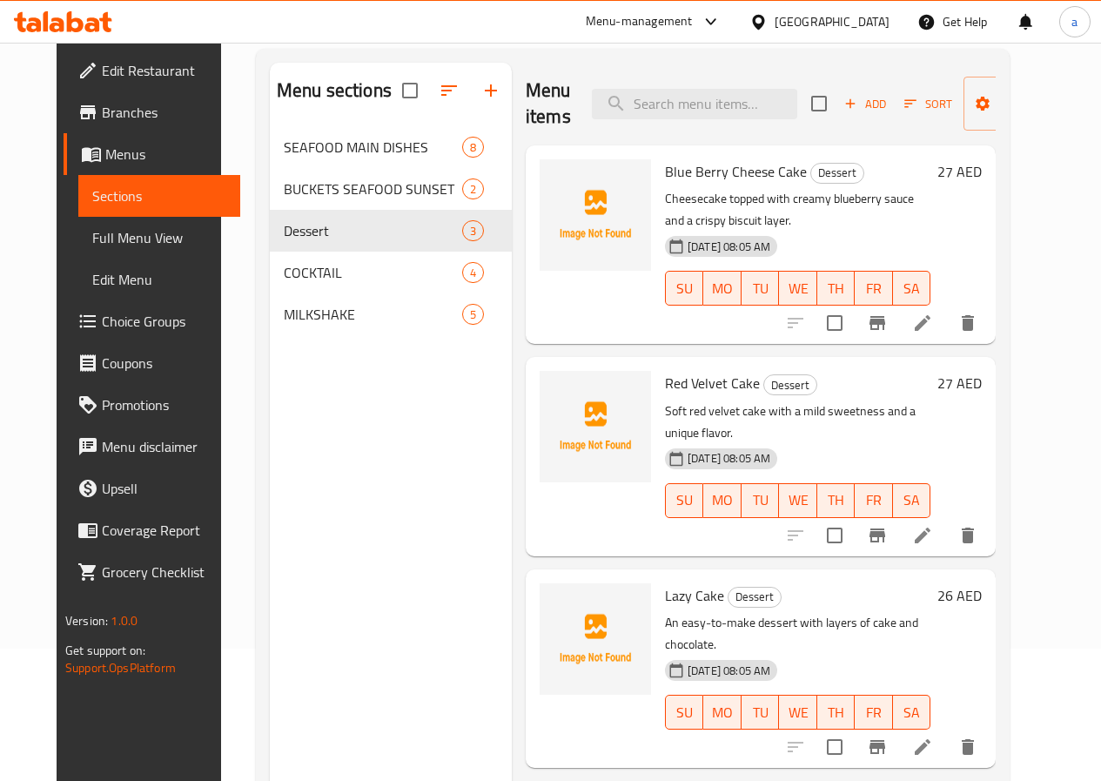
scroll to position [174, 0]
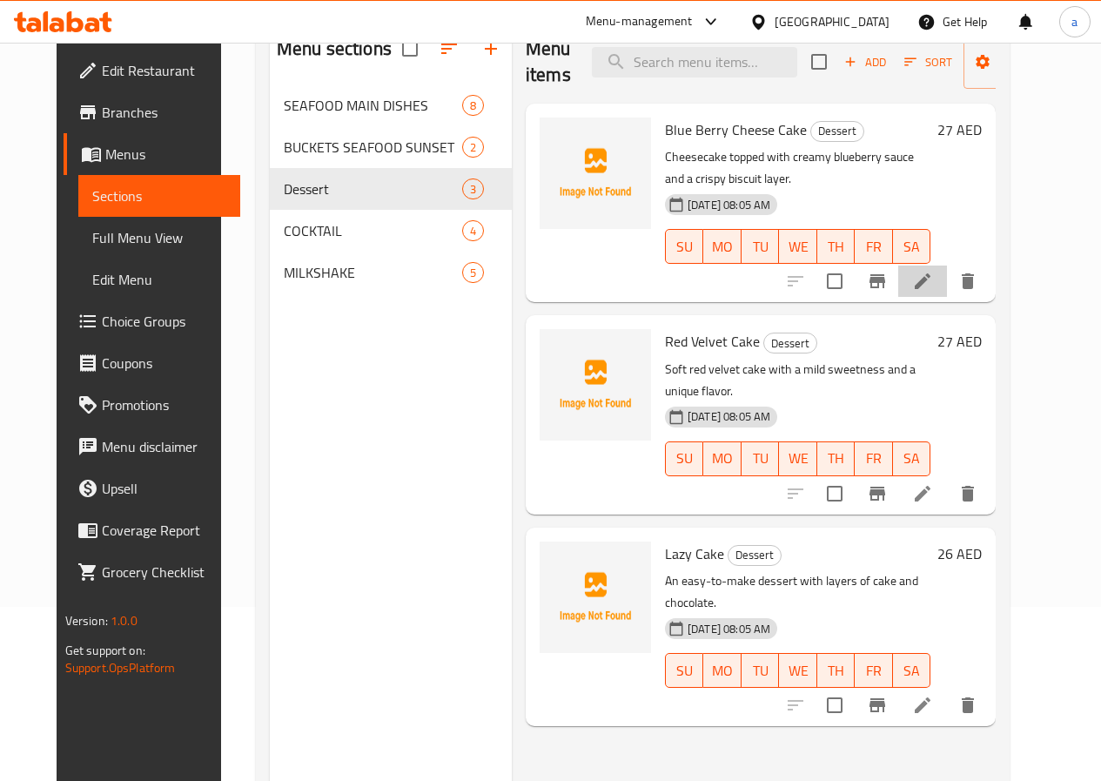
click at [947, 268] on li at bounding box center [923, 281] width 49 height 31
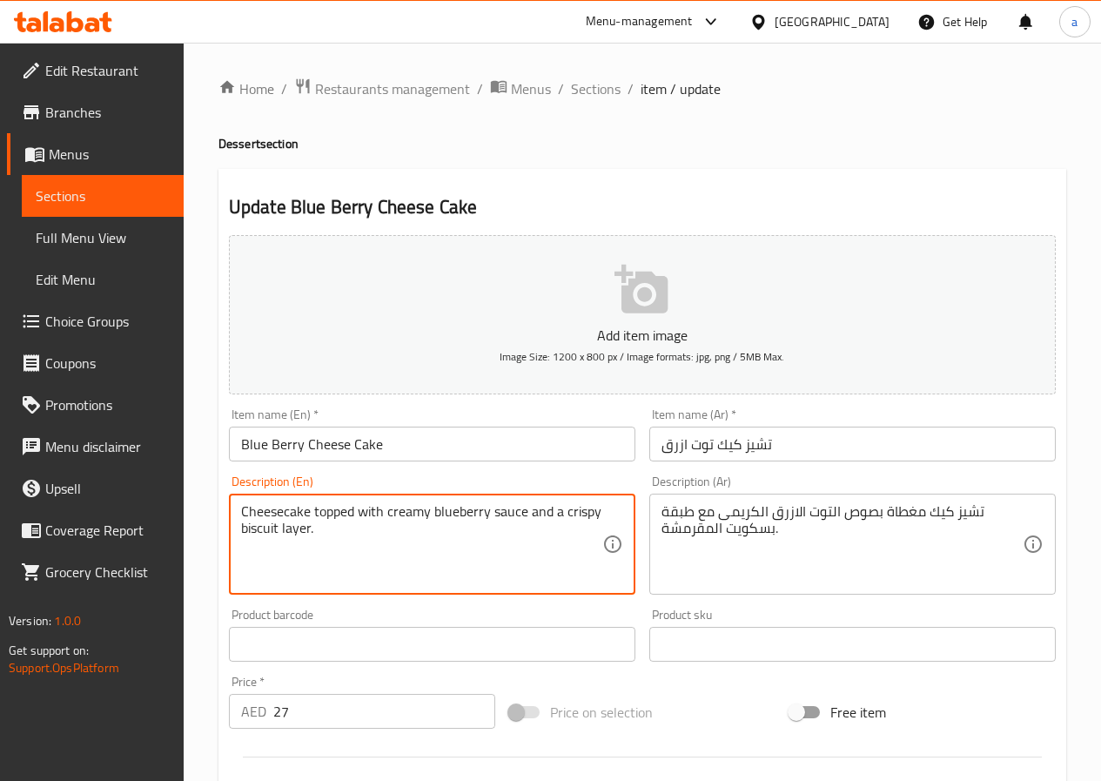
click at [595, 515] on textarea "Cheesecake topped with creamy blueberry sauce and a crispy biscuit layer." at bounding box center [421, 544] width 361 height 83
type textarea "Cheesecake topped with creamy blueberry sauce and a crisp biscuit layer."
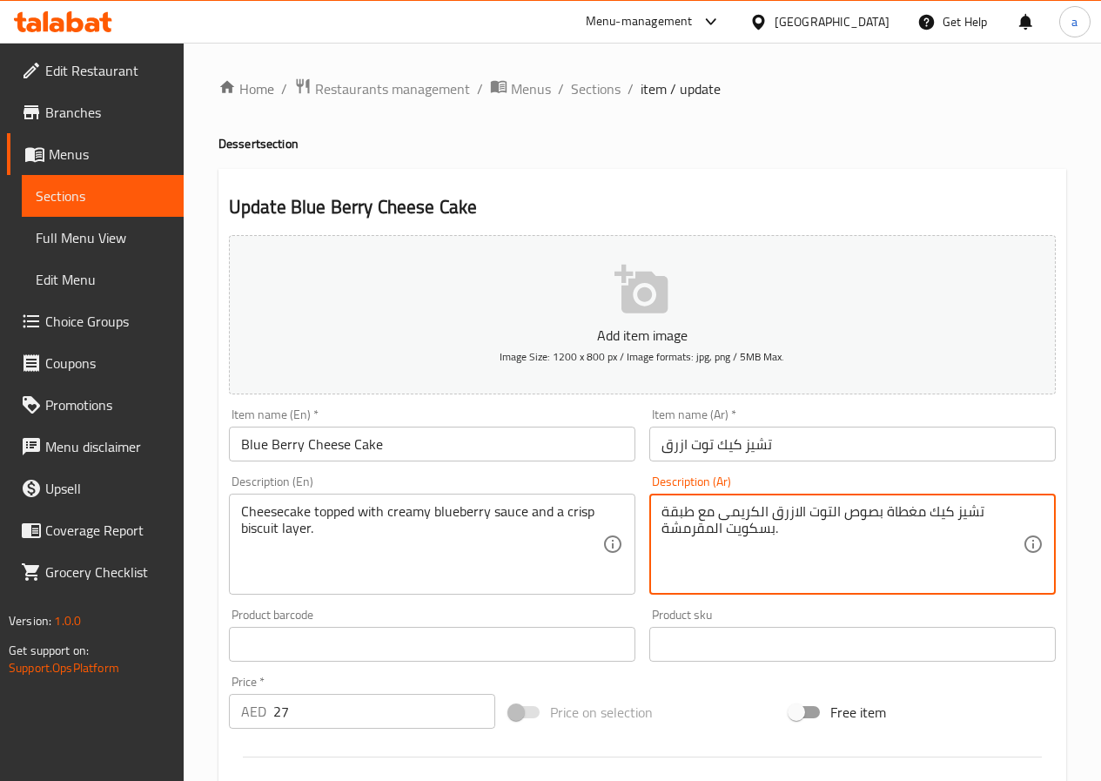
drag, startPoint x: 719, startPoint y: 526, endPoint x: 704, endPoint y: 526, distance: 14.8
click at [720, 529] on textarea "تشيز كيك مغطاة بصوص التوت الازرق الكريمى مع طبقة بسكويت المقرمشة." at bounding box center [842, 544] width 361 height 83
drag, startPoint x: 714, startPoint y: 529, endPoint x: 663, endPoint y: 524, distance: 51.6
click at [663, 524] on textarea "تشيز كيك مغطاة بصوص التوت الازرق الكريمى مع طبقة بسكويت المقرمشة." at bounding box center [842, 544] width 361 height 83
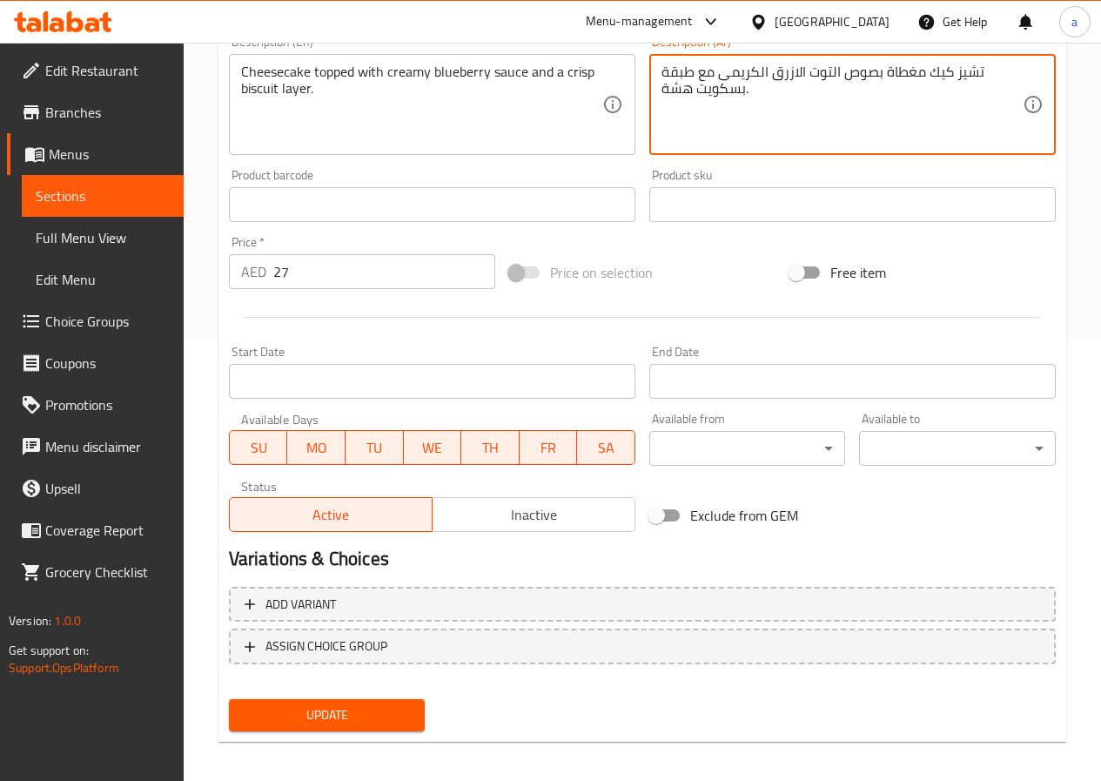
scroll to position [449, 0]
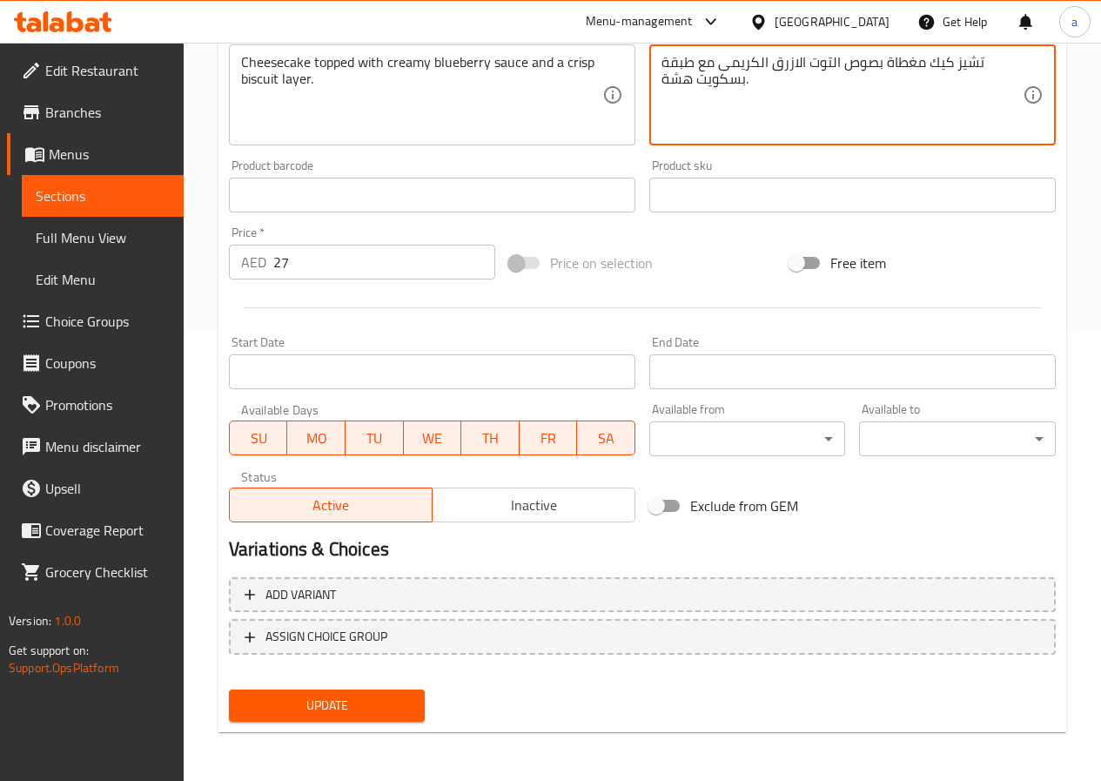
type textarea "تشيز كيك مغطاة بصوص التوت الازرق الكريمى مع طبقة بسكويت هشة."
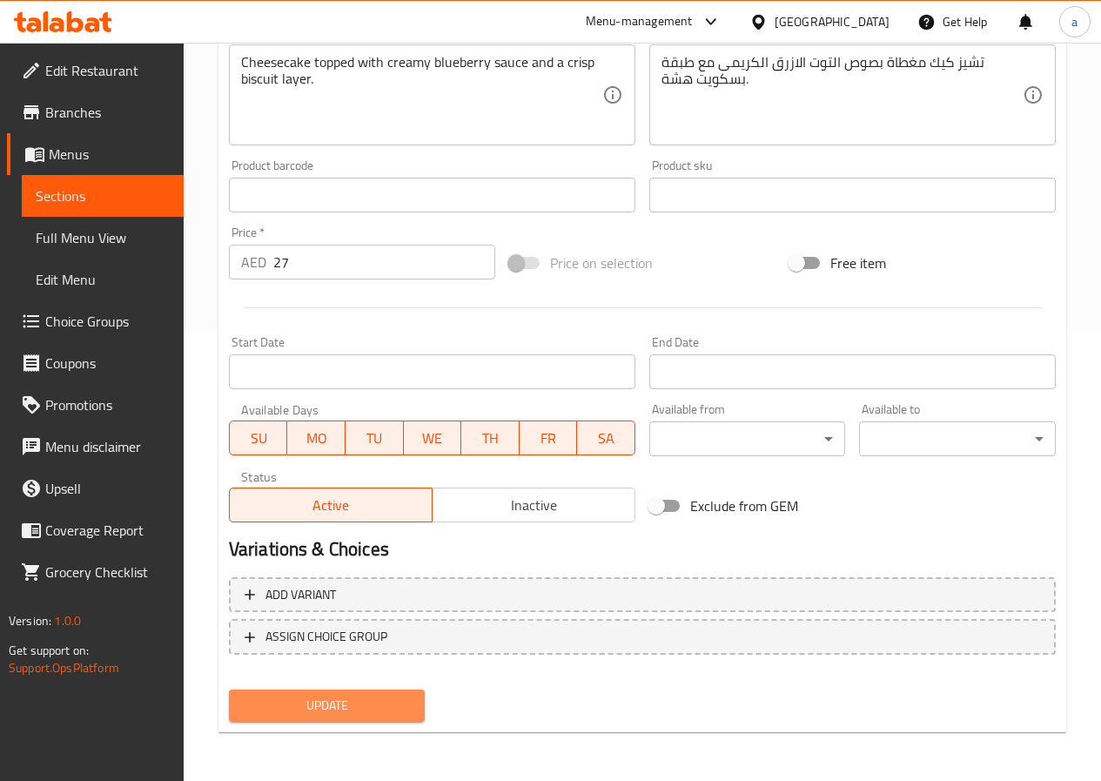
click at [296, 697] on span "Update" at bounding box center [327, 706] width 169 height 22
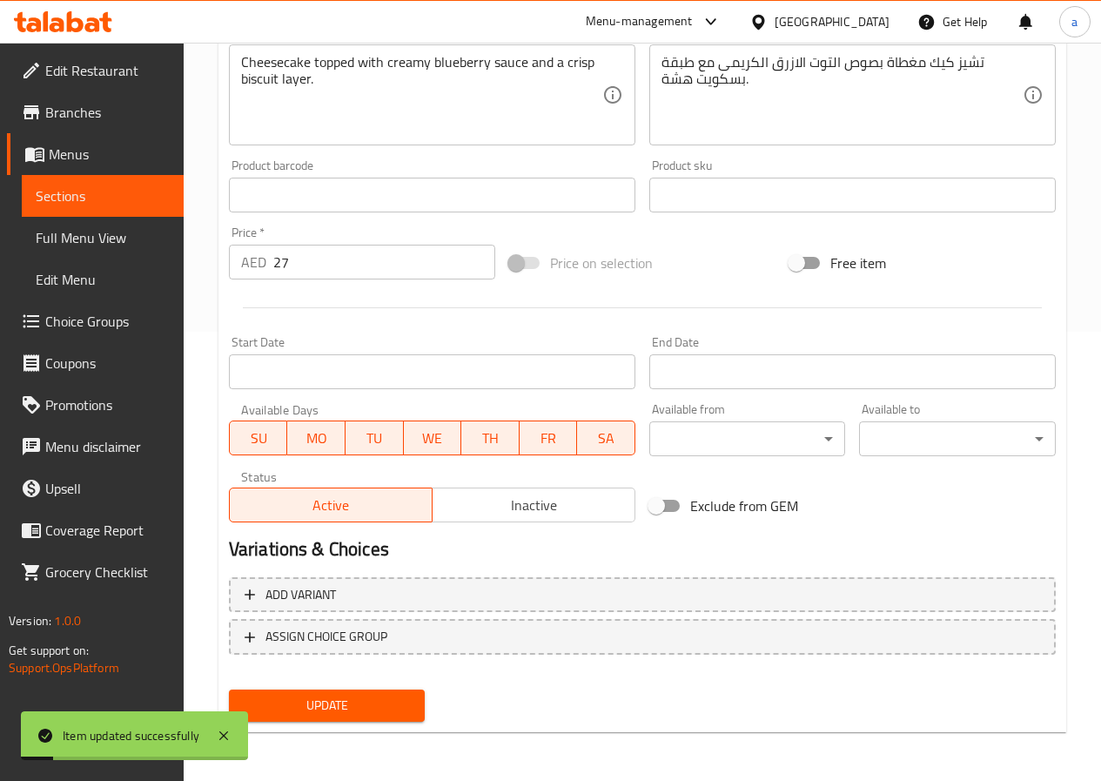
click at [107, 227] on span "Full Menu View" at bounding box center [103, 237] width 134 height 21
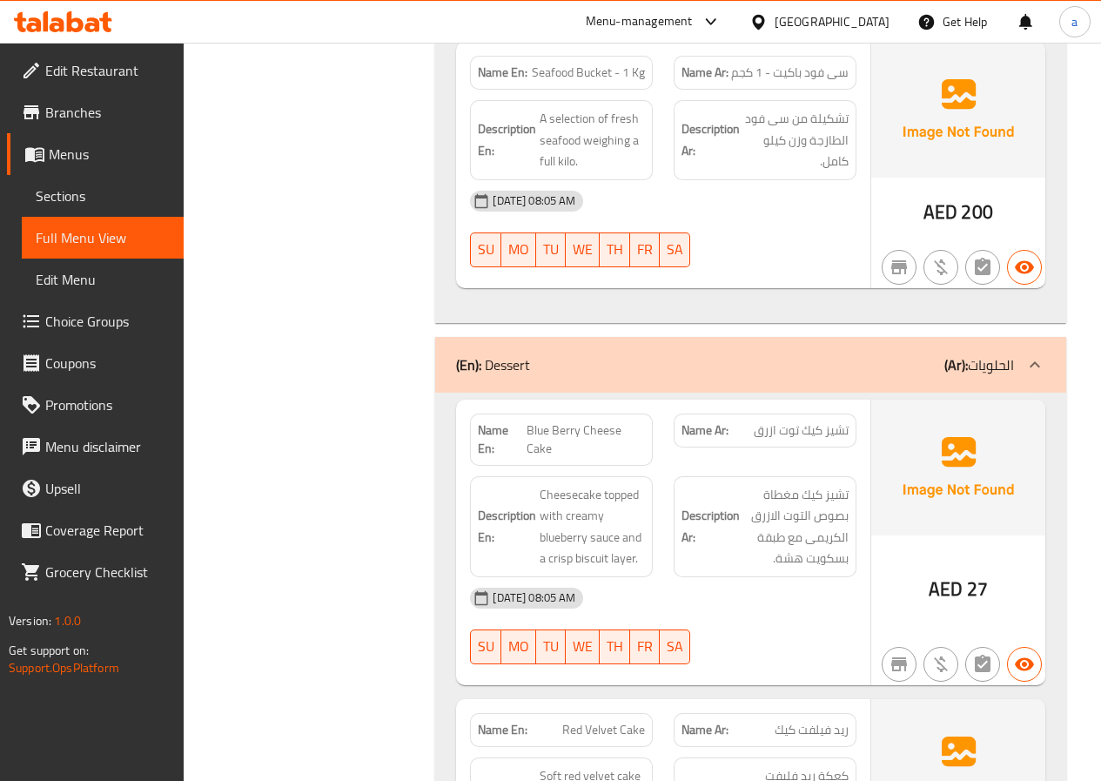
scroll to position [3001, 0]
